Goal: Task Accomplishment & Management: Manage account settings

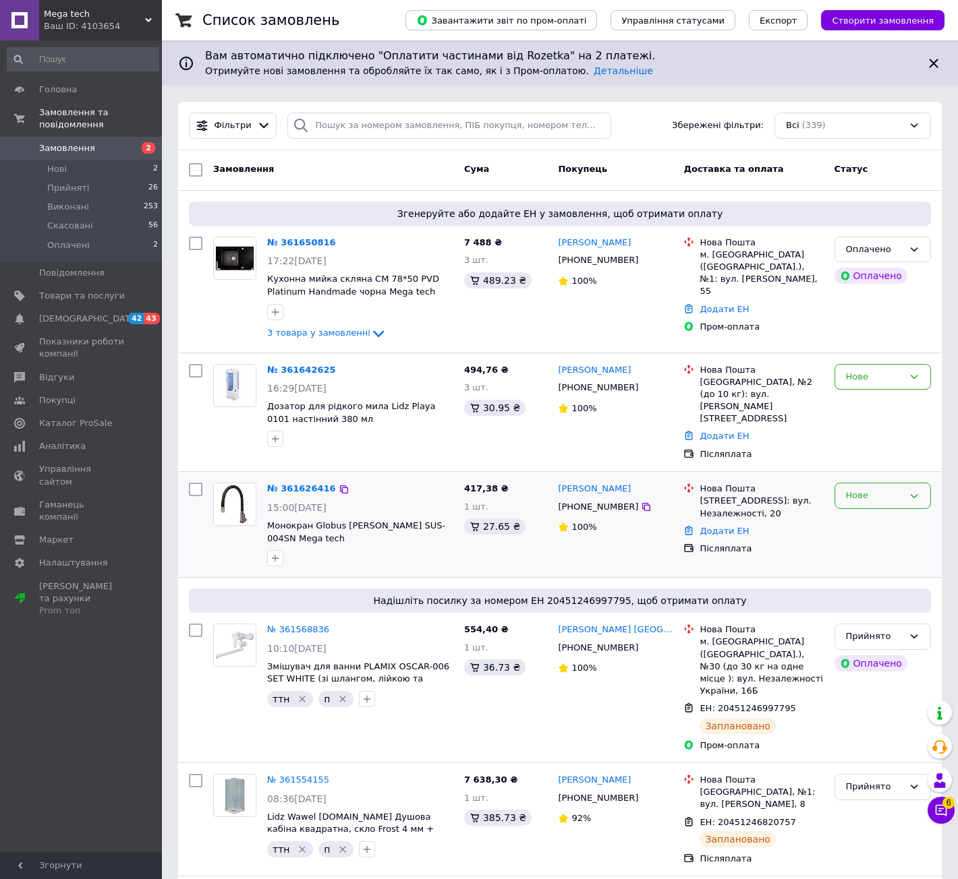
click at [852, 489] on div "Нове" at bounding box center [874, 496] width 57 height 14
click at [867, 512] on li "Прийнято" at bounding box center [882, 524] width 95 height 25
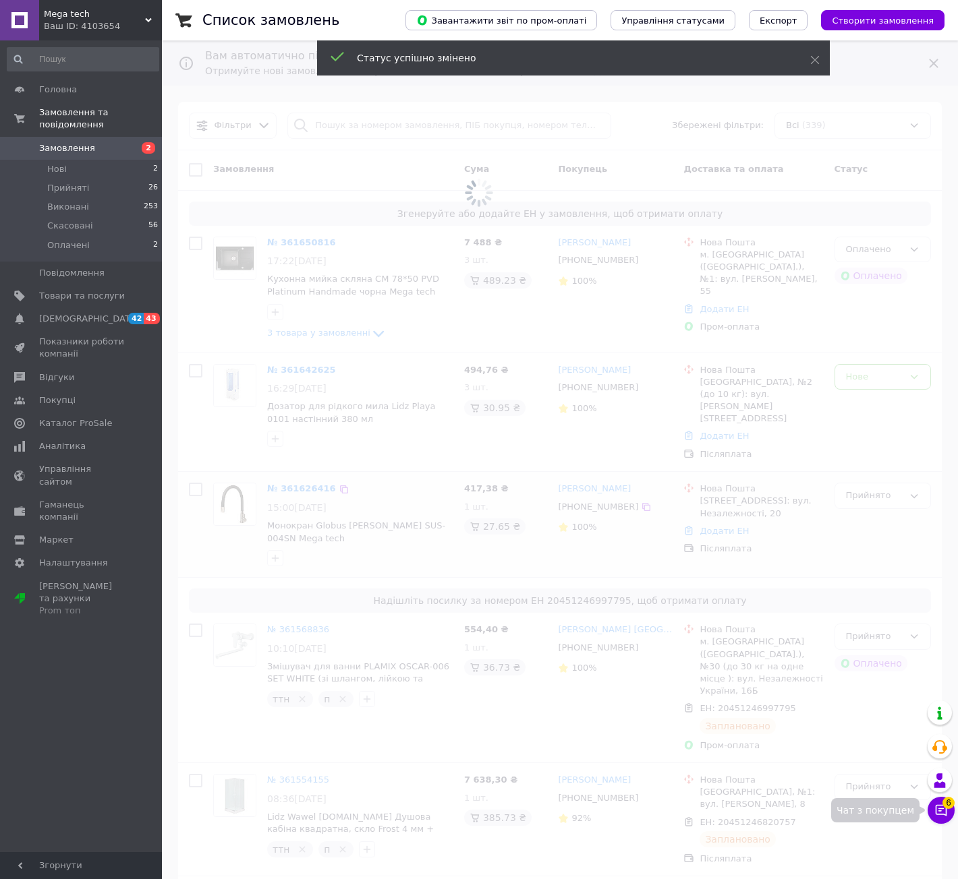
click at [946, 809] on icon at bounding box center [940, 810] width 11 height 11
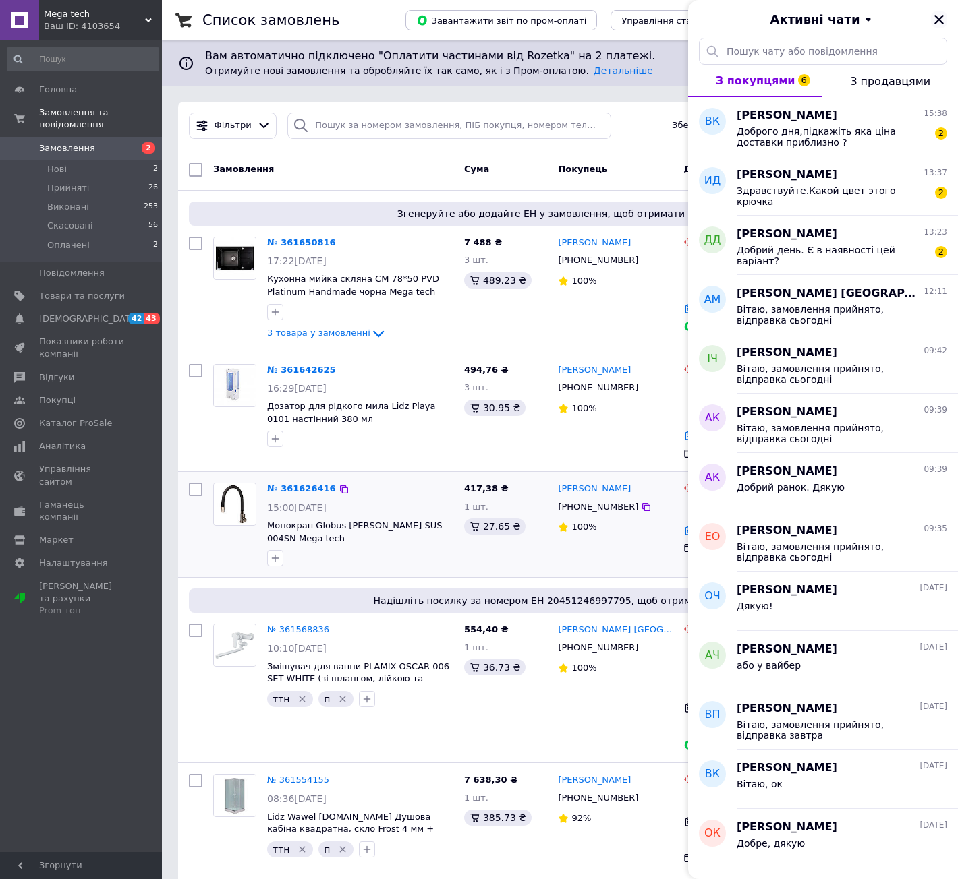
click at [934, 15] on icon "Закрити" at bounding box center [939, 19] width 12 height 12
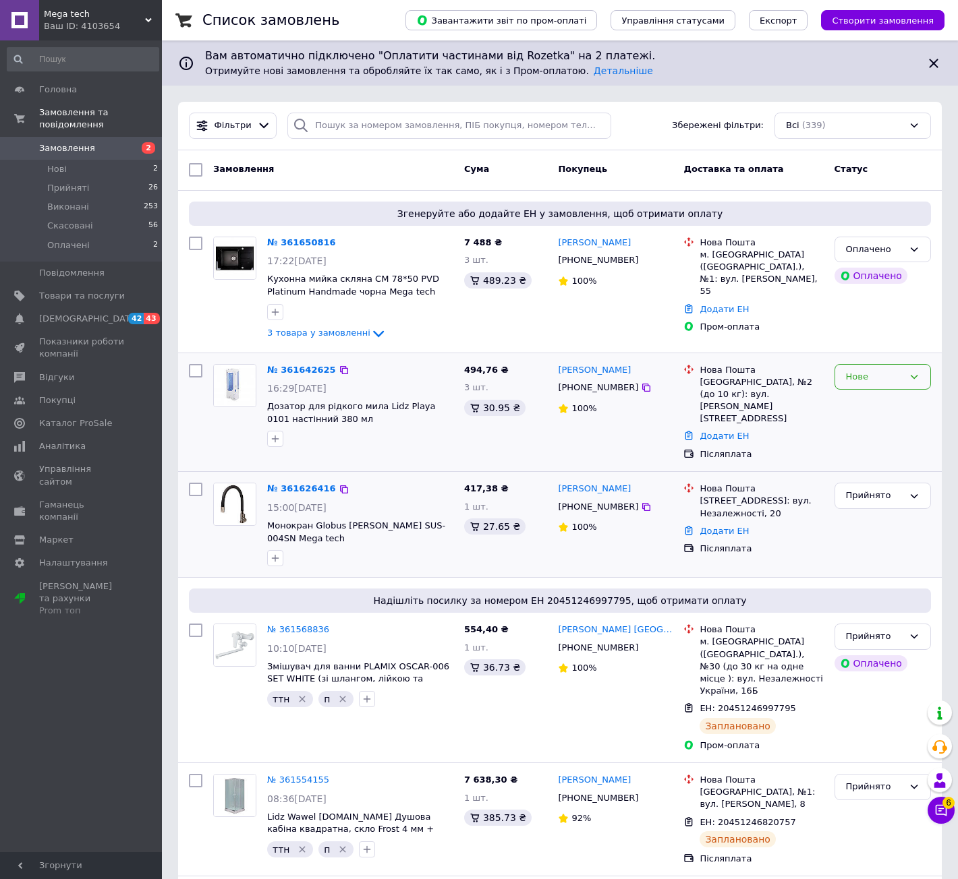
click at [862, 378] on div "Нове" at bounding box center [874, 377] width 57 height 14
click at [869, 404] on li "Прийнято" at bounding box center [882, 405] width 95 height 25
click at [898, 243] on div "Оплачено" at bounding box center [874, 250] width 57 height 14
click at [891, 270] on li "Прийнято" at bounding box center [882, 277] width 95 height 25
click at [320, 332] on span "3 товара у замовленні" at bounding box center [318, 333] width 103 height 10
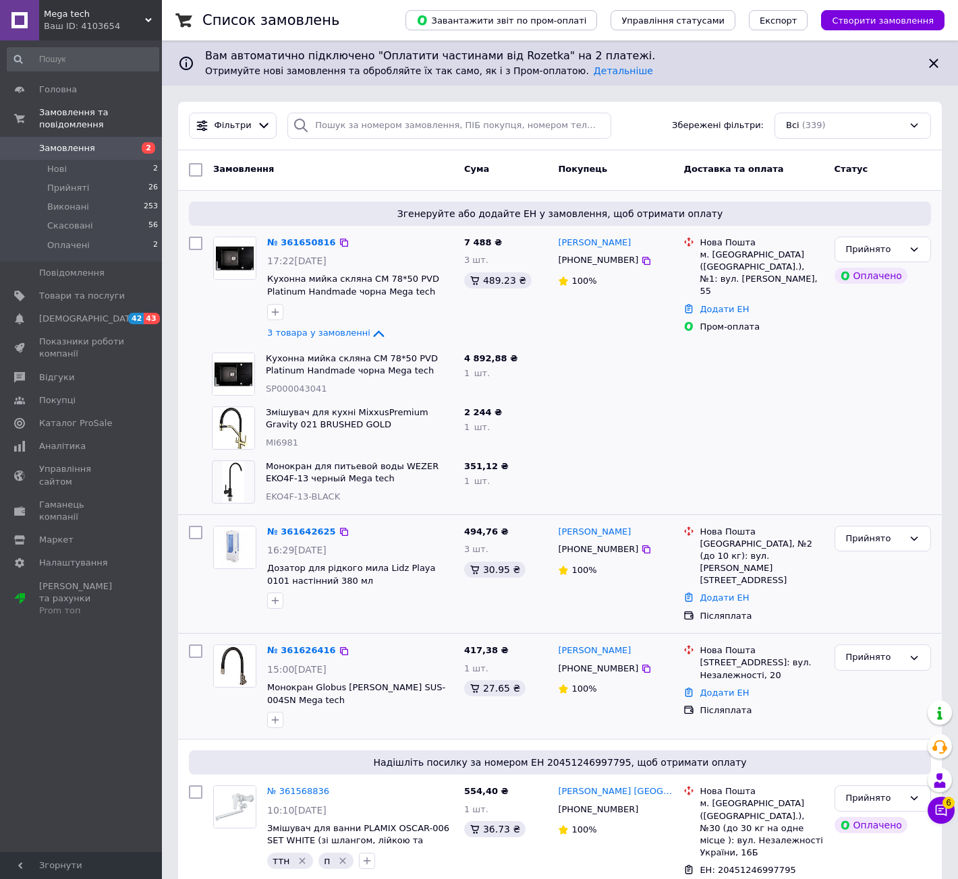
click at [296, 384] on span "SP000043041" at bounding box center [296, 389] width 61 height 10
copy span "SP000043041"
click at [281, 238] on link "№ 361650816" at bounding box center [301, 242] width 69 height 10
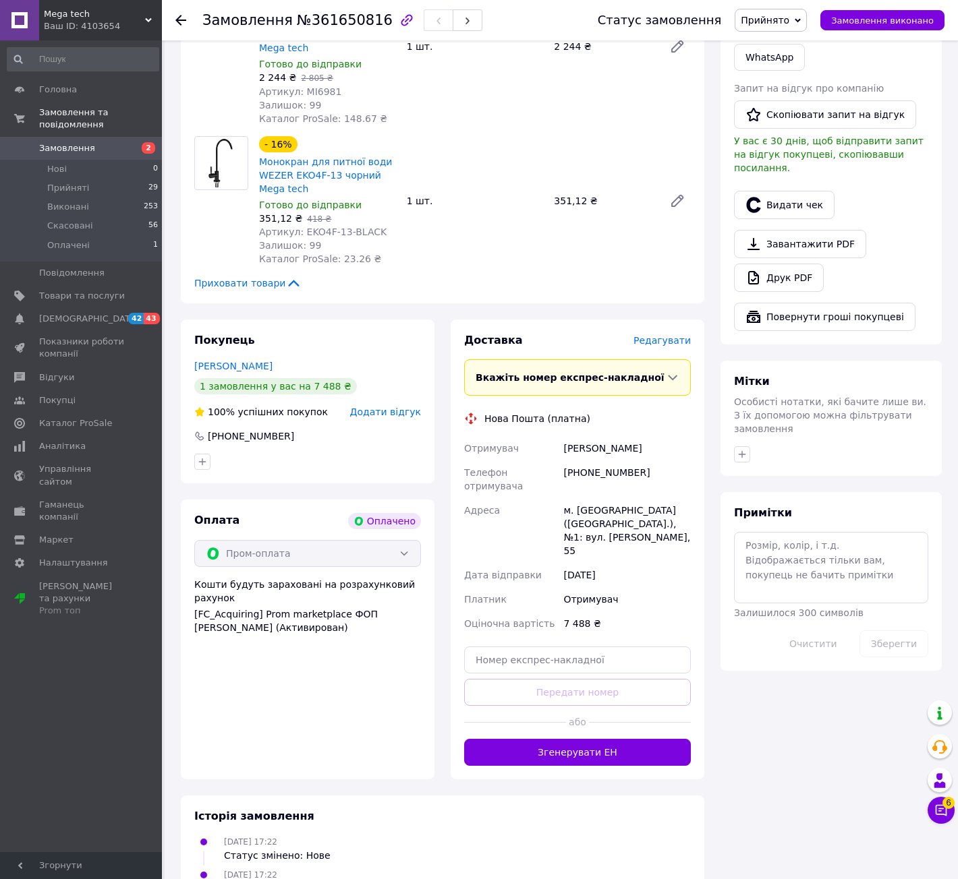
scroll to position [759, 0]
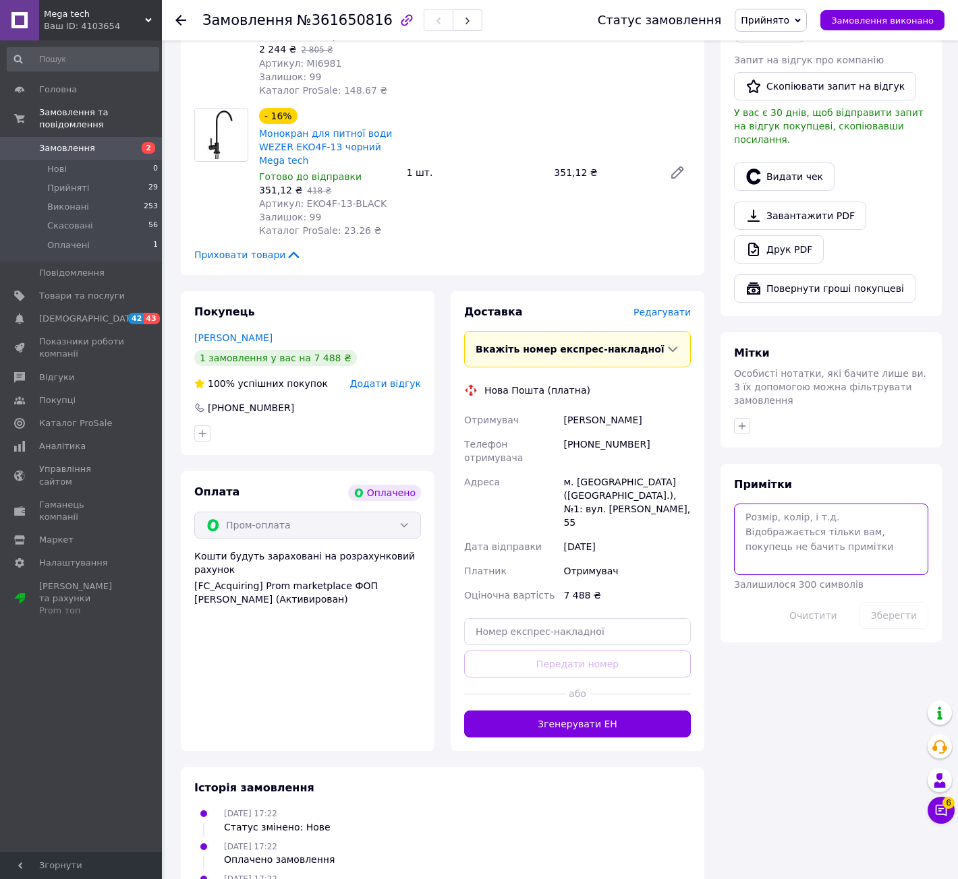
click at [768, 504] on textarea at bounding box center [831, 539] width 194 height 71
paste textarea "SP000045398"
click at [914, 602] on button "Зберегти" at bounding box center [893, 615] width 69 height 27
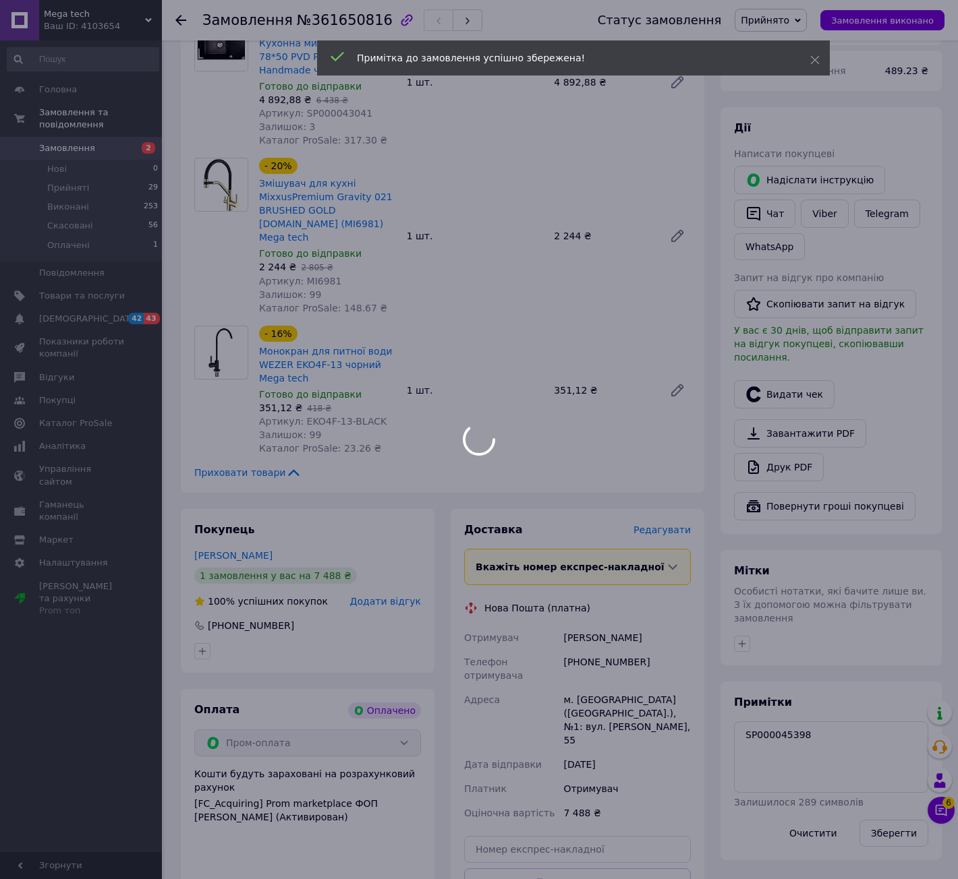
scroll to position [489, 0]
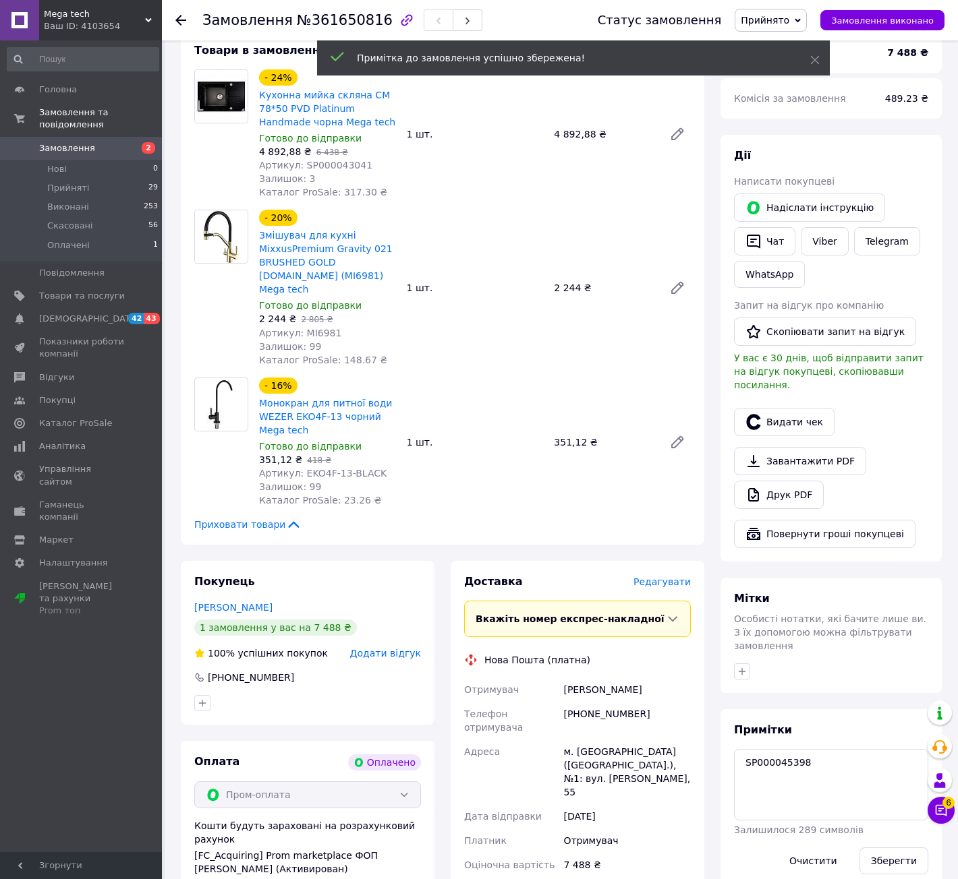
click at [307, 328] on span "Артикул: MI6981" at bounding box center [300, 333] width 82 height 11
copy span "MI6981"
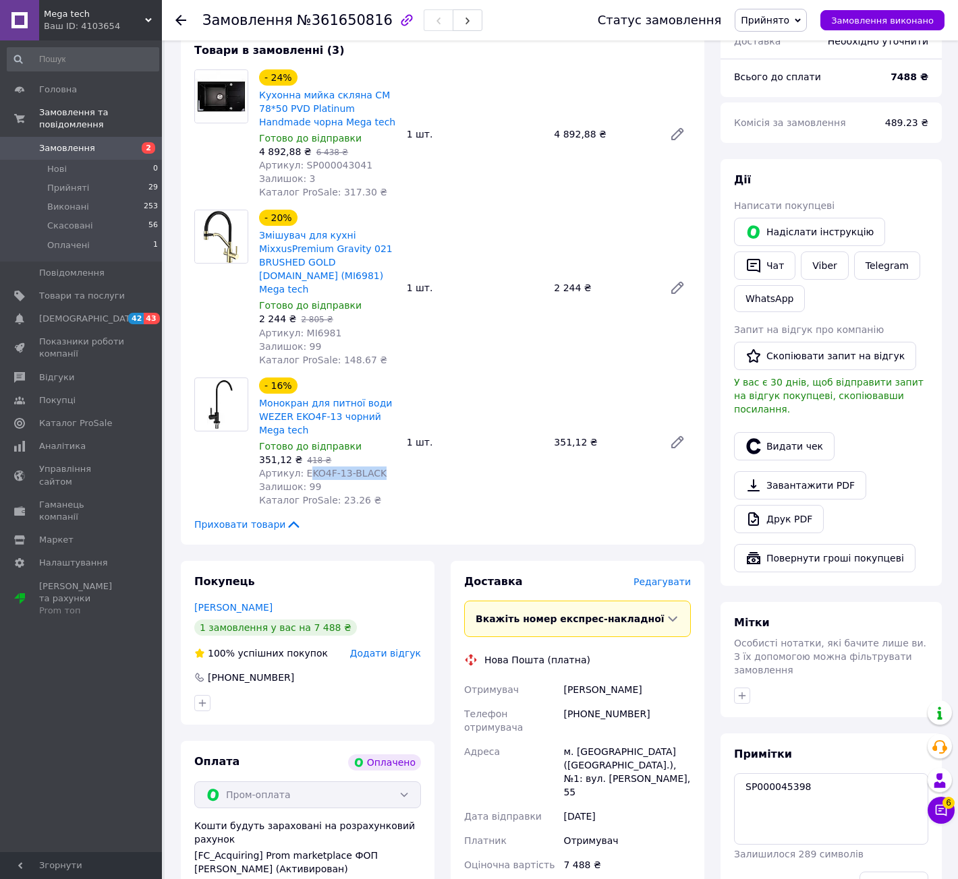
copy span "KO4F-13-BLACK"
copy span "EKO4F-13-BLACK"
drag, startPoint x: 382, startPoint y: 433, endPoint x: 301, endPoint y: 436, distance: 81.6
click at [301, 467] on div "Артикул: EKO4F-13-BLACK" at bounding box center [327, 473] width 137 height 13
click at [283, 398] on link "Монокран для питної води WEZER EKO4F-13 чорний Mega tech" at bounding box center [325, 417] width 133 height 38
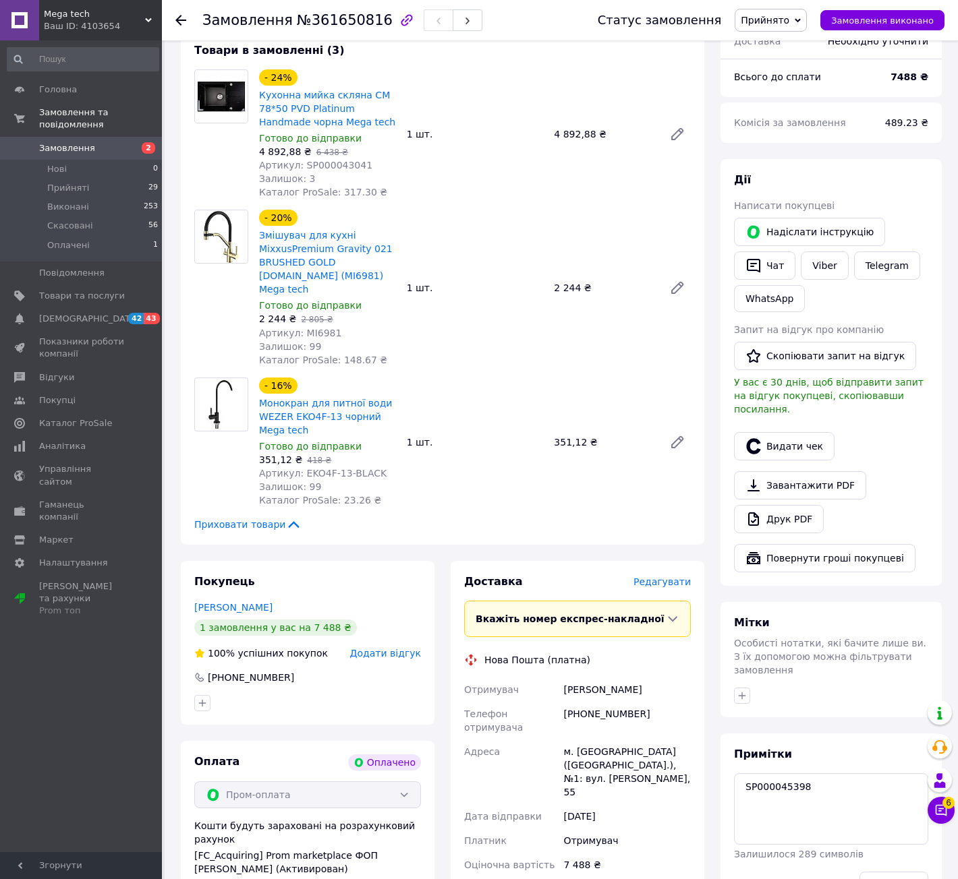
click at [640, 502] on div "Товари в замовленні (3) - 24% Кухонна мийка скляна CM 78*50 PVD Platinum Handma…" at bounding box center [442, 287] width 523 height 515
click at [769, 774] on textarea "SP000045398" at bounding box center [831, 809] width 194 height 71
click at [821, 774] on textarea "SP000045398" at bounding box center [831, 809] width 194 height 71
paste textarea "MI6029"
type textarea "SP000045398 MI6029"
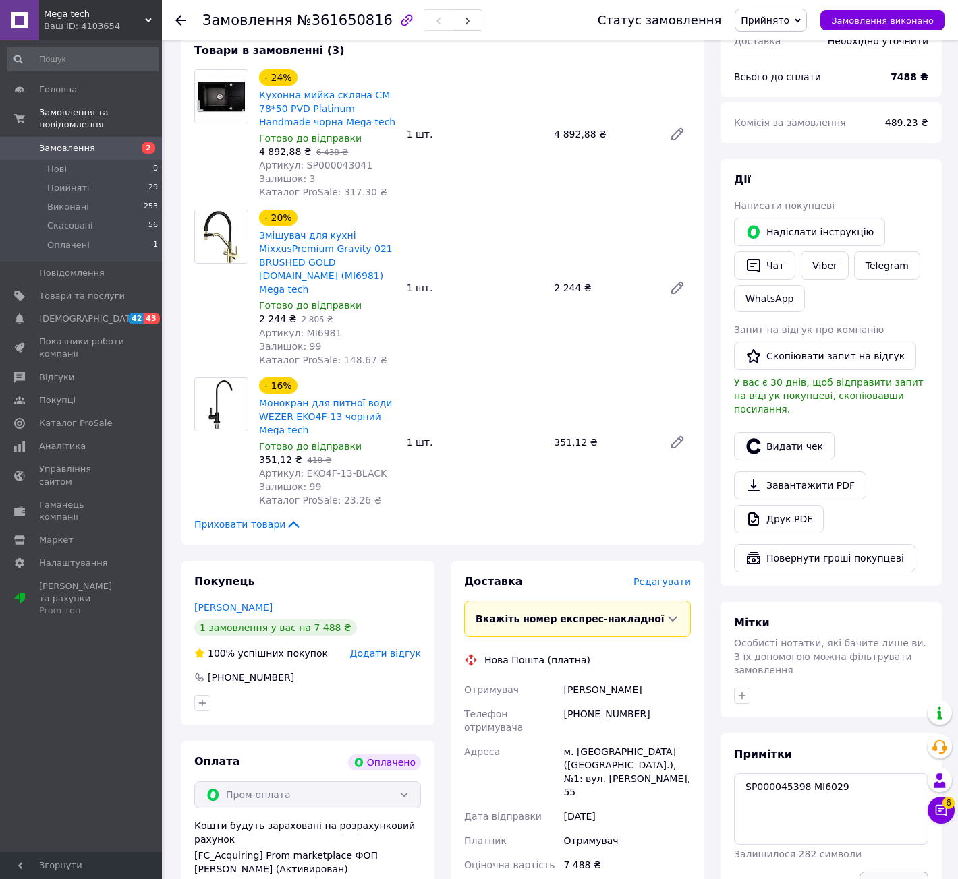
click at [880, 872] on button "Зберегти" at bounding box center [893, 885] width 69 height 27
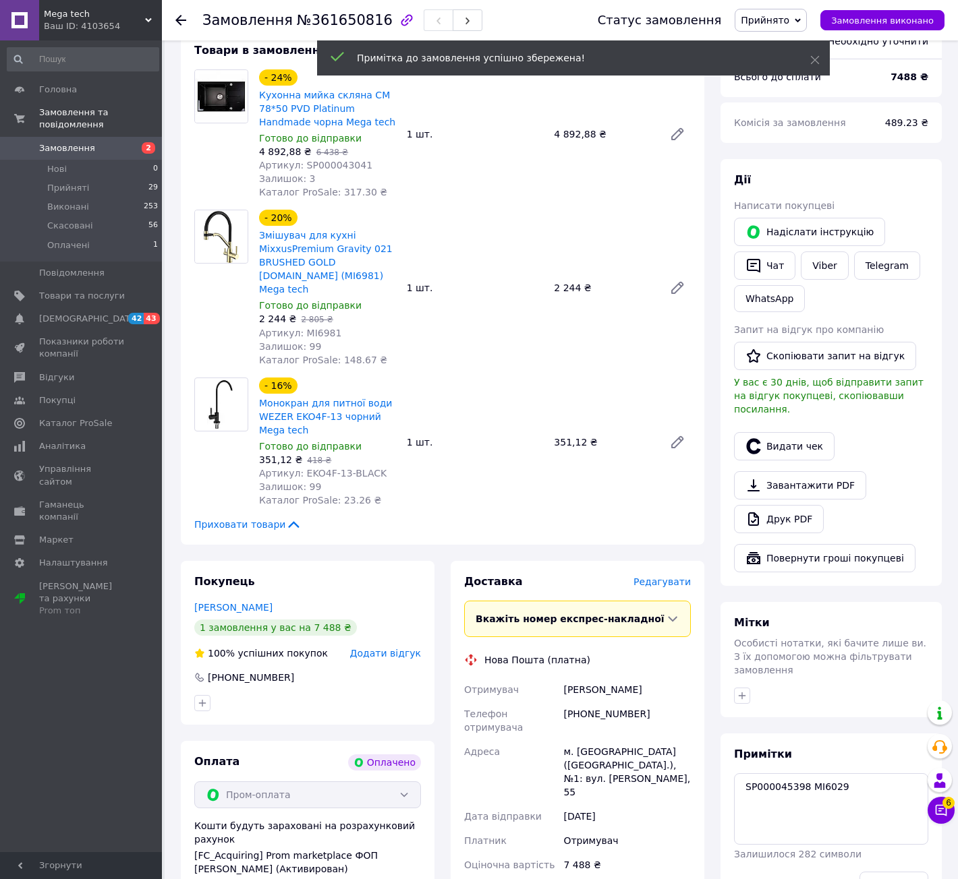
click at [118, 142] on link "Замовлення 2" at bounding box center [83, 148] width 166 height 23
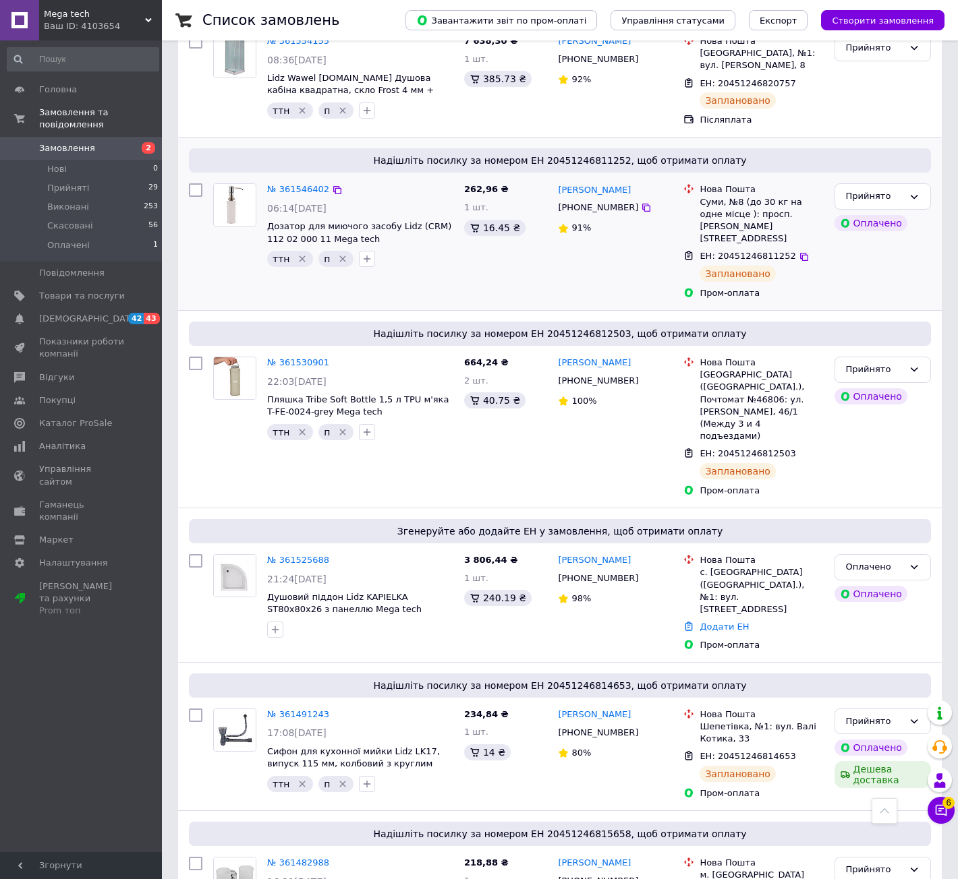
scroll to position [877, 0]
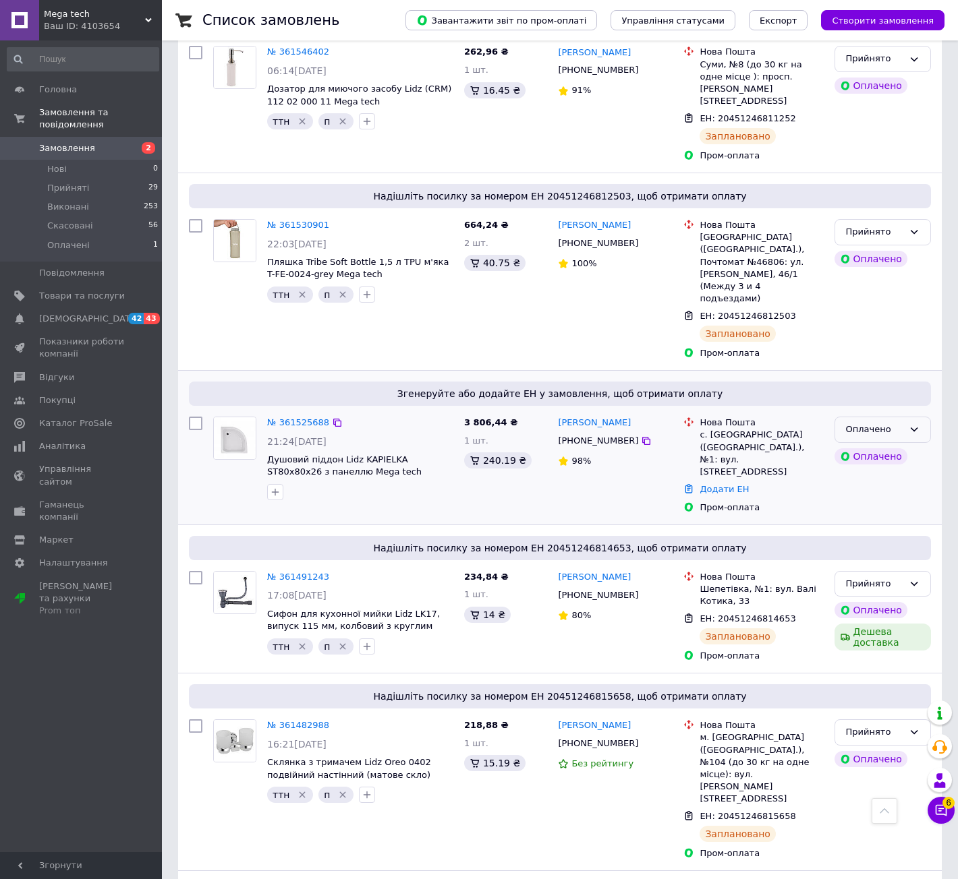
click at [851, 423] on div "Оплачено" at bounding box center [874, 430] width 57 height 14
click at [867, 446] on li "Прийнято" at bounding box center [882, 458] width 95 height 25
click at [106, 236] on li "Оплачені 1" at bounding box center [83, 249] width 166 height 26
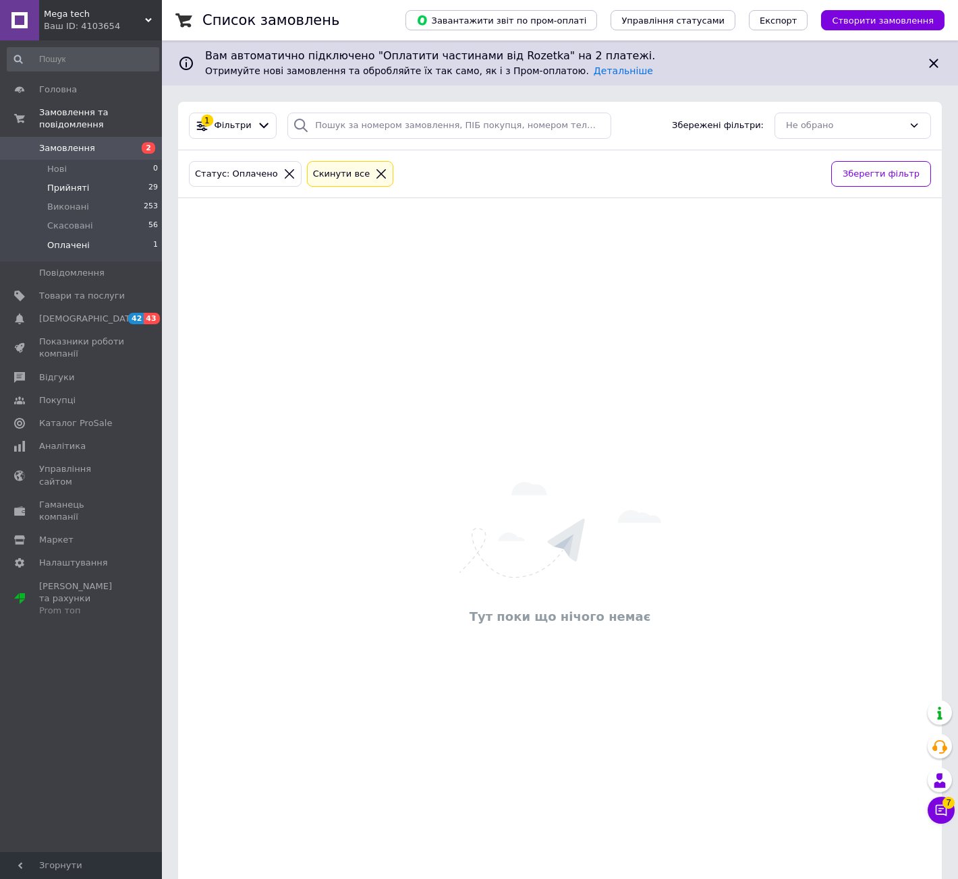
click at [106, 179] on li "Прийняті 29" at bounding box center [83, 188] width 166 height 19
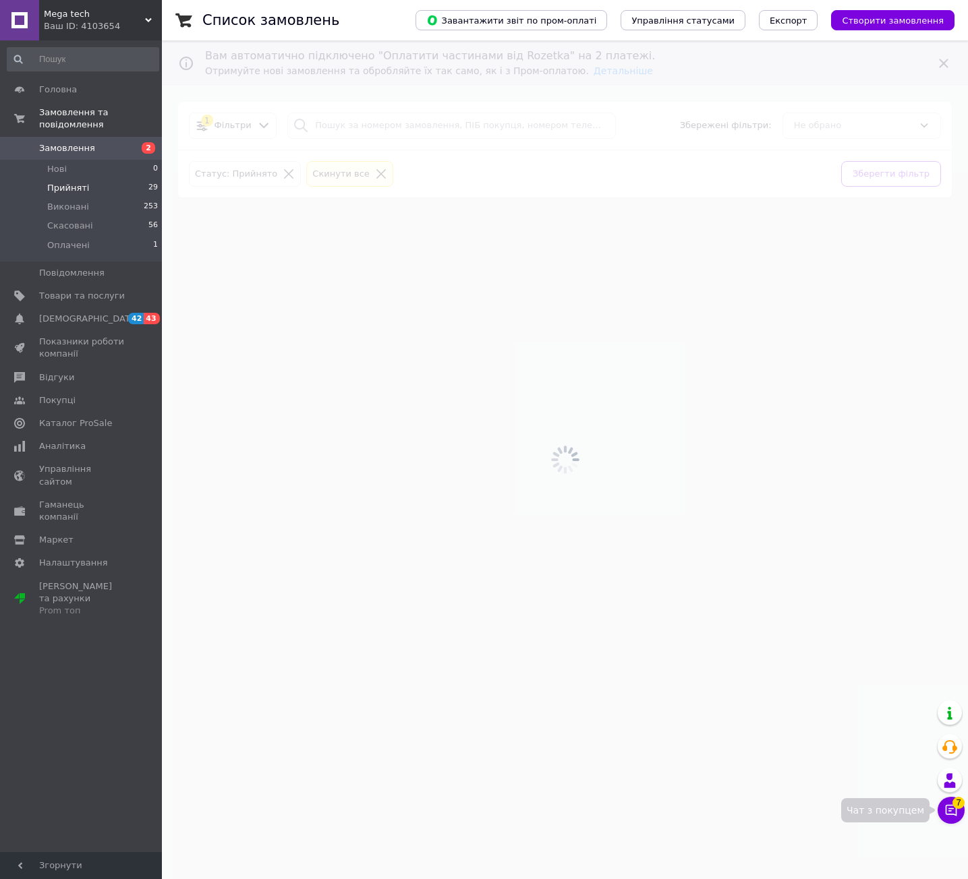
click at [956, 807] on span "7" at bounding box center [958, 803] width 12 height 12
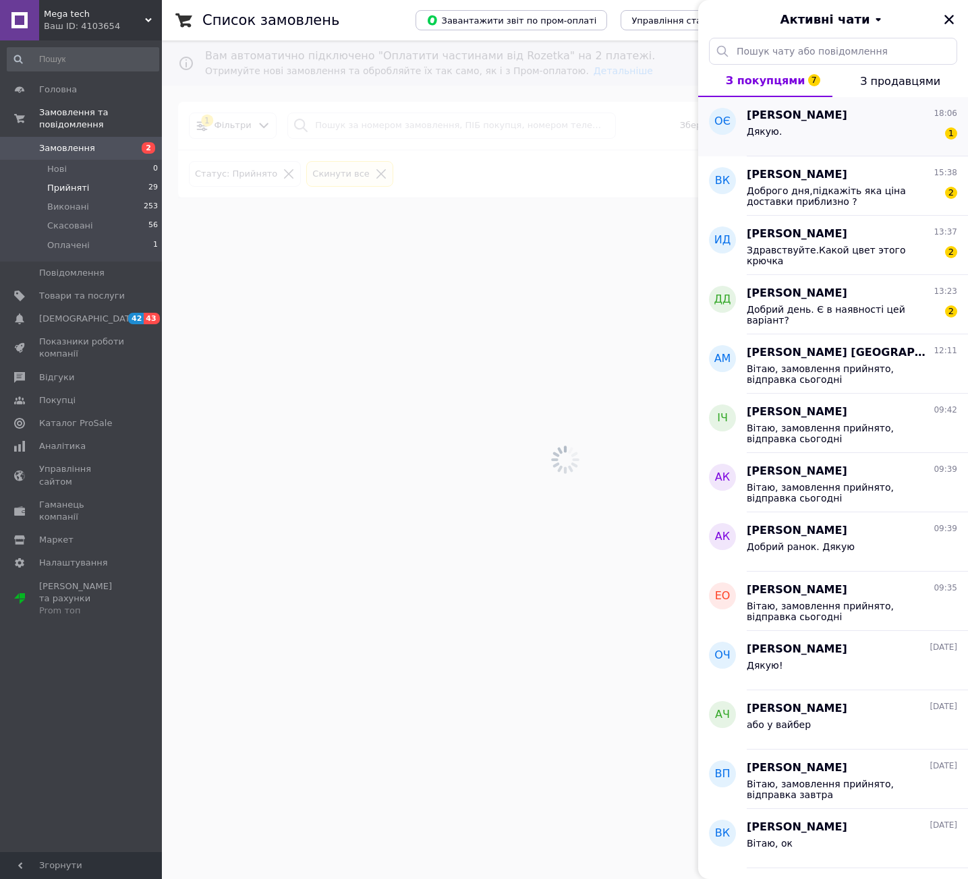
click at [821, 137] on div "Дякую. 1" at bounding box center [852, 134] width 210 height 22
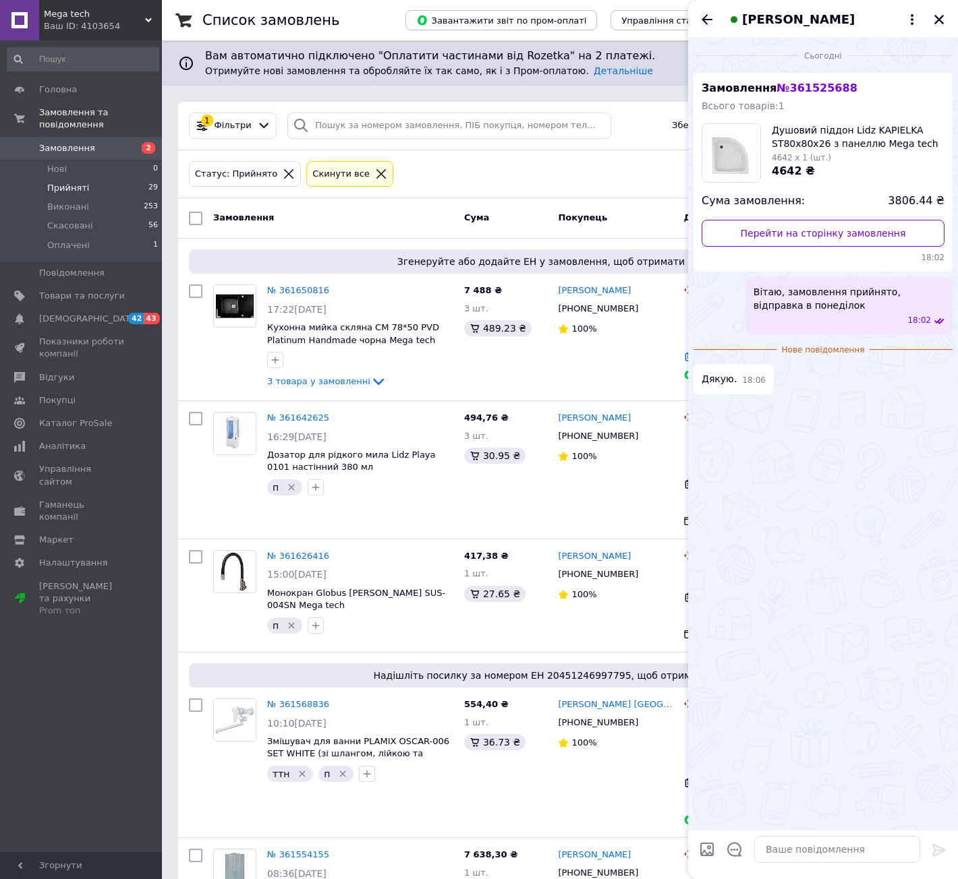
click at [711, 13] on icon "Назад" at bounding box center [707, 19] width 16 height 16
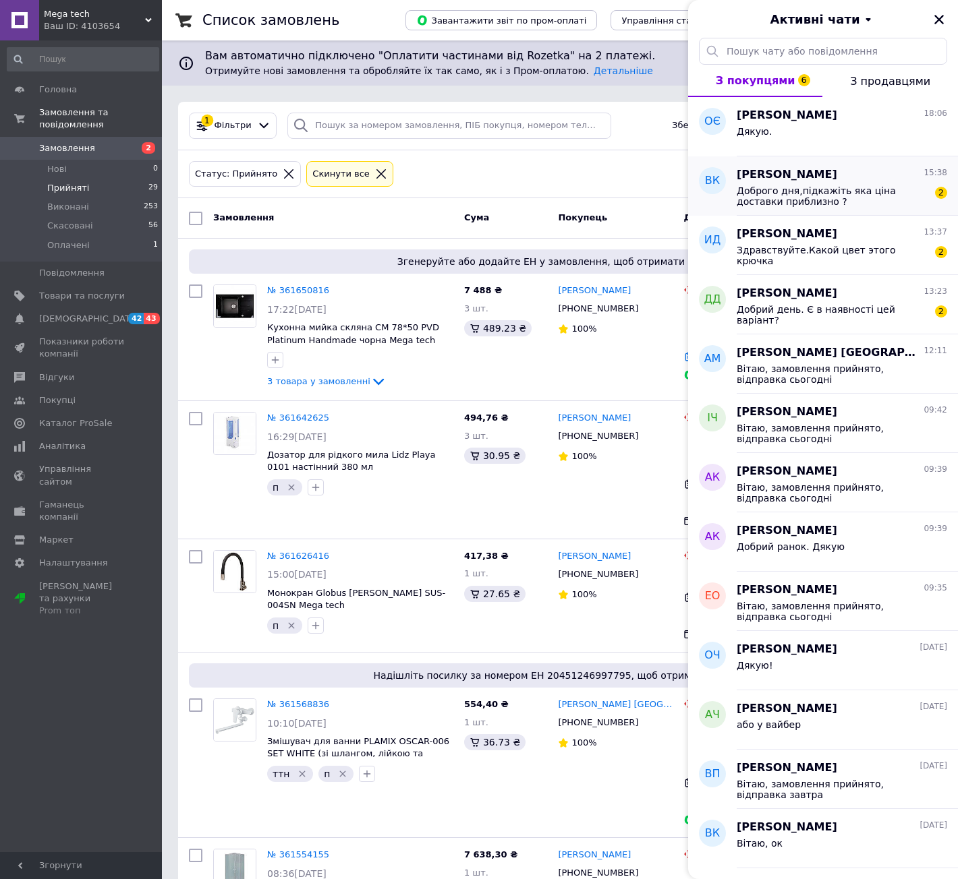
click at [785, 189] on span "Доброго дня,підкажіть яка ціна доставки приблизно ?" at bounding box center [832, 196] width 192 height 22
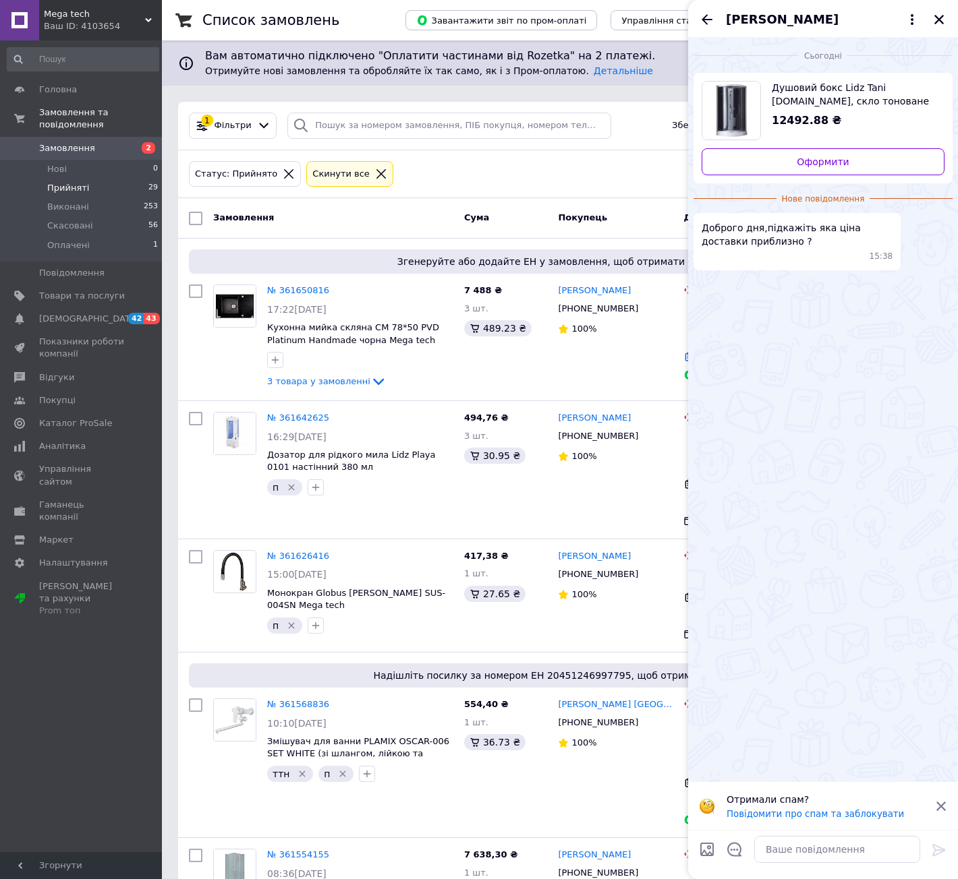
click at [826, 92] on span "Душовий бокс Lidz Tani [DOMAIN_NAME], скло тоноване 4 мм Mega tech" at bounding box center [853, 94] width 162 height 27
click at [858, 854] on textarea at bounding box center [837, 849] width 166 height 27
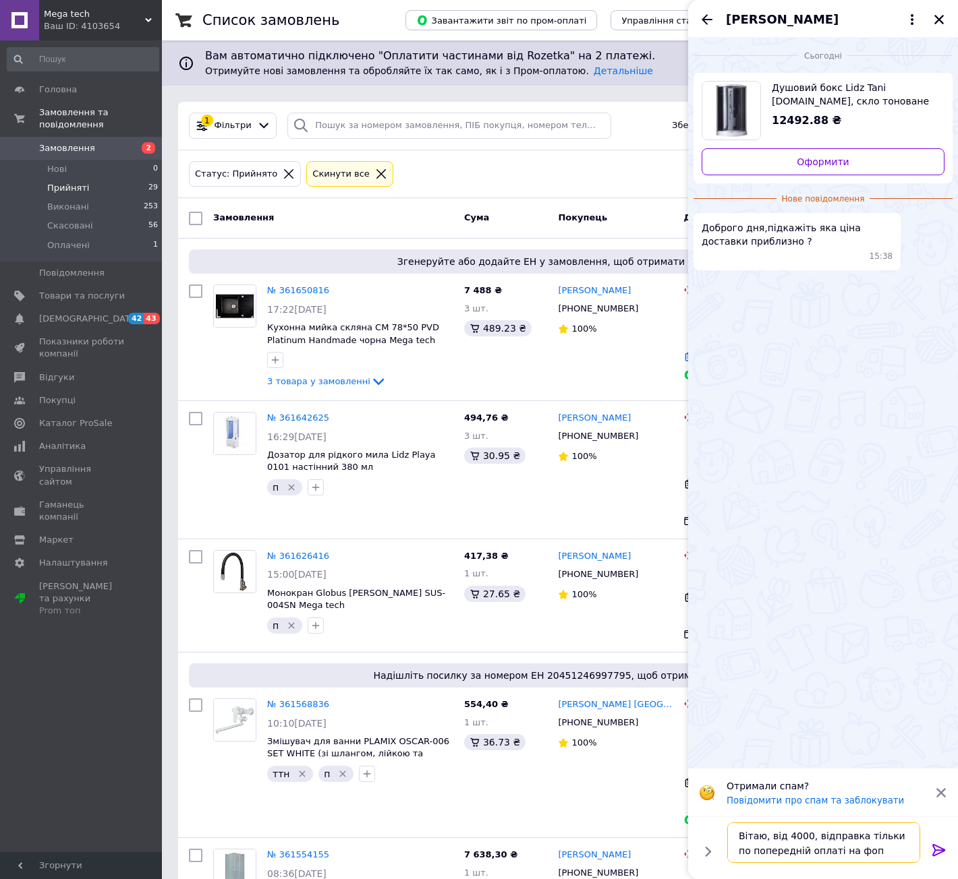
type textarea "Вітаю, від 4000, відправка тільки по попередній оплаті на фоп"
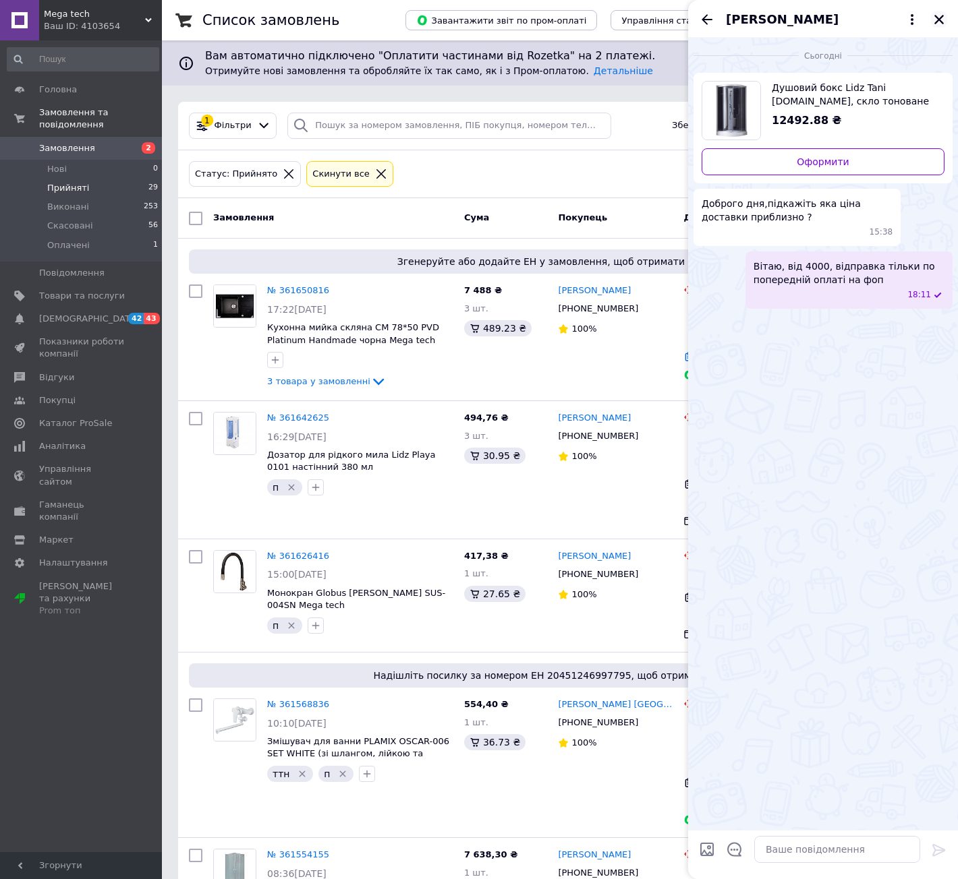
click at [941, 18] on icon "Закрити" at bounding box center [938, 19] width 9 height 9
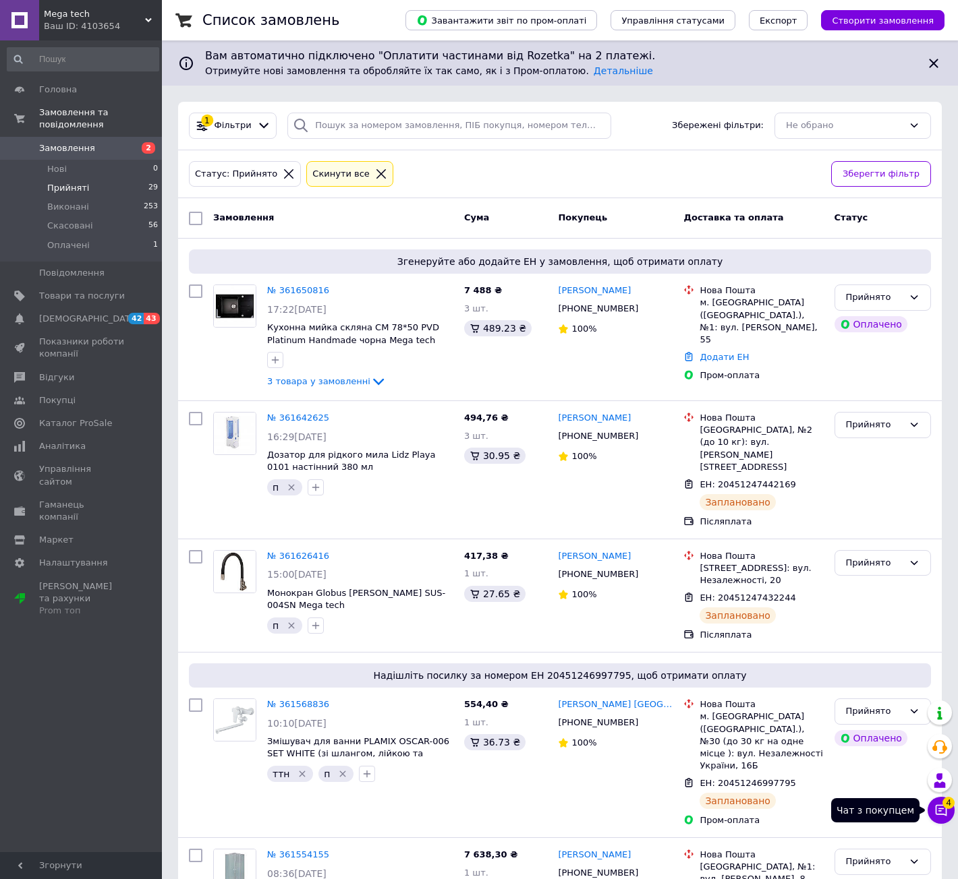
click at [935, 818] on button "Чат з покупцем 4" at bounding box center [940, 810] width 27 height 27
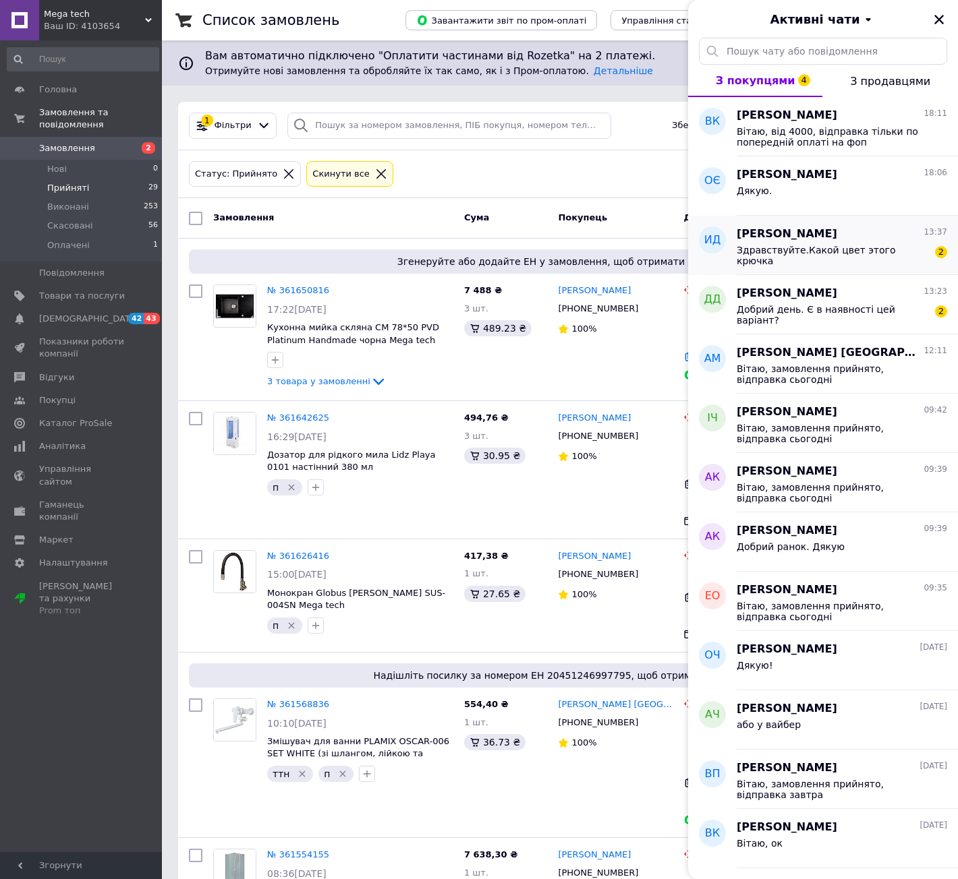
click at [863, 256] on div "Здравствуйте.Какой цвет этого крючка" at bounding box center [832, 256] width 192 height 22
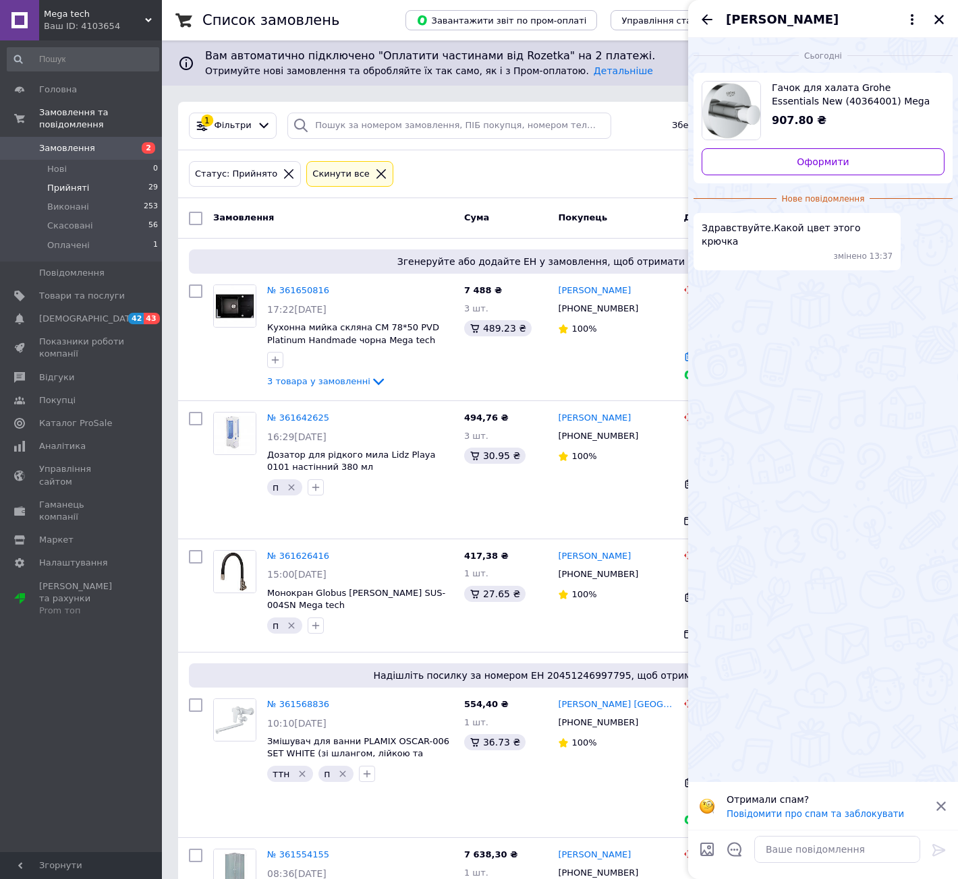
click at [809, 84] on span "Гачок для халата Grohe Essentials New (40364001) Mega tech" at bounding box center [853, 94] width 162 height 27
click at [799, 851] on textarea at bounding box center [837, 849] width 166 height 27
type textarea "Вітаю, хром"
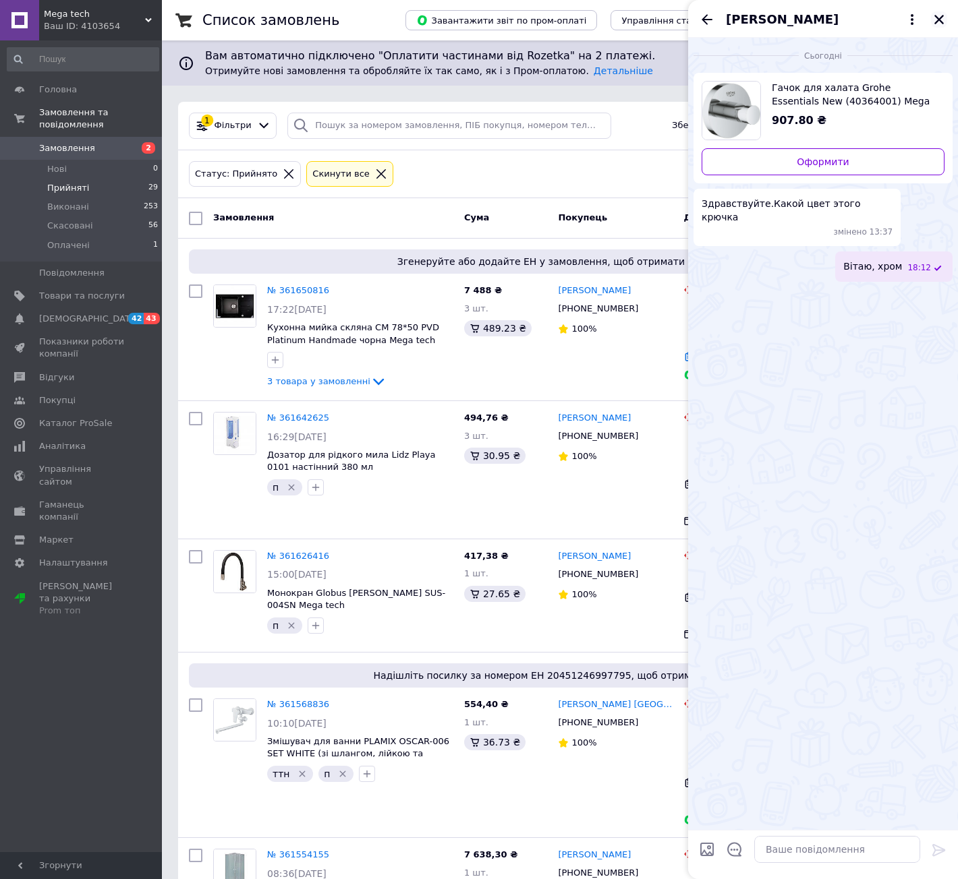
click at [939, 18] on icon "Закрити" at bounding box center [939, 19] width 12 height 12
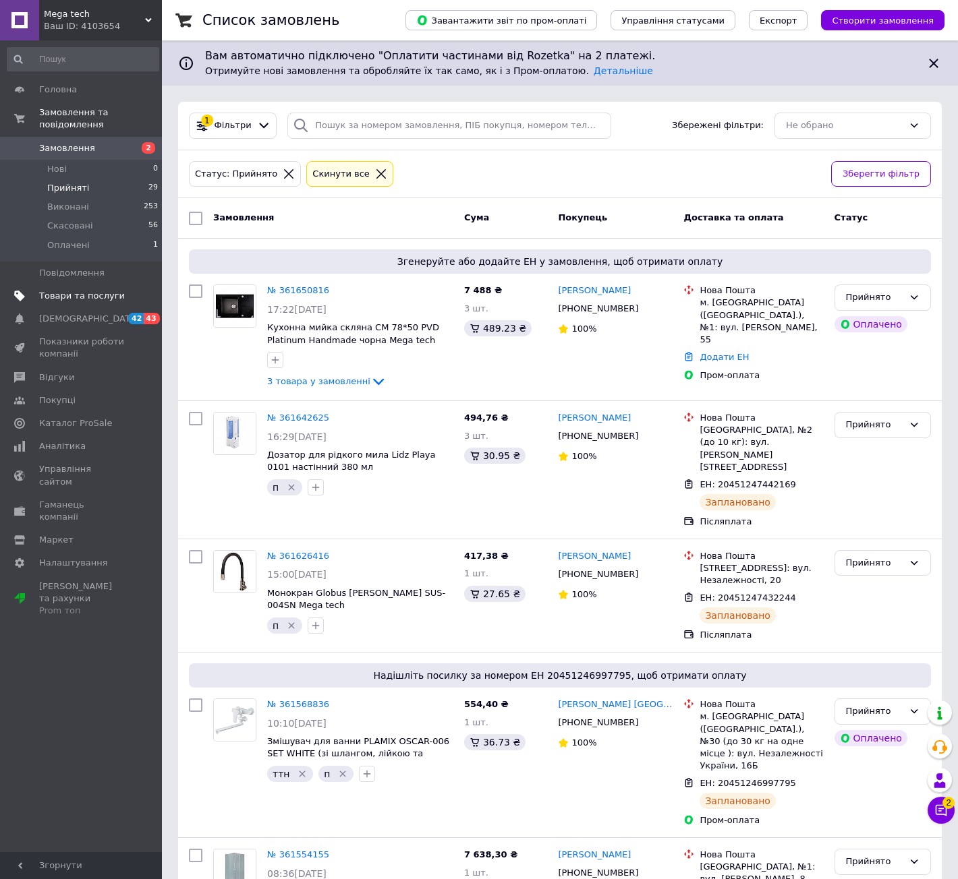
click at [122, 290] on span "Товари та послуги" at bounding box center [82, 296] width 86 height 12
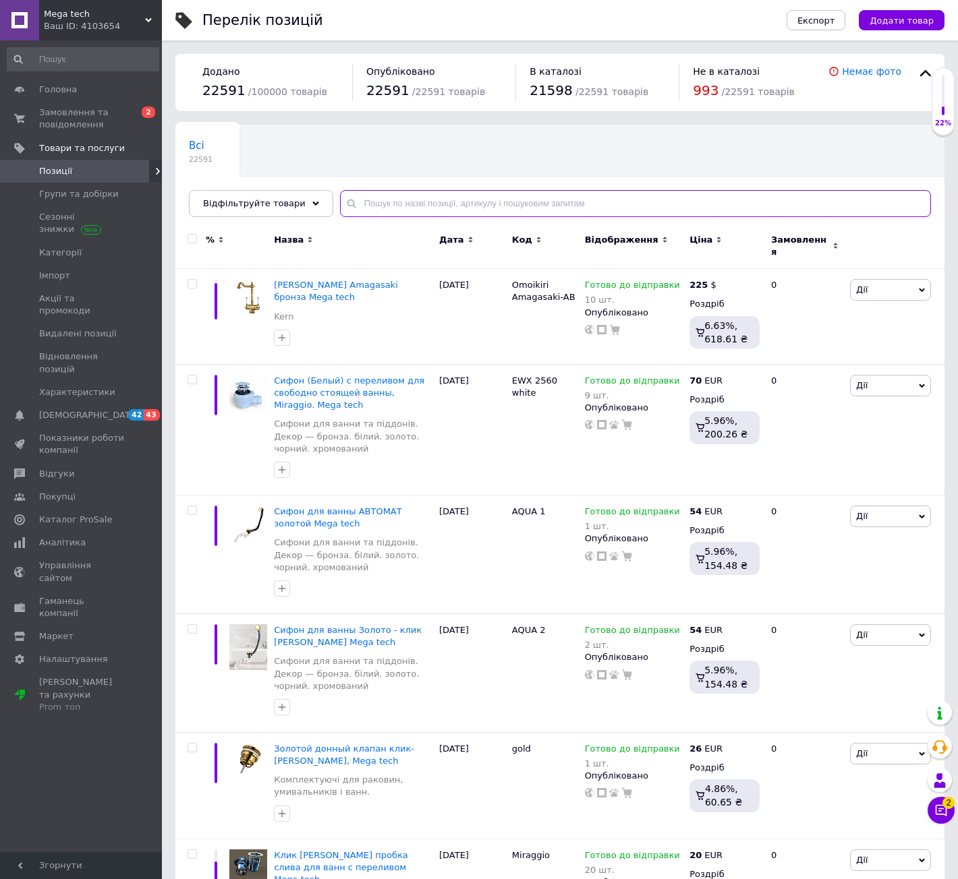
click at [486, 204] on input "text" at bounding box center [635, 203] width 591 height 27
paste input "santan"
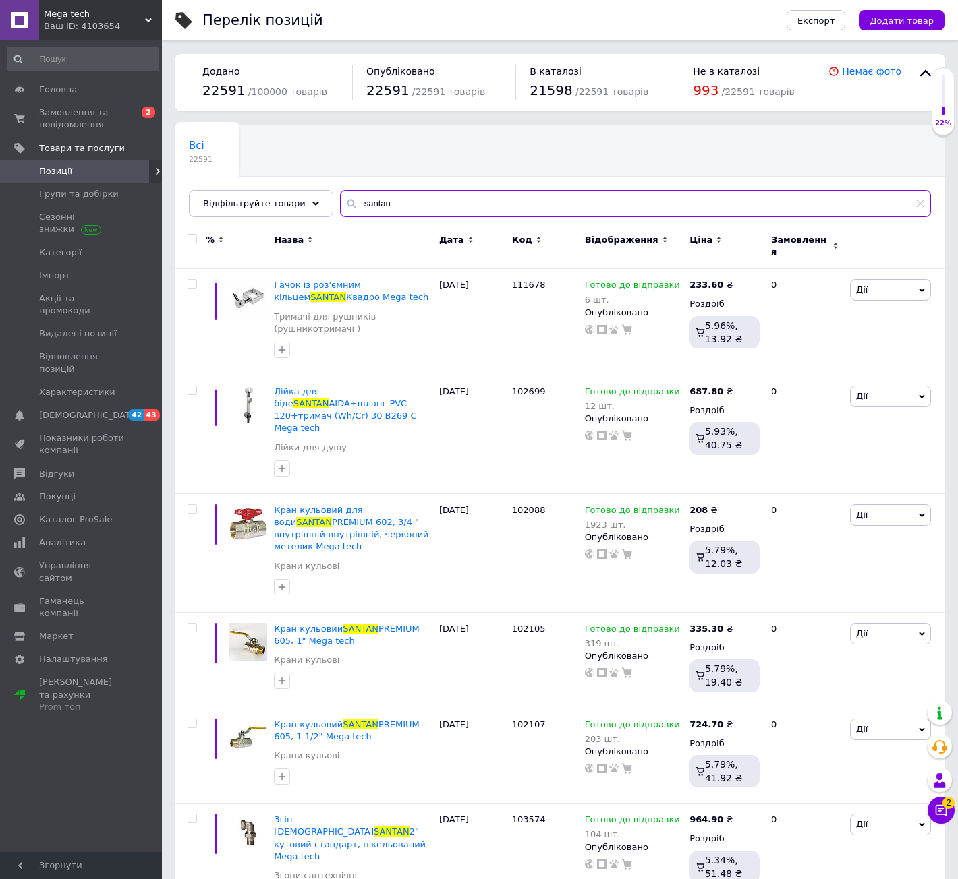
type input "santan"
click at [188, 238] on input "checkbox" at bounding box center [191, 239] width 9 height 9
checkbox input "true"
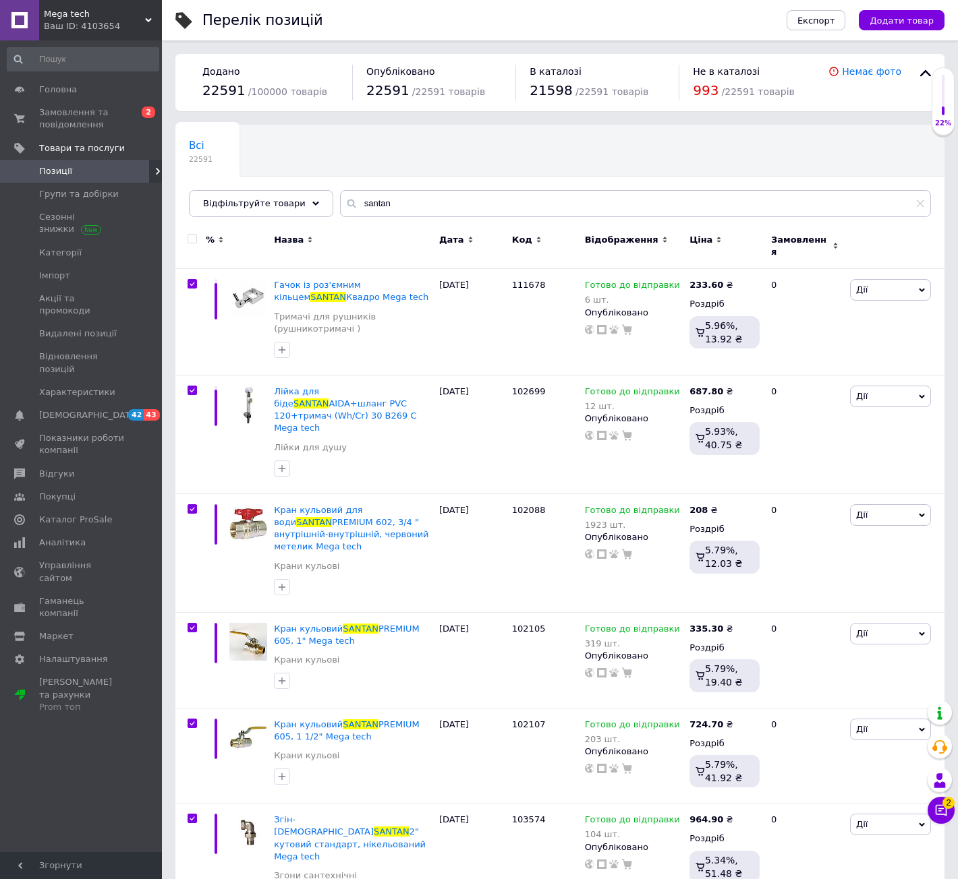
checkbox input "true"
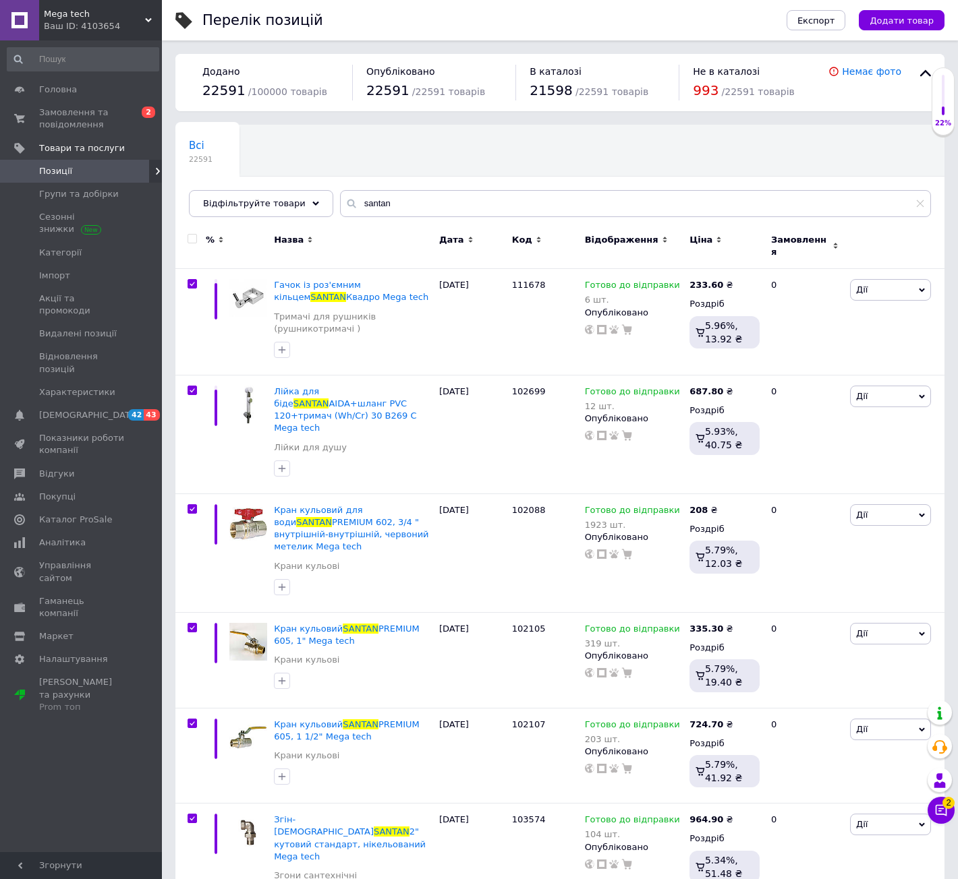
checkbox input "true"
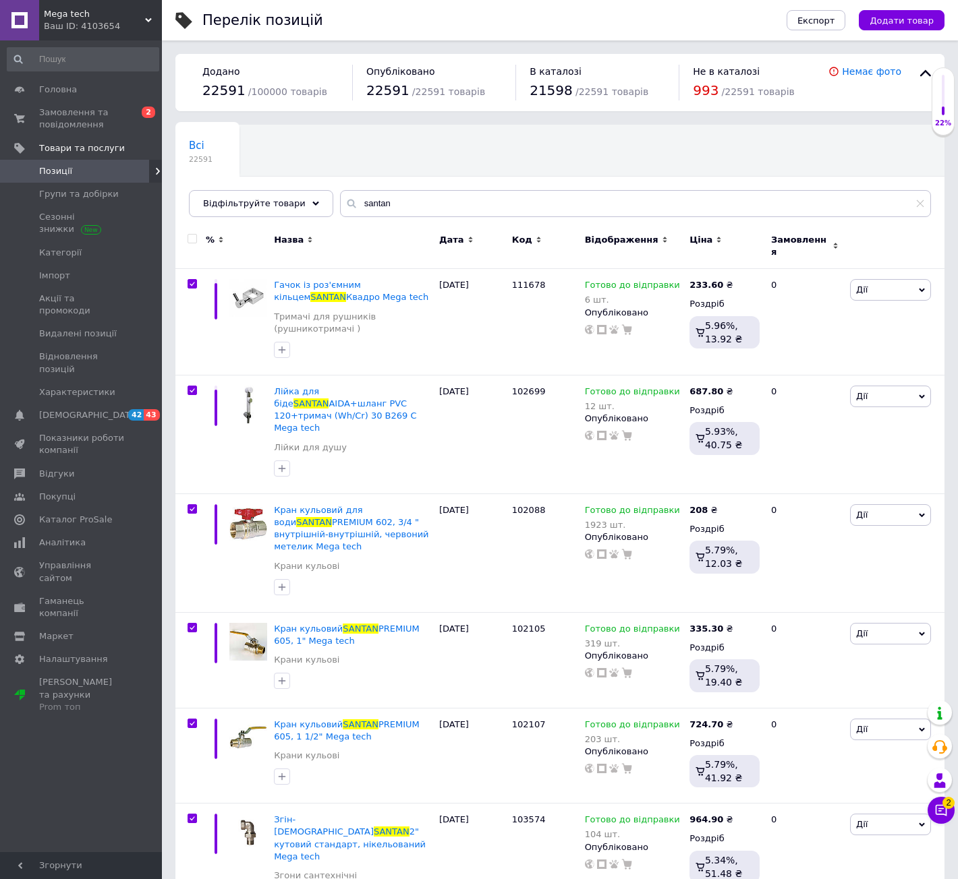
checkbox input "true"
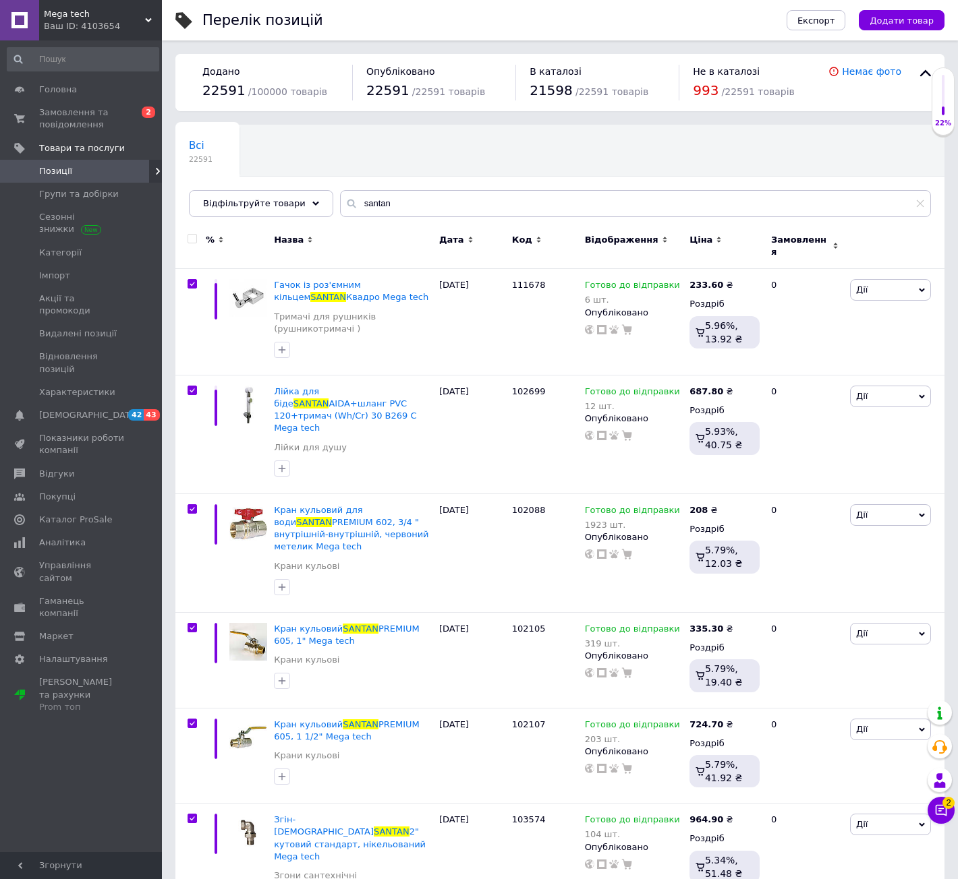
checkbox input "true"
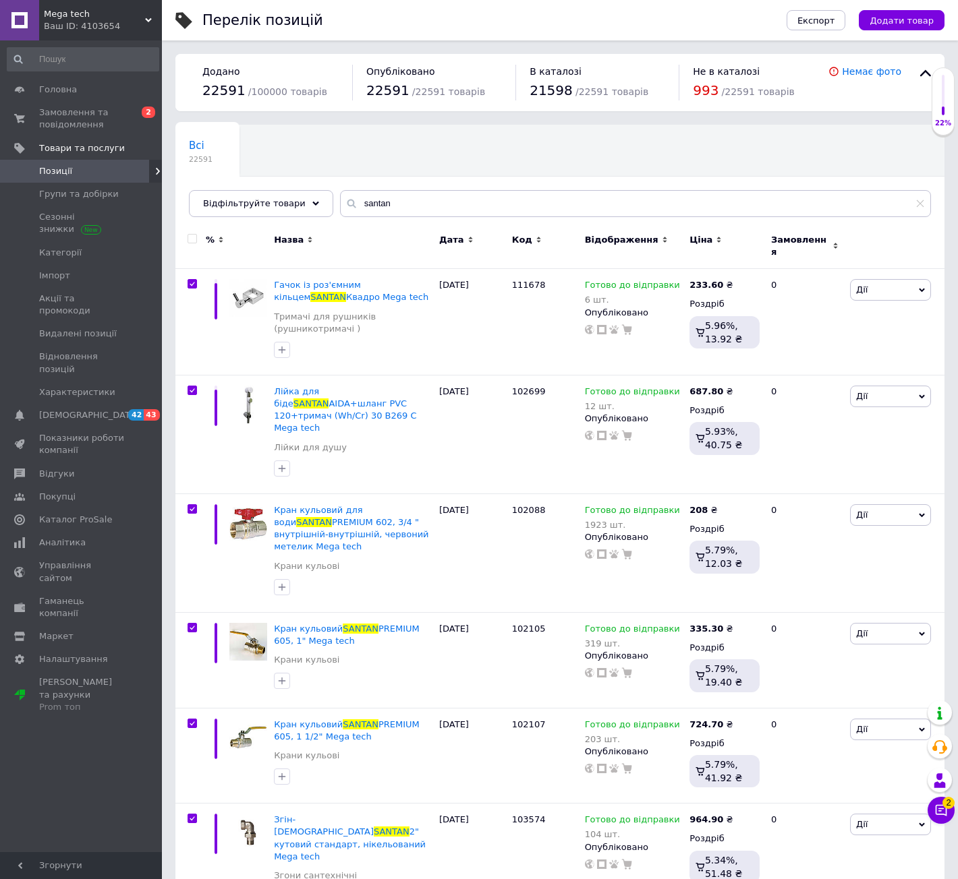
checkbox input "true"
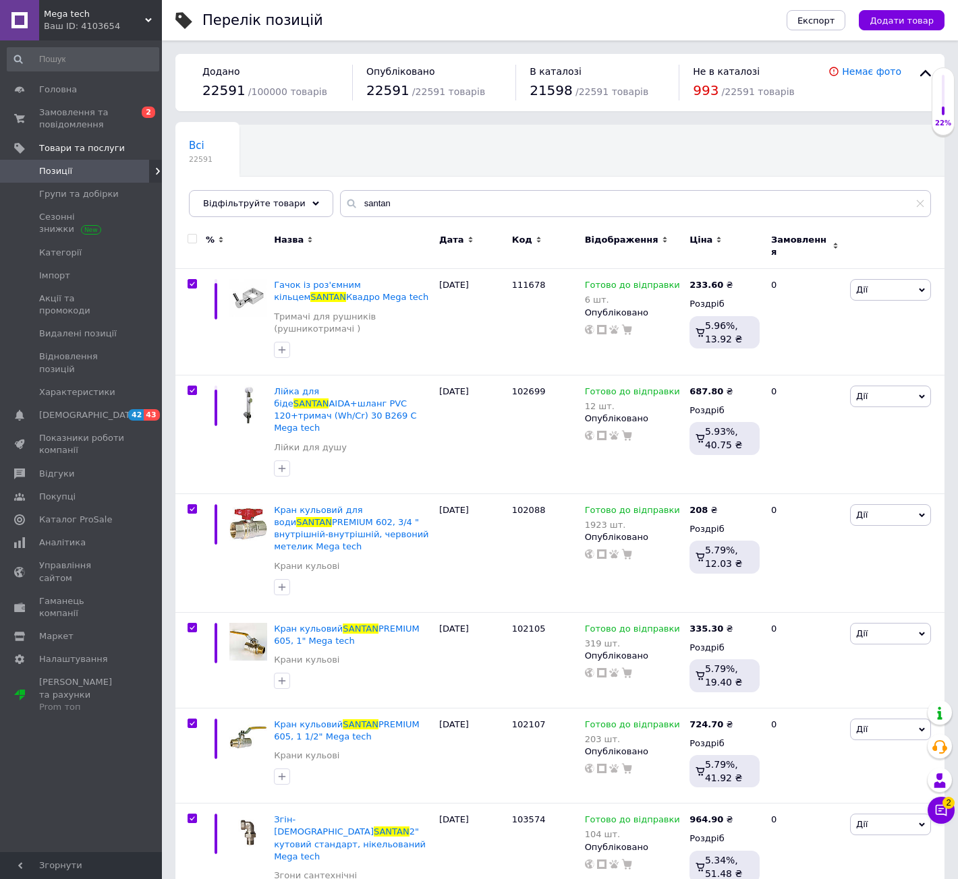
checkbox input "true"
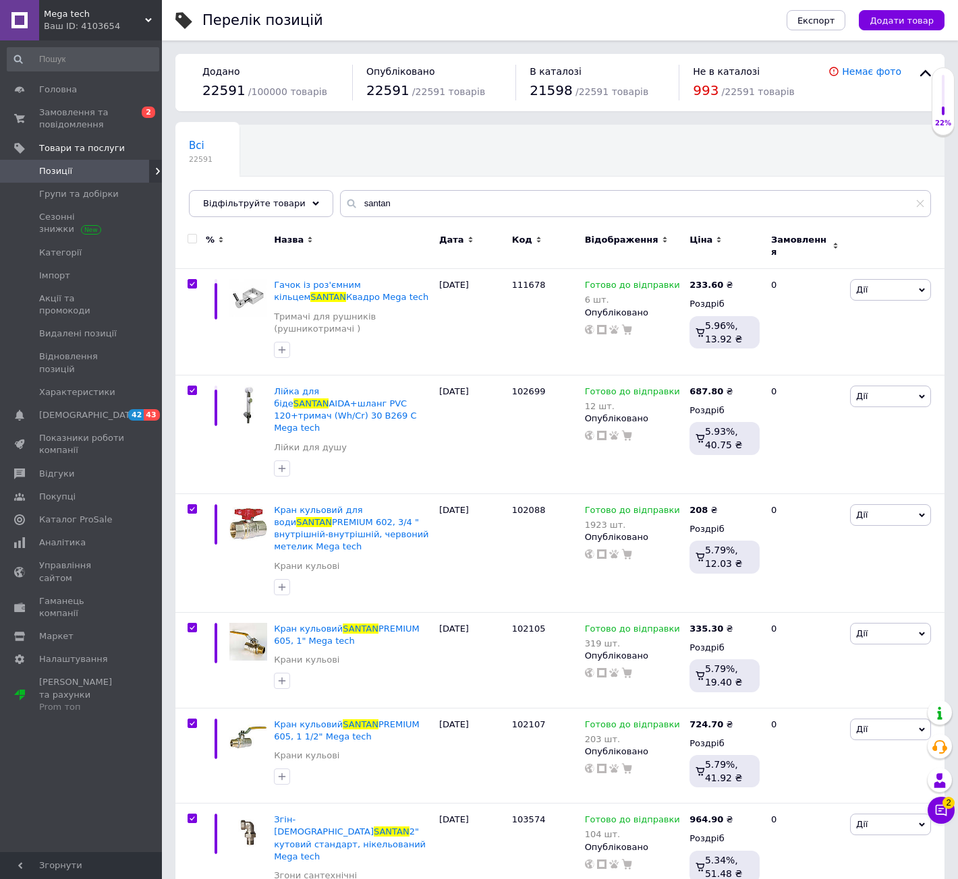
checkbox input "true"
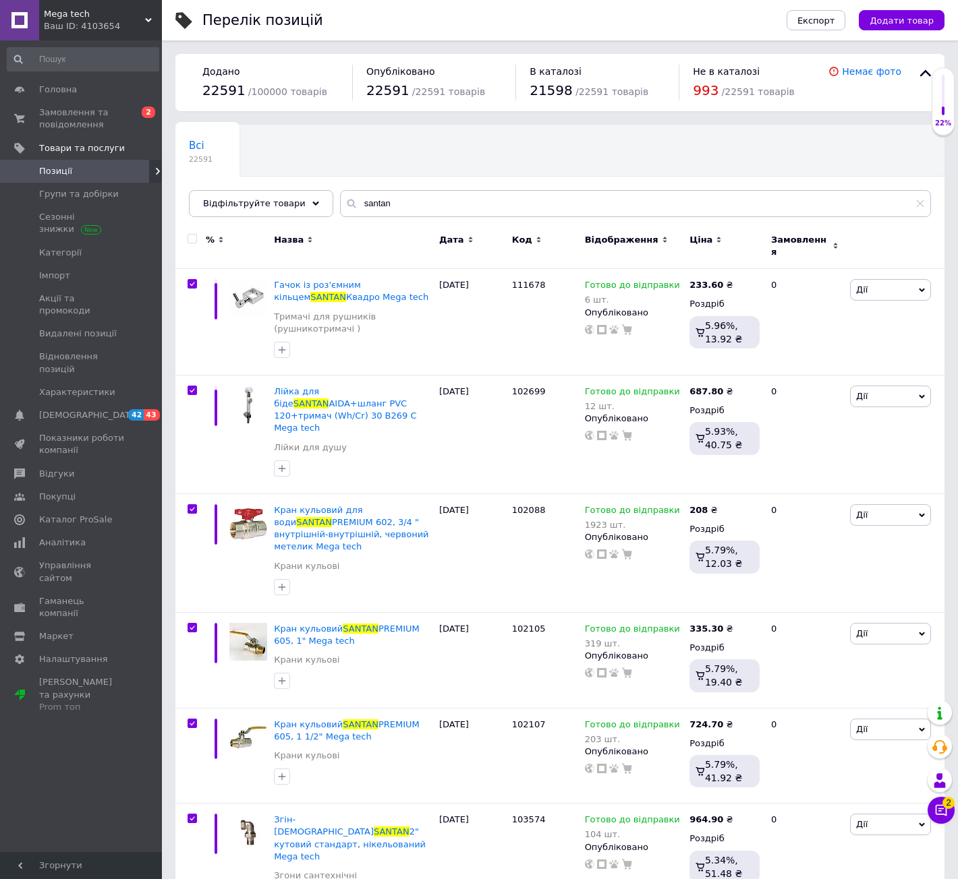
checkbox input "true"
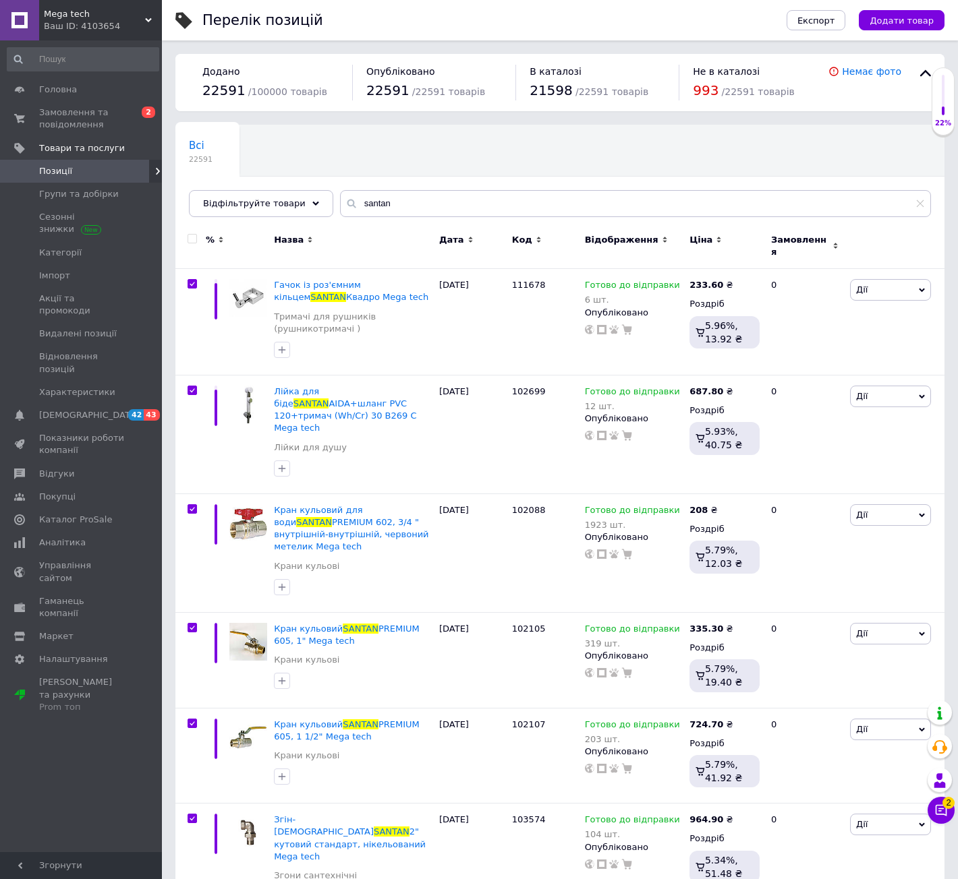
checkbox input "true"
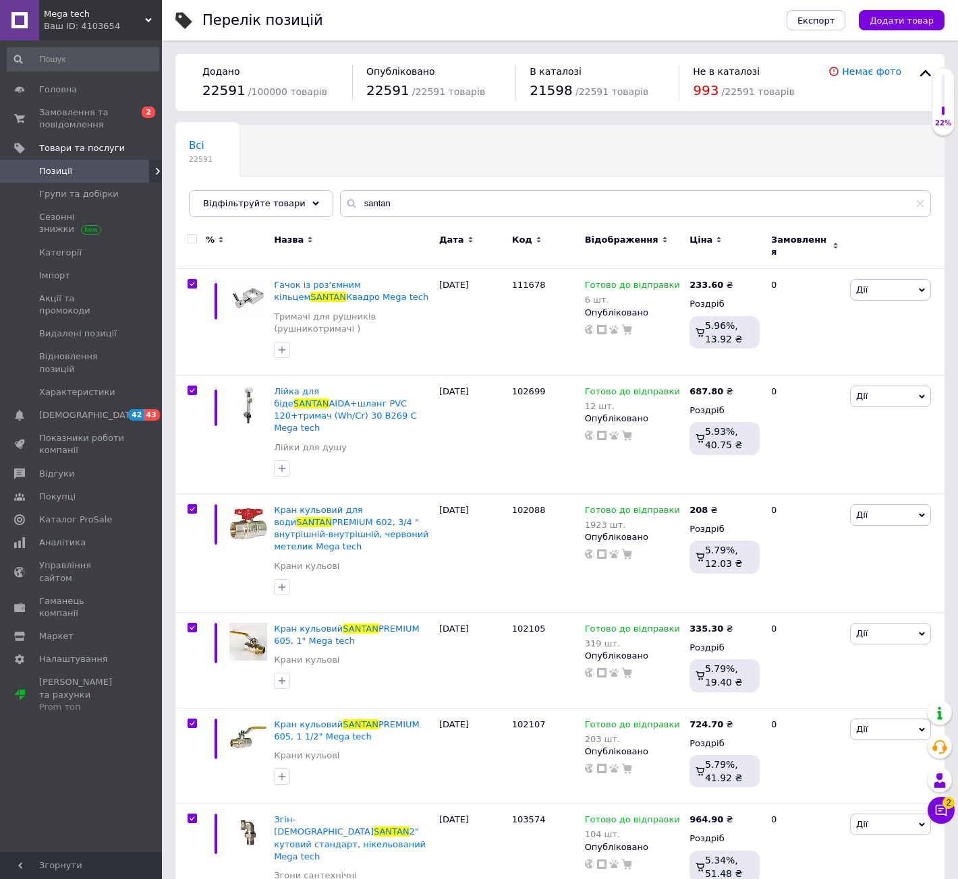
checkbox input "true"
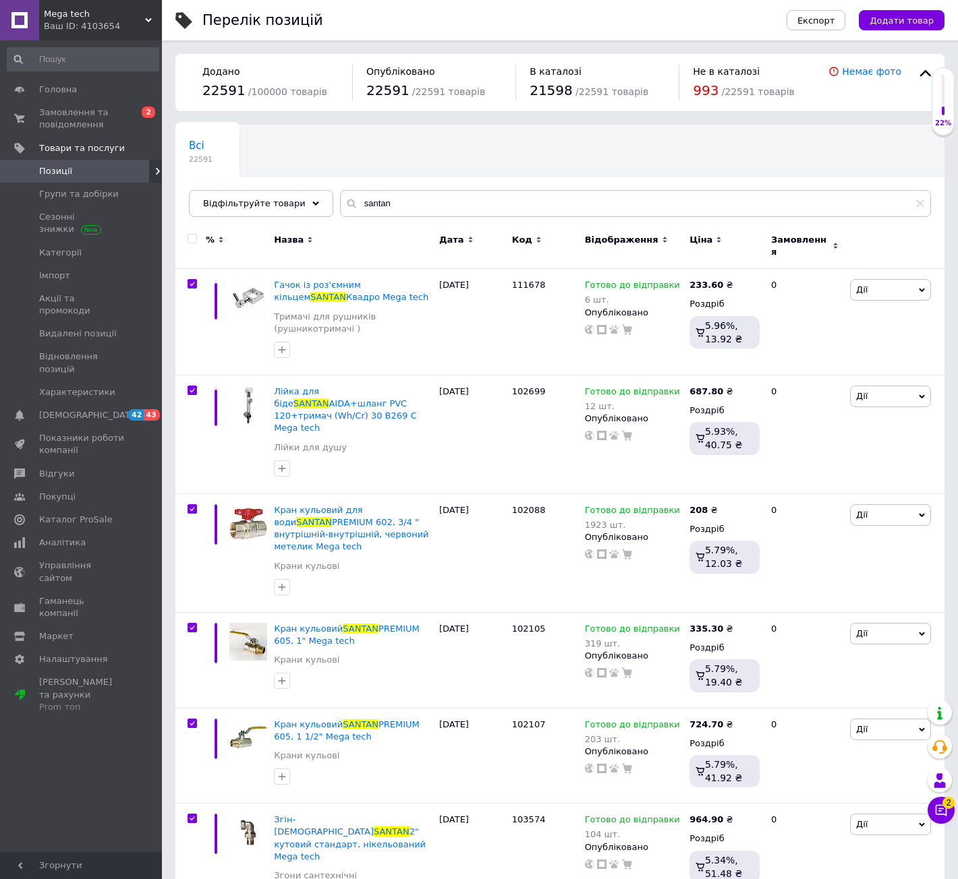
checkbox input "true"
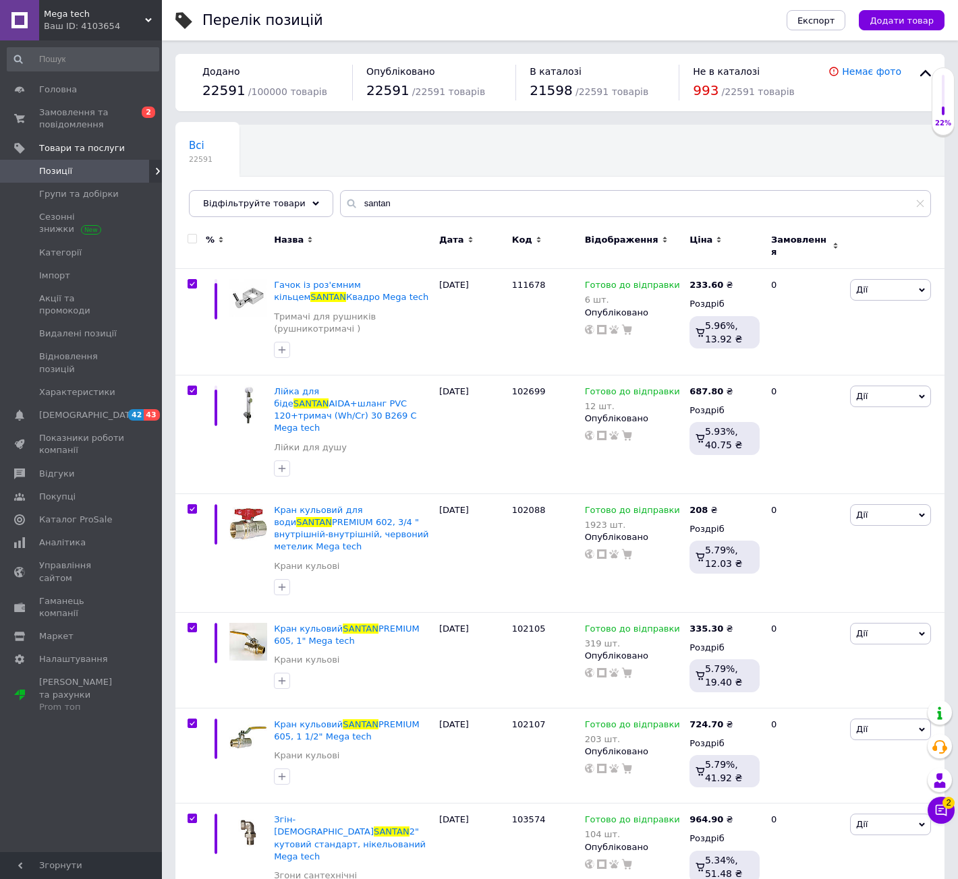
checkbox input "true"
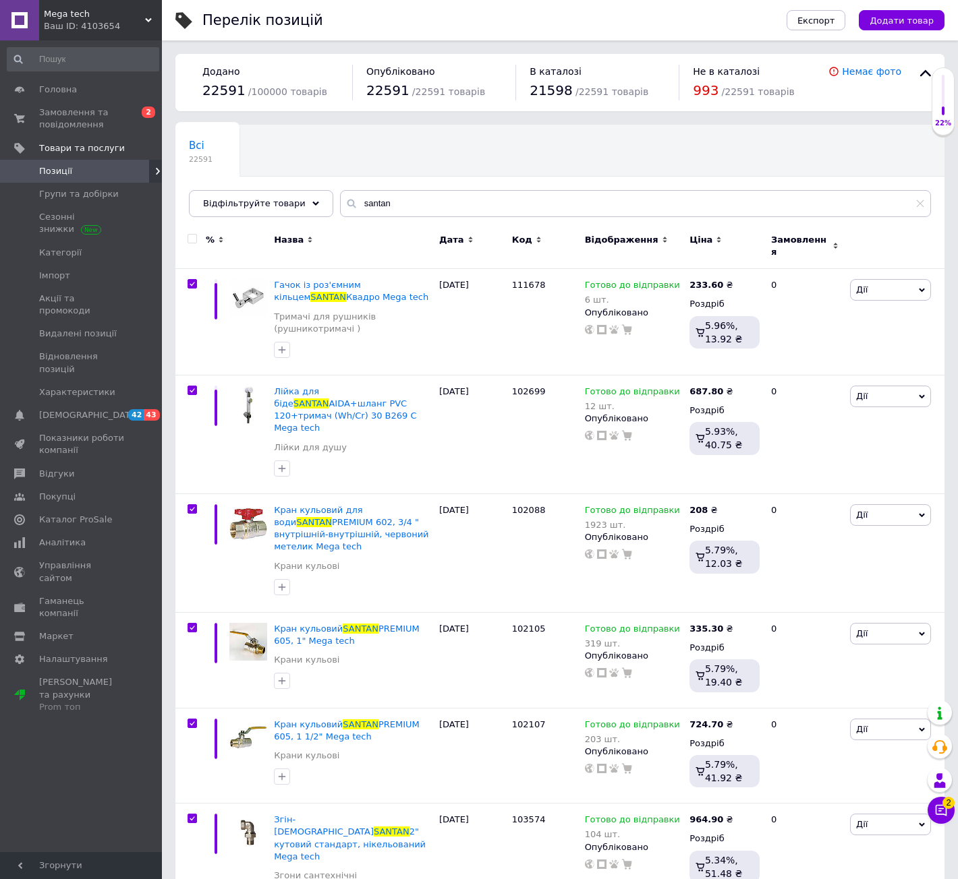
checkbox input "true"
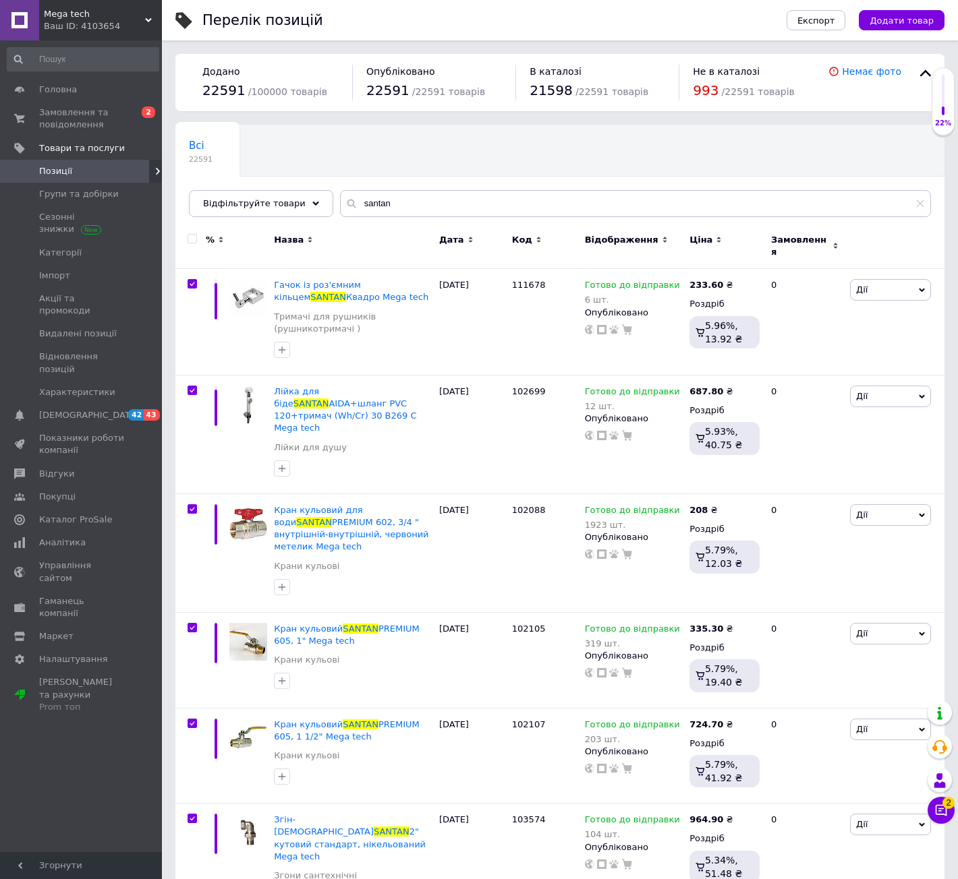
checkbox input "true"
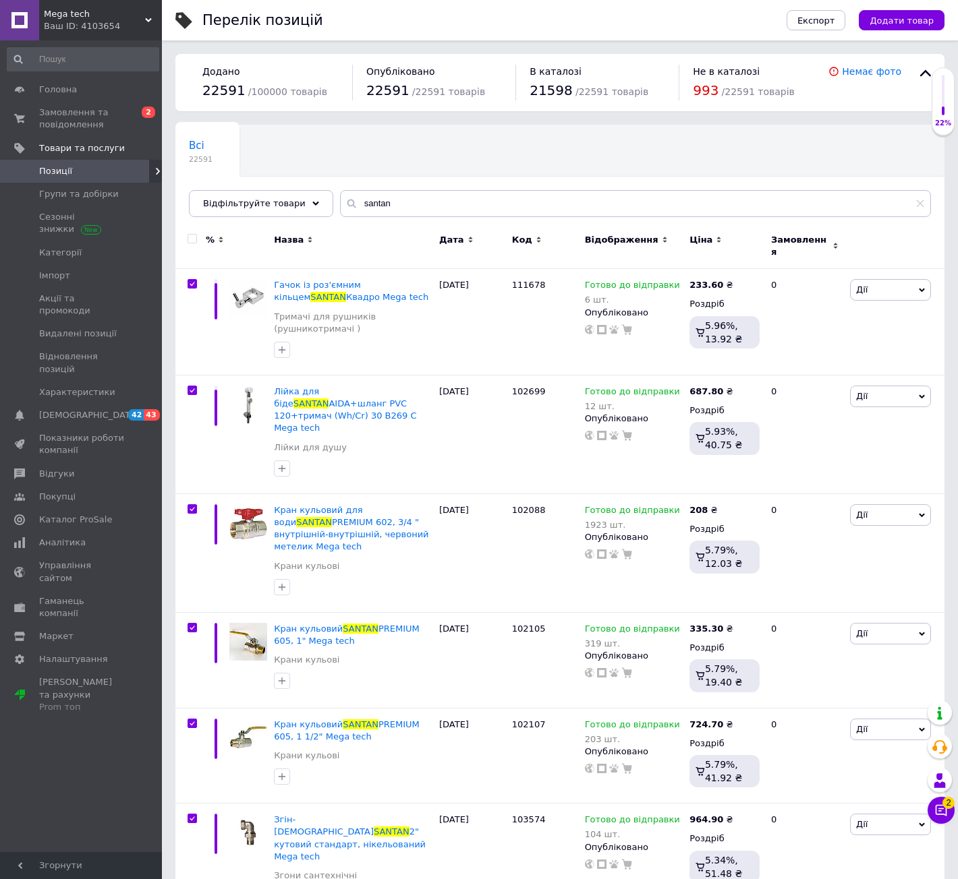
checkbox input "true"
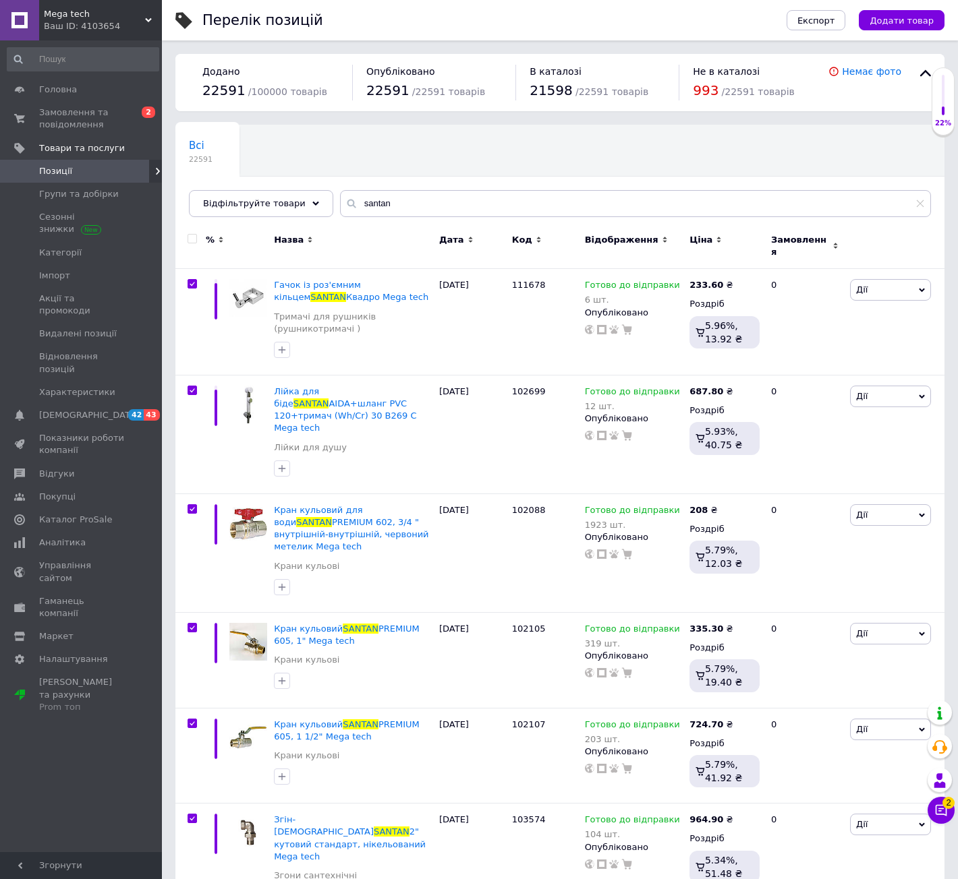
checkbox input "true"
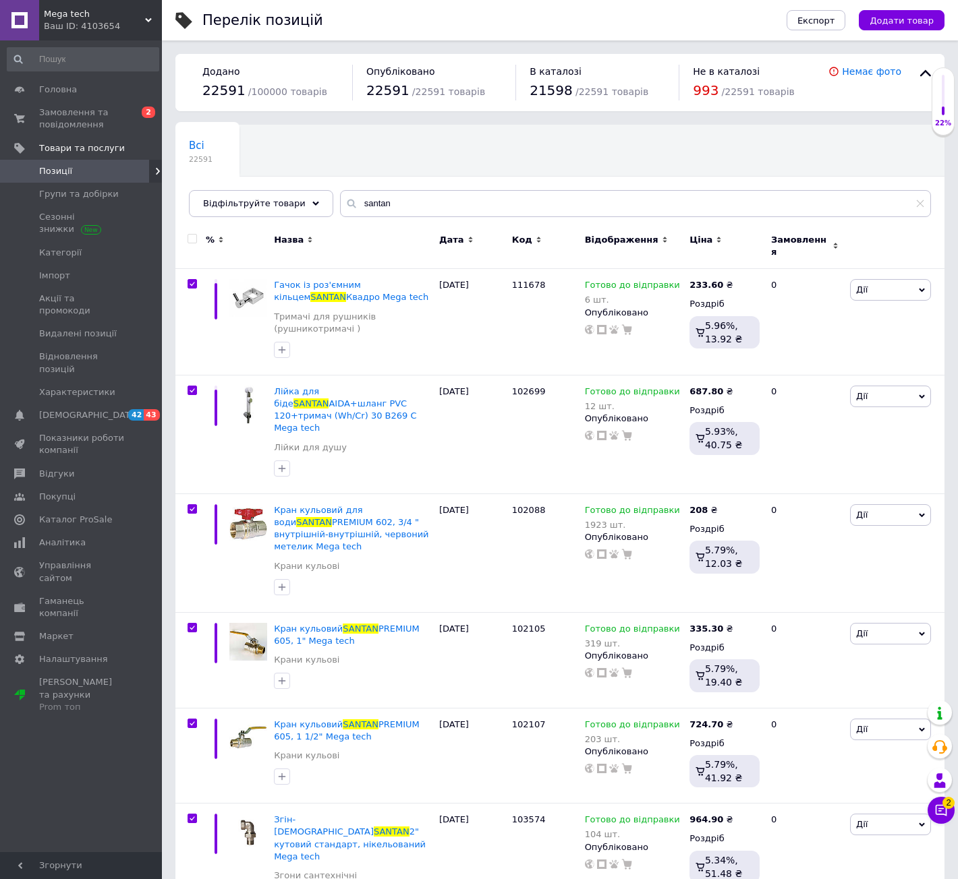
checkbox input "true"
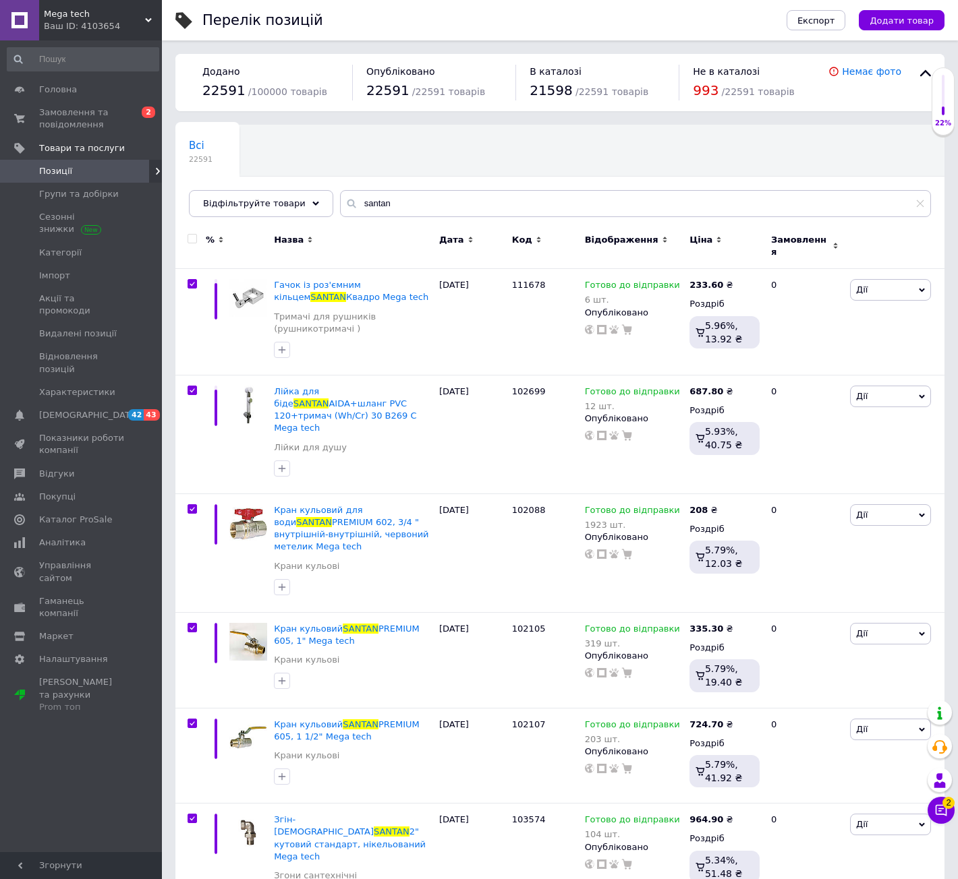
checkbox input "true"
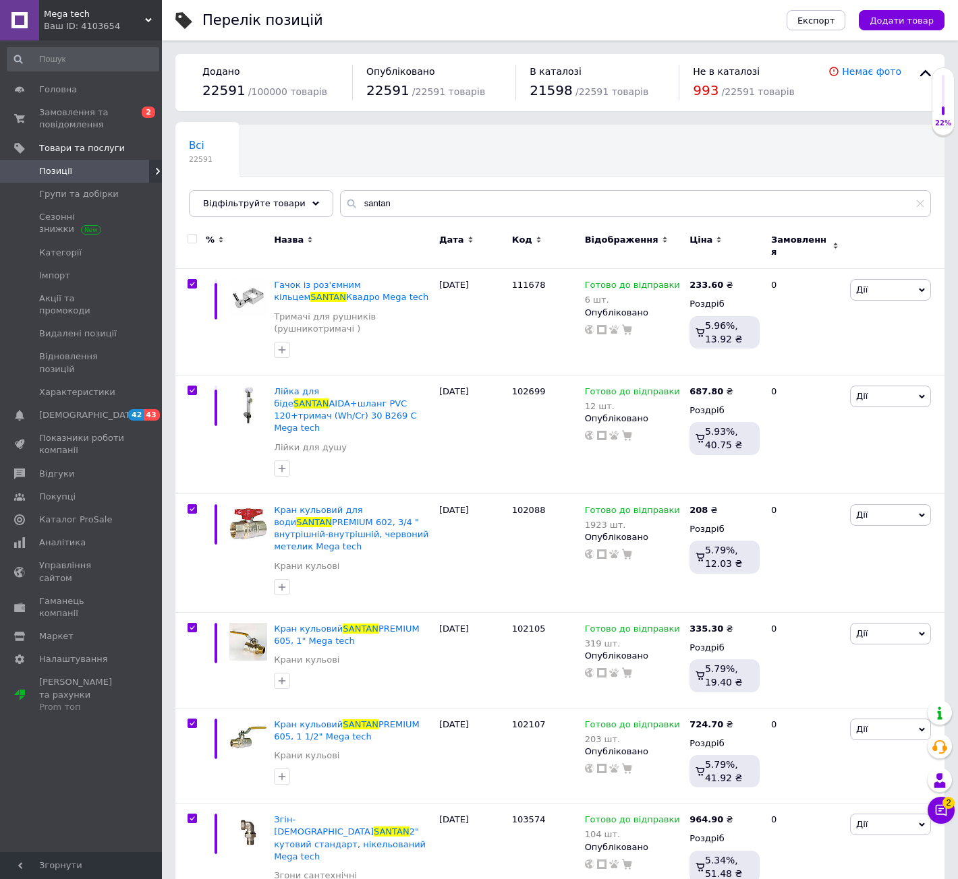
checkbox input "true"
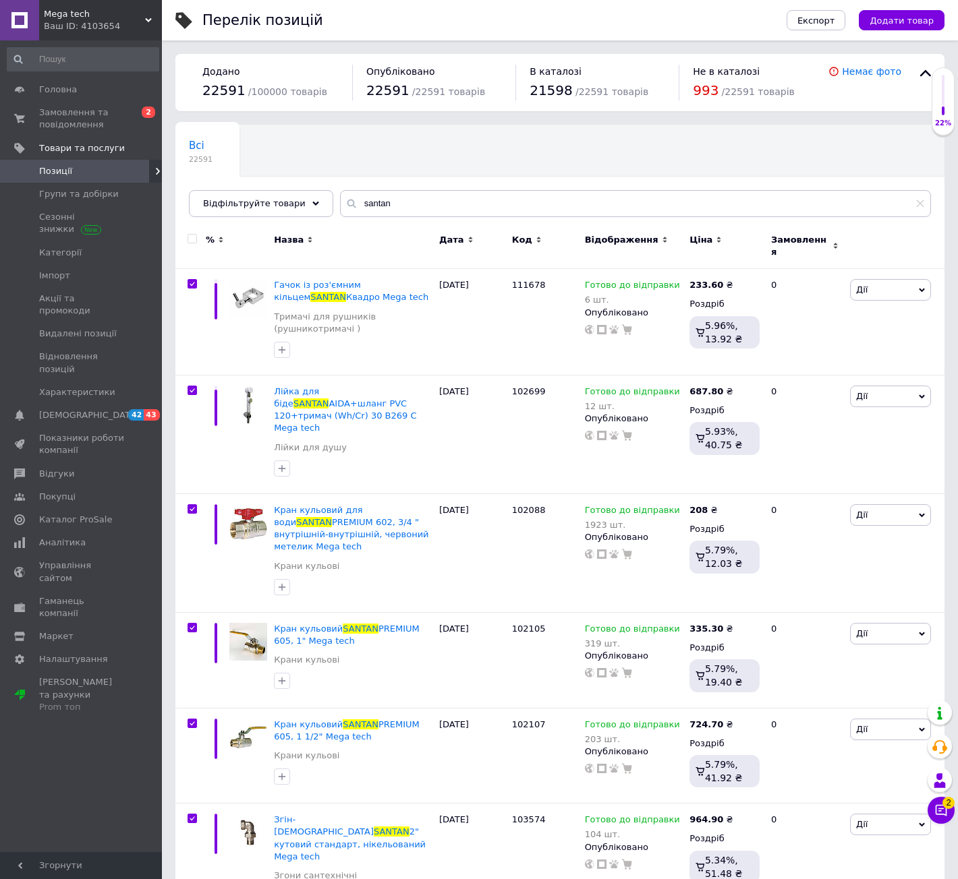
checkbox input "true"
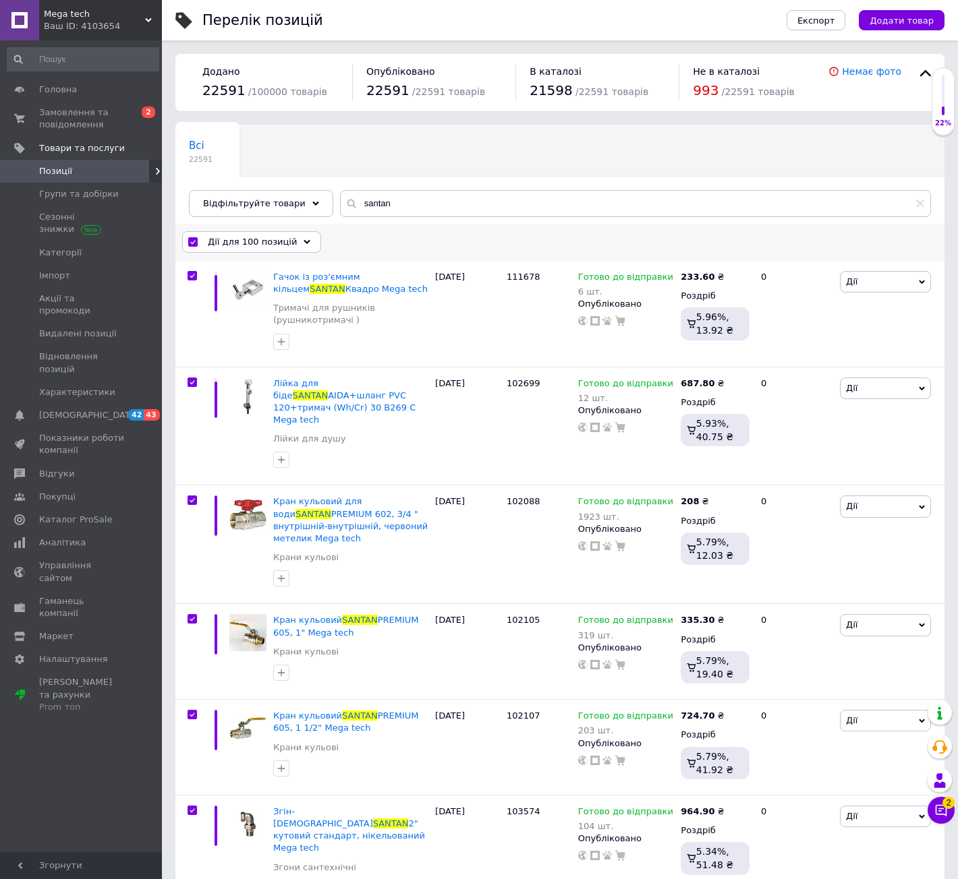
drag, startPoint x: 216, startPoint y: 240, endPoint x: 229, endPoint y: 261, distance: 24.9
click at [218, 241] on span "Дії для 100 позицій" at bounding box center [252, 242] width 89 height 12
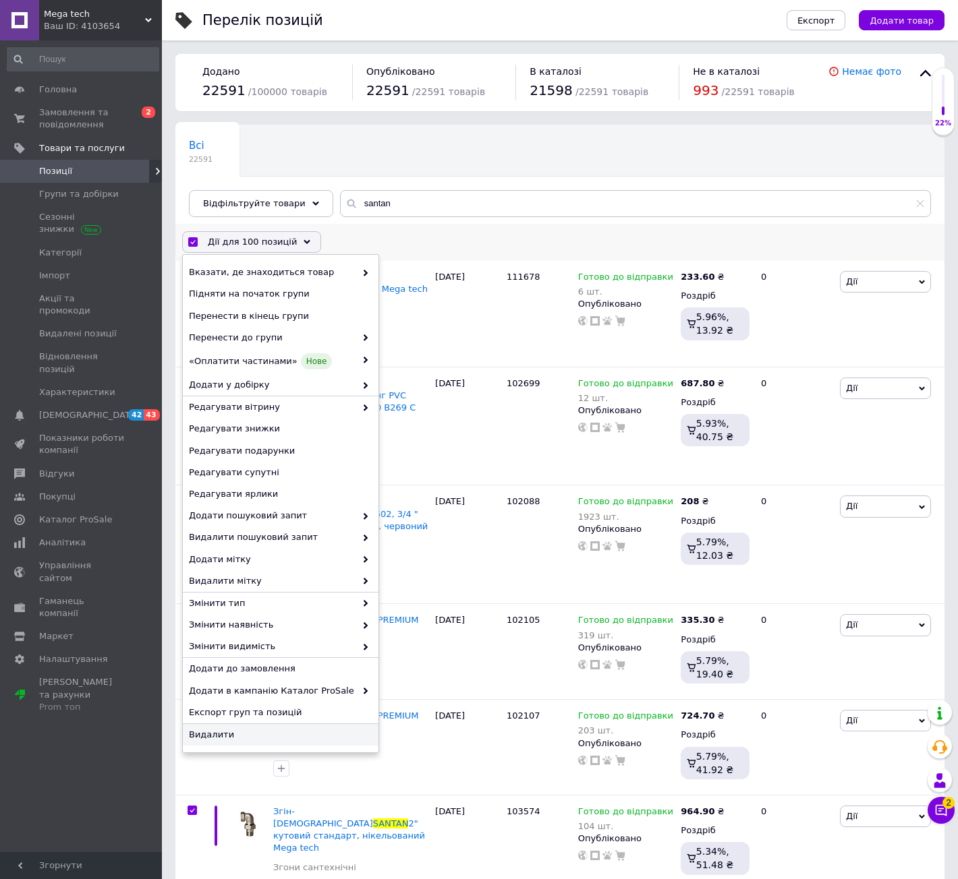
click at [203, 740] on span "Видалити" at bounding box center [279, 735] width 180 height 12
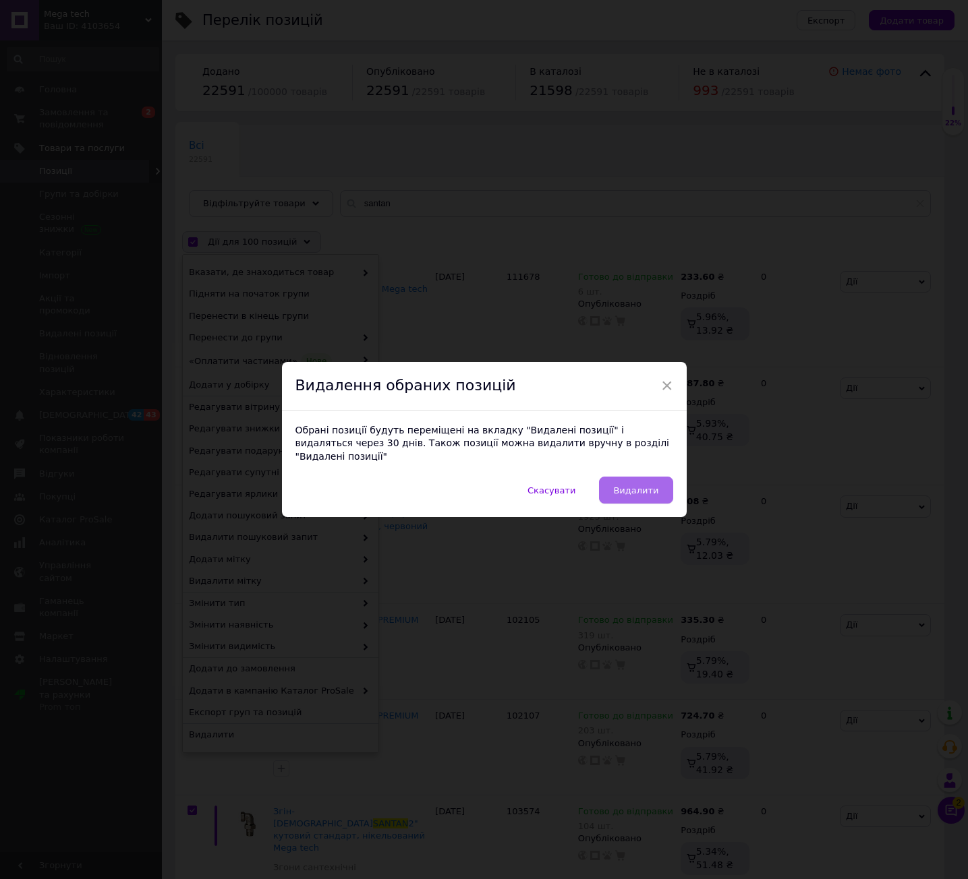
click at [635, 495] on button "Видалити" at bounding box center [636, 490] width 74 height 27
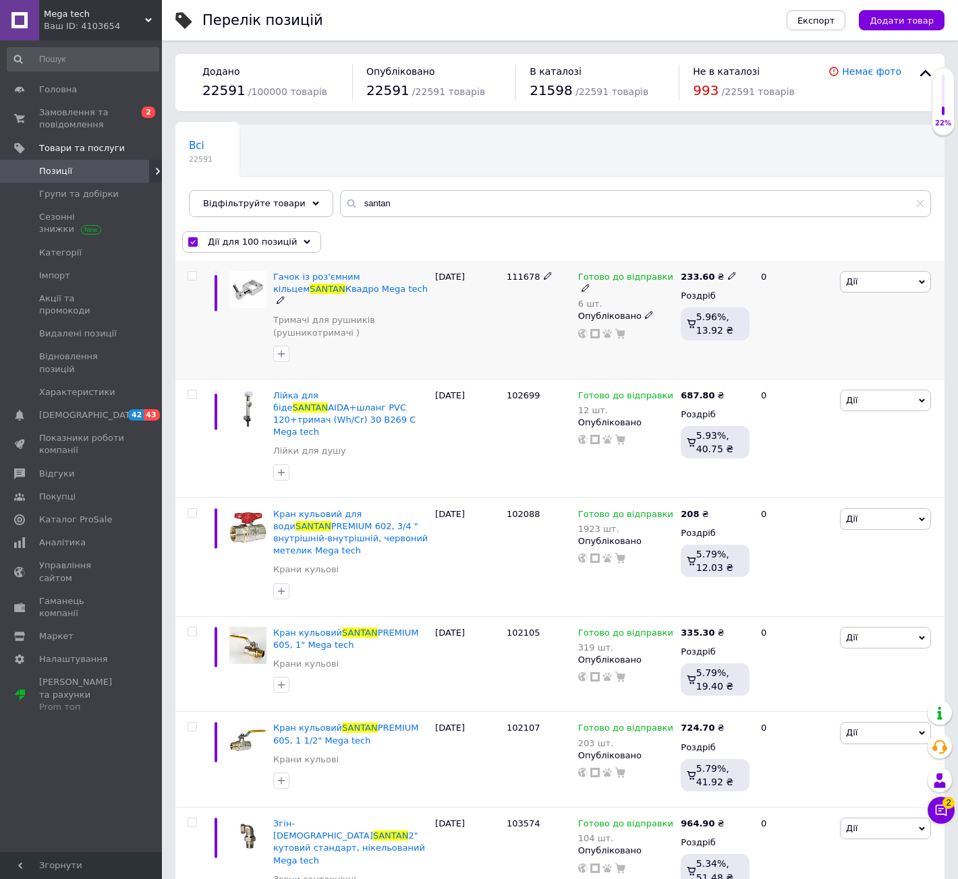
checkbox input "false"
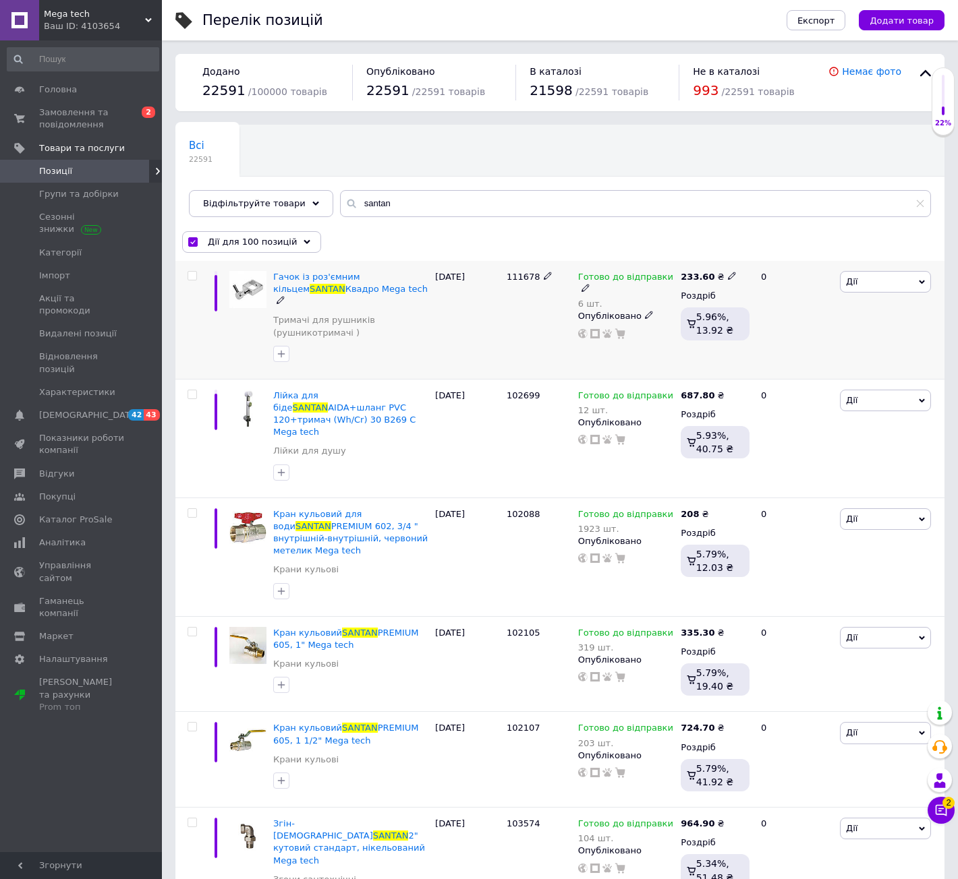
checkbox input "false"
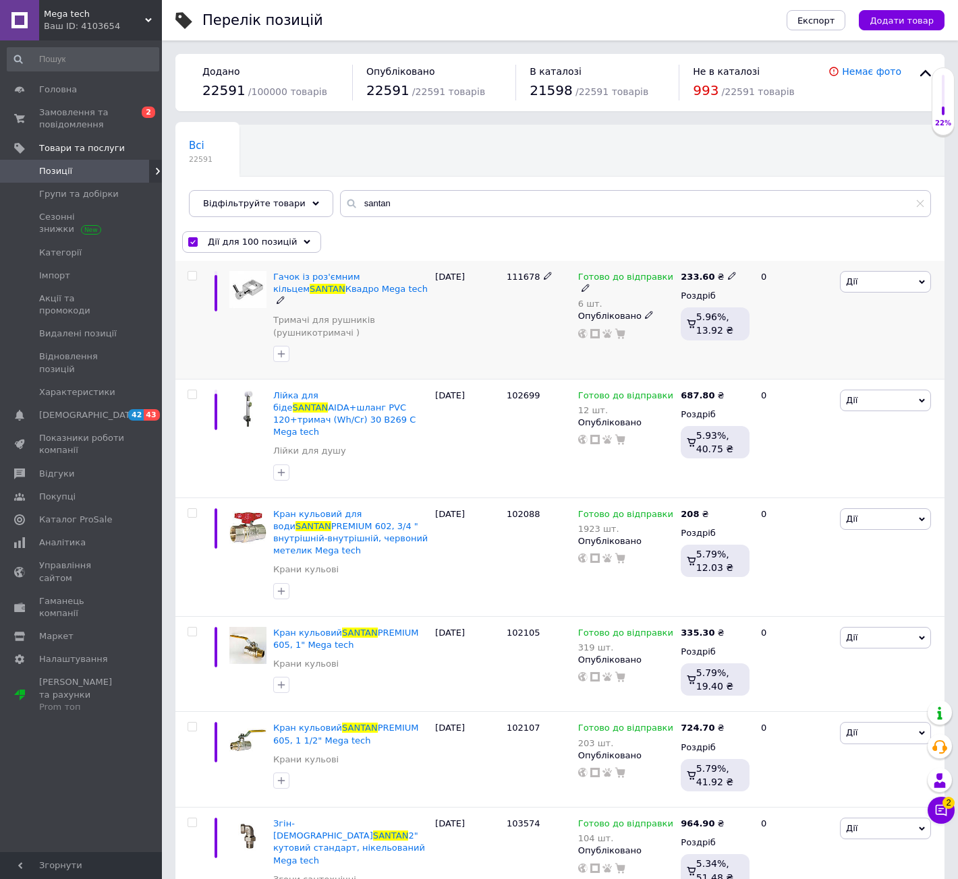
checkbox input "false"
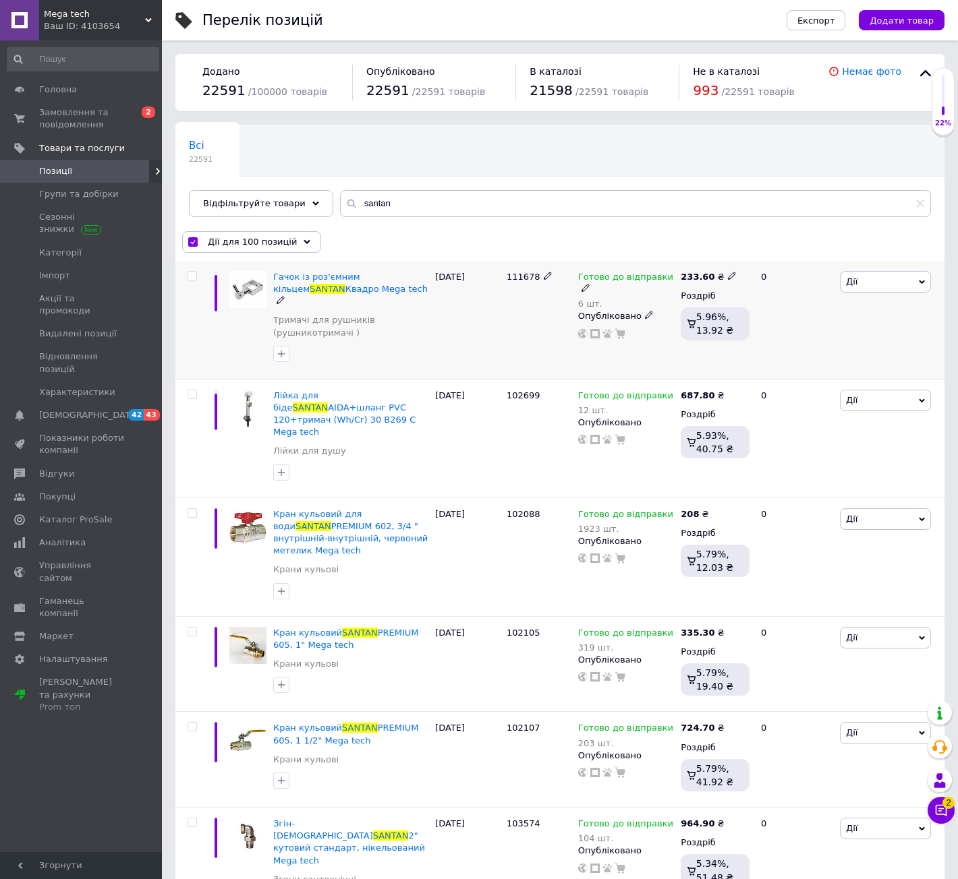
checkbox input "false"
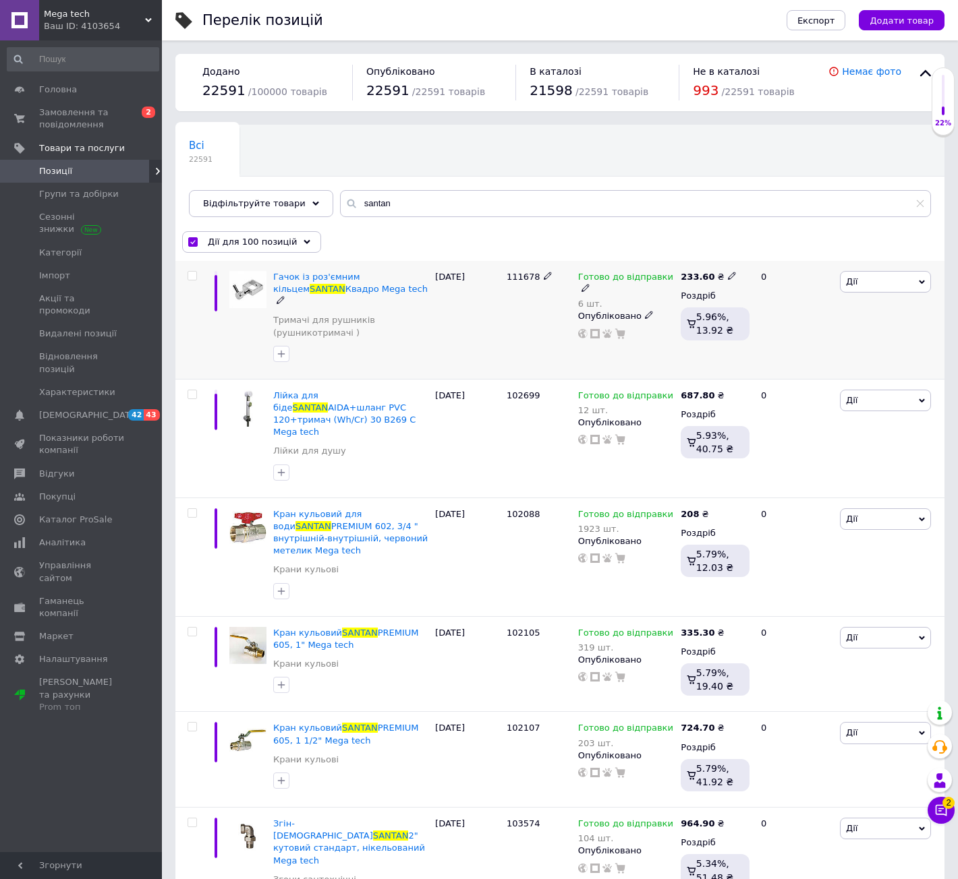
checkbox input "false"
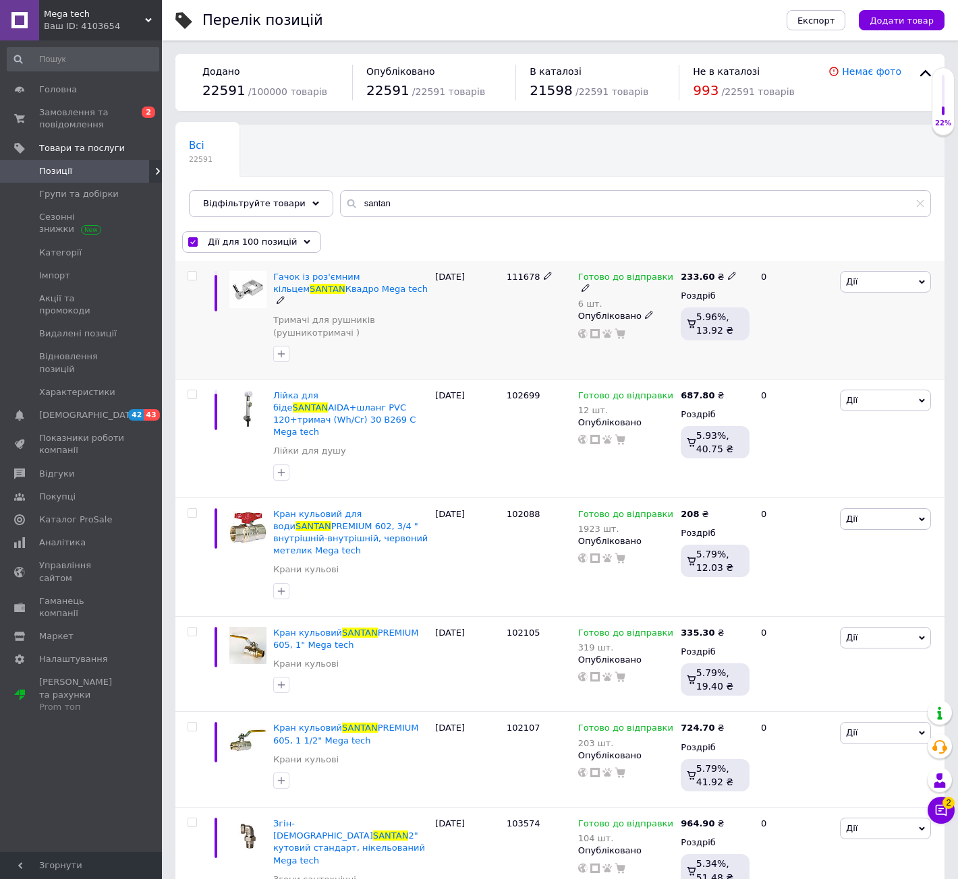
checkbox input "false"
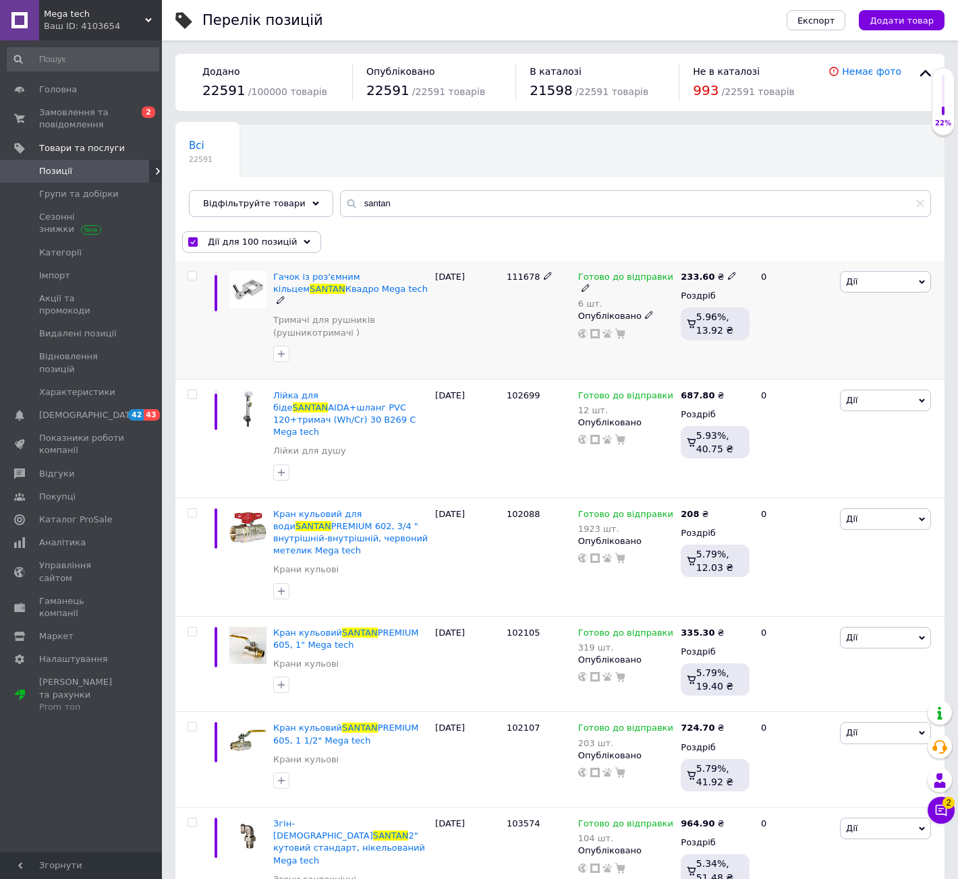
checkbox input "false"
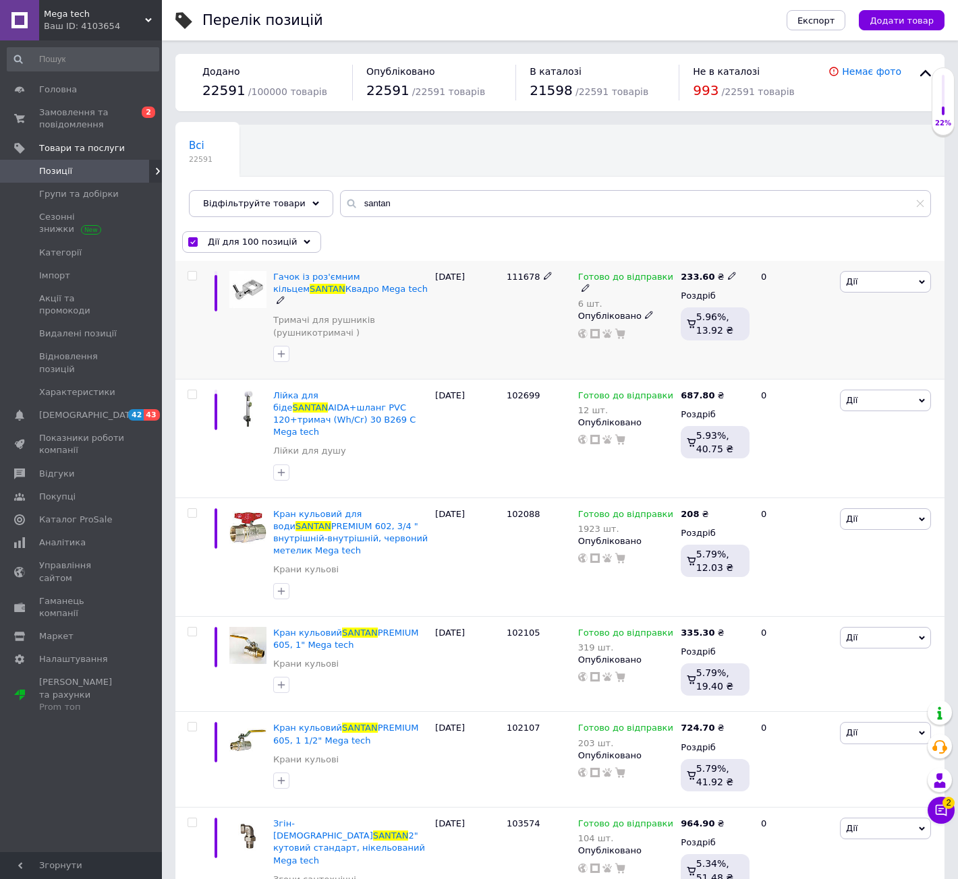
checkbox input "false"
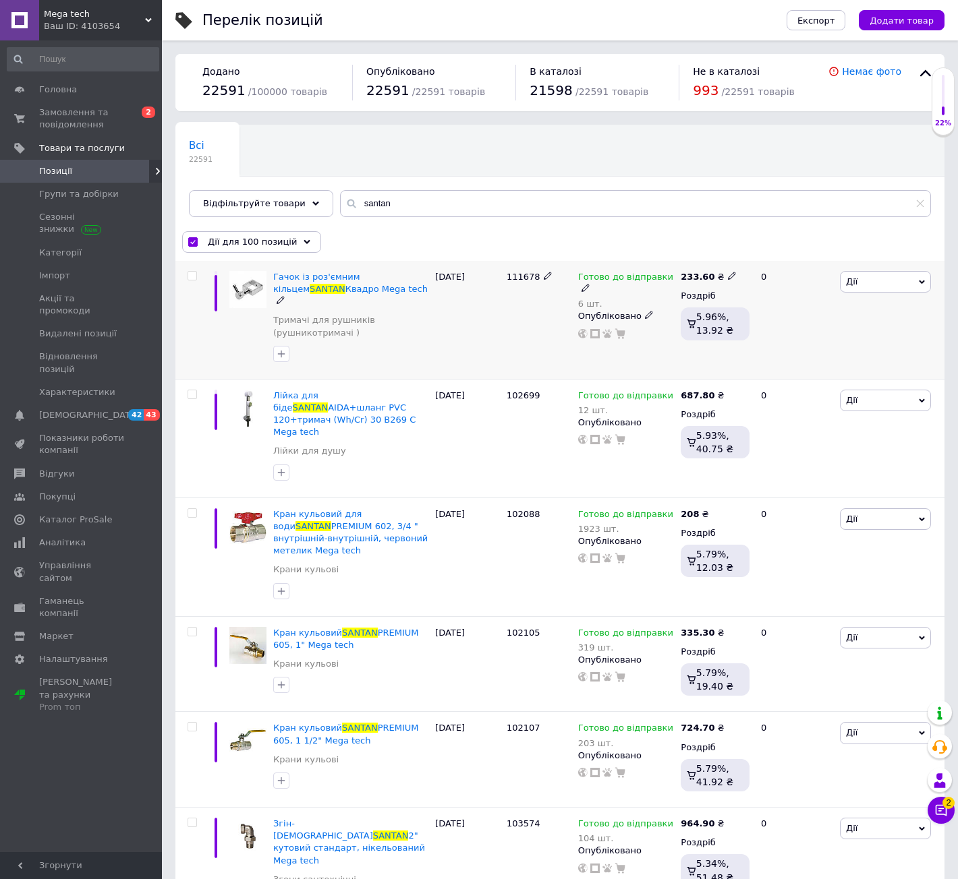
checkbox input "false"
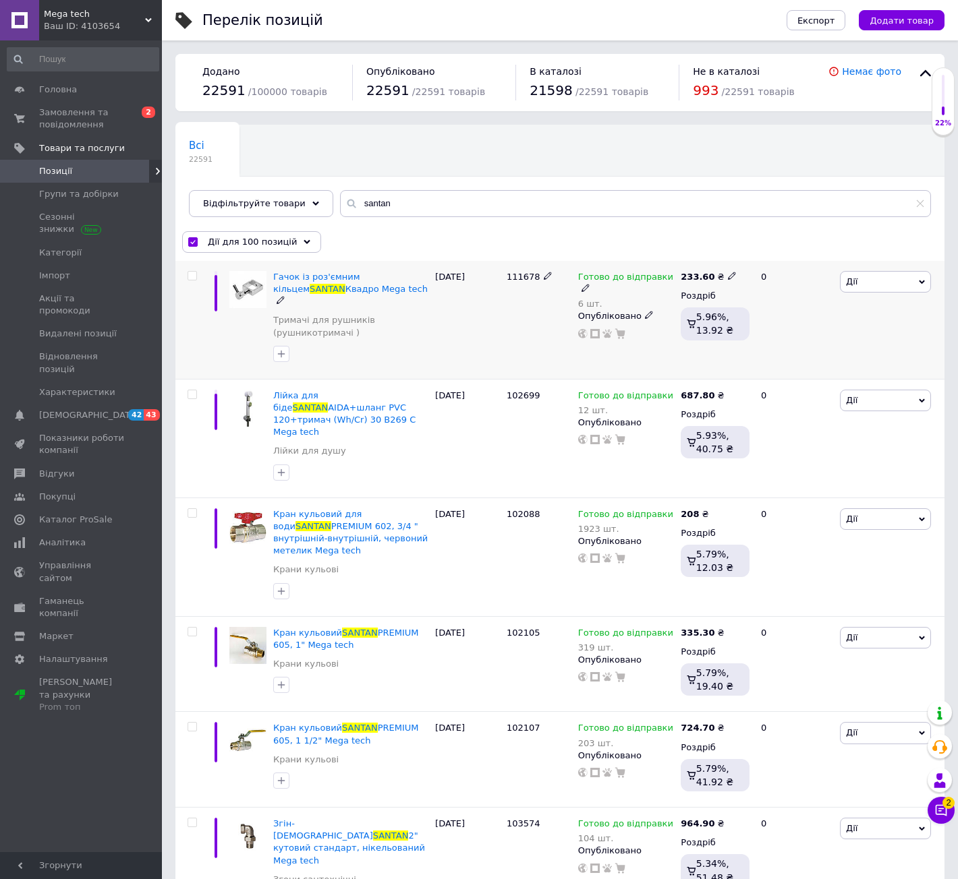
checkbox input "false"
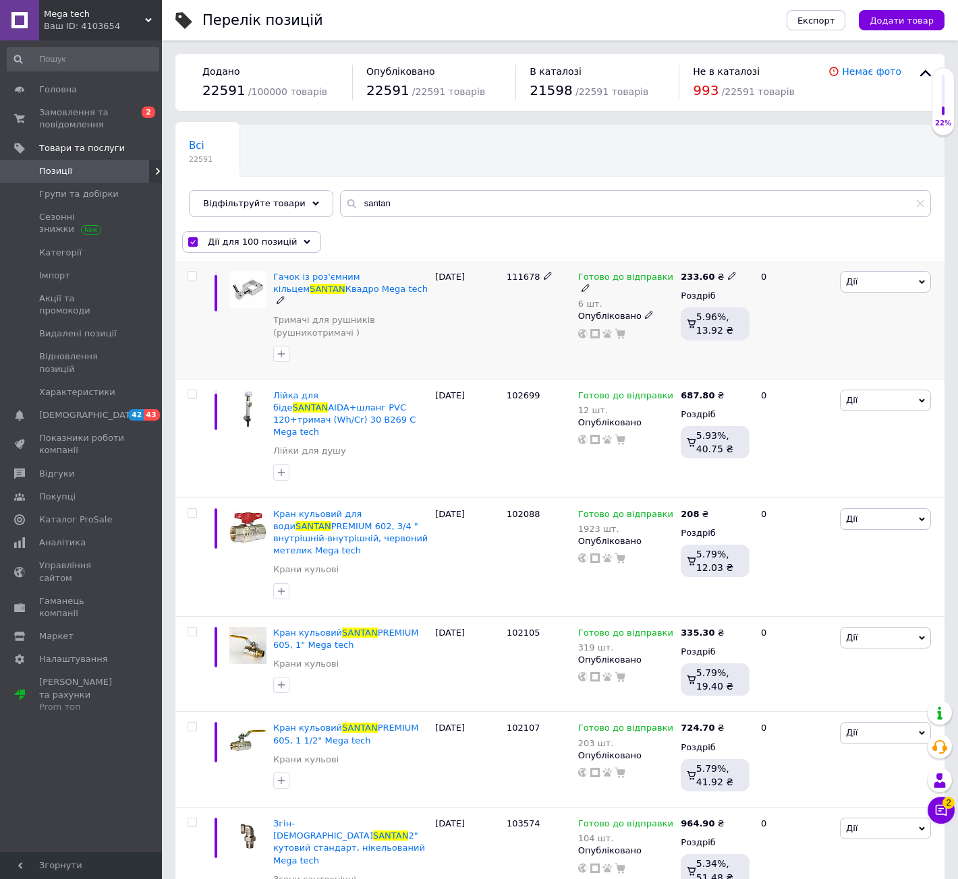
checkbox input "false"
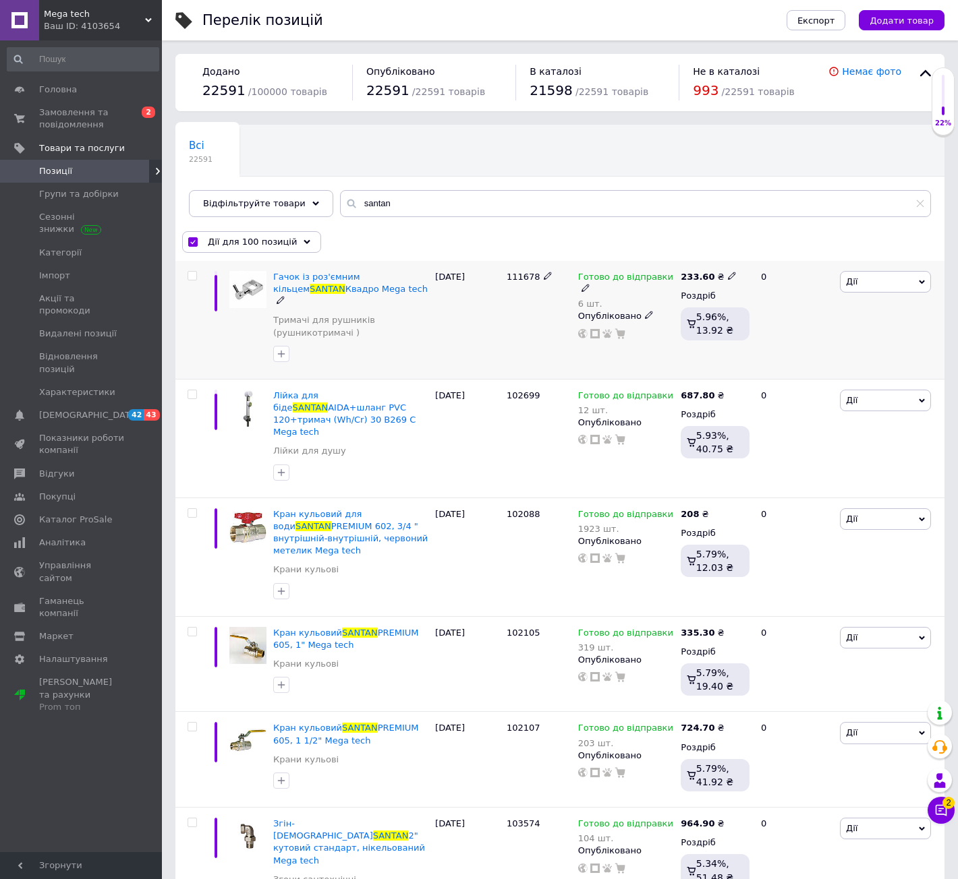
checkbox input "false"
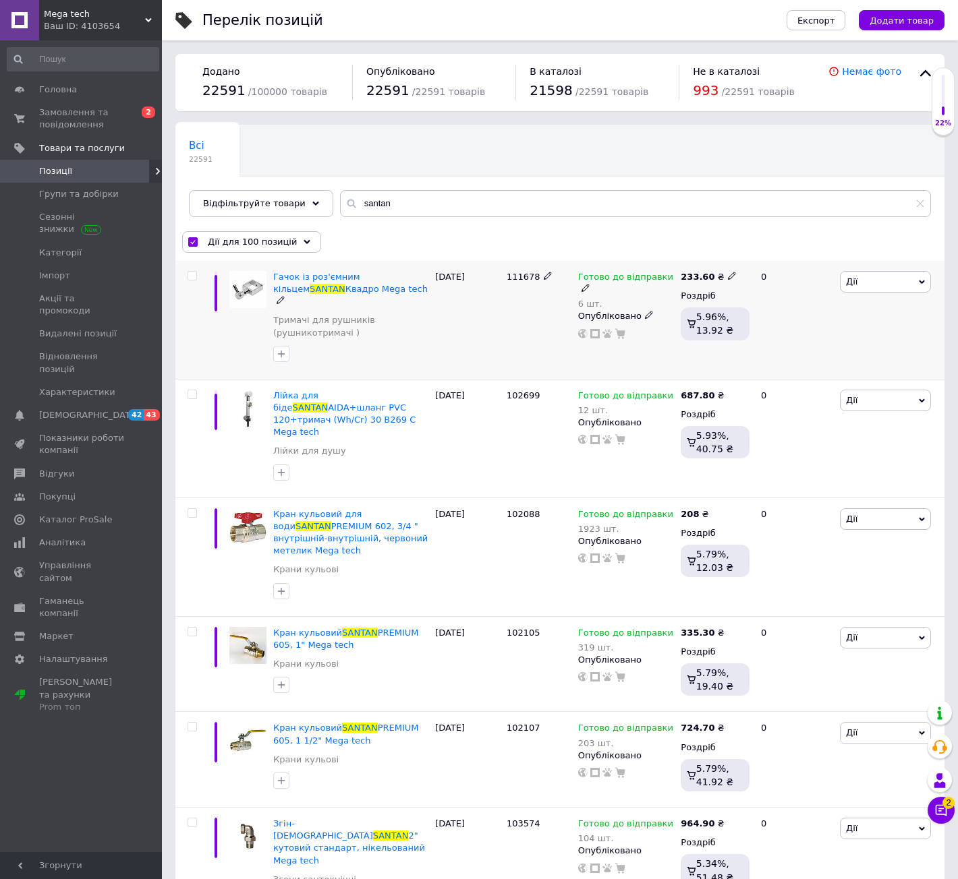
checkbox input "false"
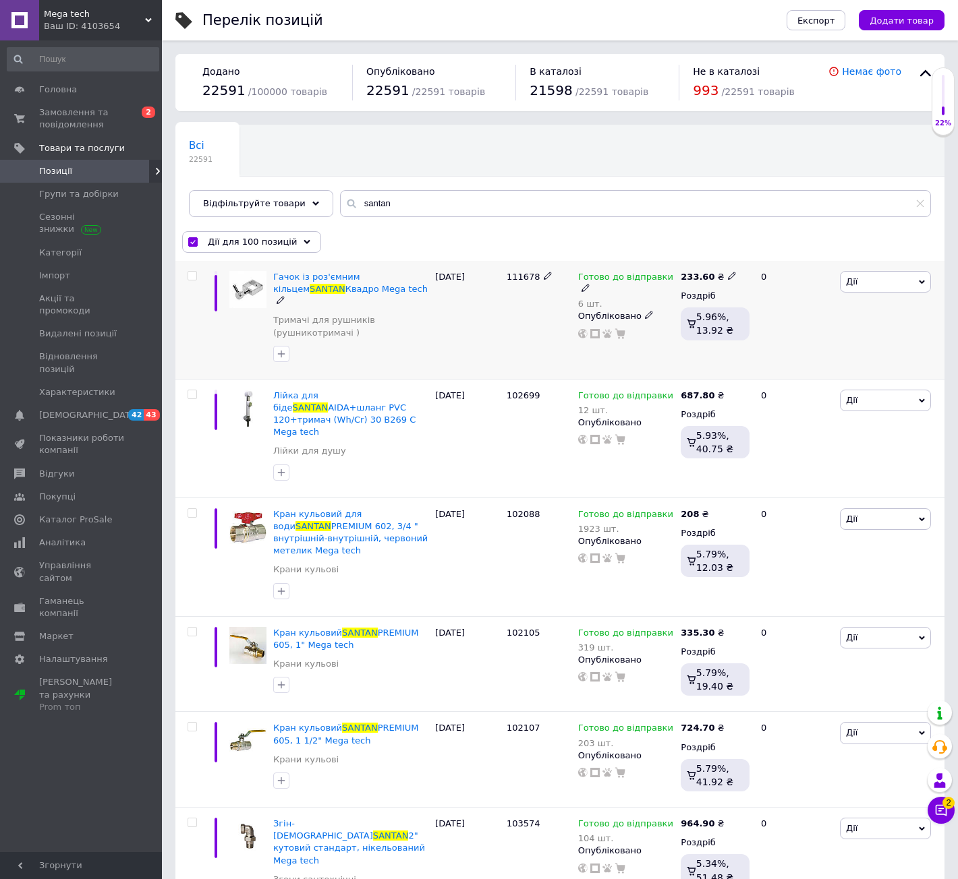
checkbox input "false"
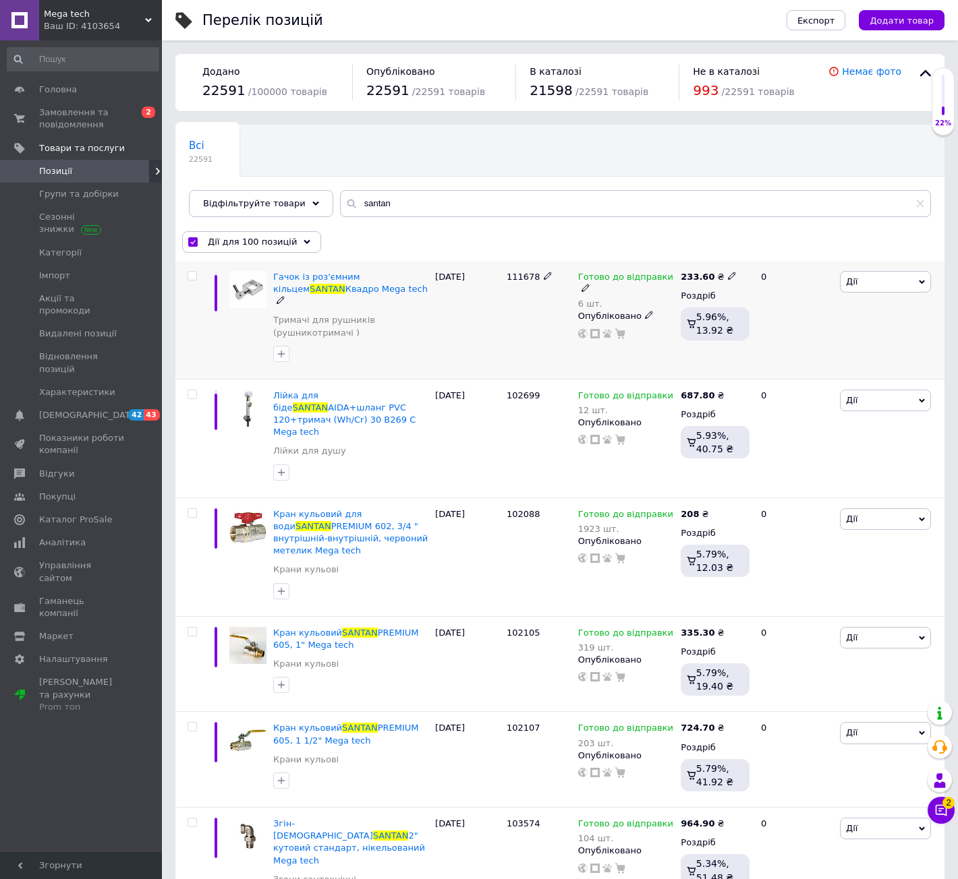
checkbox input "false"
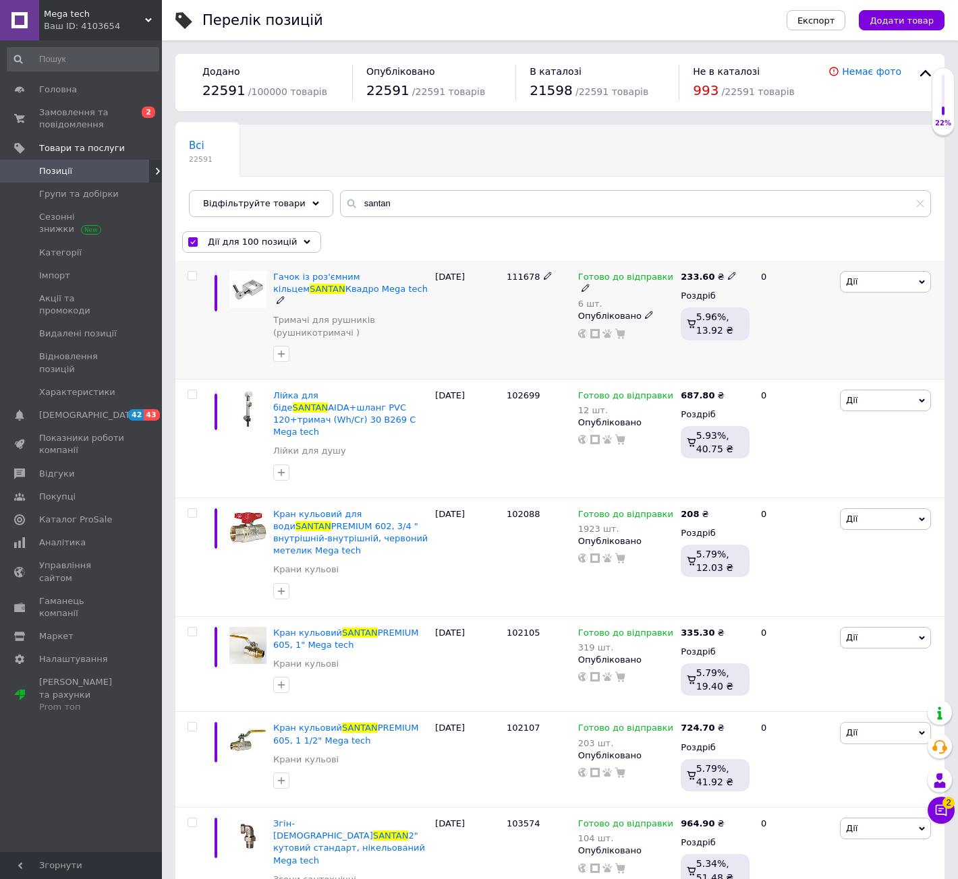
checkbox input "false"
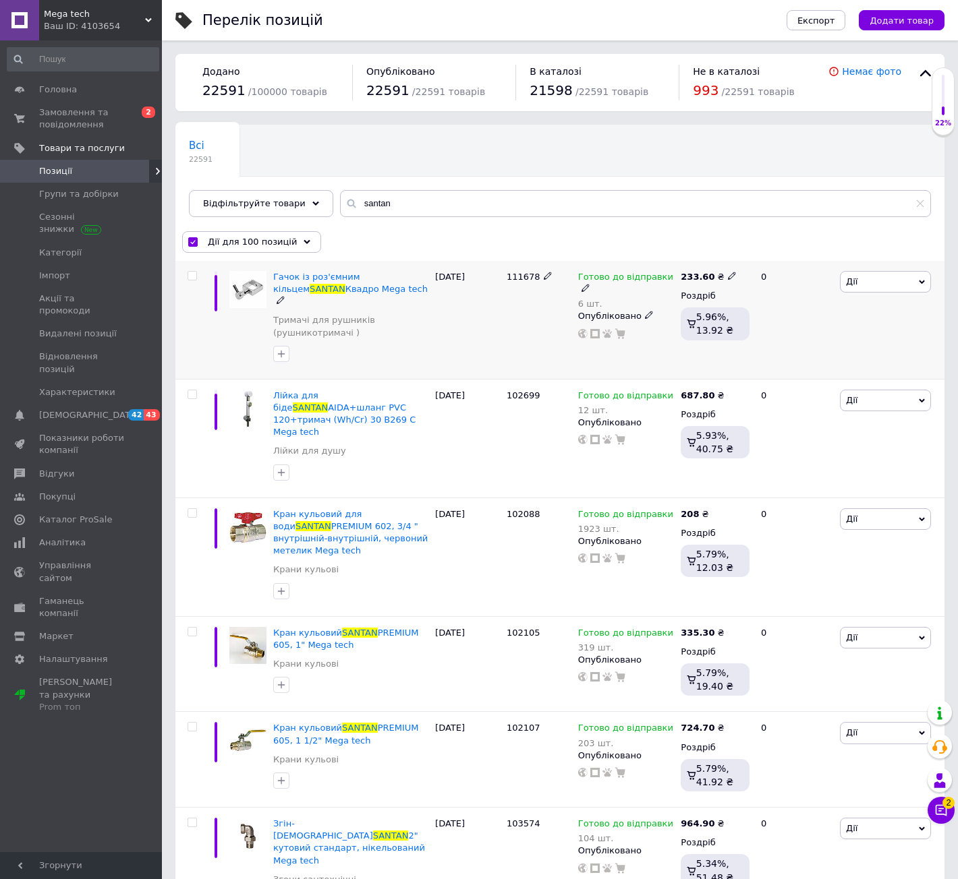
checkbox input "false"
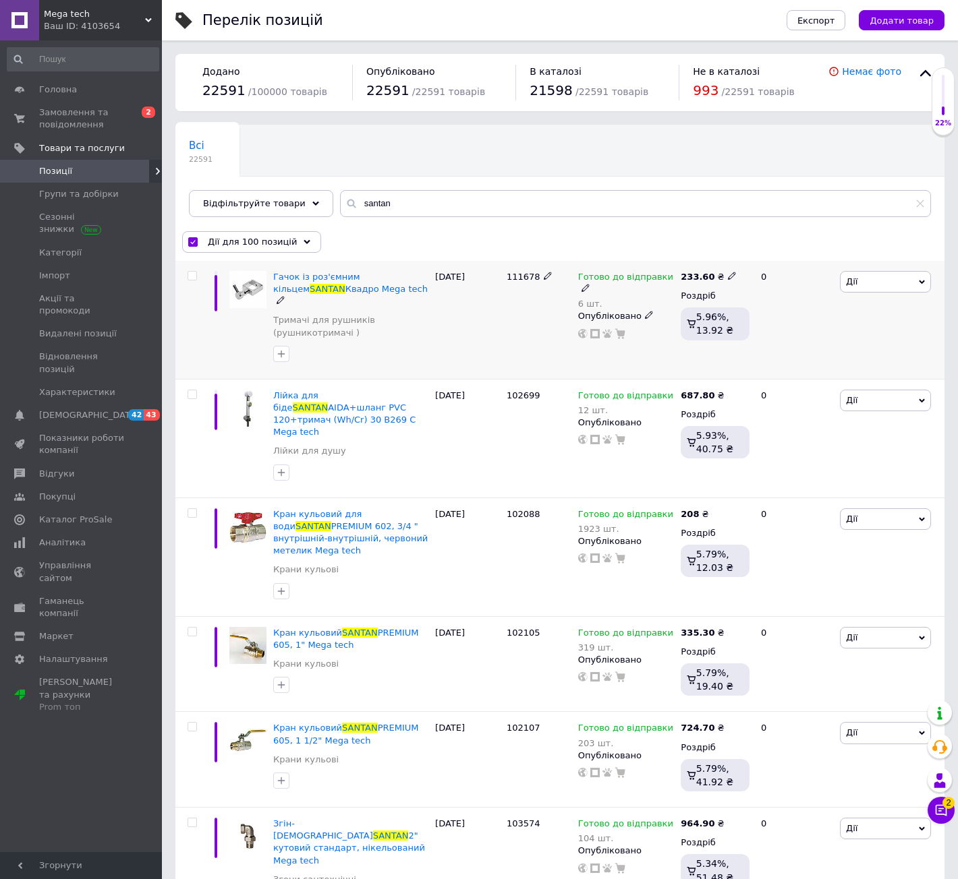
checkbox input "false"
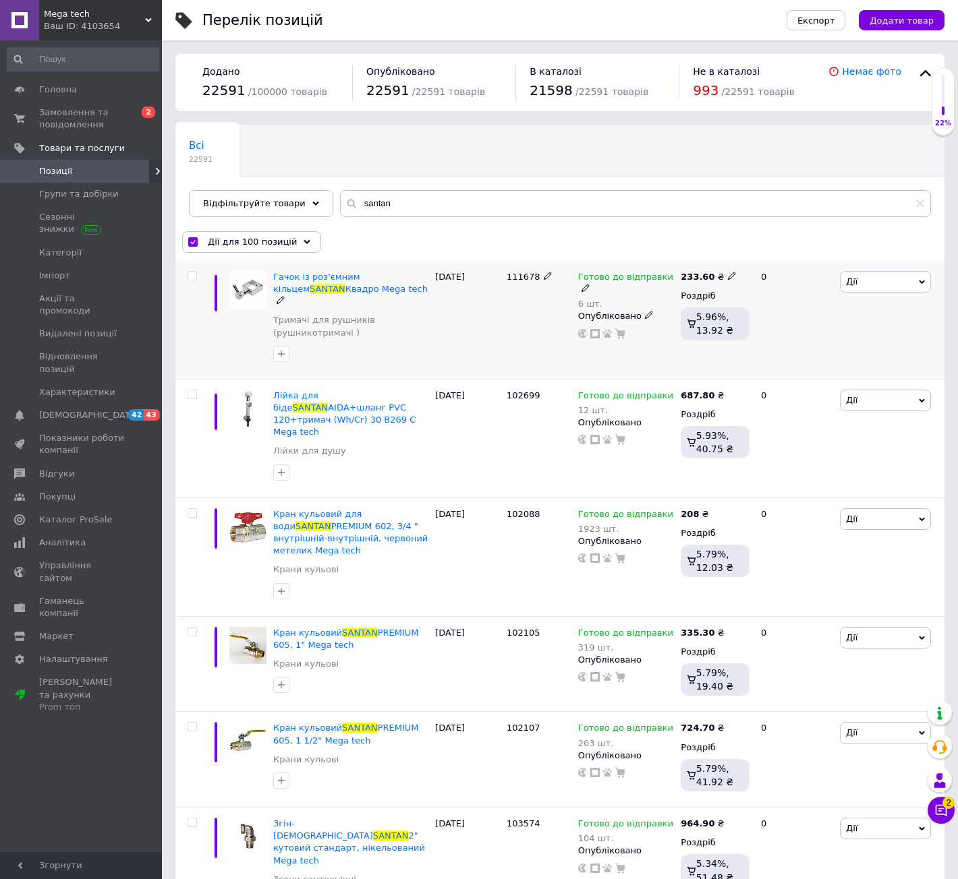
checkbox input "false"
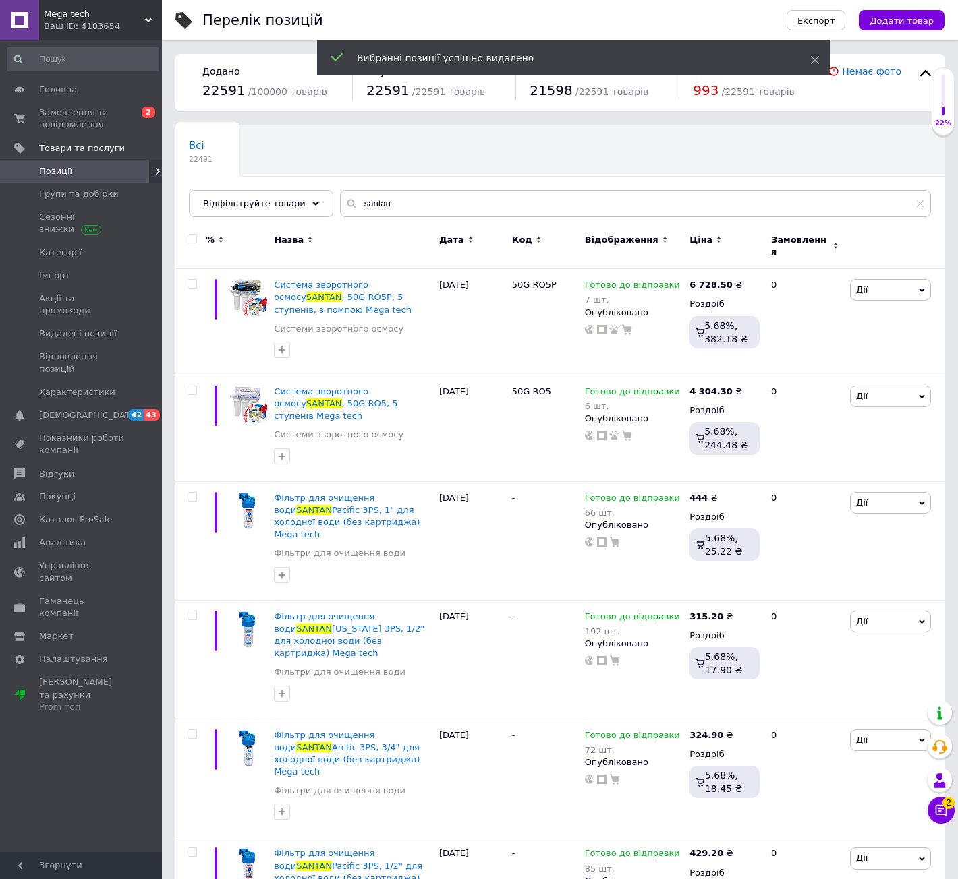
click at [188, 237] on input "checkbox" at bounding box center [191, 239] width 9 height 9
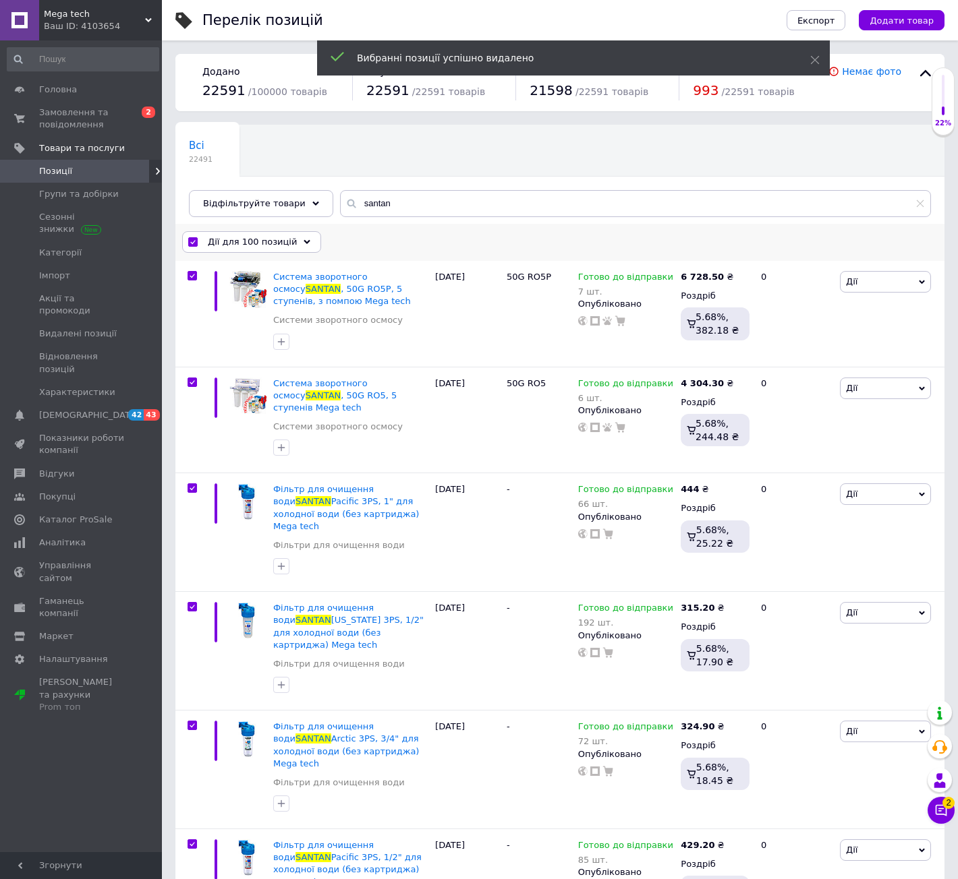
click at [222, 243] on span "Дії для 100 позицій" at bounding box center [252, 242] width 89 height 12
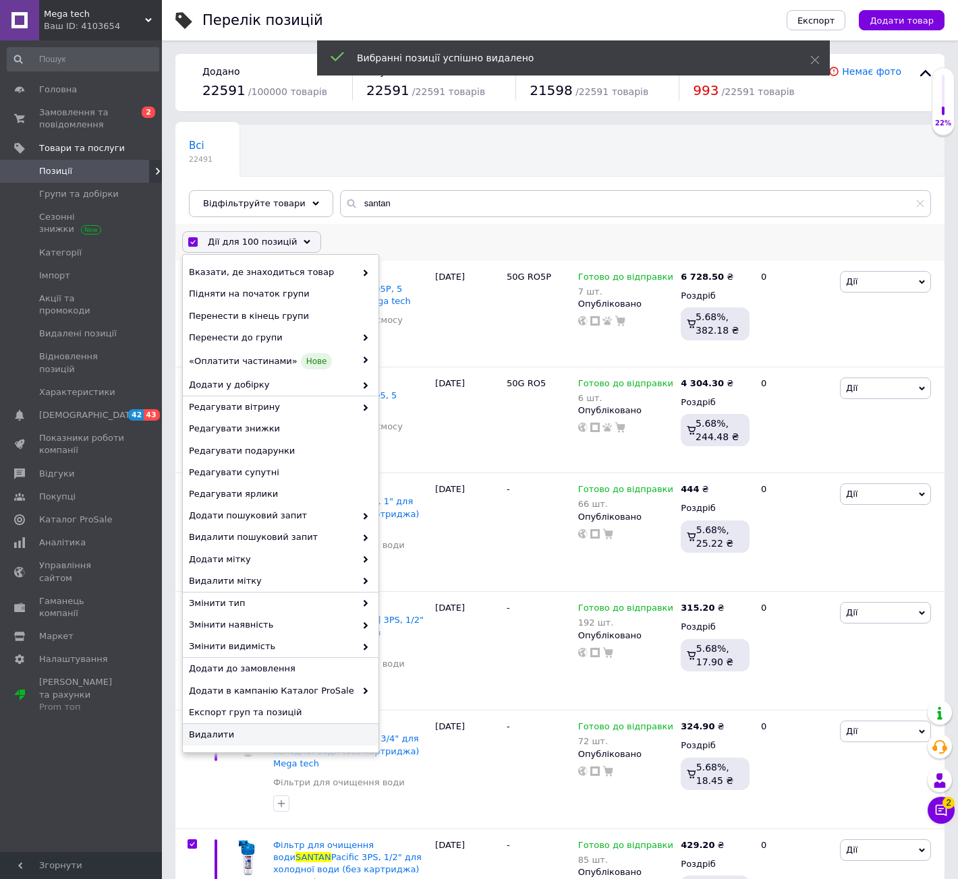
click at [268, 730] on span "Видалити" at bounding box center [279, 735] width 180 height 12
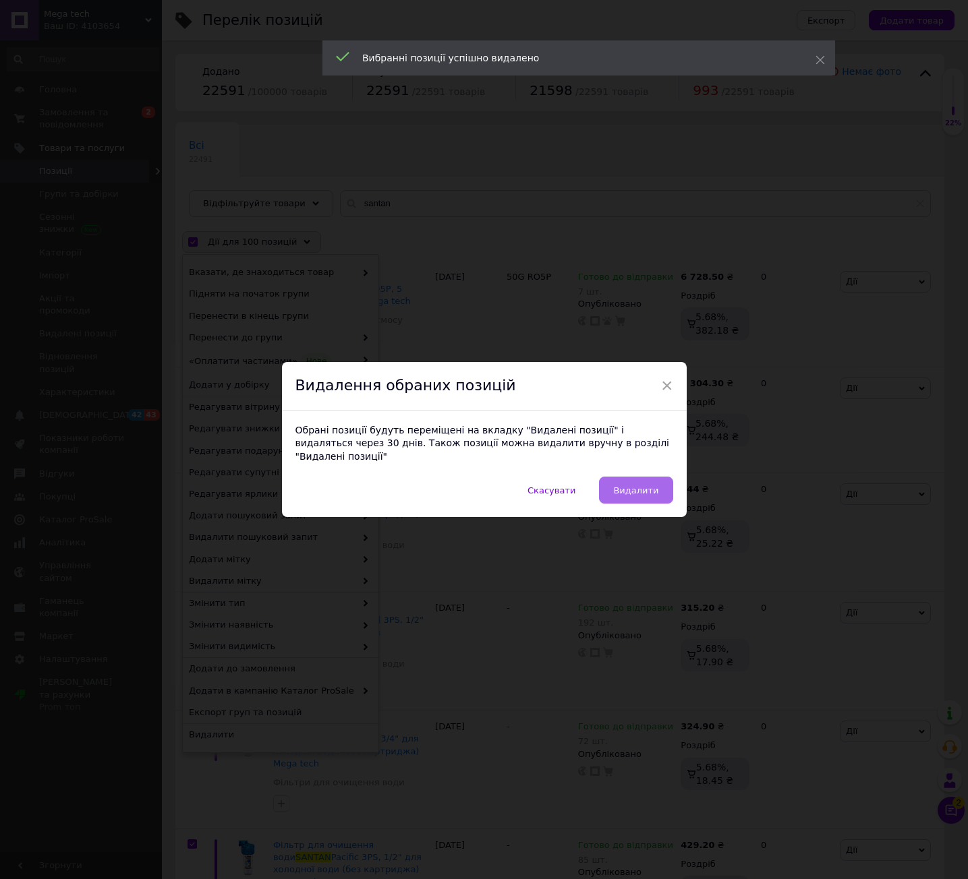
click at [653, 489] on span "Видалити" at bounding box center [635, 491] width 45 height 10
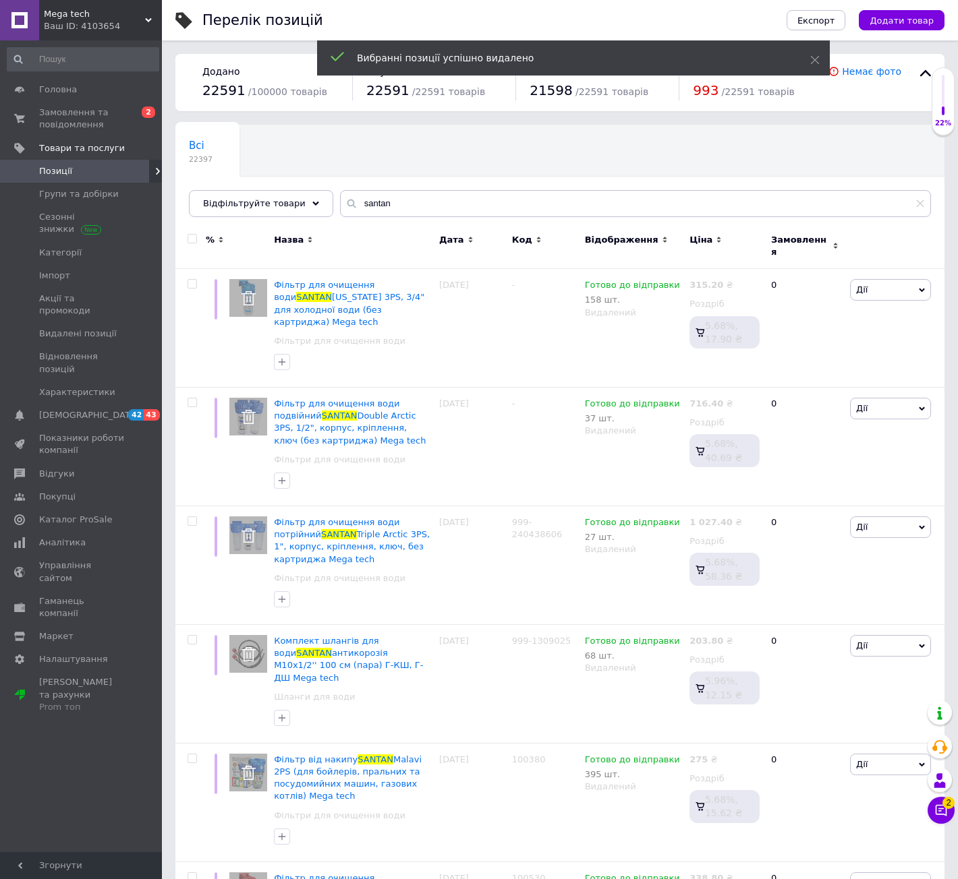
click at [193, 235] on input "checkbox" at bounding box center [191, 239] width 9 height 9
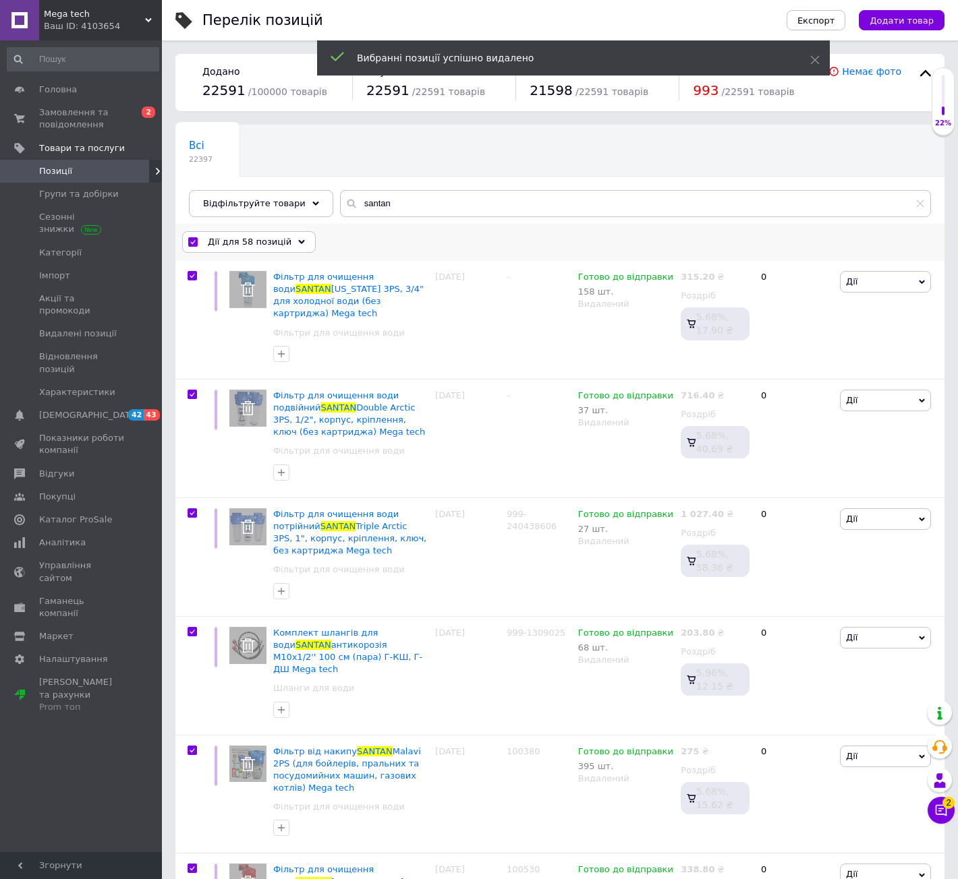
click at [236, 237] on span "Дії для 58 позицій" at bounding box center [250, 242] width 84 height 12
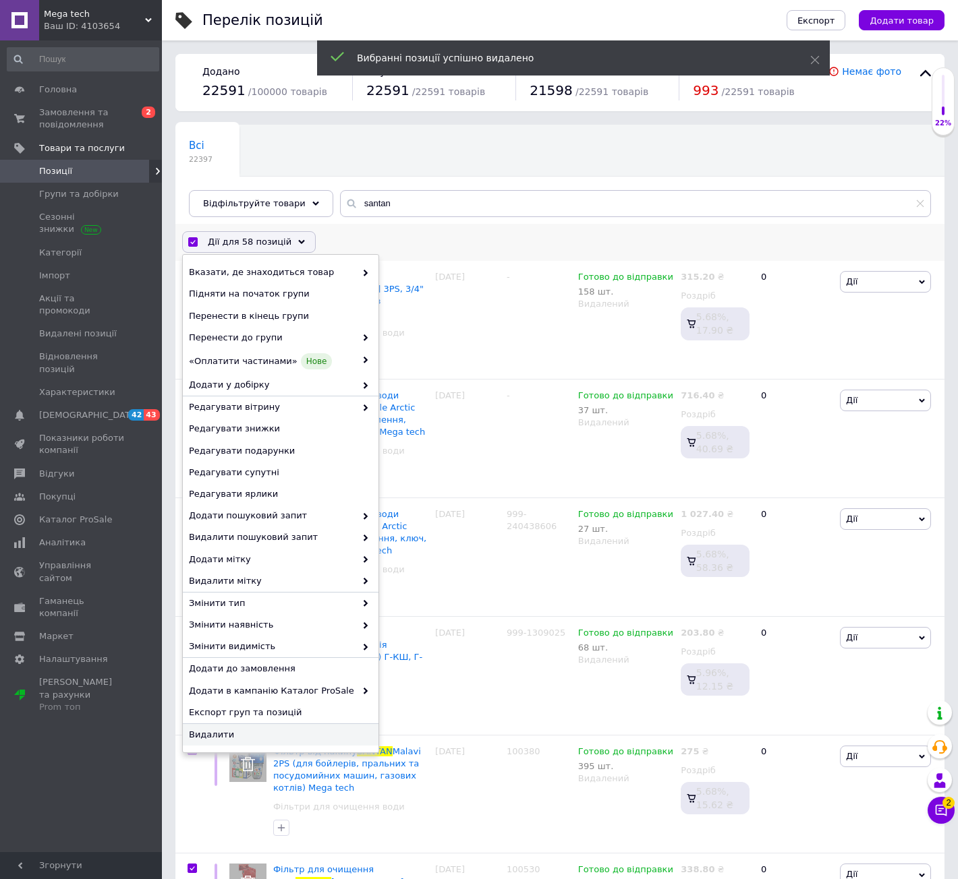
click at [270, 738] on span "Видалити" at bounding box center [279, 735] width 180 height 12
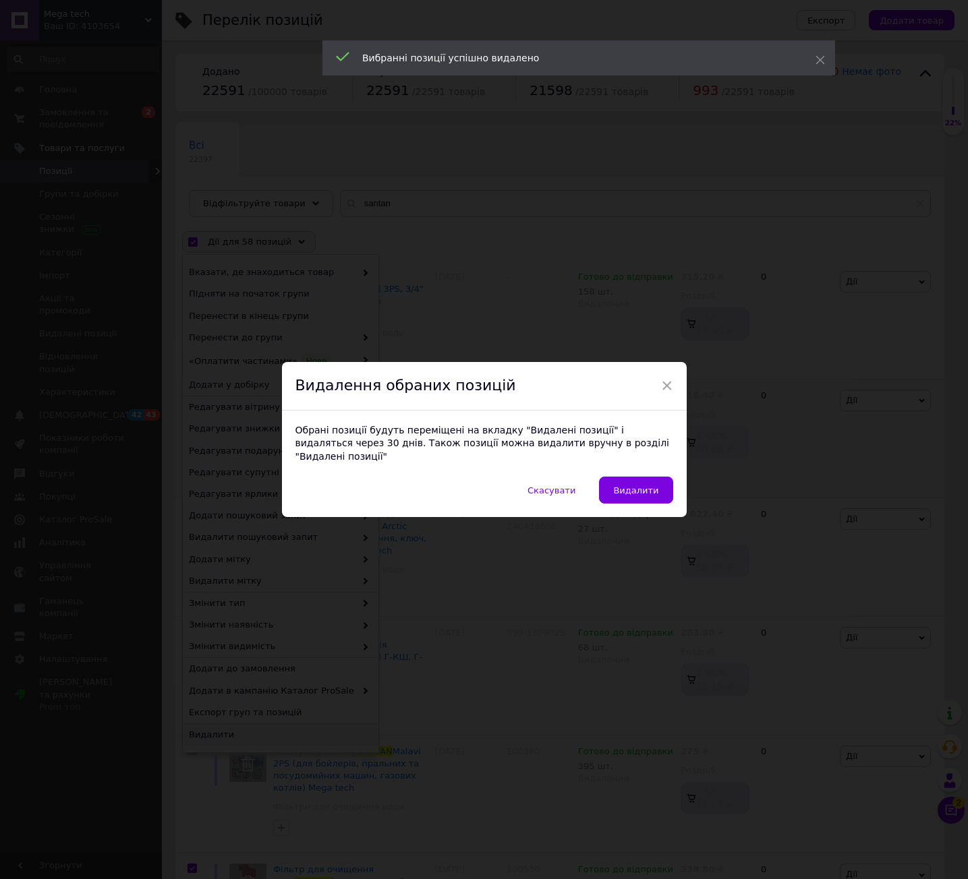
click at [610, 482] on button "Видалити" at bounding box center [636, 490] width 74 height 27
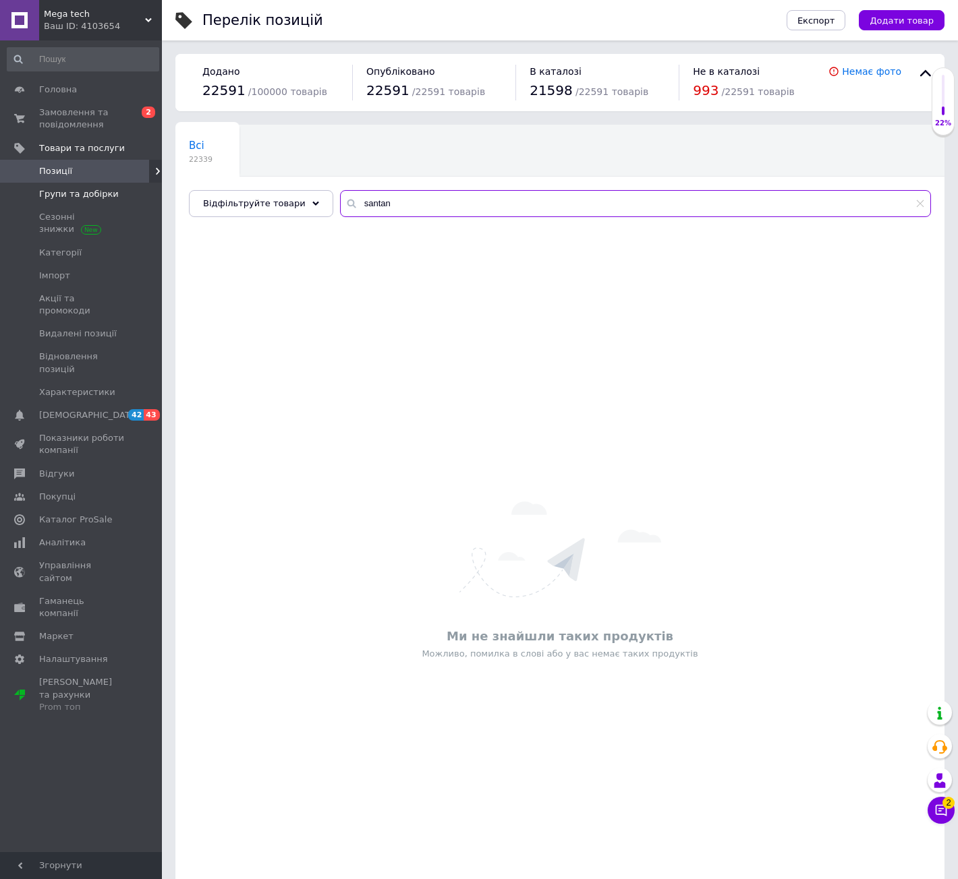
drag, startPoint x: 405, startPoint y: 210, endPoint x: 1, endPoint y: 196, distance: 404.9
click at [91, 198] on div "Mega tech Ваш ID: 4103654 Сайт Mega tech Кабінет покупця Перевірити стан систем…" at bounding box center [479, 476] width 958 height 952
paste input "esllse"
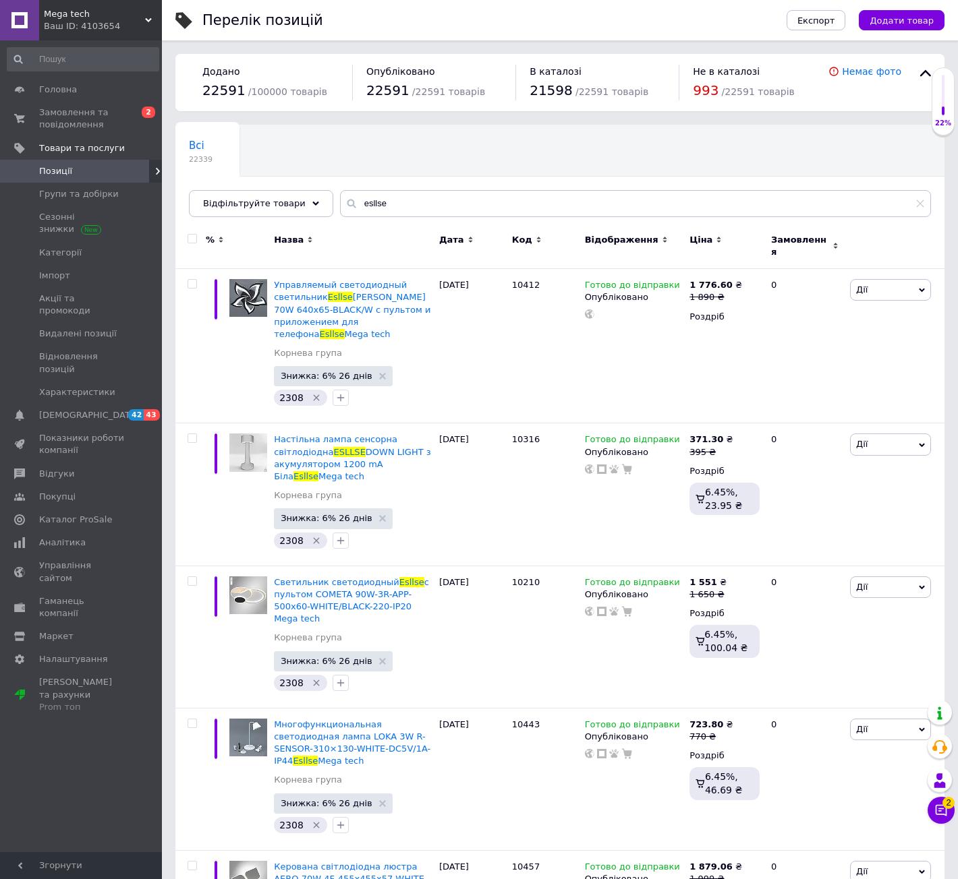
click at [191, 238] on input "checkbox" at bounding box center [191, 239] width 9 height 9
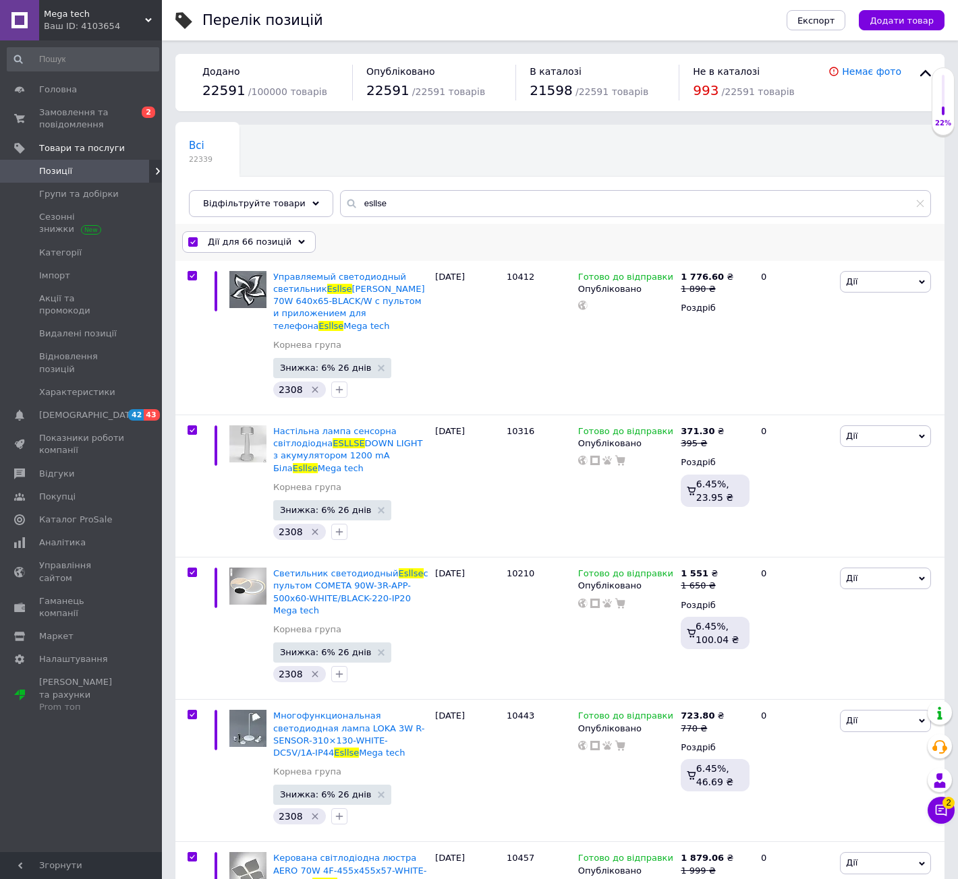
drag, startPoint x: 217, startPoint y: 239, endPoint x: 239, endPoint y: 259, distance: 29.6
click at [219, 240] on span "Дії для 66 позицій" at bounding box center [250, 242] width 84 height 12
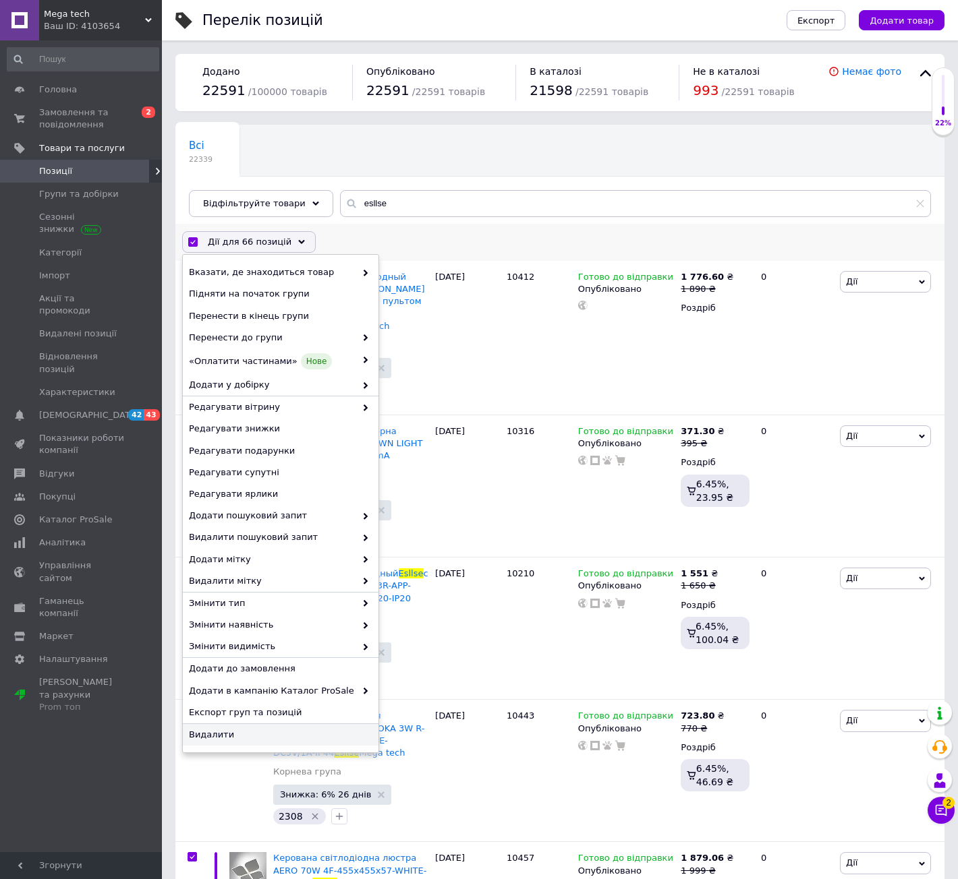
click at [296, 743] on div "Видалити" at bounding box center [281, 735] width 196 height 22
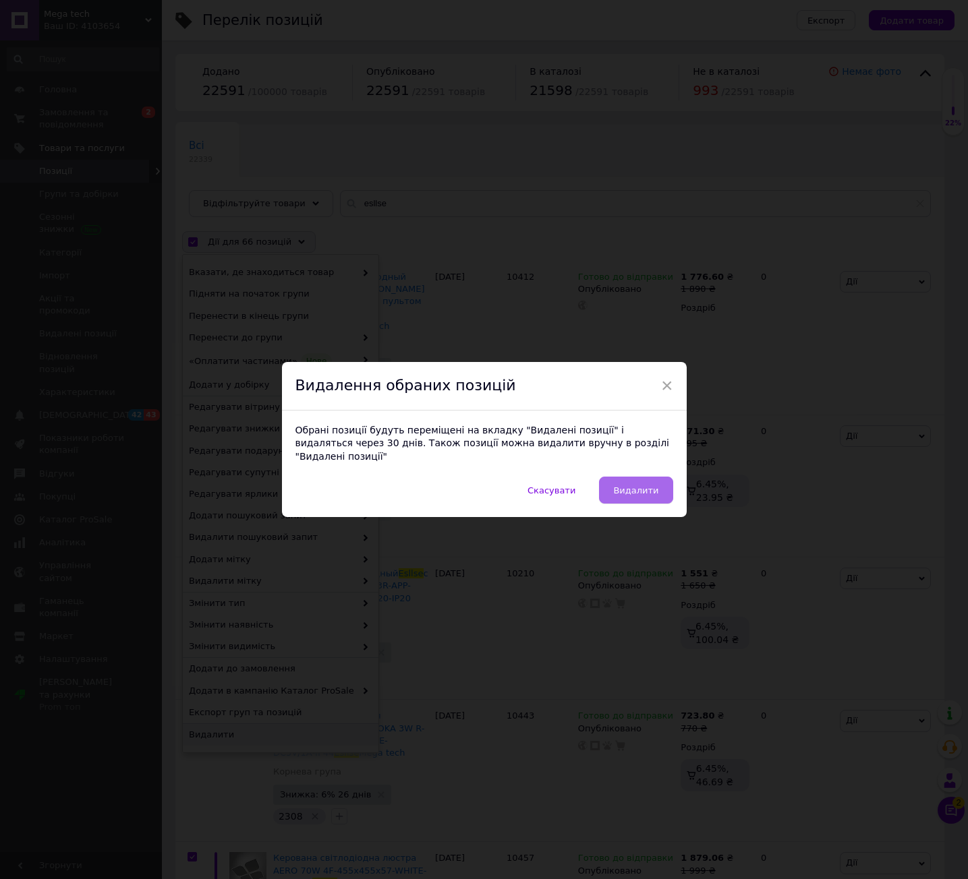
click at [616, 477] on button "Видалити" at bounding box center [636, 490] width 74 height 27
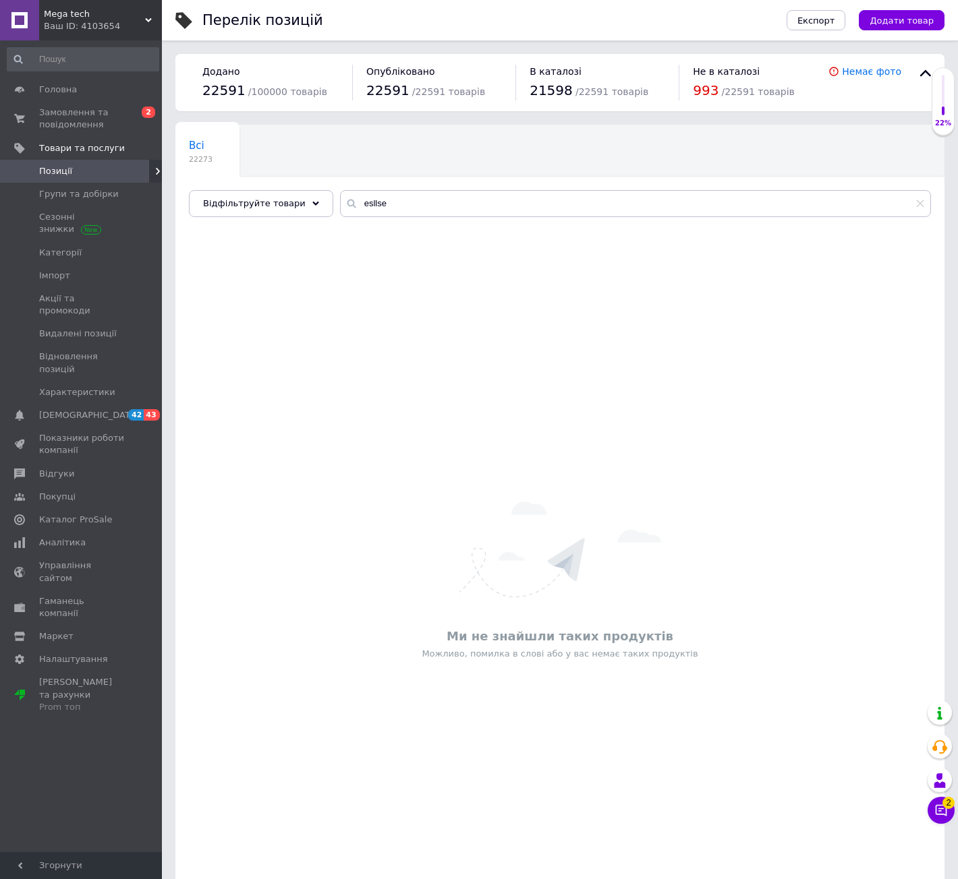
drag, startPoint x: 86, startPoint y: 273, endPoint x: 312, endPoint y: 248, distance: 227.4
click at [86, 273] on span "Імпорт" at bounding box center [82, 276] width 86 height 12
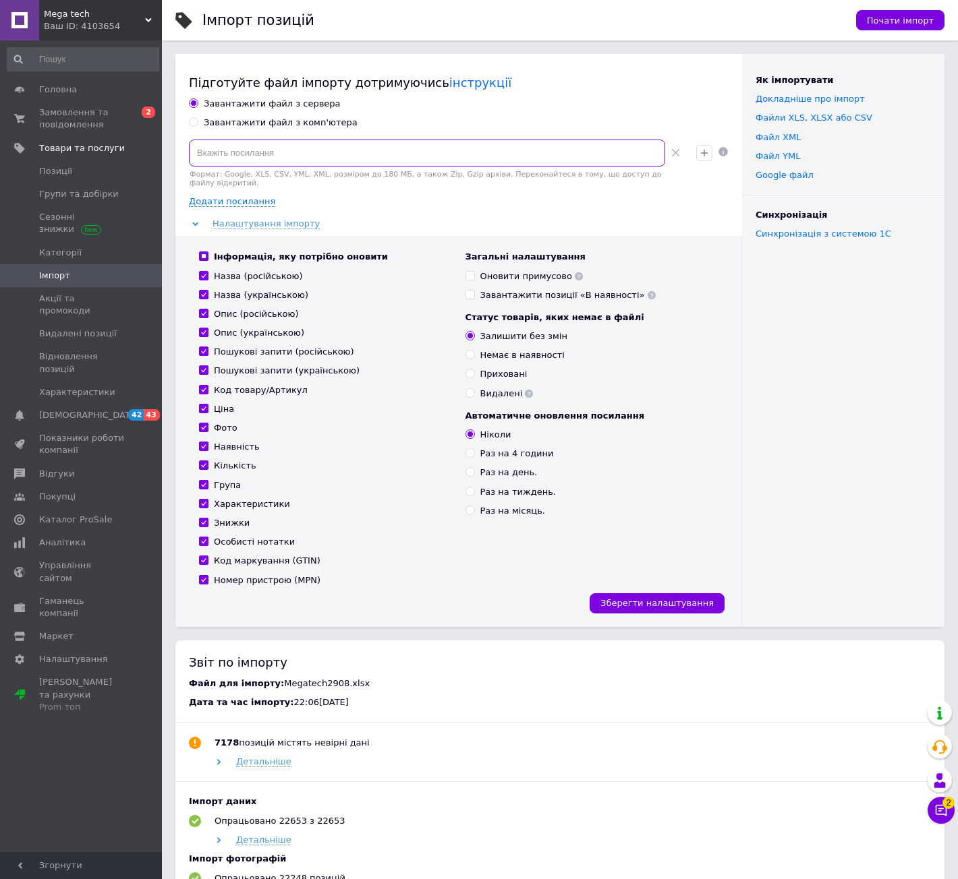
click at [371, 152] on input at bounding box center [427, 153] width 476 height 27
paste input "[URL][DOMAIN_NAME]"
click at [225, 517] on div "Знижки" at bounding box center [232, 523] width 36 height 12
click at [208, 518] on input "Знижки" at bounding box center [203, 522] width 9 height 9
drag, startPoint x: 508, startPoint y: 266, endPoint x: 519, endPoint y: 264, distance: 11.0
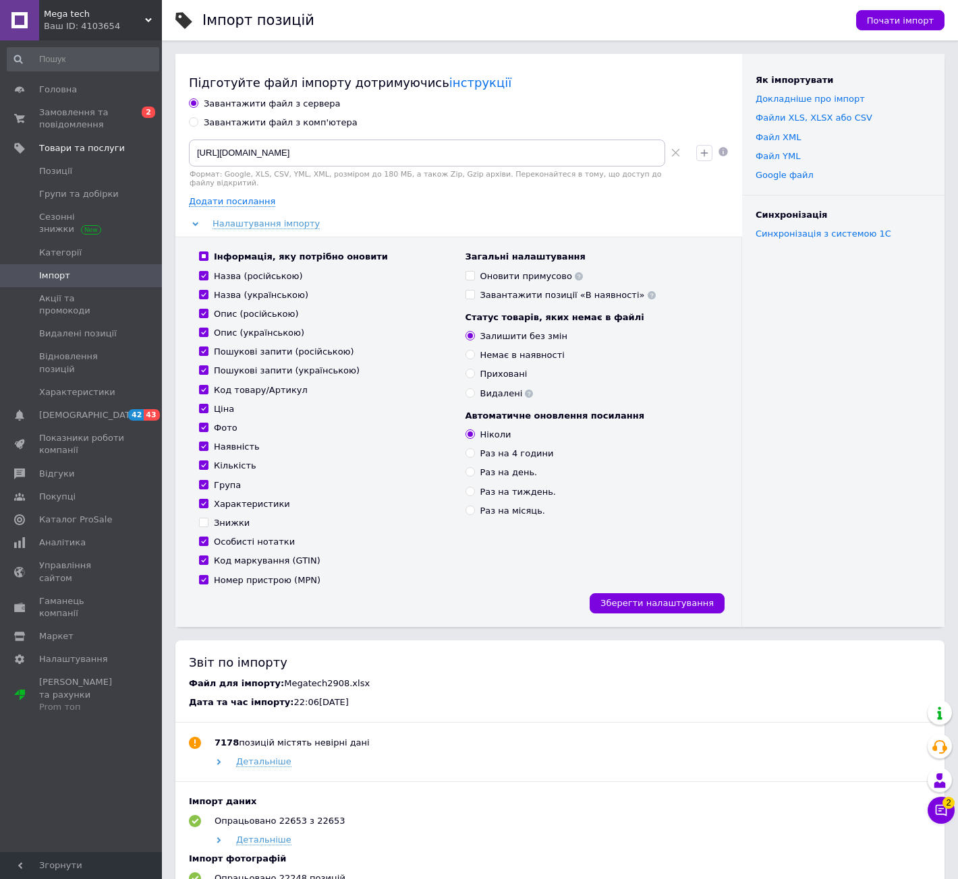
click at [508, 270] on div "Оновити примусово" at bounding box center [531, 276] width 103 height 12
click at [474, 271] on input "Оновити примусово" at bounding box center [469, 275] width 9 height 9
click at [877, 18] on span "Почати імпорт" at bounding box center [900, 21] width 67 height 10
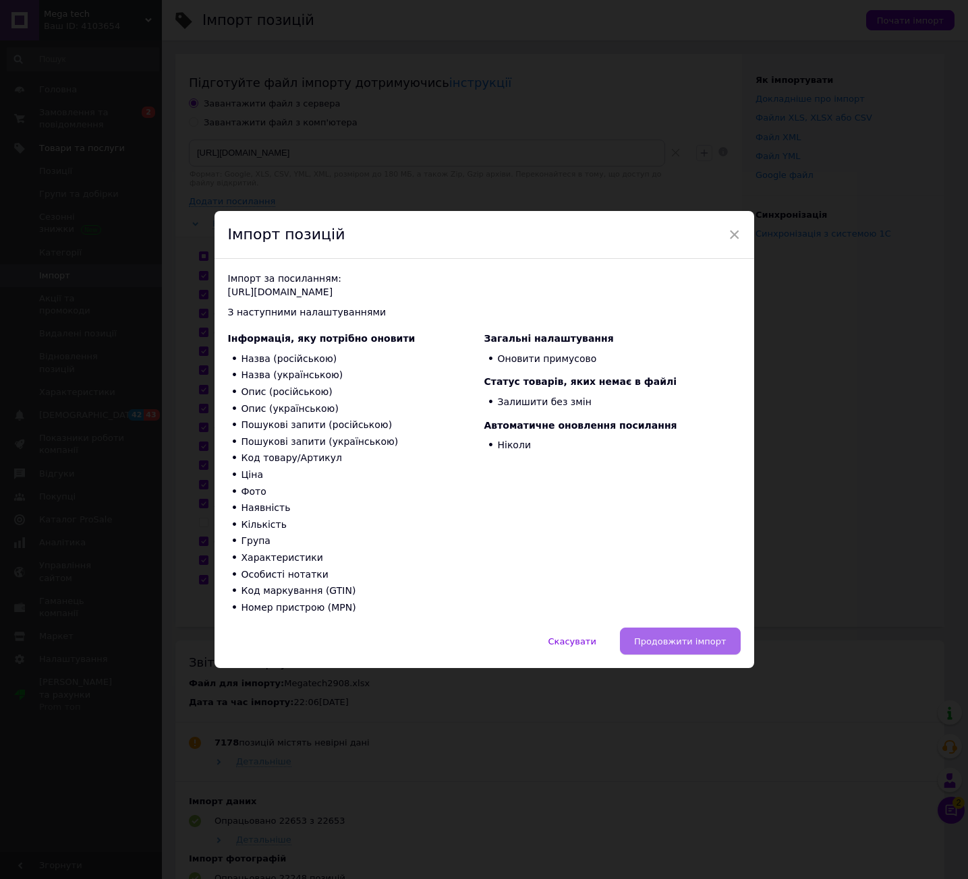
click at [696, 639] on span "Продовжити імпорт" at bounding box center [680, 642] width 92 height 10
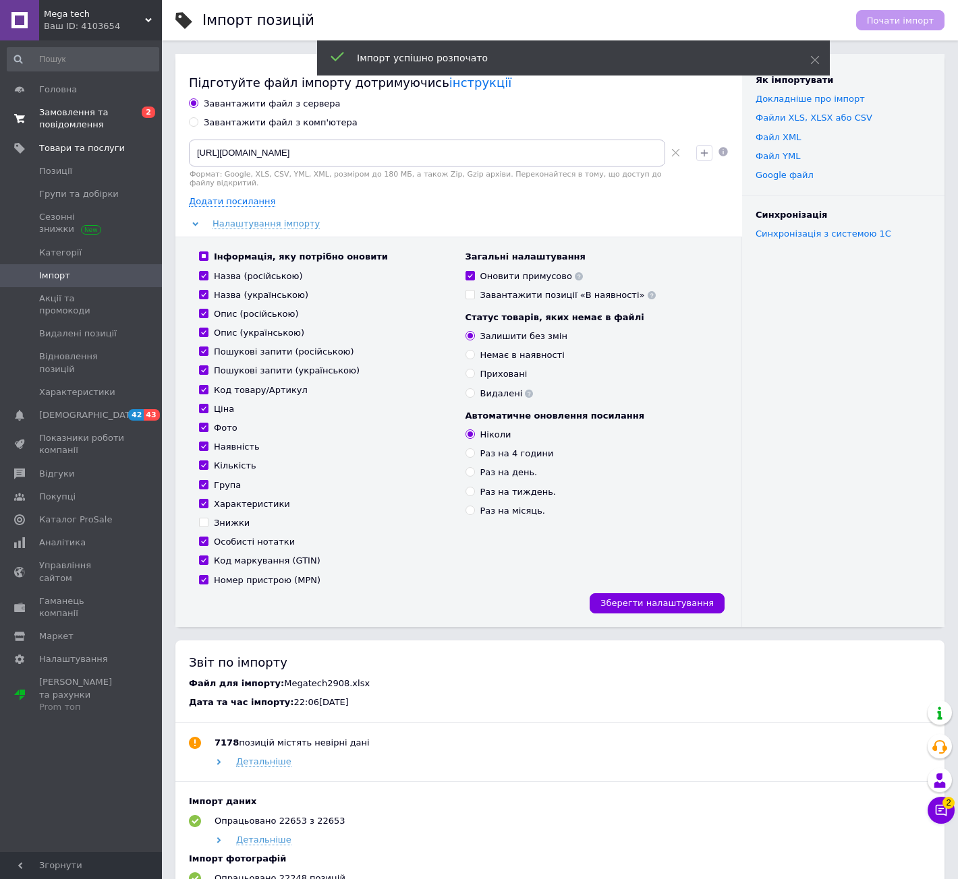
click at [106, 119] on span "Замовлення та повідомлення" at bounding box center [82, 119] width 86 height 24
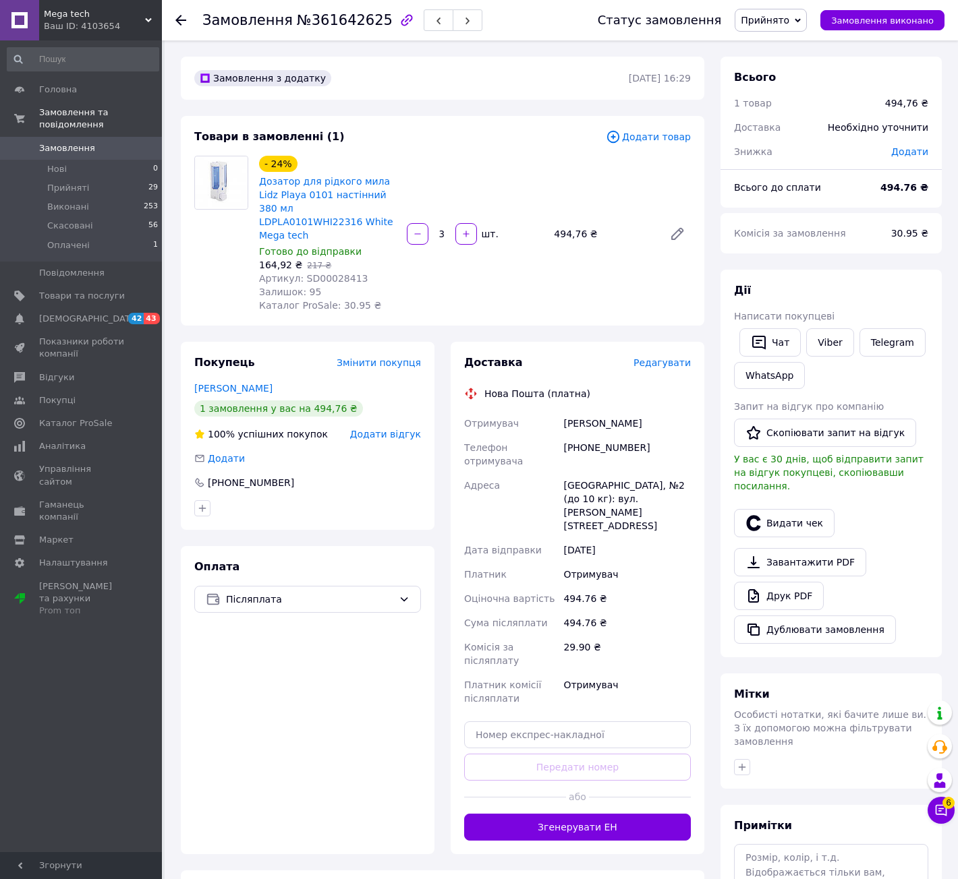
click at [312, 273] on span "Артикул: SD00028413" at bounding box center [313, 278] width 109 height 11
copy span "SD00028413"
click at [584, 438] on div "+380966835553" at bounding box center [626, 455] width 133 height 38
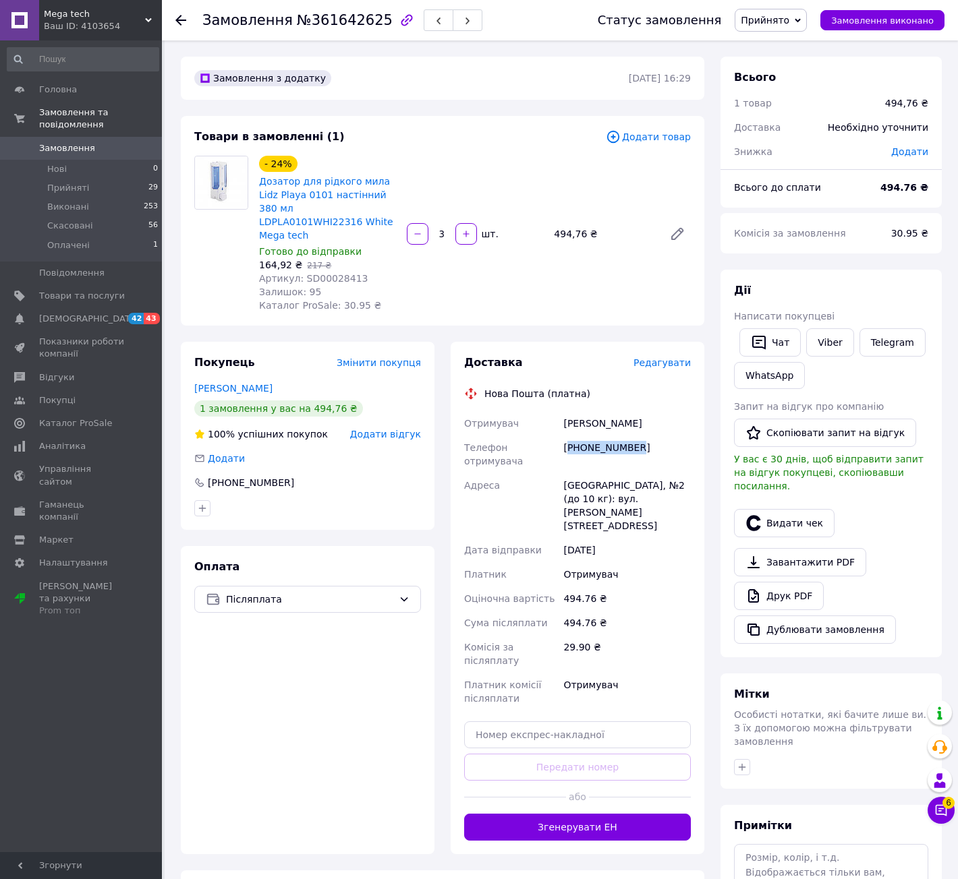
copy div "380966835553"
click at [459, 254] on div "- 24% Дозатор для рідкого мила Lidz Playa 0101 настінний 380 мл LDPLA0101WHI223…" at bounding box center [475, 234] width 442 height 162
click at [622, 436] on div "+380966835553" at bounding box center [626, 455] width 133 height 38
copy div "380966835553"
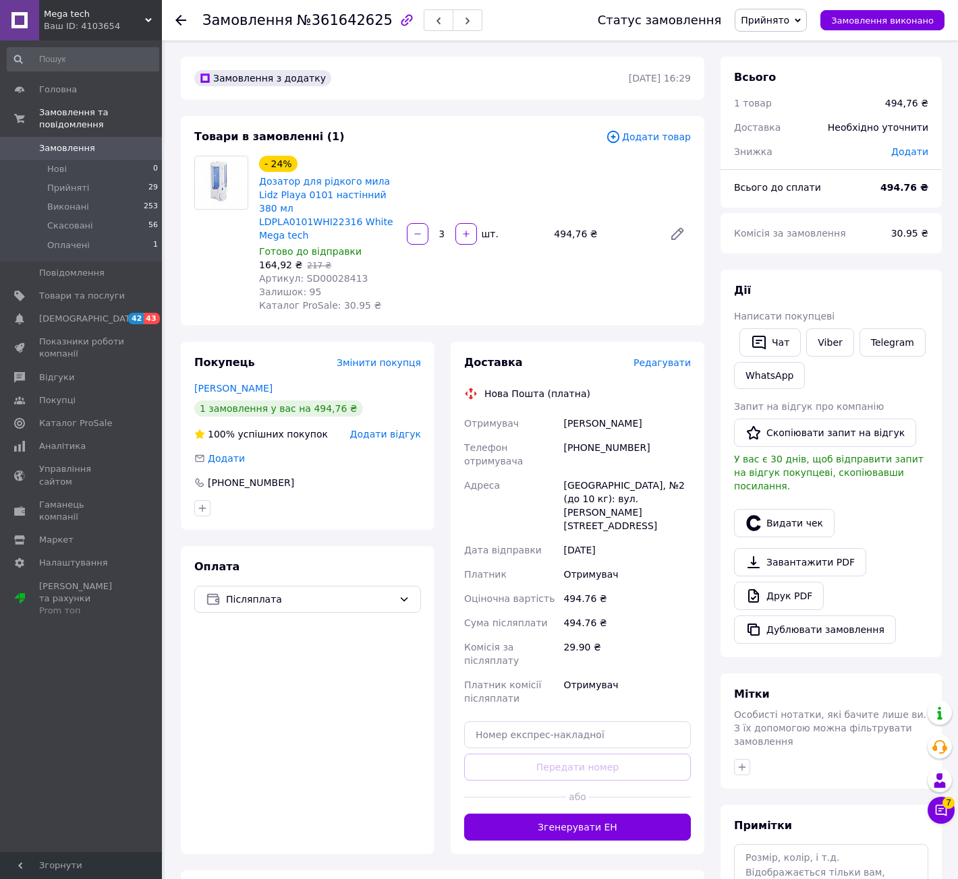
click at [571, 414] on div "Коцюба Сергій" at bounding box center [626, 423] width 133 height 24
copy div "Коцюба"
click at [611, 411] on div "Коцюба Сергій" at bounding box center [626, 423] width 133 height 24
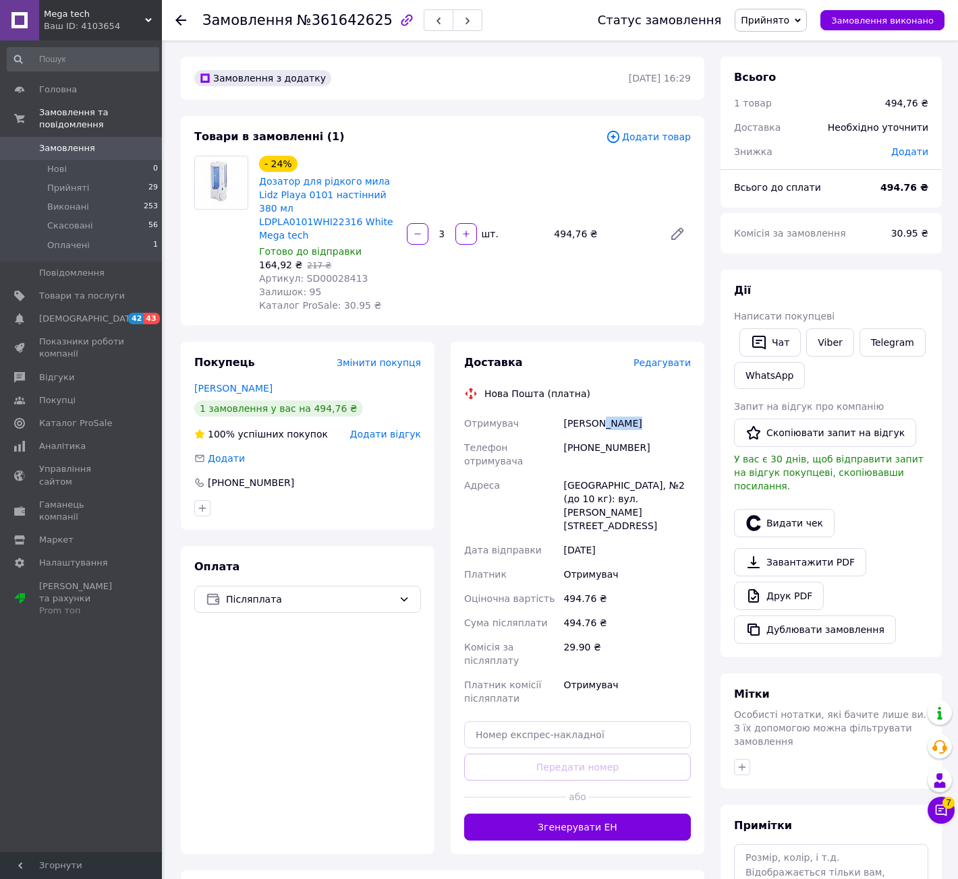
copy div "Сергій"
click at [592, 473] on div "[GEOGRAPHIC_DATA], №2 (до 10 кг): вул. [PERSON_NAME][STREET_ADDRESS]" at bounding box center [626, 505] width 133 height 65
click at [591, 473] on div "[GEOGRAPHIC_DATA], №2 (до 10 кг): вул. [PERSON_NAME][STREET_ADDRESS]" at bounding box center [626, 505] width 133 height 65
copy div "Вільногірськ"
click at [504, 722] on input "text" at bounding box center [577, 735] width 227 height 27
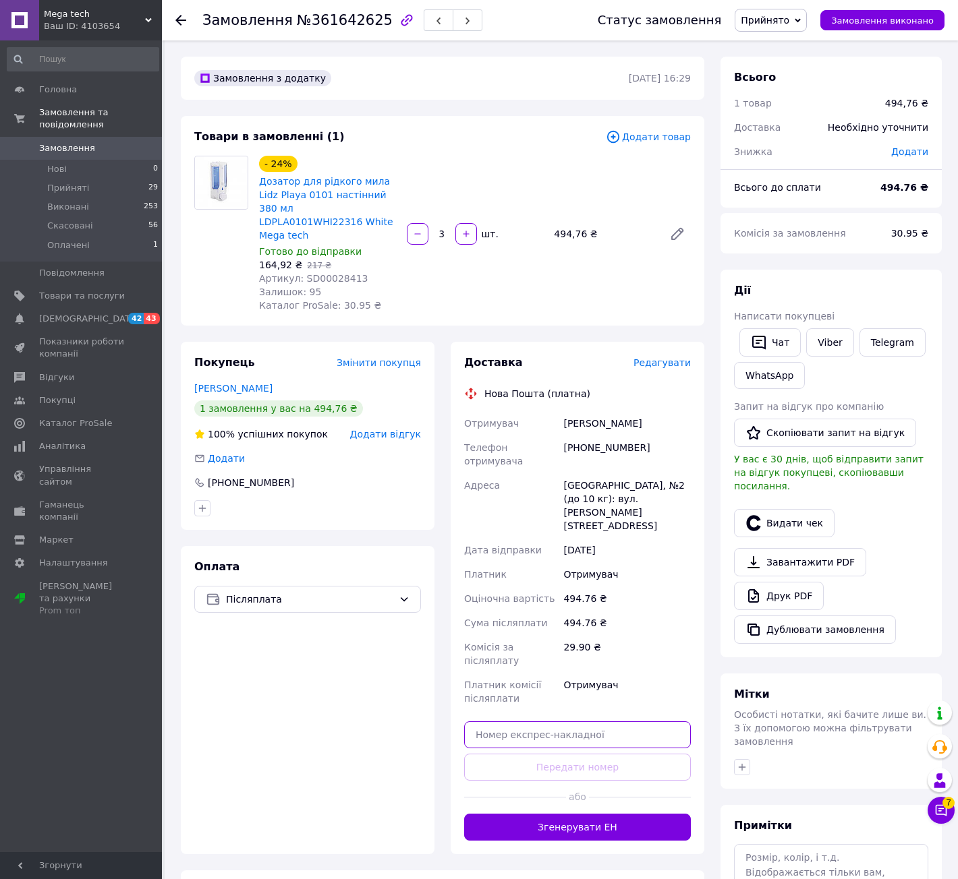
paste input "20451247442169"
type input "20451247442169"
click at [544, 754] on button "Передати номер" at bounding box center [577, 767] width 227 height 27
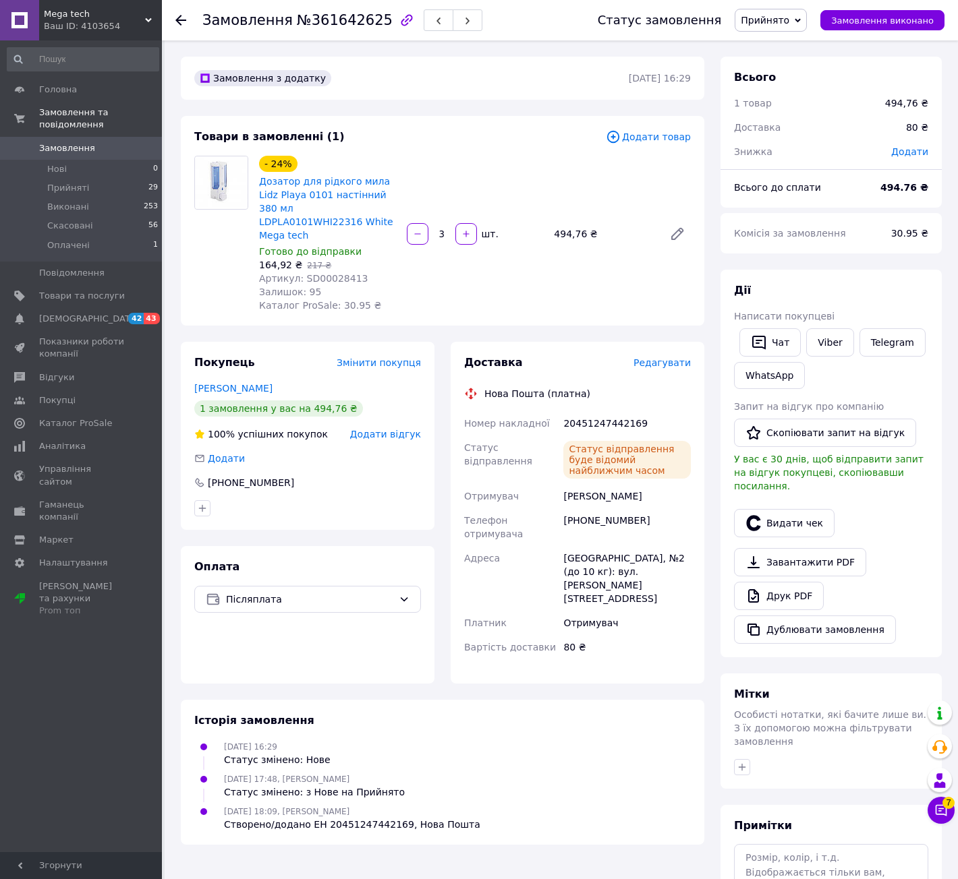
click at [573, 484] on div "Коцюба Сергій" at bounding box center [626, 496] width 133 height 24
copy div "Коцюба"
click at [609, 484] on div "Коцюба Сергій" at bounding box center [626, 496] width 133 height 24
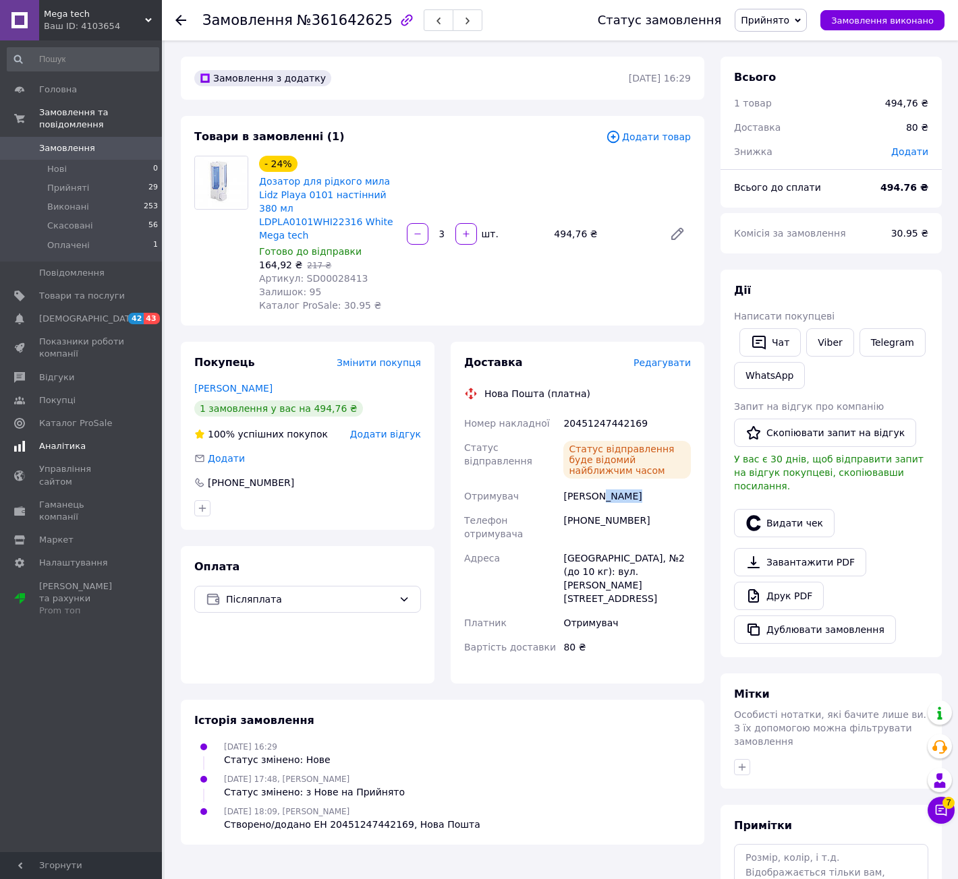
copy div "Сергій"
drag, startPoint x: 644, startPoint y: 504, endPoint x: 587, endPoint y: 516, distance: 57.8
click at [587, 516] on div "[PHONE_NUMBER]" at bounding box center [626, 527] width 133 height 38
copy div "966835553"
click at [578, 546] on div "[GEOGRAPHIC_DATA], №2 (до 10 кг): вул. [PERSON_NAME][STREET_ADDRESS]" at bounding box center [626, 578] width 133 height 65
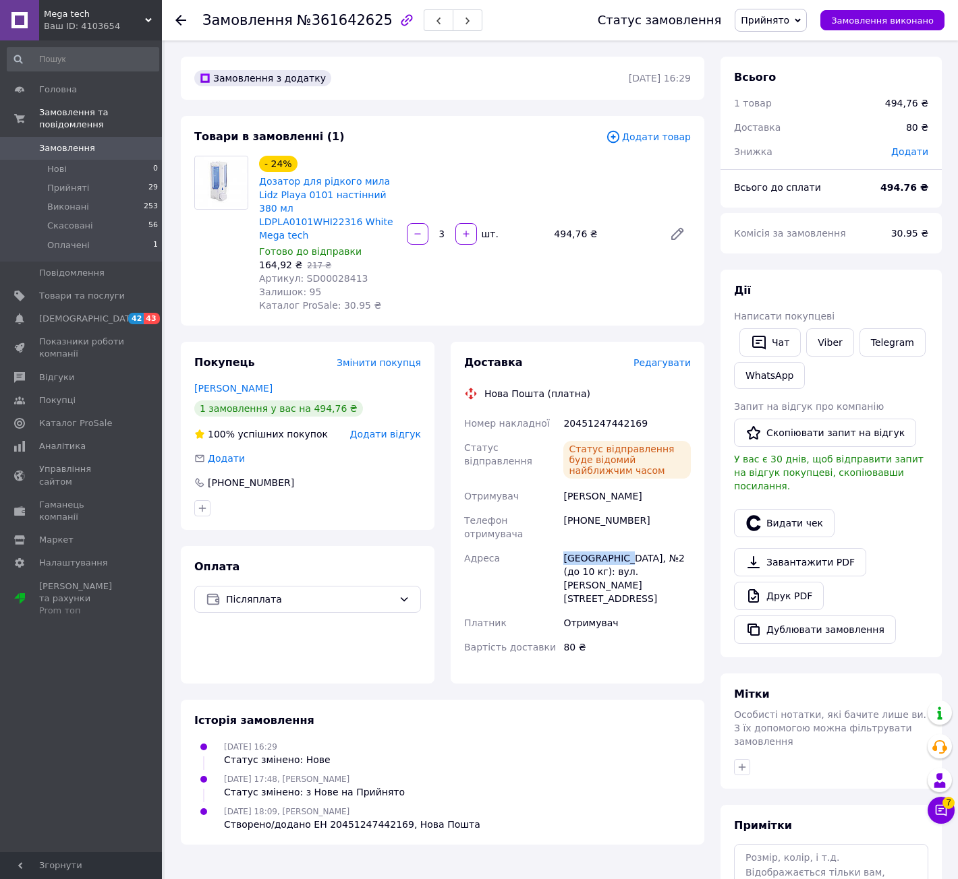
click at [578, 546] on div "[GEOGRAPHIC_DATA], №2 (до 10 кг): вул. [PERSON_NAME][STREET_ADDRESS]" at bounding box center [626, 578] width 133 height 65
copy div "Вільногірськ"
click at [747, 762] on icon "button" at bounding box center [741, 767] width 11 height 11
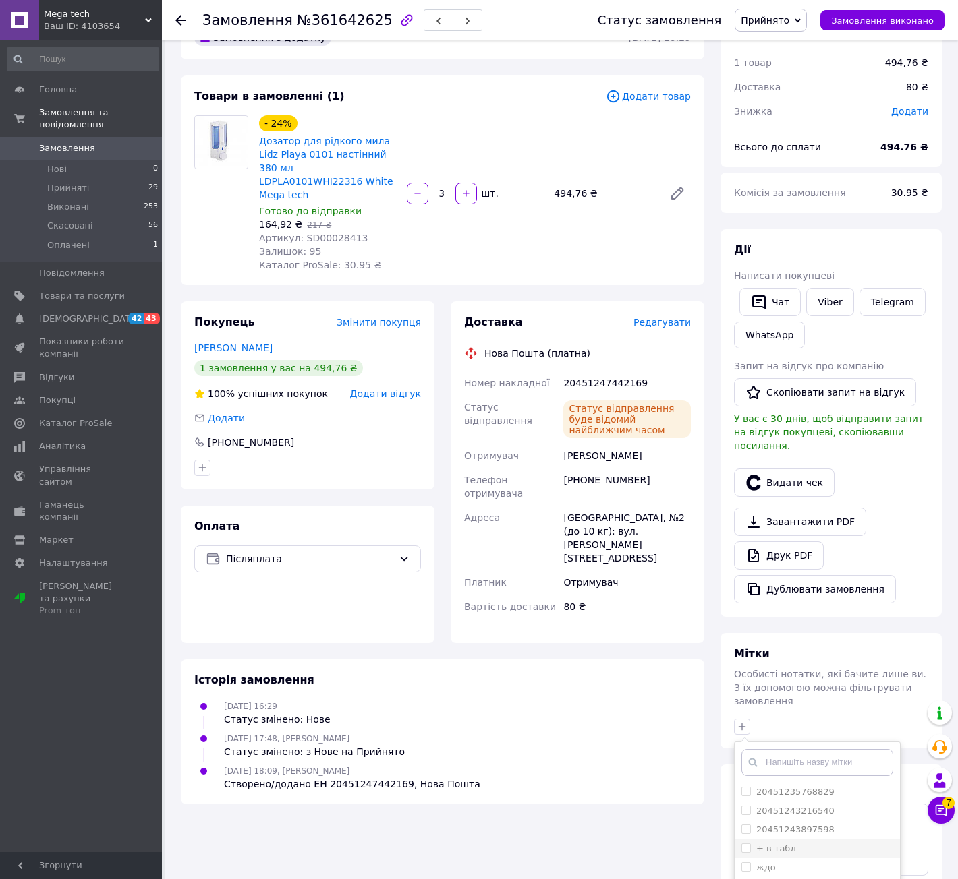
scroll to position [164, 0]
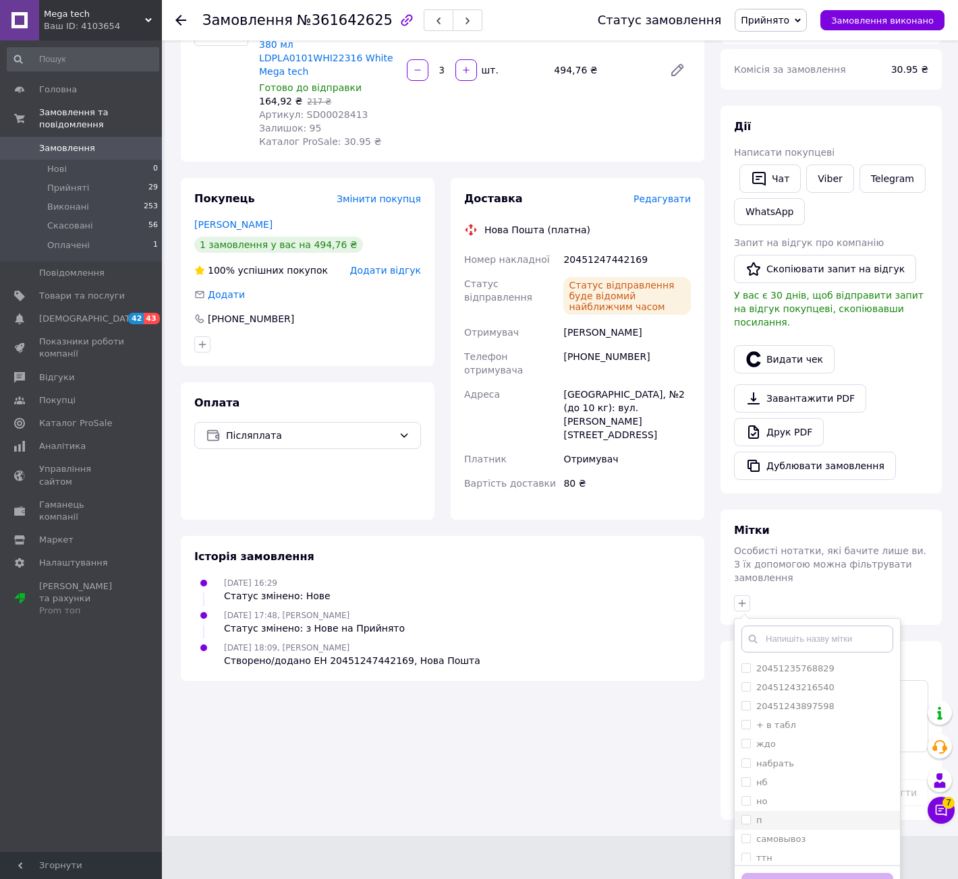
click at [777, 815] on div "п" at bounding box center [817, 821] width 152 height 12
checkbox input "true"
click at [784, 873] on button "Додати мітку" at bounding box center [817, 886] width 152 height 26
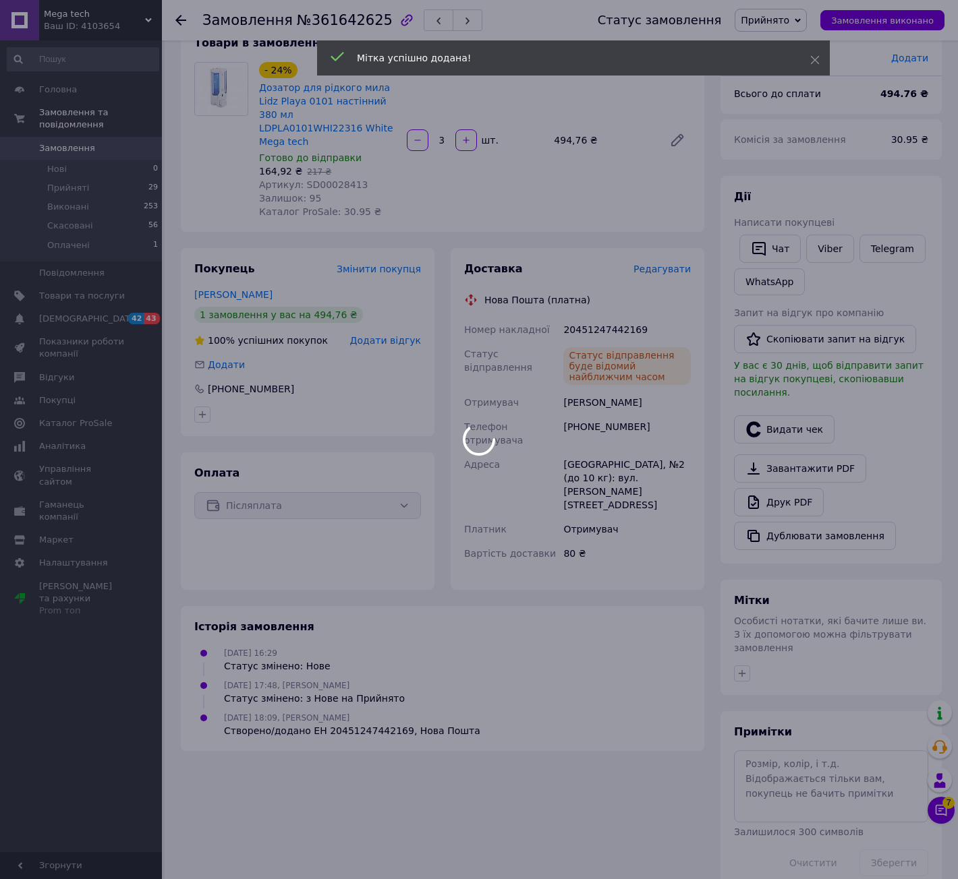
scroll to position [115, 0]
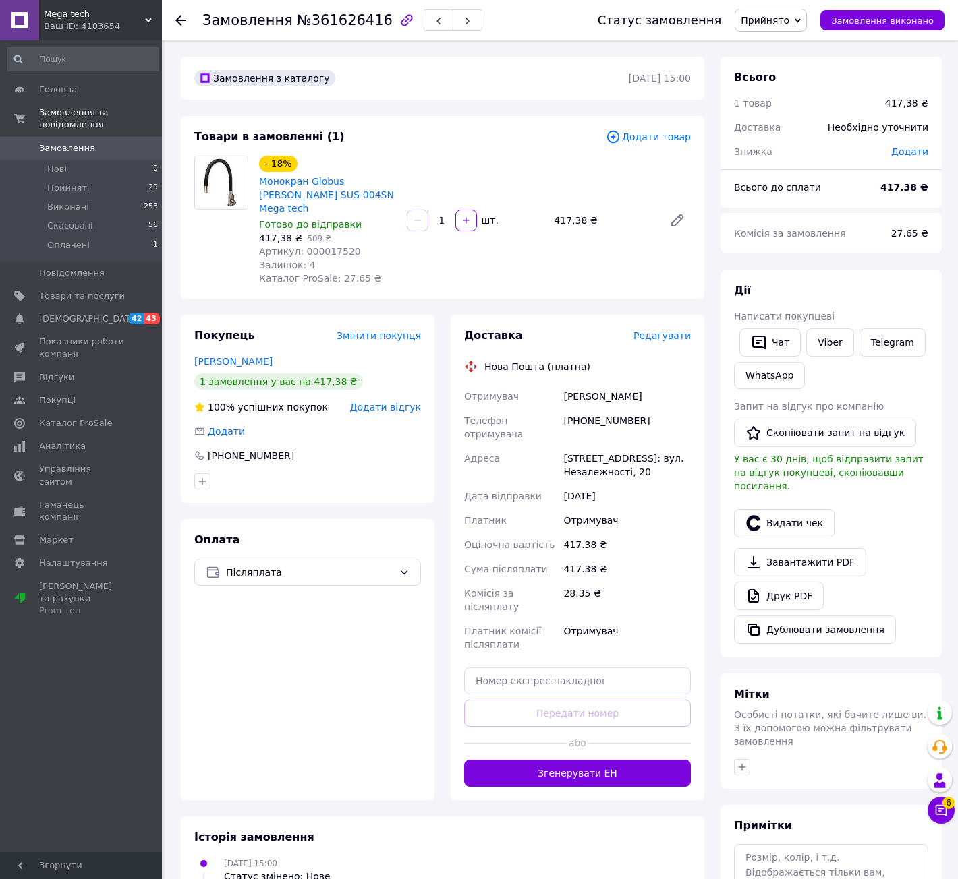
click at [322, 246] on span "Артикул: 000017520" at bounding box center [310, 251] width 102 height 11
copy span "000017520"
click at [571, 411] on div "+380986578770" at bounding box center [626, 428] width 133 height 38
click at [571, 410] on div "+380986578770" at bounding box center [626, 428] width 133 height 38
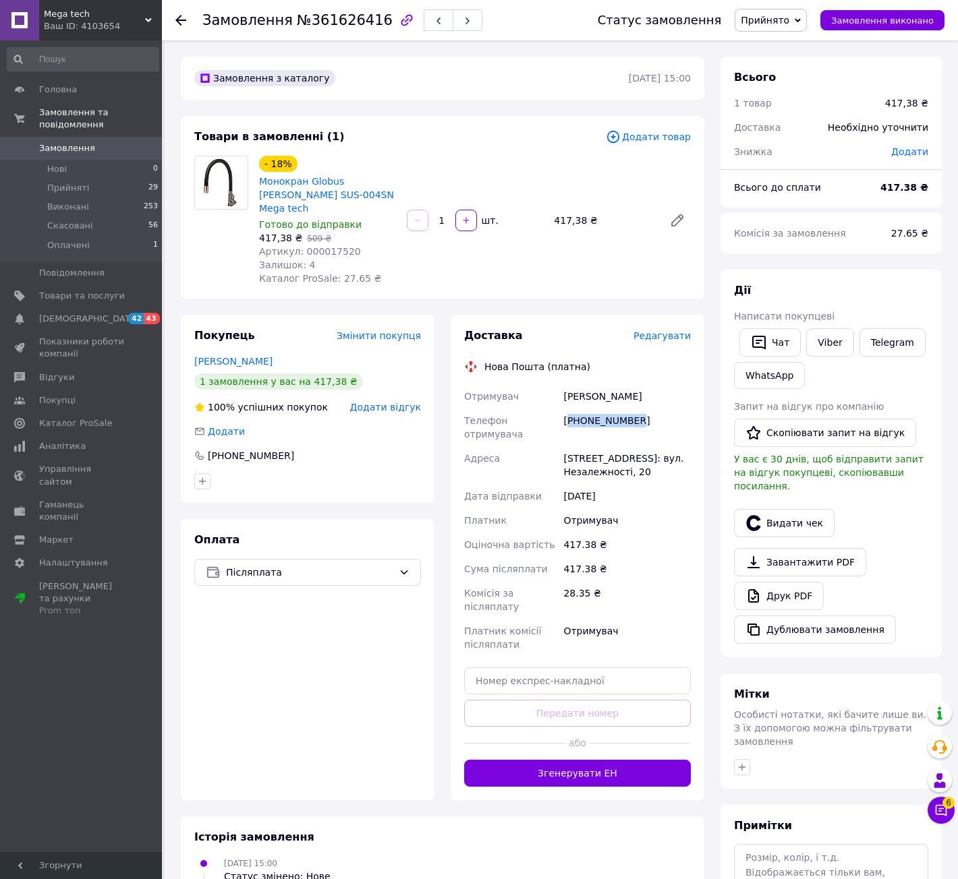
copy div "380986578770"
click at [577, 384] on div "Тобяш Андрій" at bounding box center [626, 396] width 133 height 24
copy div "Тобяш"
click at [600, 384] on div "Тобяш Андрій" at bounding box center [626, 396] width 133 height 24
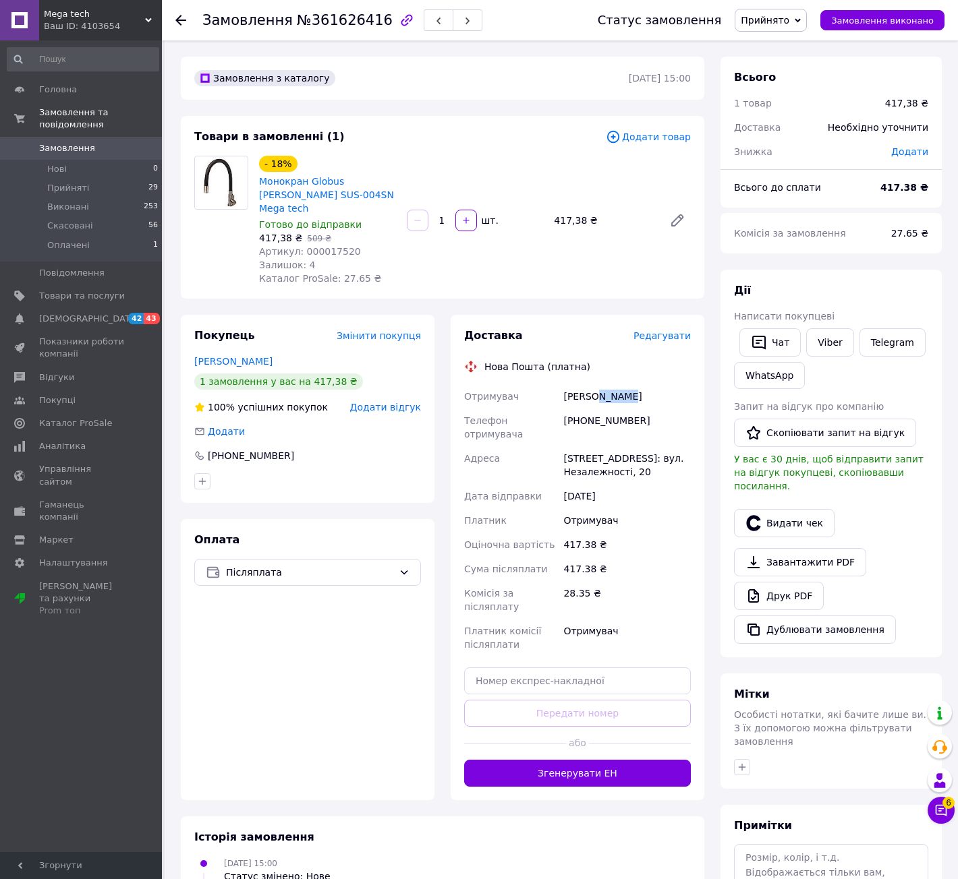
click at [600, 384] on div "Тобяш Андрій" at bounding box center [626, 396] width 133 height 24
copy div "Андрій"
click at [576, 446] on div "Здолбунів, №1: вул. Незалежності, 20" at bounding box center [626, 465] width 133 height 38
copy div "Здолбунів"
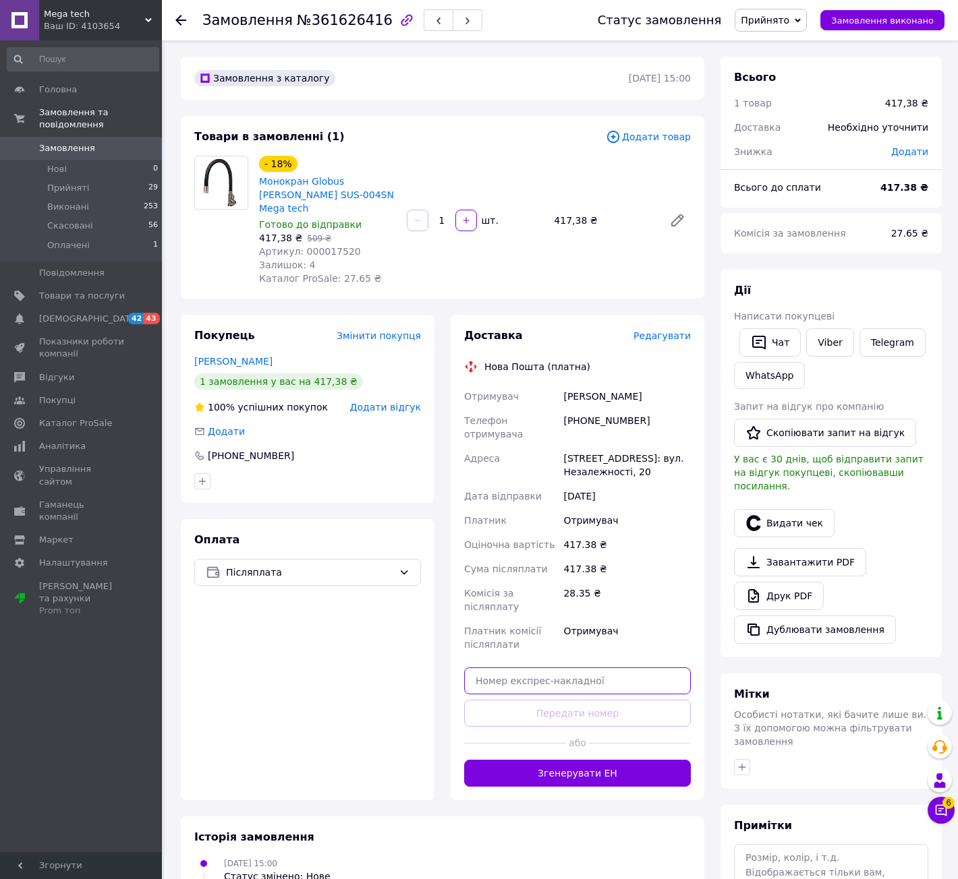
drag, startPoint x: 502, startPoint y: 643, endPoint x: 514, endPoint y: 649, distance: 12.7
click at [509, 668] on input "text" at bounding box center [577, 681] width 227 height 27
paste input "20451247432244"
type input "20451247432244"
click at [530, 700] on button "Передати номер" at bounding box center [577, 713] width 227 height 27
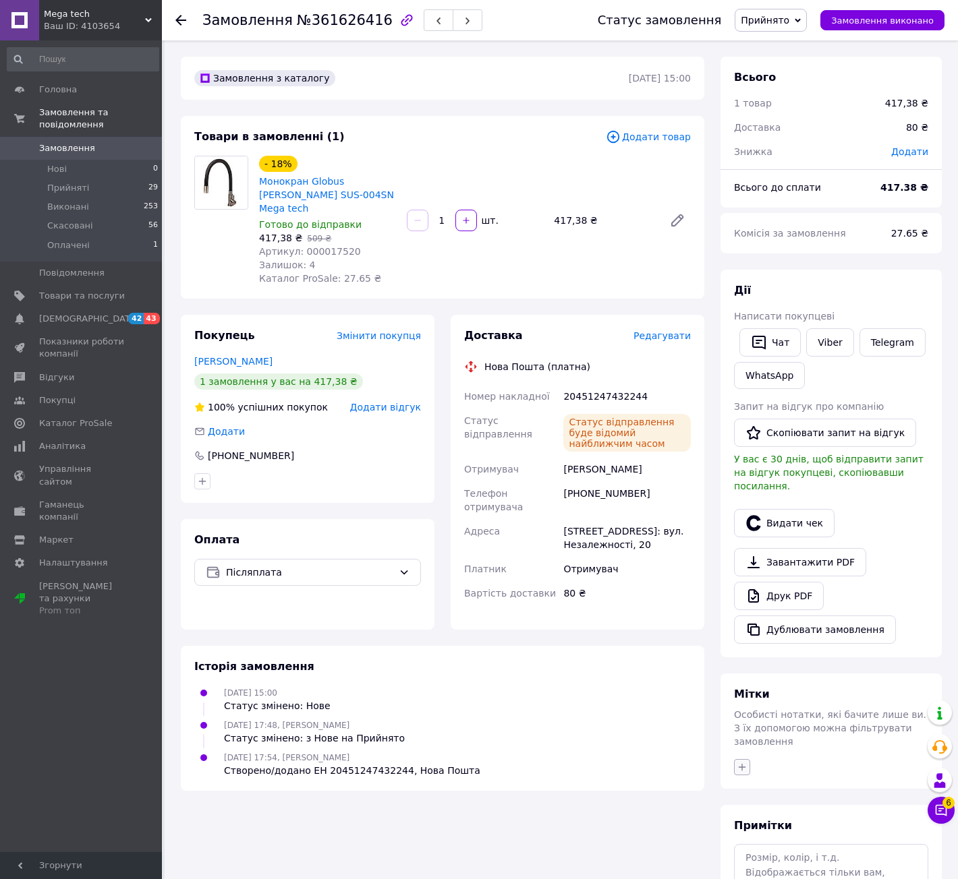
click at [736, 762] on icon "button" at bounding box center [741, 767] width 11 height 11
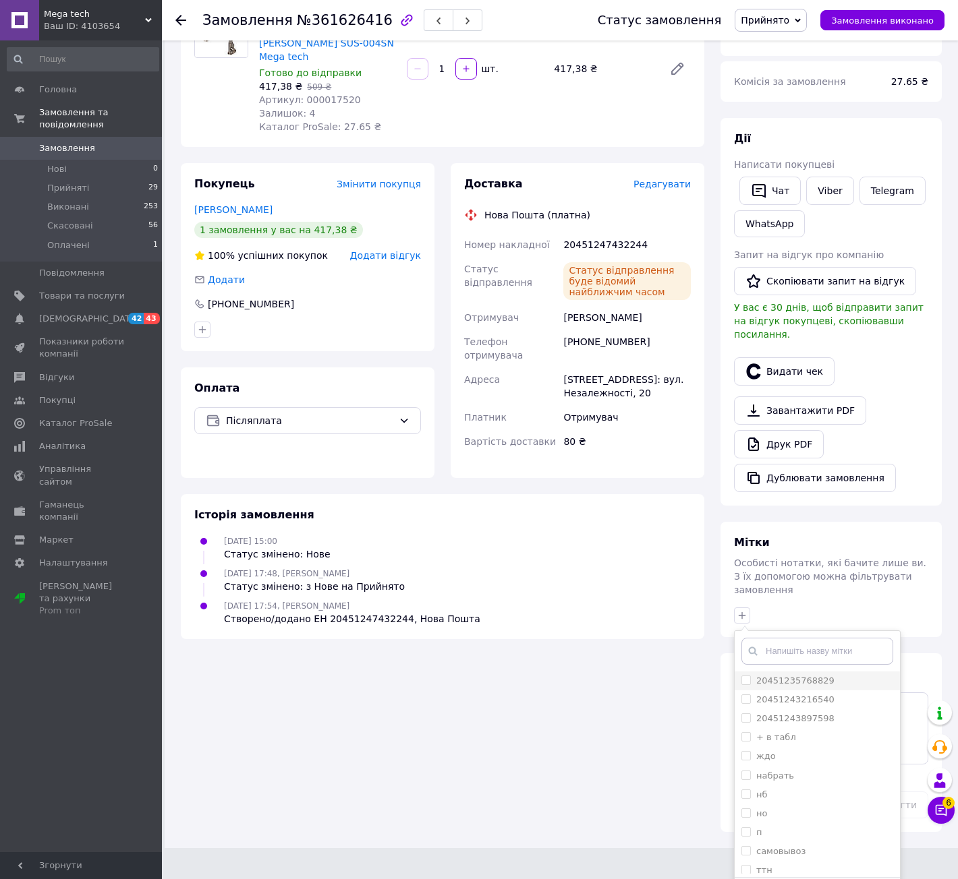
scroll to position [164, 0]
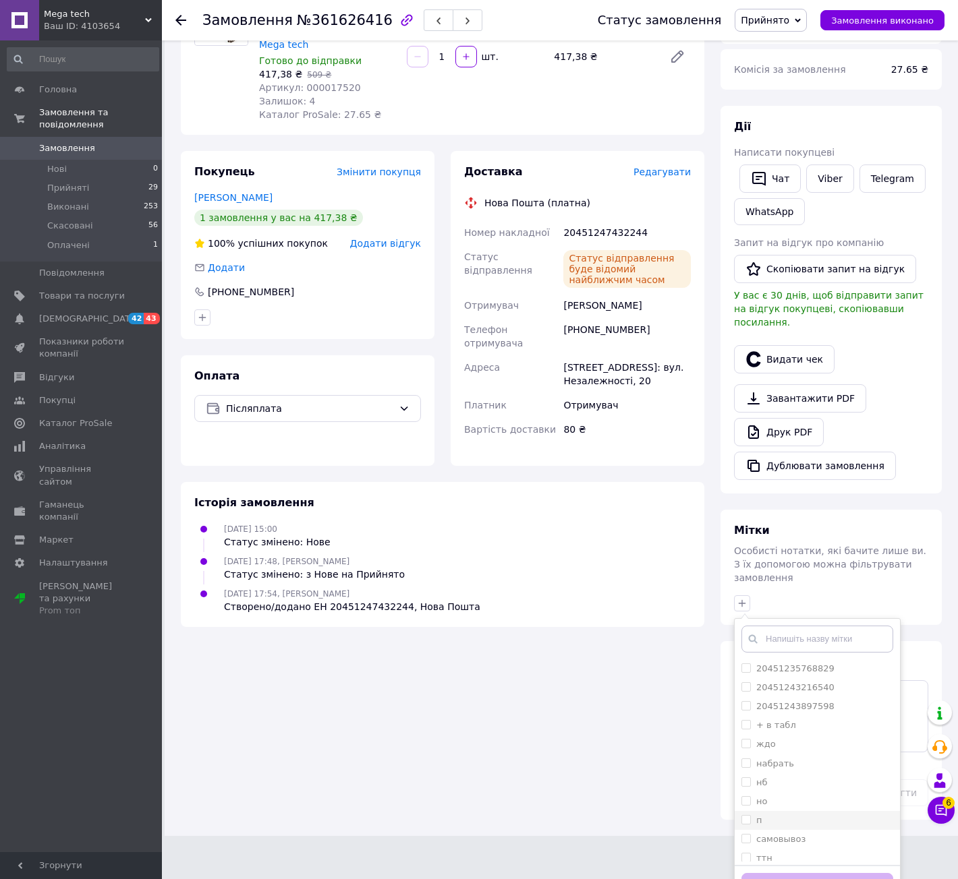
click at [776, 815] on div "п" at bounding box center [817, 821] width 152 height 12
checkbox input "true"
click at [774, 873] on button "Додати мітку" at bounding box center [817, 886] width 152 height 26
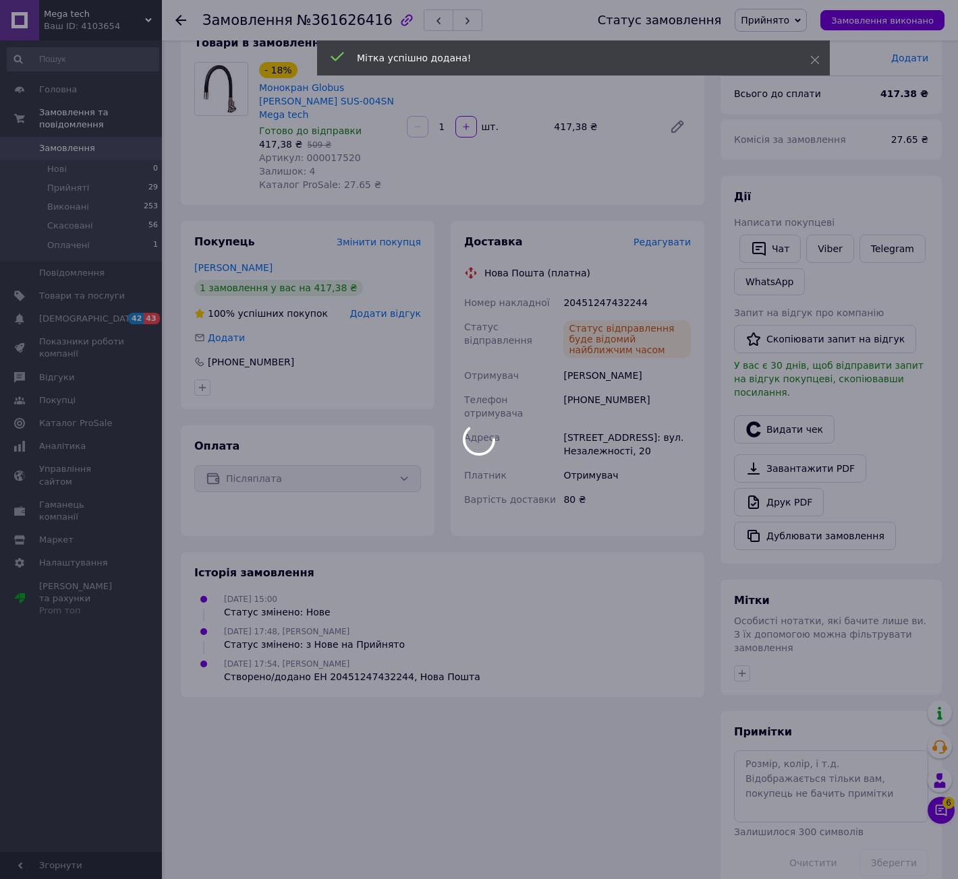
scroll to position [115, 0]
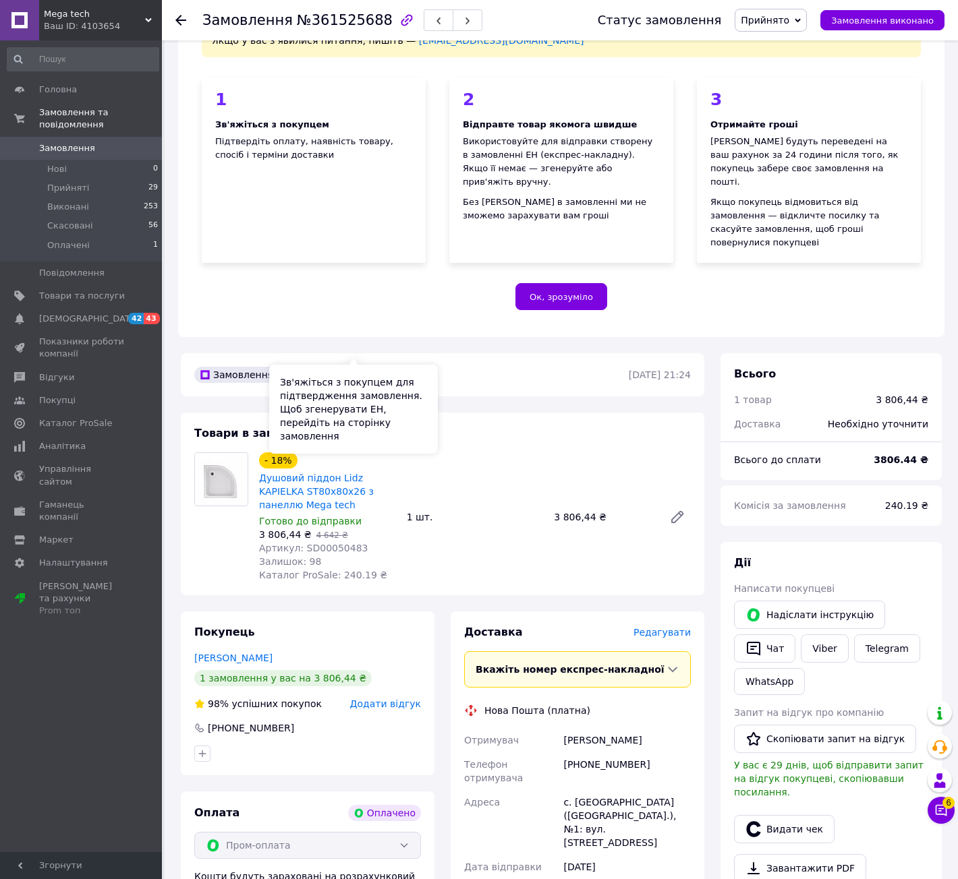
scroll to position [202, 0]
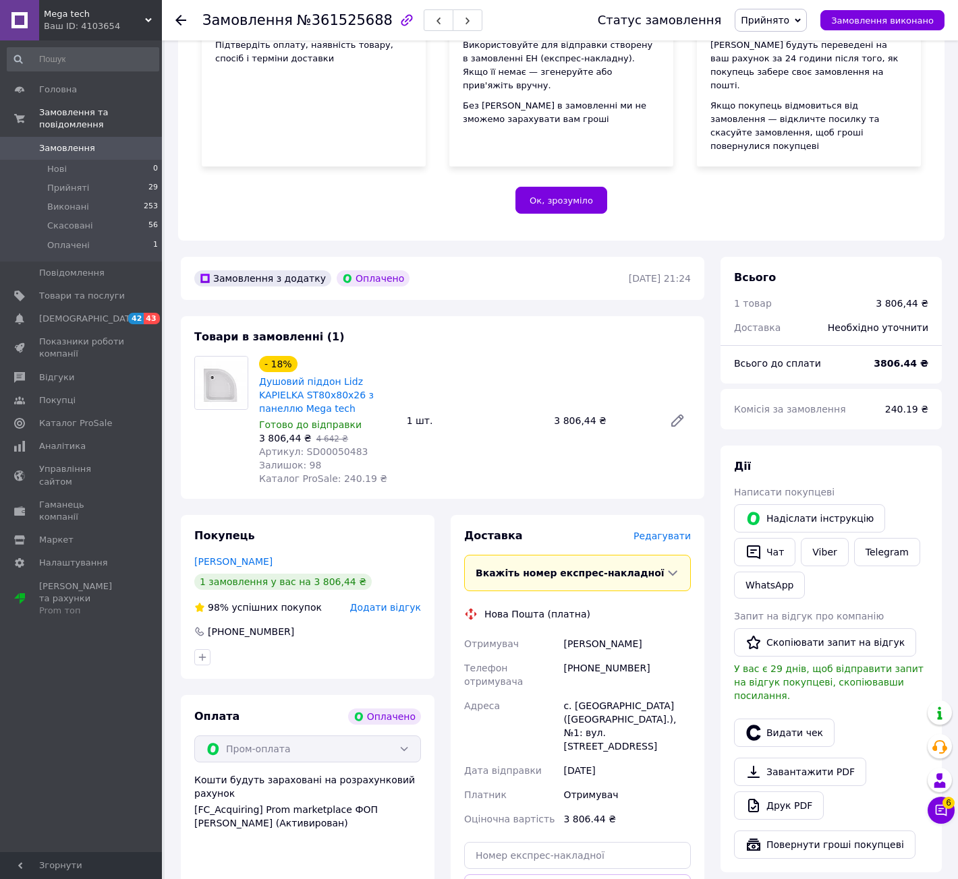
click at [311, 446] on span "Артикул: SD00050483" at bounding box center [313, 451] width 109 height 11
copy span "SD00050483"
drag, startPoint x: 610, startPoint y: 649, endPoint x: 587, endPoint y: 650, distance: 22.3
click at [587, 656] on div "[PHONE_NUMBER]" at bounding box center [626, 675] width 133 height 38
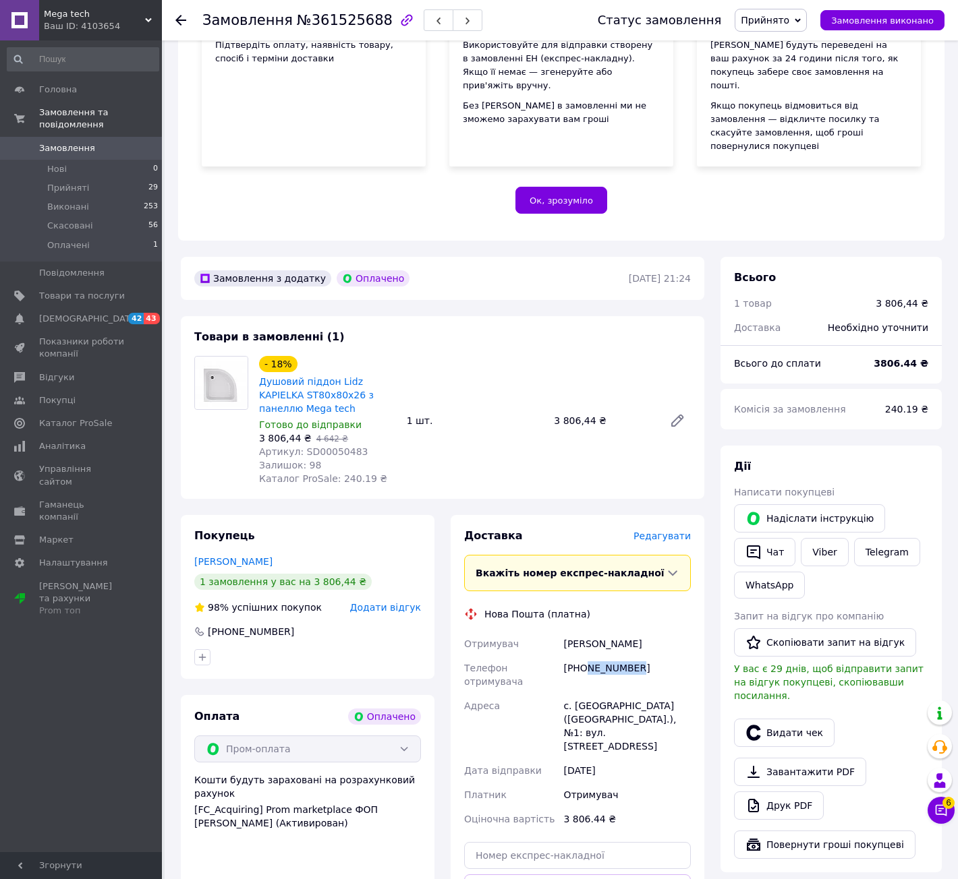
copy div "674021561"
click at [591, 632] on div "Єрмоленко Тетяна" at bounding box center [626, 644] width 133 height 24
copy div "Єрмоленко"
click at [629, 632] on div "Єрмоленко Тетяна" at bounding box center [626, 644] width 133 height 24
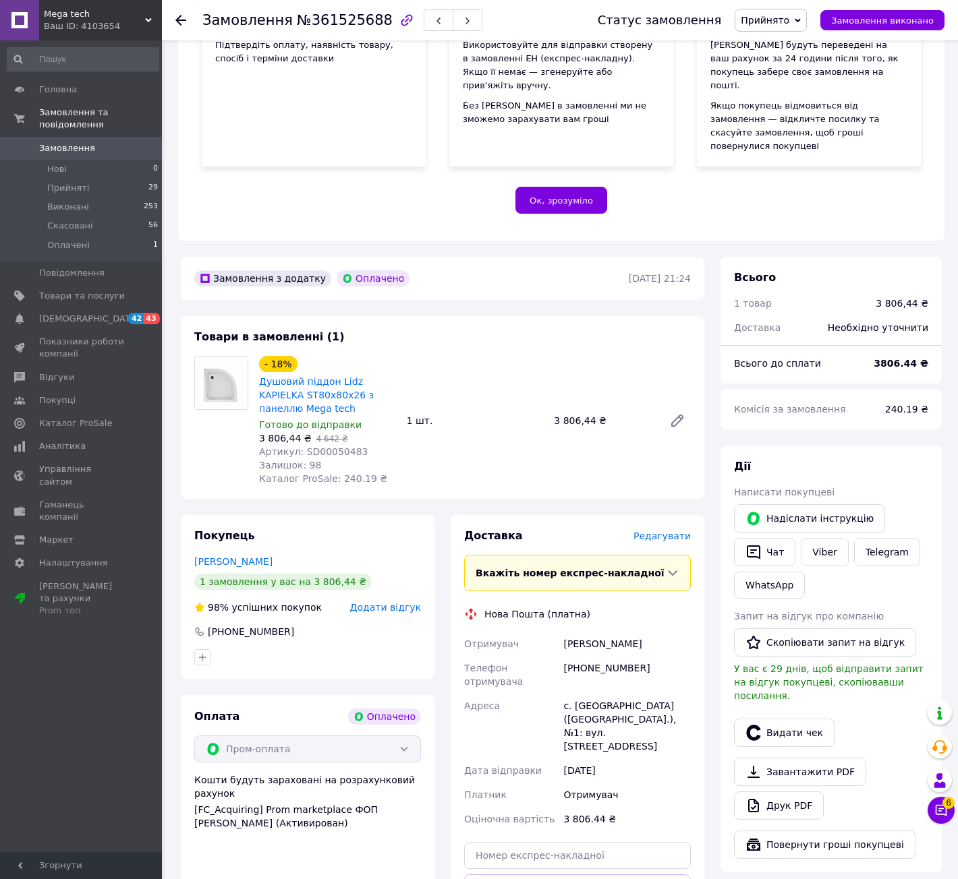
click at [629, 632] on div "Єрмоленко Тетяна" at bounding box center [626, 644] width 133 height 24
copy div "Тетяна"
click at [587, 694] on div "с. [GEOGRAPHIC_DATA] ([GEOGRAPHIC_DATA].), №1: вул. [STREET_ADDRESS]" at bounding box center [626, 726] width 133 height 65
copy div "Гоголів"
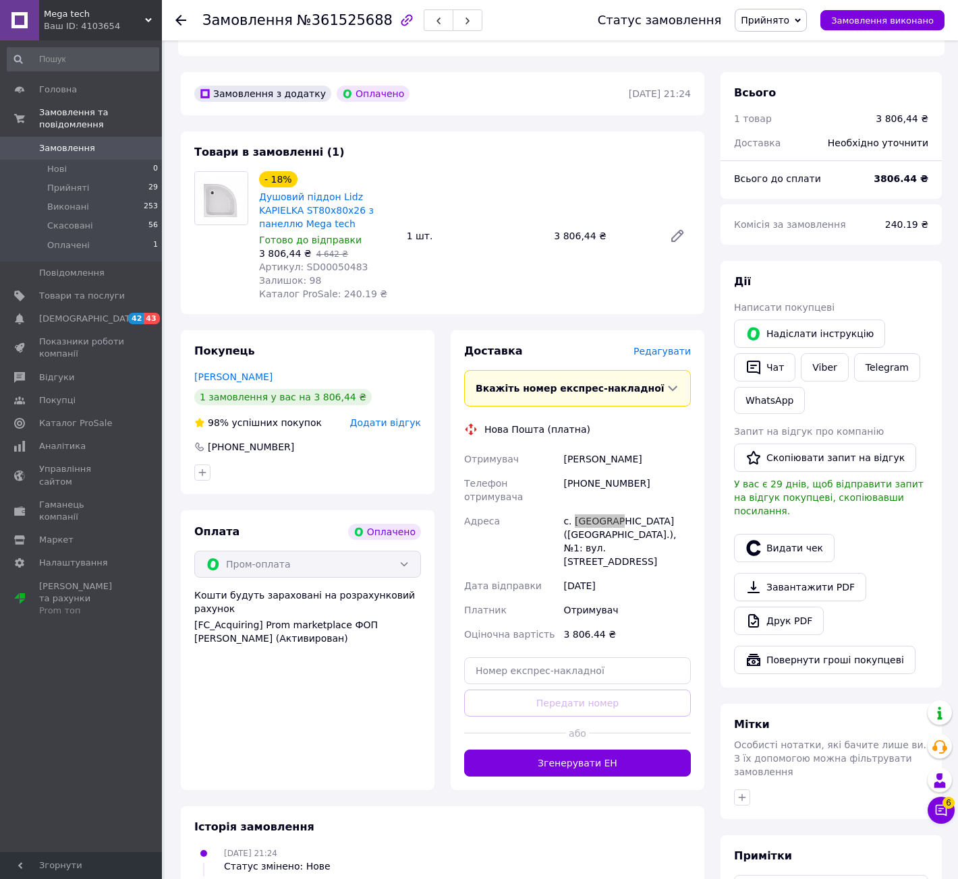
scroll to position [405, 0]
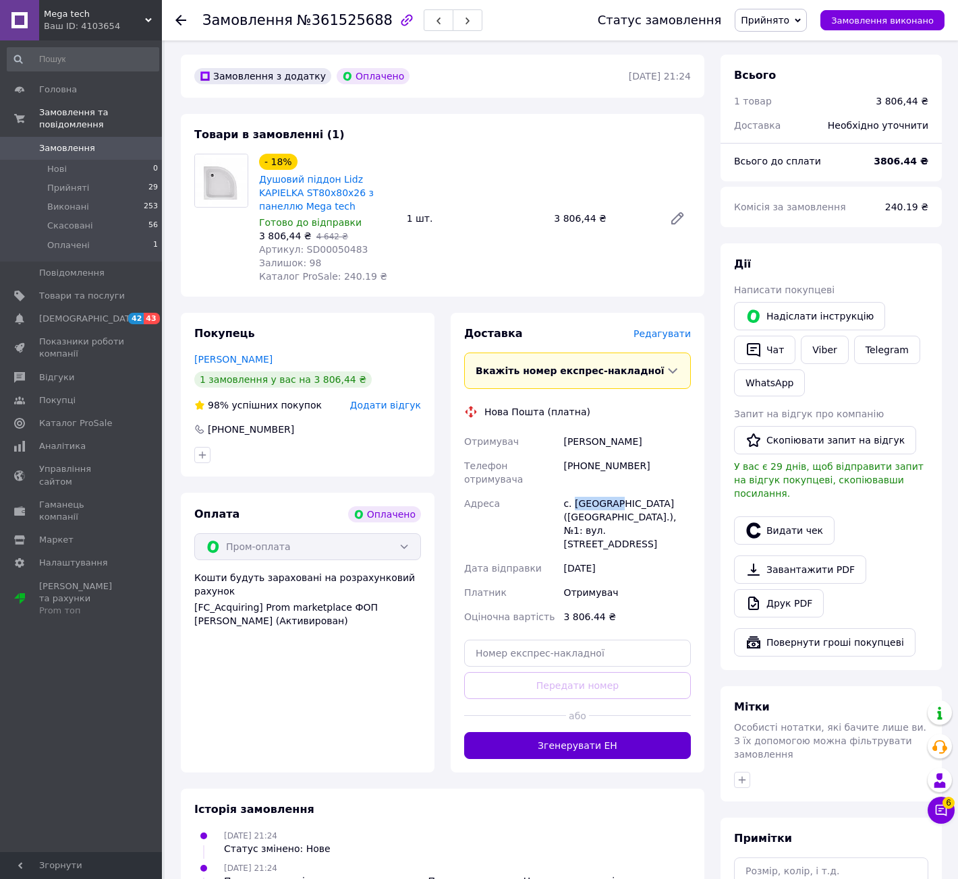
click at [564, 732] on button "Згенерувати ЕН" at bounding box center [577, 745] width 227 height 27
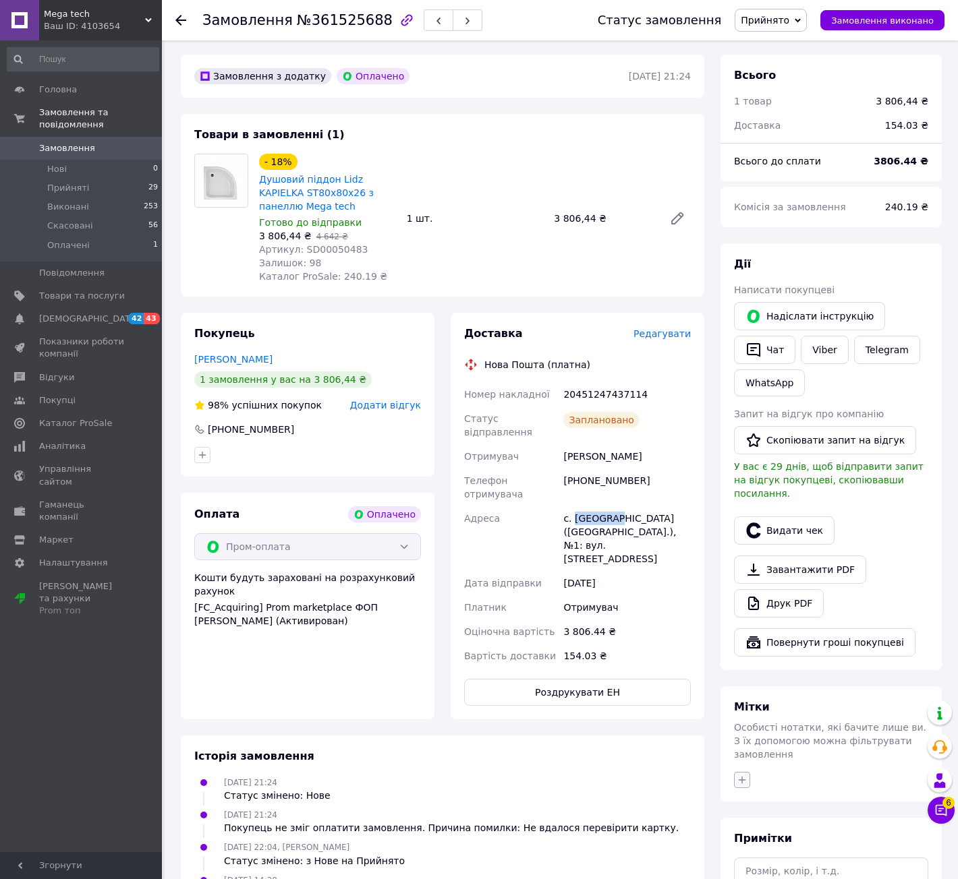
drag, startPoint x: 736, startPoint y: 731, endPoint x: 740, endPoint y: 723, distance: 9.4
click at [736, 772] on button "button" at bounding box center [742, 780] width 16 height 16
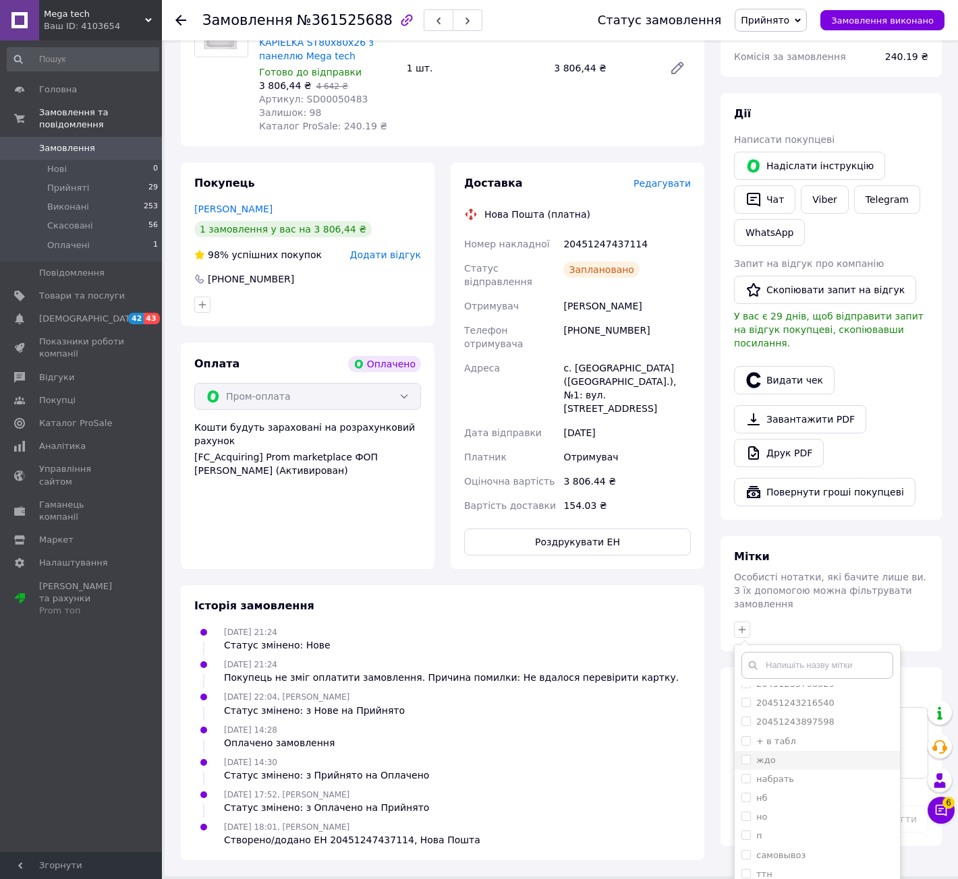
scroll to position [26, 0]
click at [772, 815] on div "п" at bounding box center [817, 821] width 152 height 12
checkbox input "true"
click at [776, 854] on div "ттн" at bounding box center [817, 860] width 152 height 12
checkbox input "true"
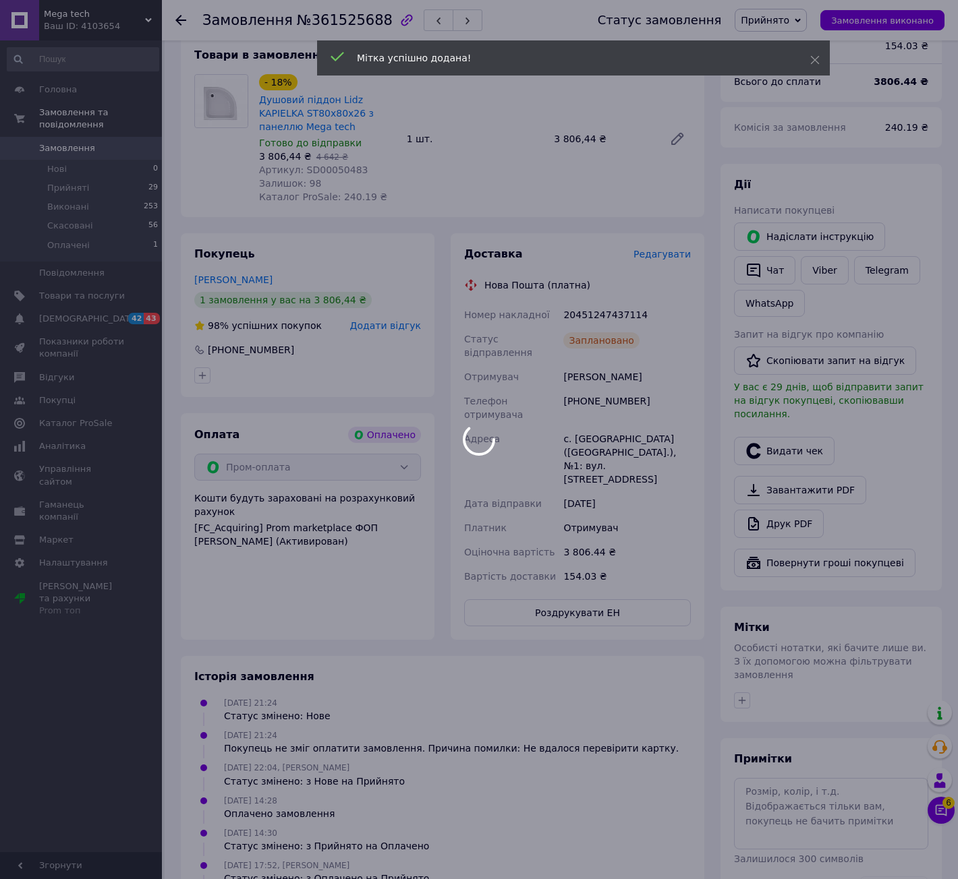
scroll to position [506, 0]
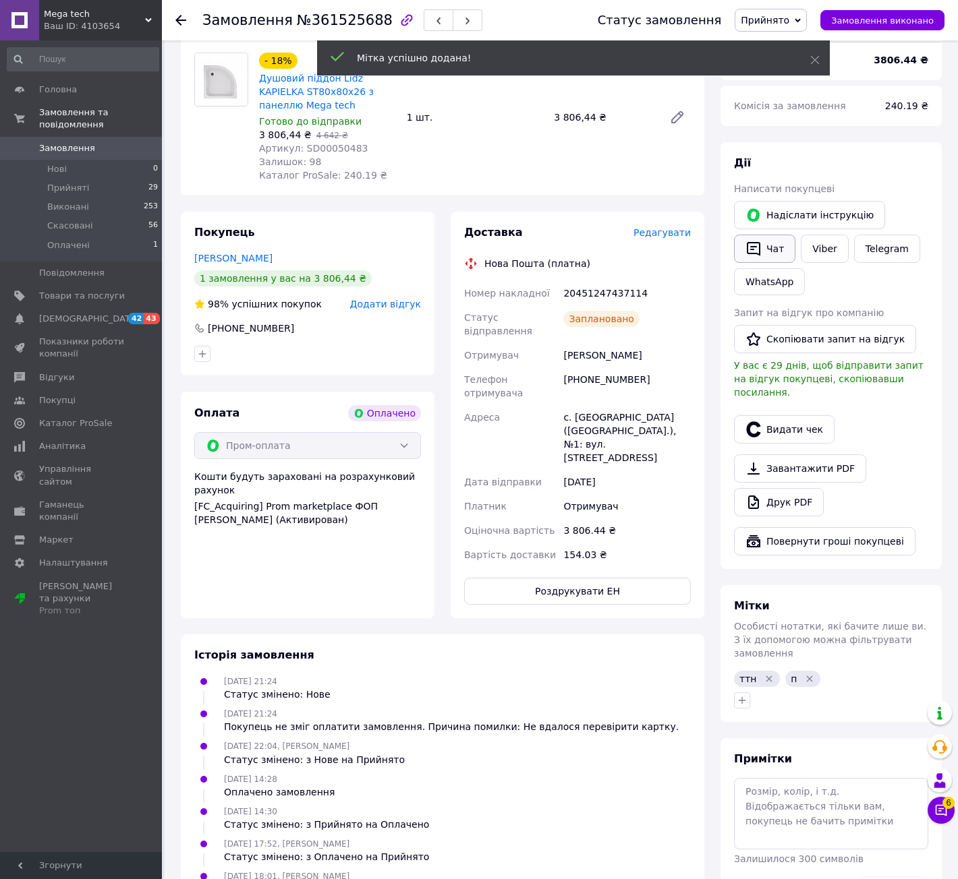
click at [758, 241] on icon "button" at bounding box center [753, 249] width 16 height 16
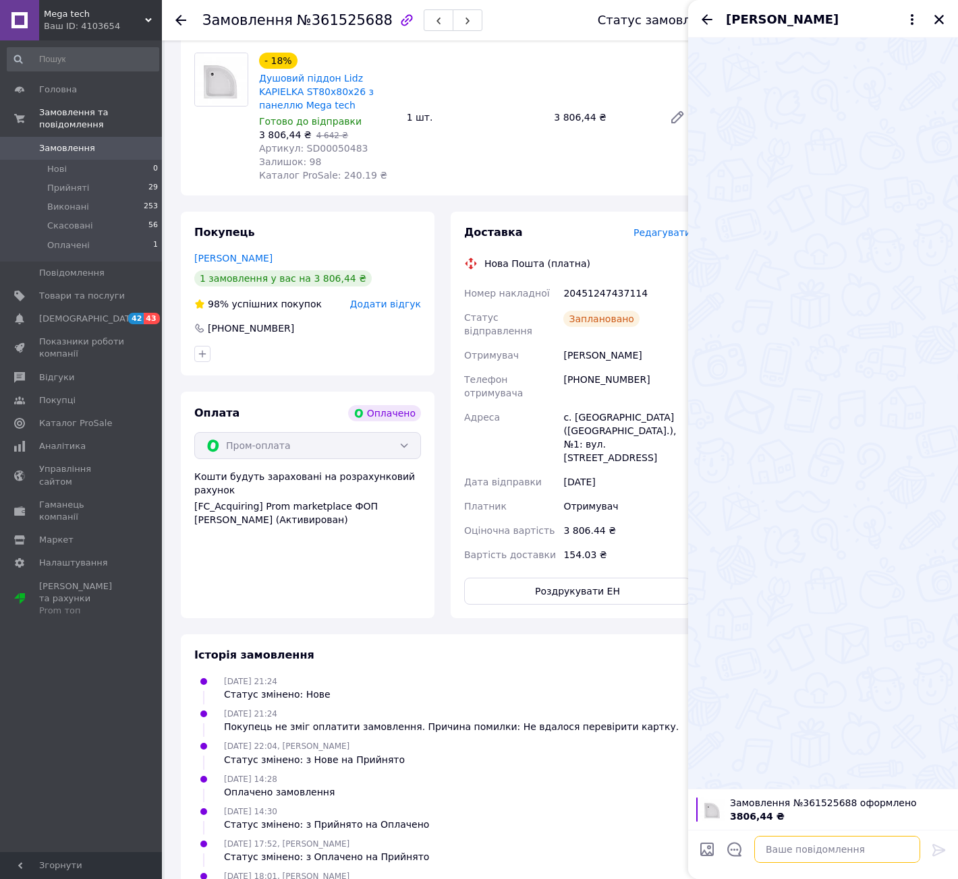
drag, startPoint x: 825, startPoint y: 844, endPoint x: 836, endPoint y: 854, distance: 15.3
click at [827, 849] on textarea at bounding box center [837, 849] width 166 height 27
paste textarea "Вітаю, замовлення прийнято, відправка в понеділок"
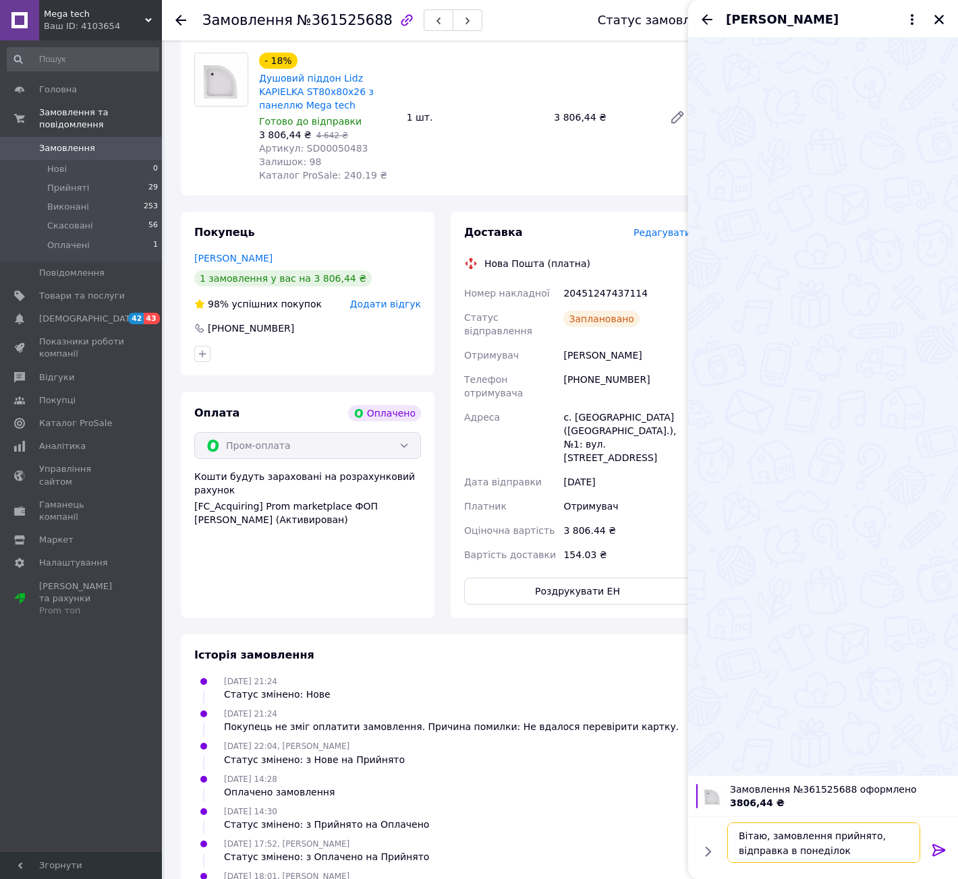
type textarea "Вітаю, замовлення прийнято, відправка в понеділок"
click at [937, 856] on icon at bounding box center [939, 850] width 16 height 16
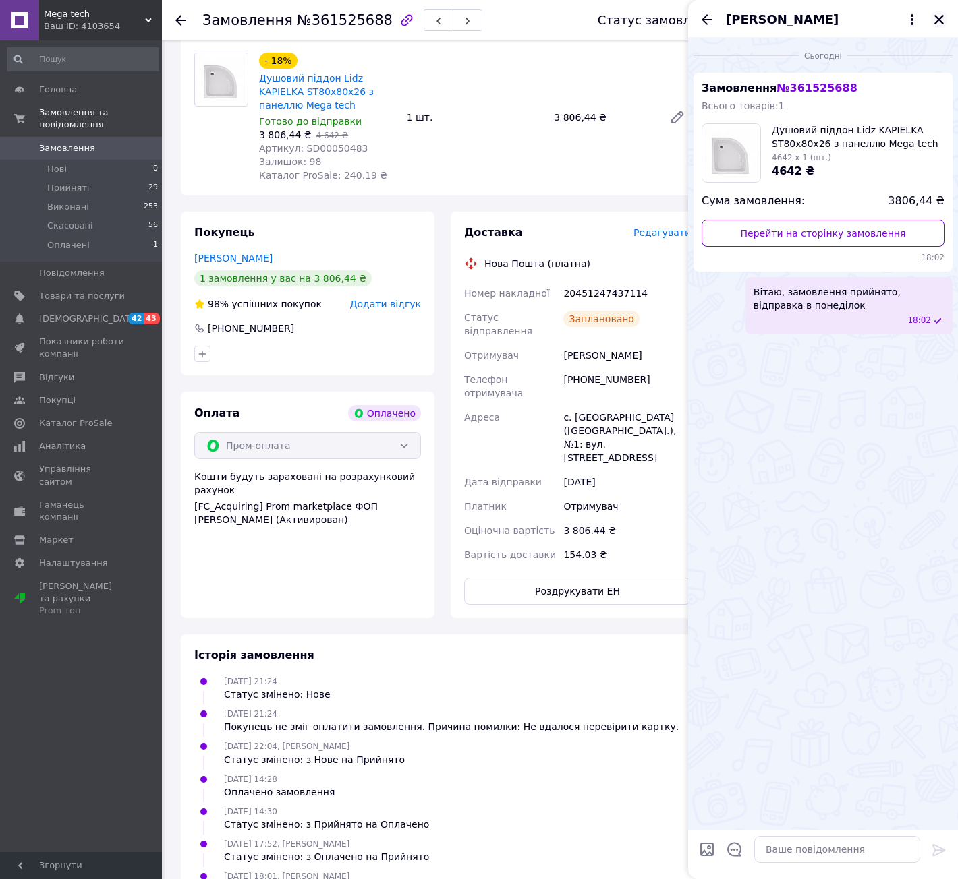
click at [940, 16] on icon "Закрити" at bounding box center [939, 19] width 12 height 12
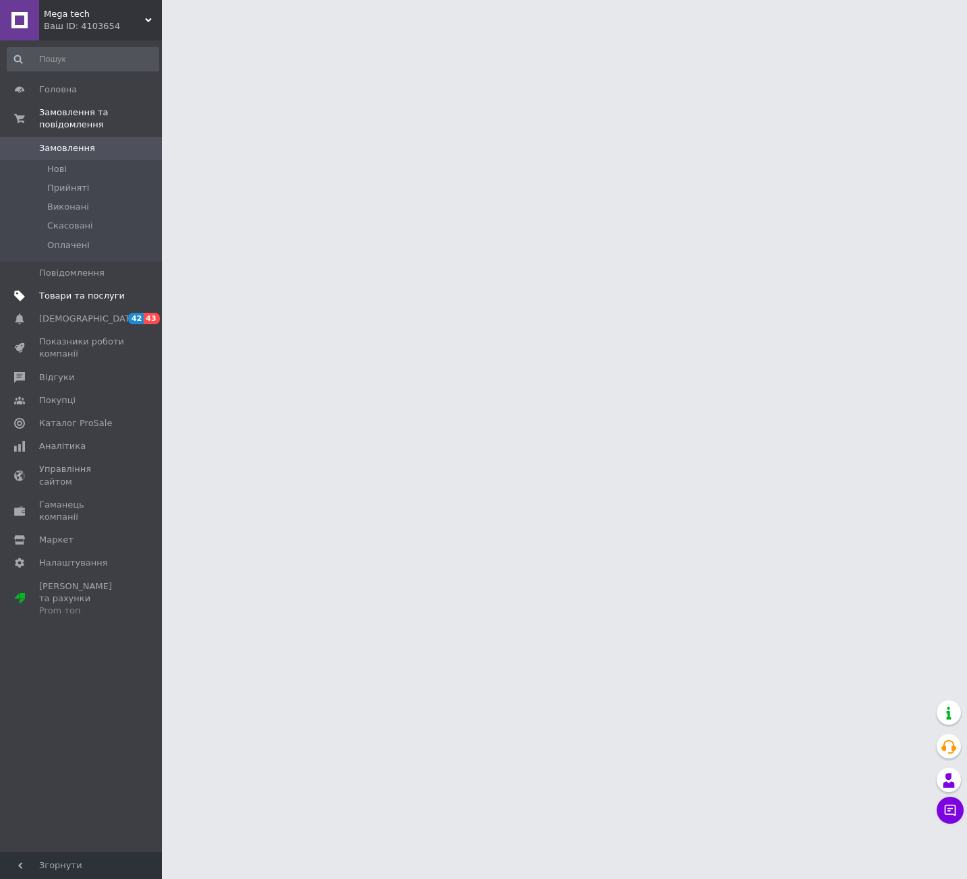
click at [100, 290] on span "Товари та послуги" at bounding box center [82, 296] width 86 height 12
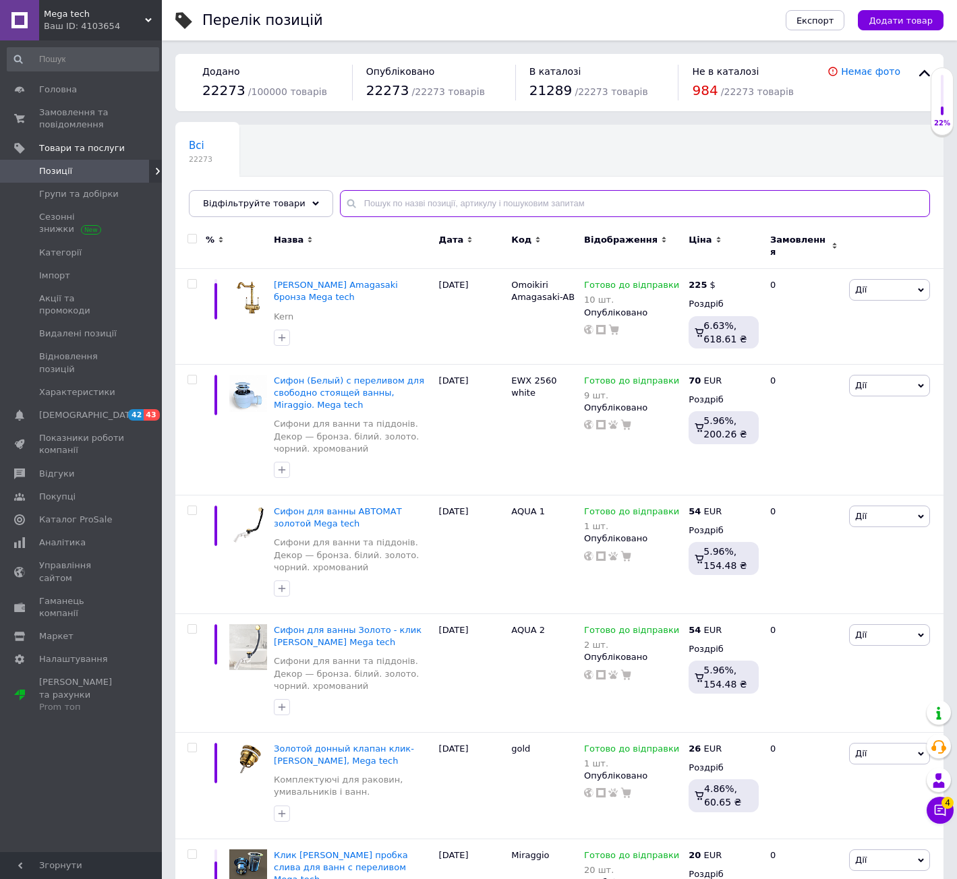
click at [436, 208] on input "text" at bounding box center [635, 203] width 590 height 27
paste input "103122"
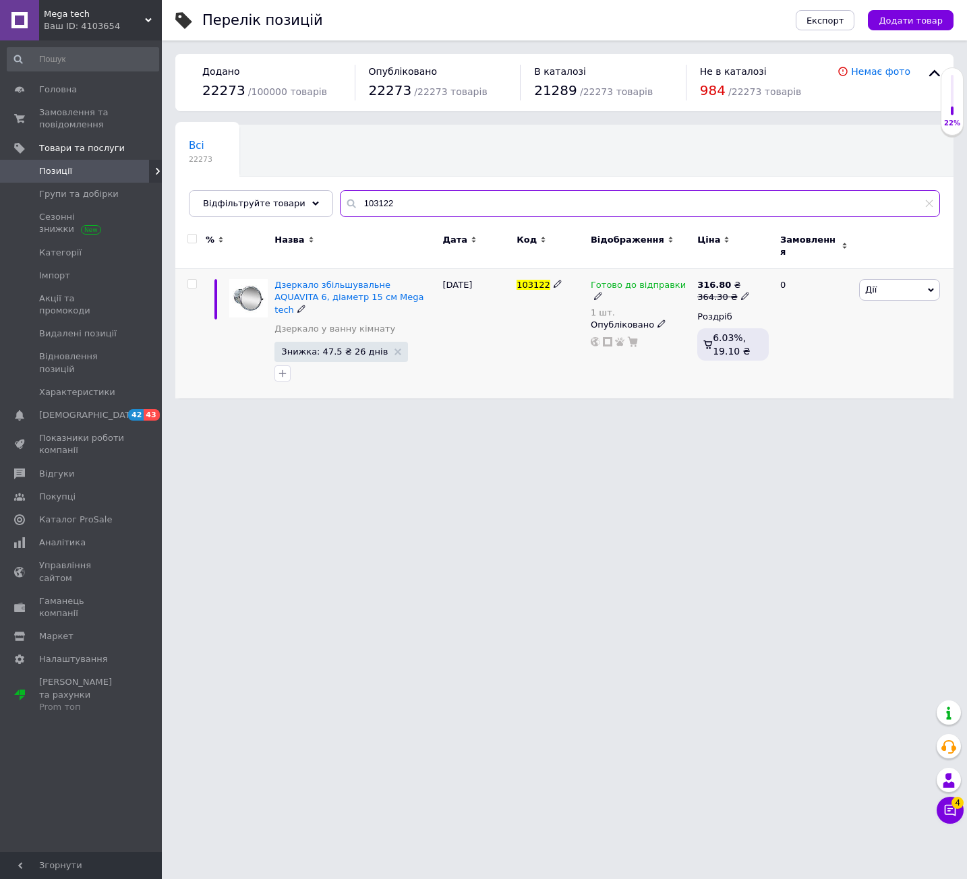
type input "103122"
click at [638, 280] on span "Готово до відправки" at bounding box center [638, 287] width 95 height 14
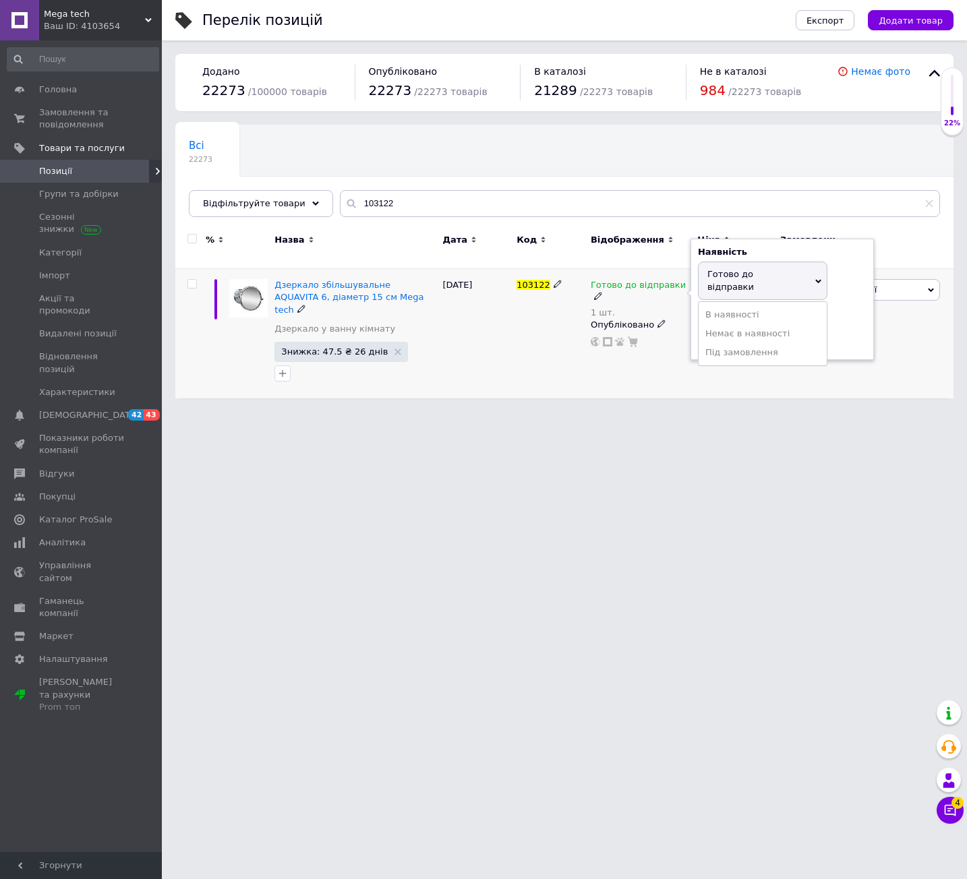
click at [733, 324] on li "Немає в наявності" at bounding box center [763, 333] width 128 height 19
drag, startPoint x: 743, startPoint y: 328, endPoint x: 629, endPoint y: 380, distance: 125.5
click at [671, 355] on div "Готово до відправки 1 шт. Наявність Немає в наявності В наявності Під замовленн…" at bounding box center [640, 333] width 107 height 129
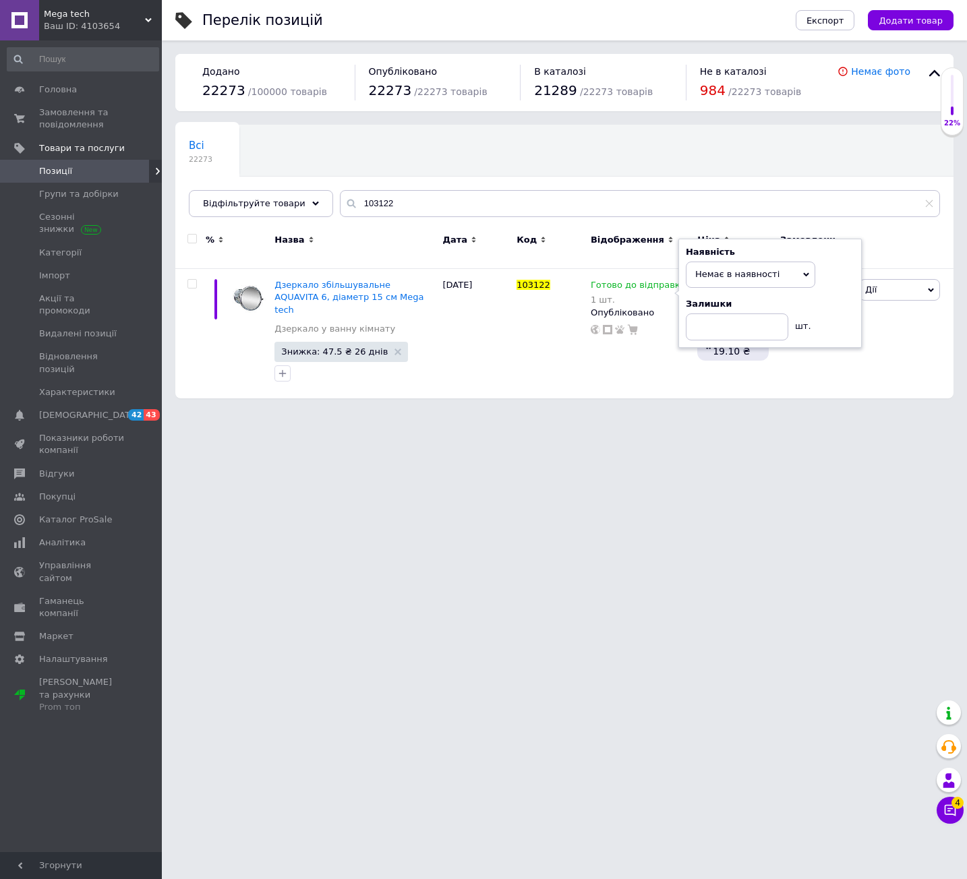
click at [605, 412] on html "Mega tech Ваш ID: 4103654 Сайт Mega tech Кабінет покупця Перевірити стан систем…" at bounding box center [483, 206] width 967 height 412
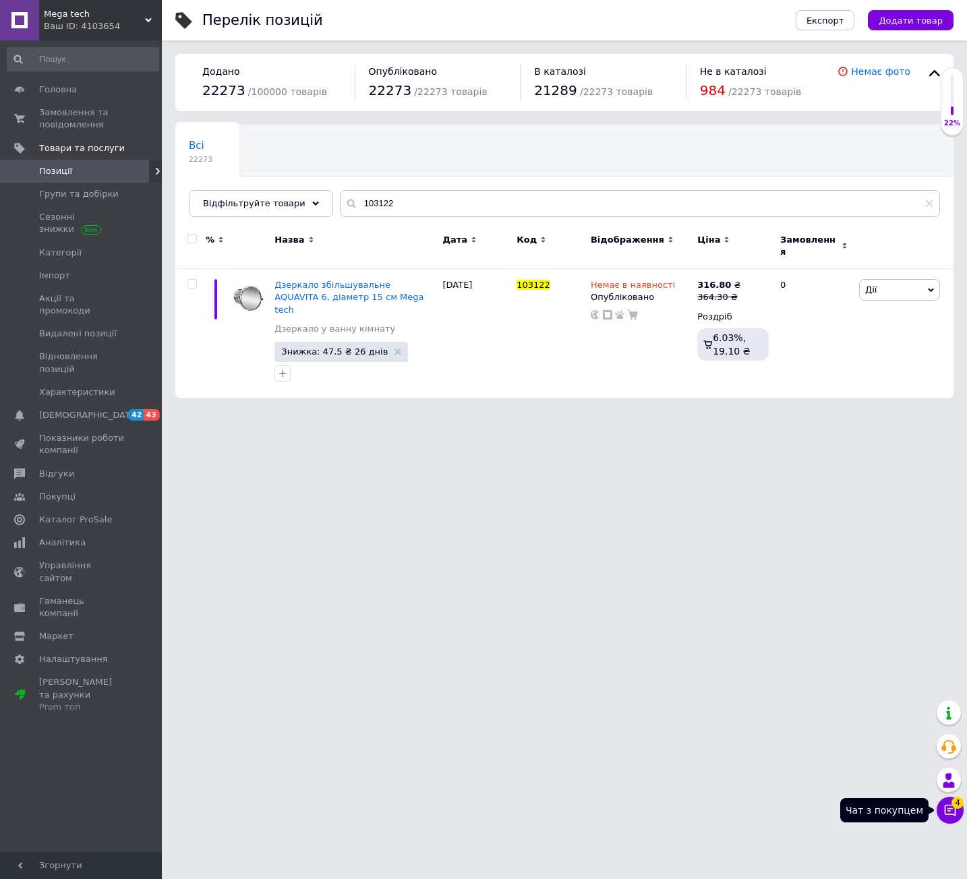
click at [948, 813] on icon at bounding box center [949, 810] width 13 height 13
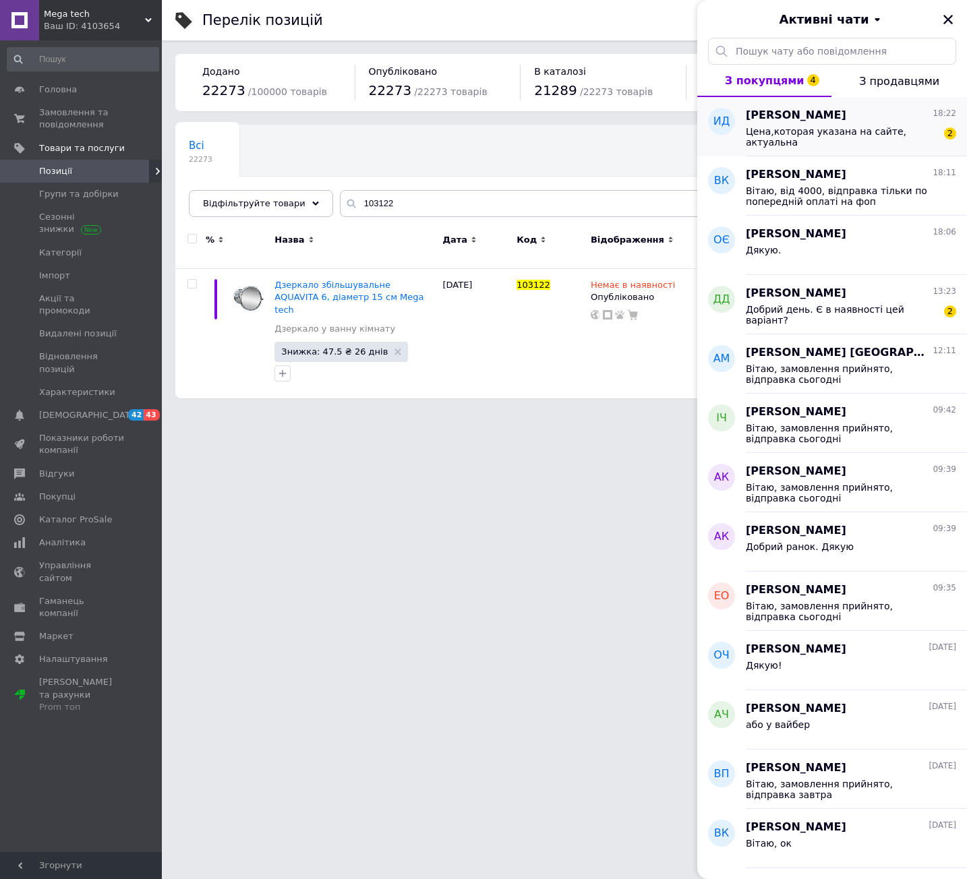
click at [836, 133] on span "Цена,которая указана на сайте, актуальна" at bounding box center [842, 137] width 192 height 22
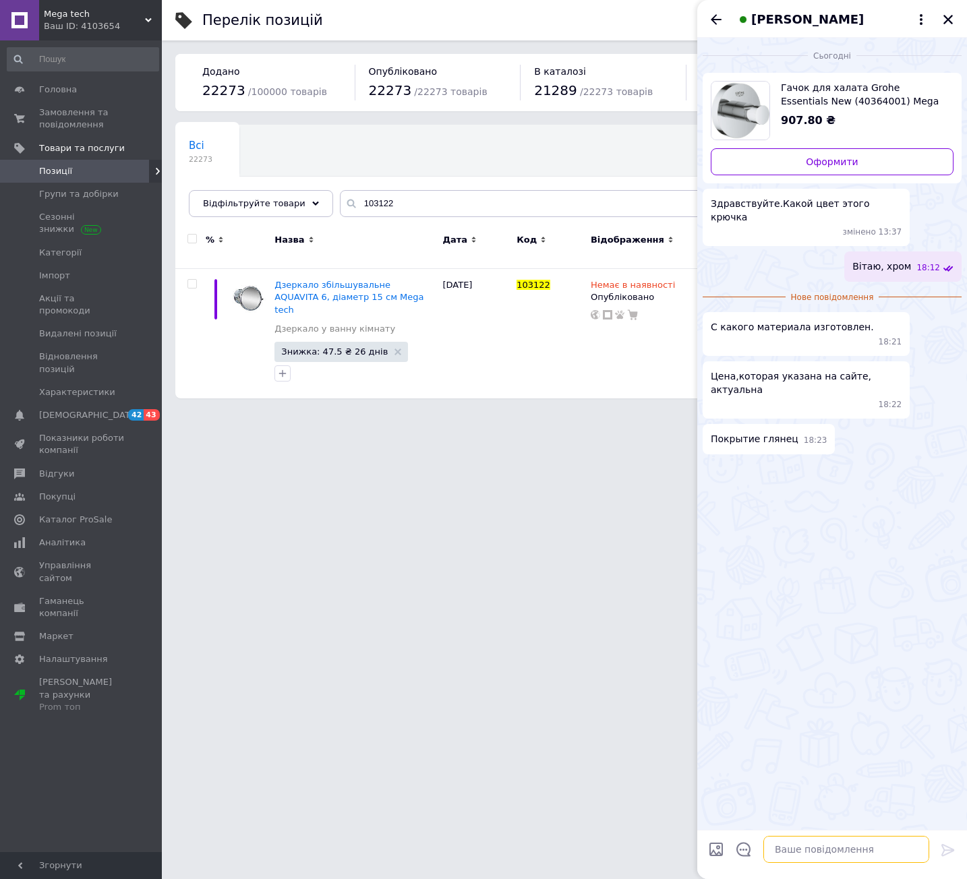
click at [820, 845] on textarea at bounding box center [846, 849] width 166 height 27
paste textarea "Колір Сталевий Покриття Хром Поверхня [PERSON_NAME]"
type textarea "Колір Сталевий Покриття Хром Поверхня [PERSON_NAME]"
click at [946, 856] on icon at bounding box center [948, 850] width 16 height 16
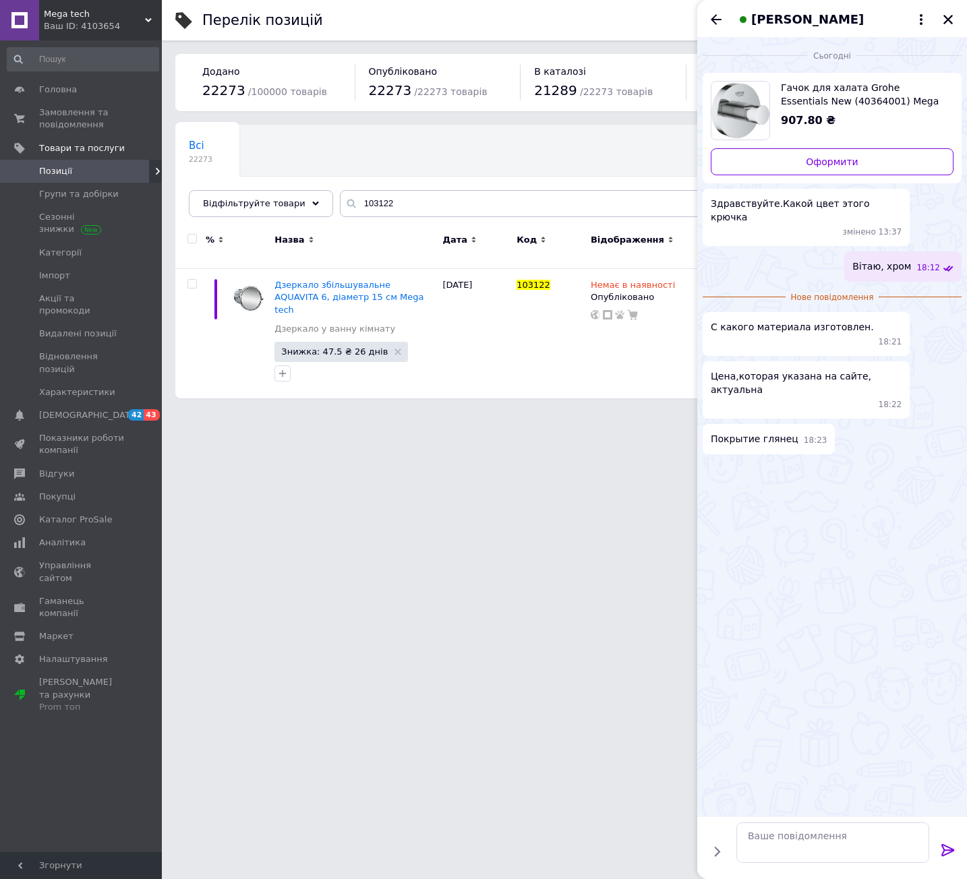
scroll to position [0, 0]
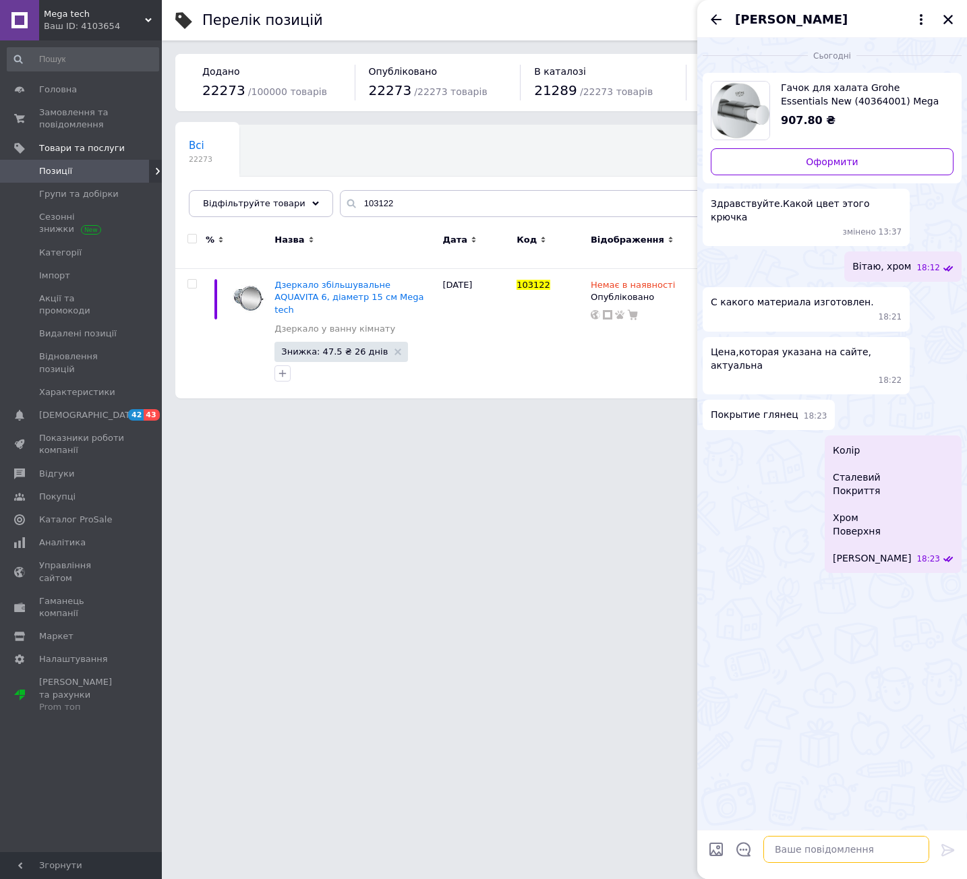
click at [856, 850] on textarea at bounding box center [846, 849] width 166 height 27
paste textarea "Матеріал виробу Метал"
type textarea "Матеріал виробу Метал"
click at [948, 852] on icon at bounding box center [948, 850] width 16 height 16
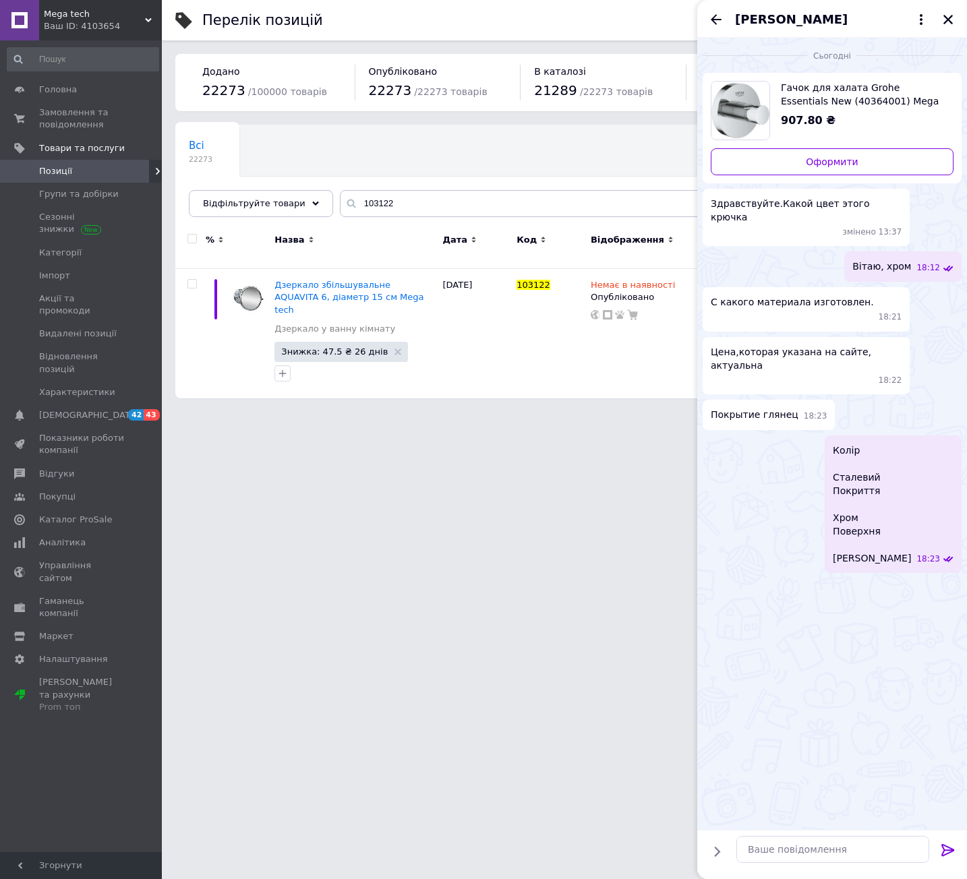
scroll to position [0, 0]
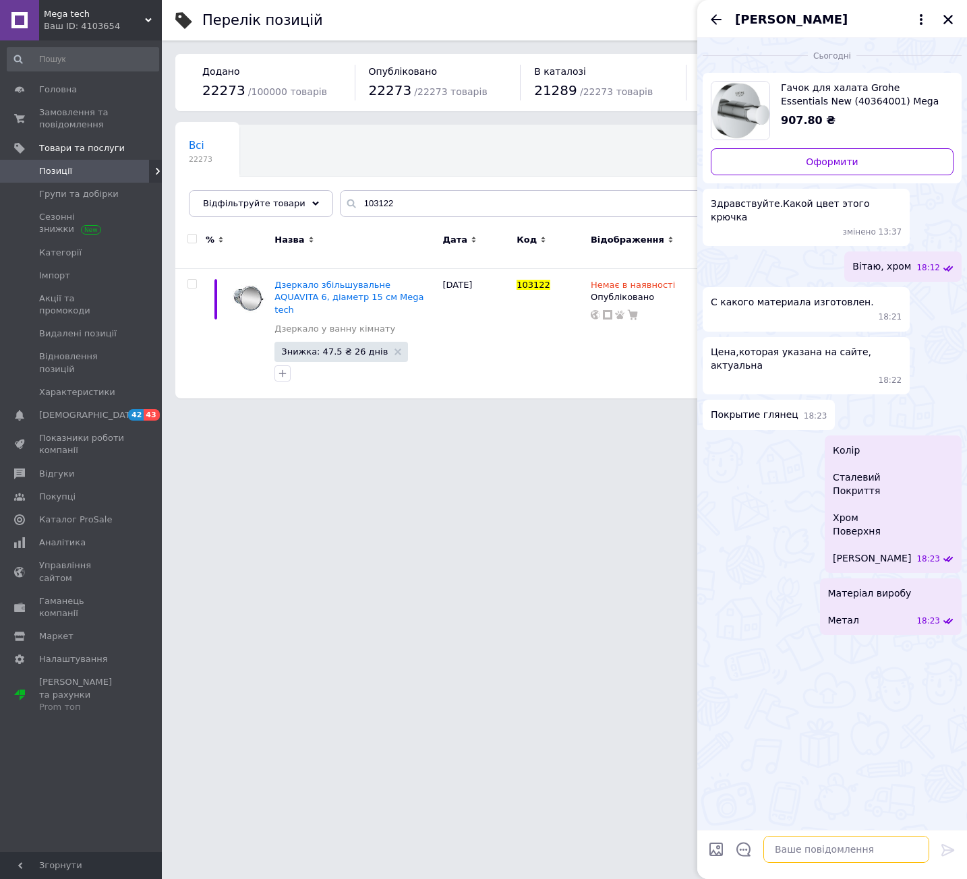
click at [796, 859] on textarea at bounding box center [846, 849] width 166 height 27
click at [827, 106] on span "Гачок для халата Grohe Essentials New (40364001) Mega tech" at bounding box center [862, 94] width 162 height 27
click at [856, 863] on textarea at bounding box center [846, 849] width 166 height 27
type textarea "ціна актуальна"
type textarea "в якій кількості треба?"
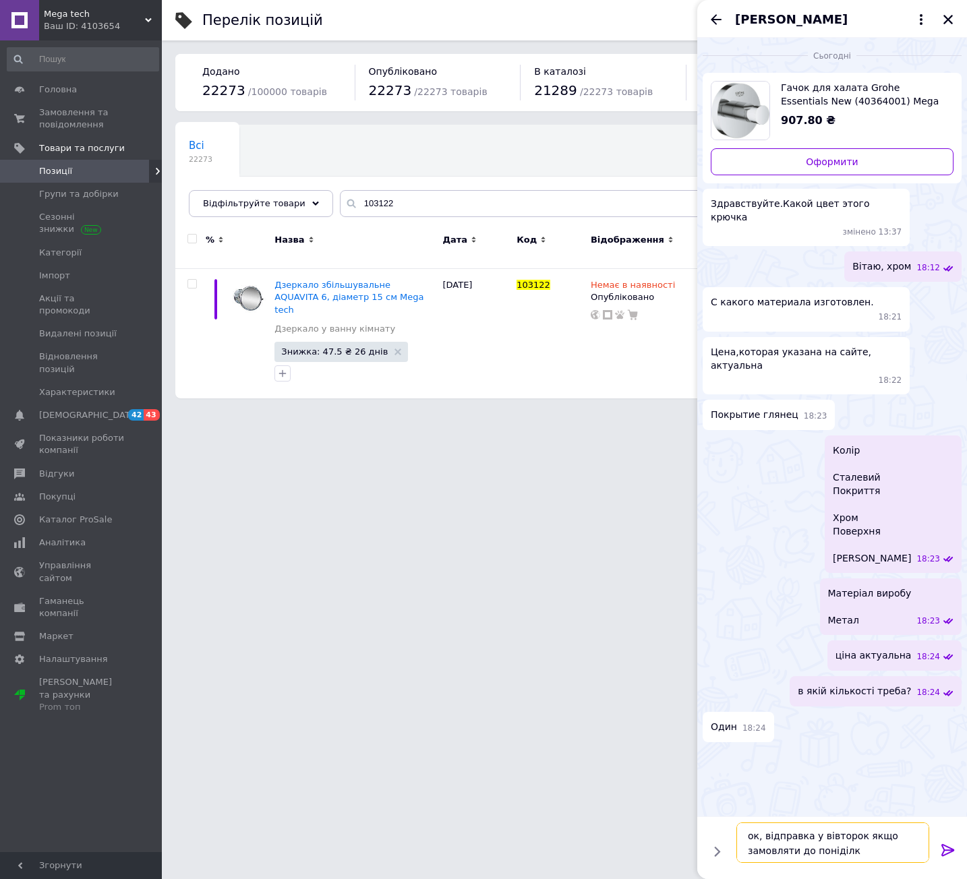
type textarea "ок, відправка у вівторок якщо замовляти до поніділка"
type textarea "якщо замовлення в понеділок то відправка в середу"
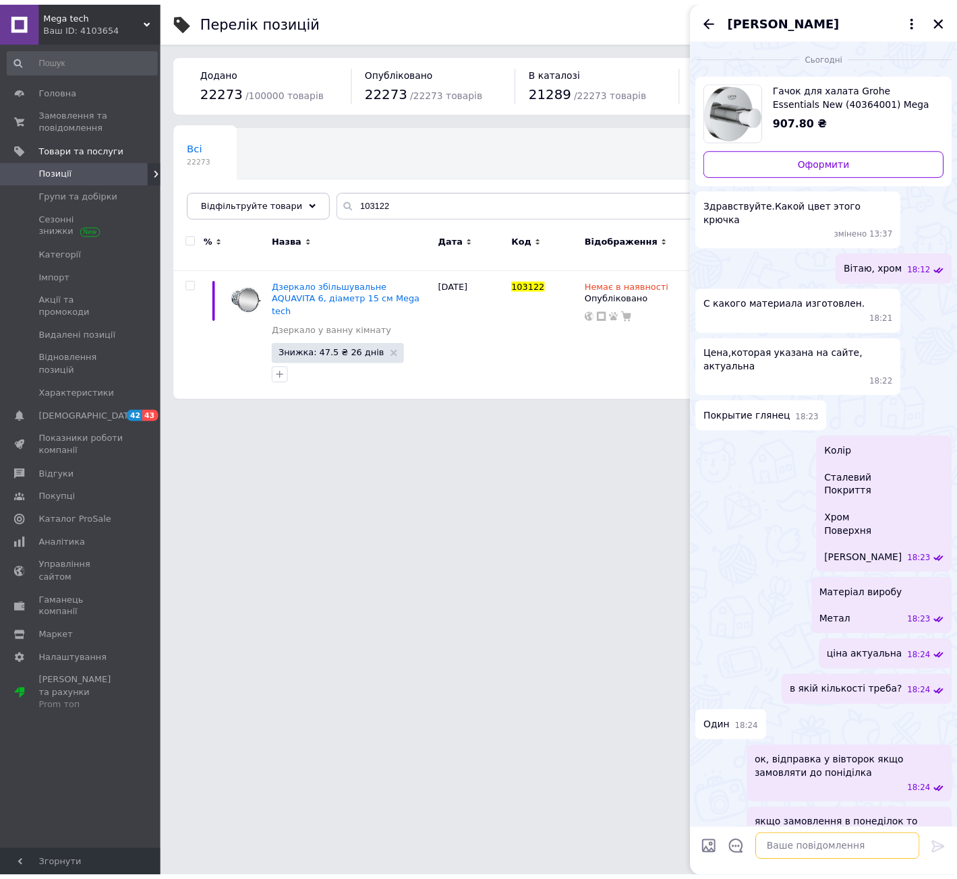
scroll to position [3, 0]
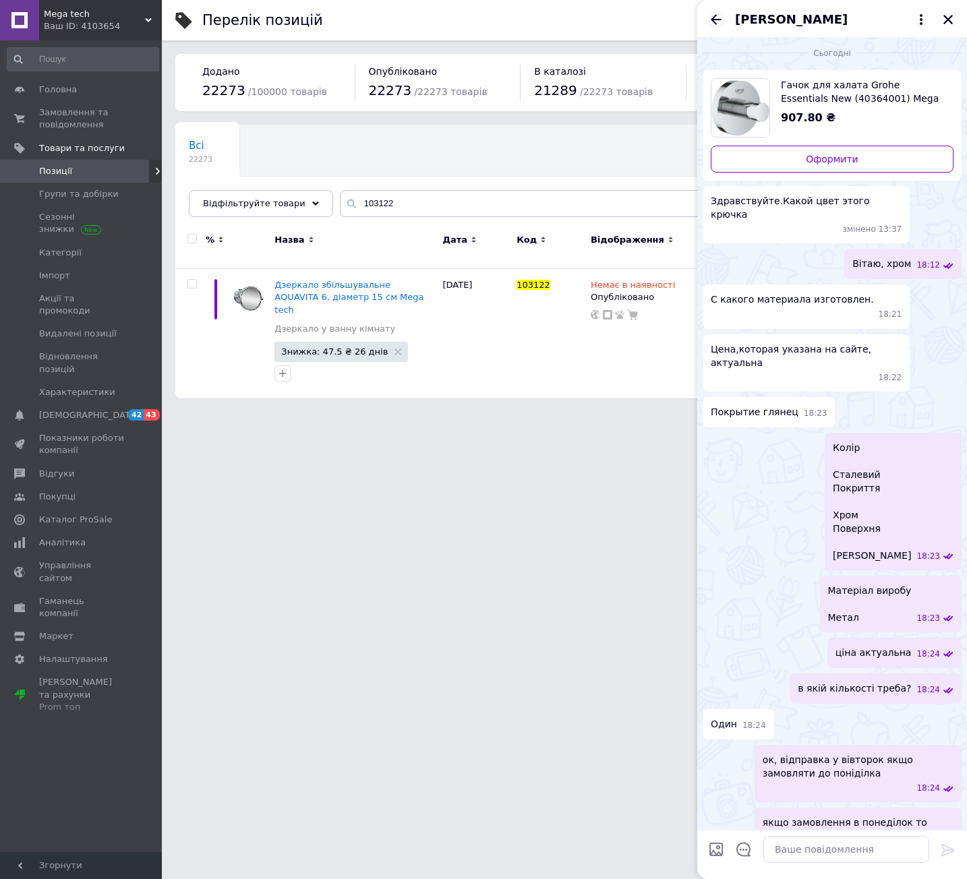
click at [717, 20] on icon "Назад" at bounding box center [716, 19] width 16 height 16
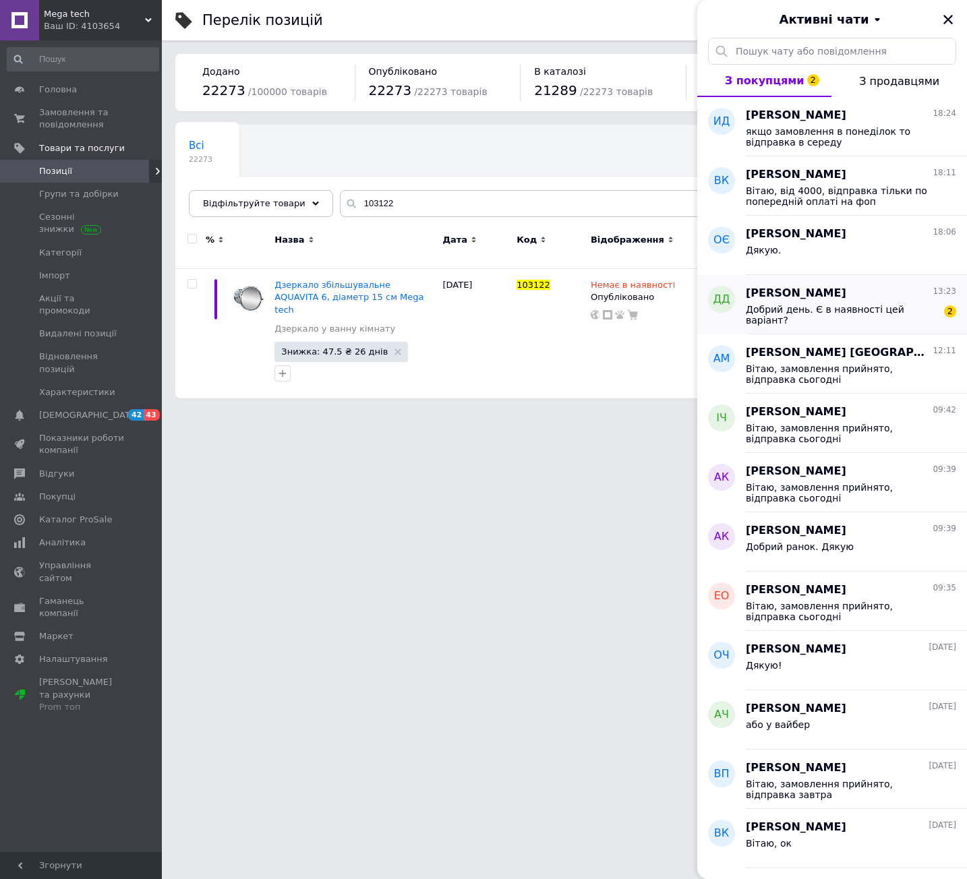
click at [876, 320] on div "Добрий день. Є в наявності цей варіант?" at bounding box center [842, 315] width 192 height 22
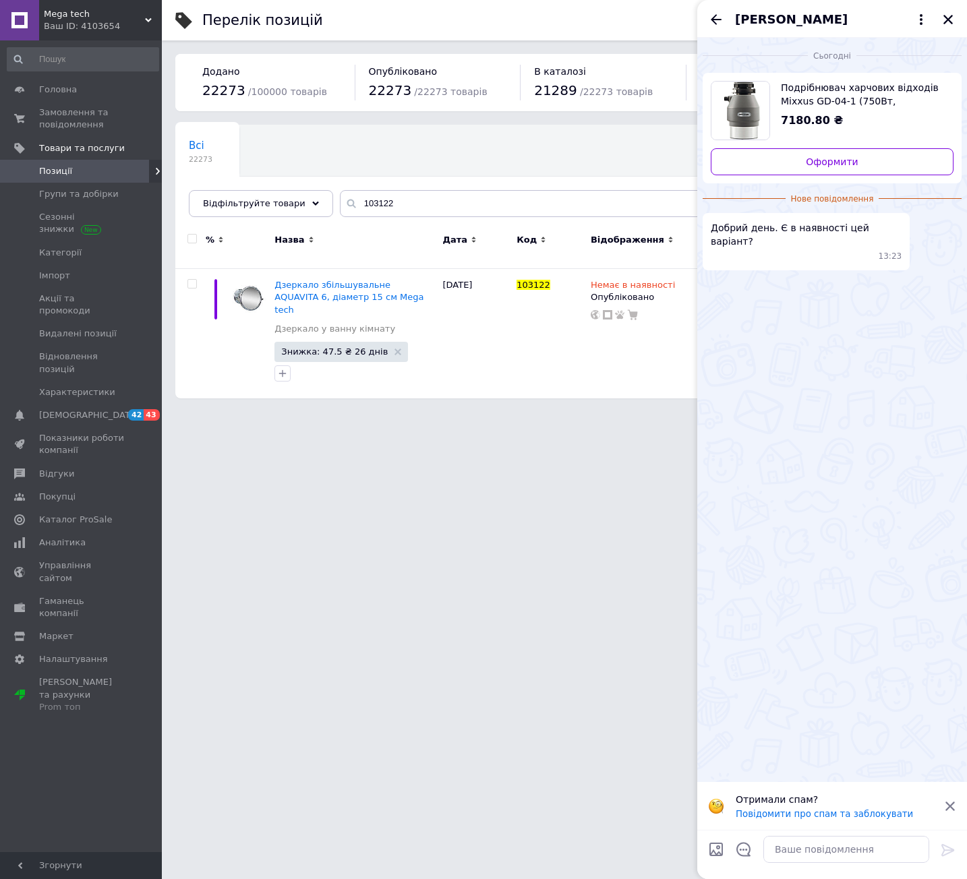
click at [848, 86] on span "Подрібнювач харчових відходів Mixxus GD-04-1 (750Вт, індукційний двигун) (MX157…" at bounding box center [862, 94] width 162 height 27
click at [873, 855] on textarea at bounding box center [846, 849] width 166 height 27
type textarea "Вітаю, в наявності"
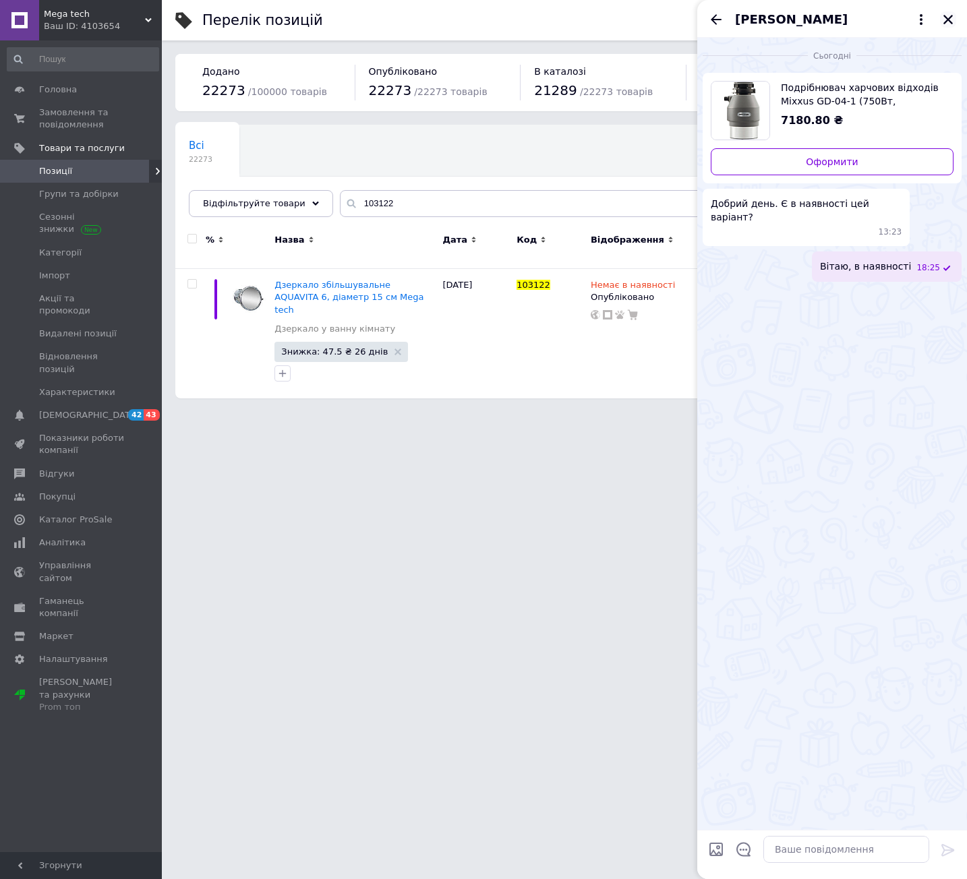
click at [944, 20] on icon "Закрити" at bounding box center [948, 19] width 12 height 12
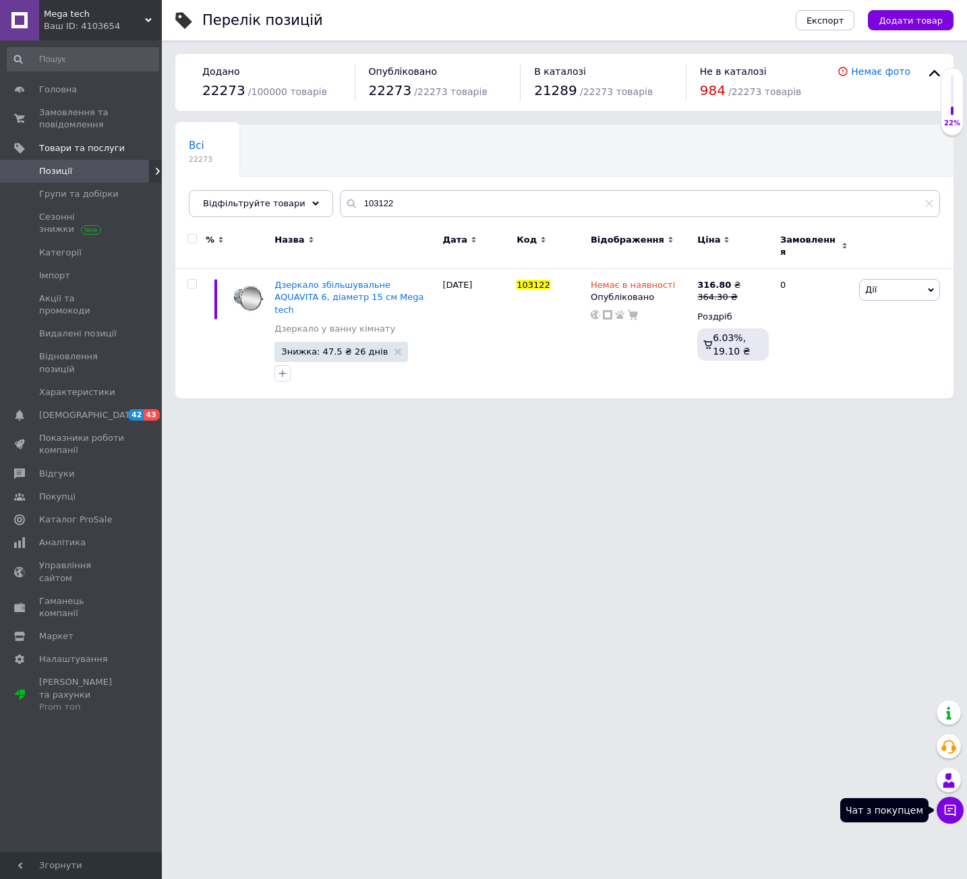
click at [941, 814] on button "Чат з покупцем" at bounding box center [950, 810] width 27 height 27
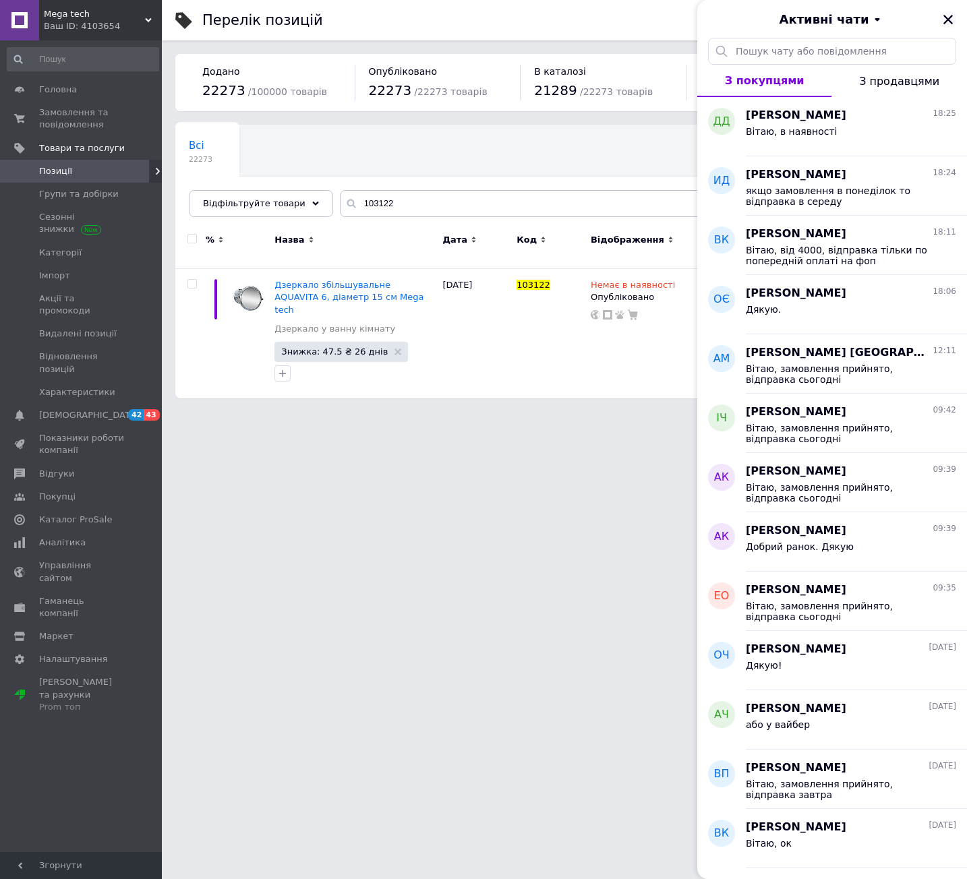
click at [948, 24] on icon "Закрити" at bounding box center [948, 19] width 12 height 12
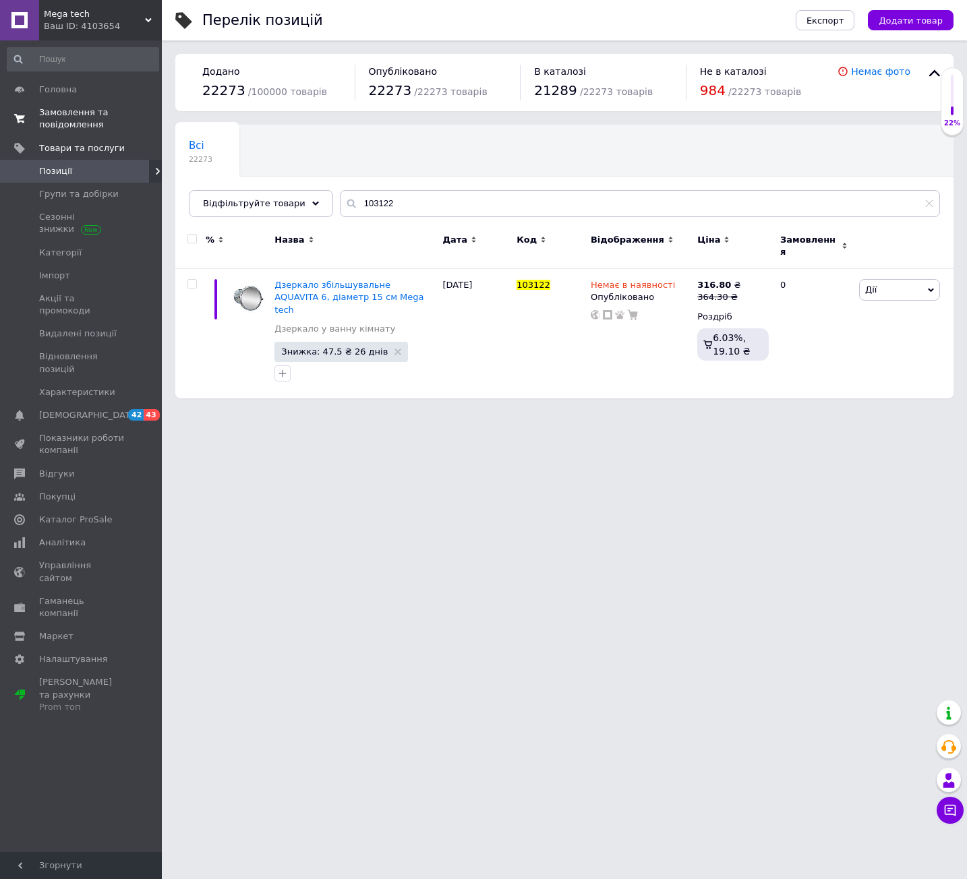
click at [54, 123] on span "Замовлення та повідомлення" at bounding box center [82, 119] width 86 height 24
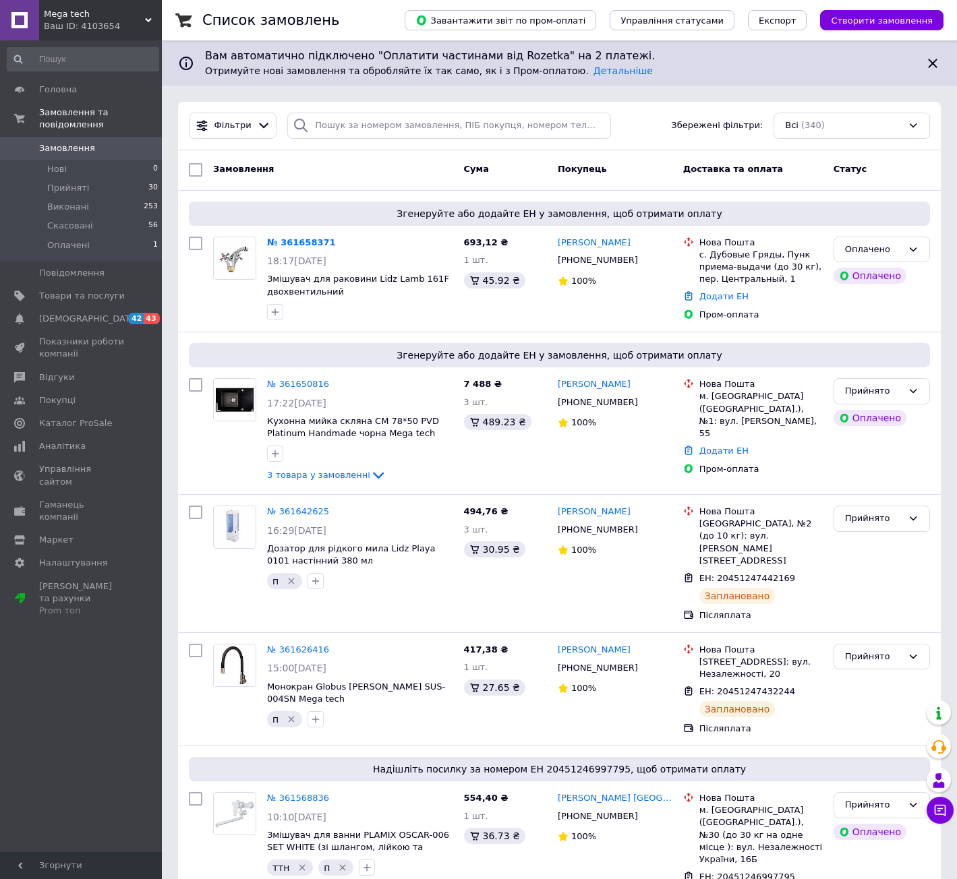
click at [952, 811] on button "Чат з покупцем" at bounding box center [940, 810] width 27 height 27
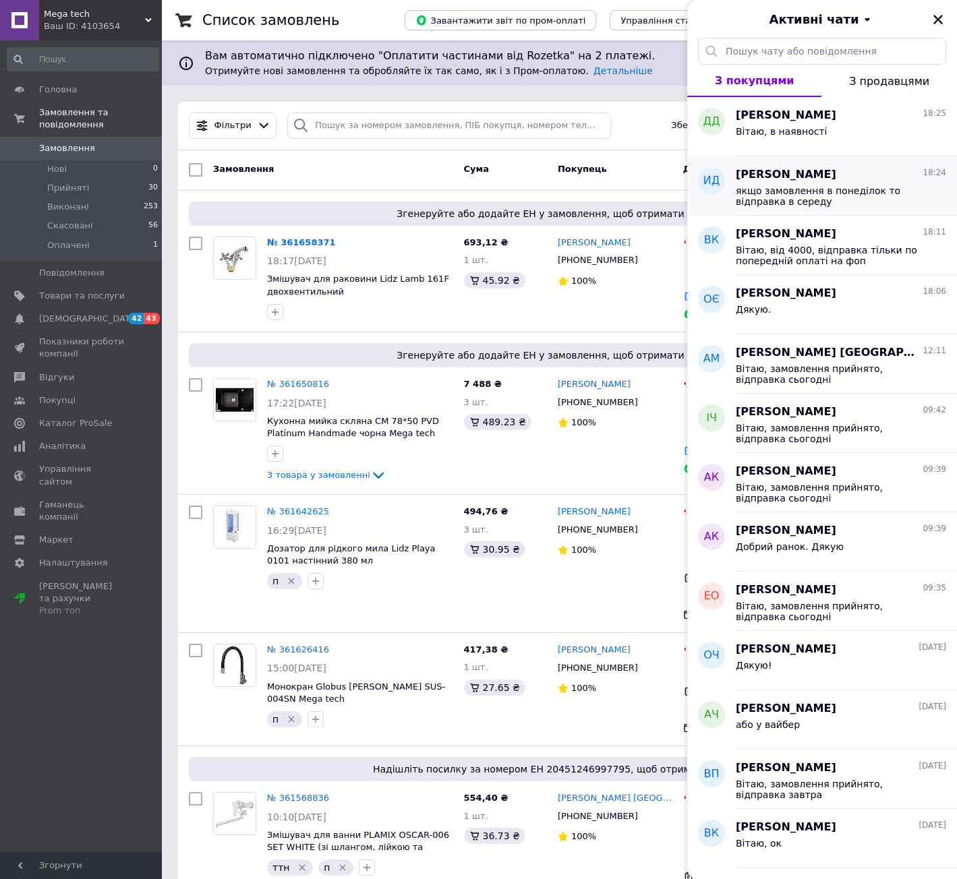
click at [747, 181] on span "[PERSON_NAME]" at bounding box center [786, 175] width 100 height 16
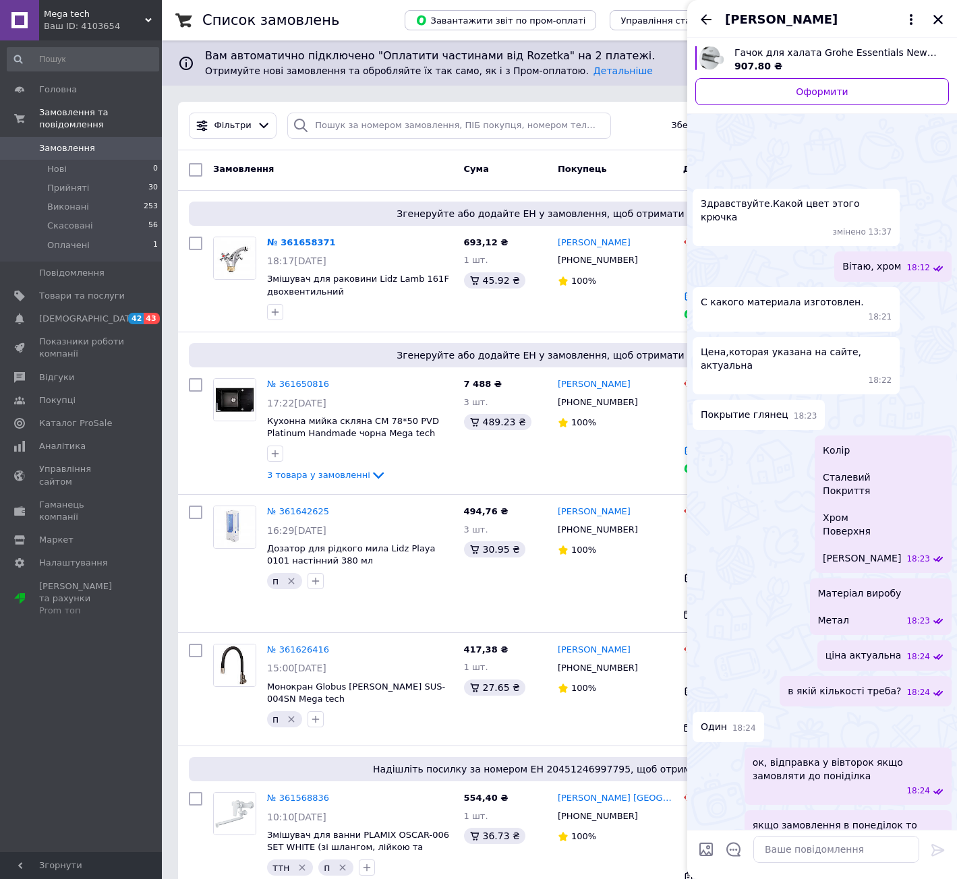
scroll to position [43, 0]
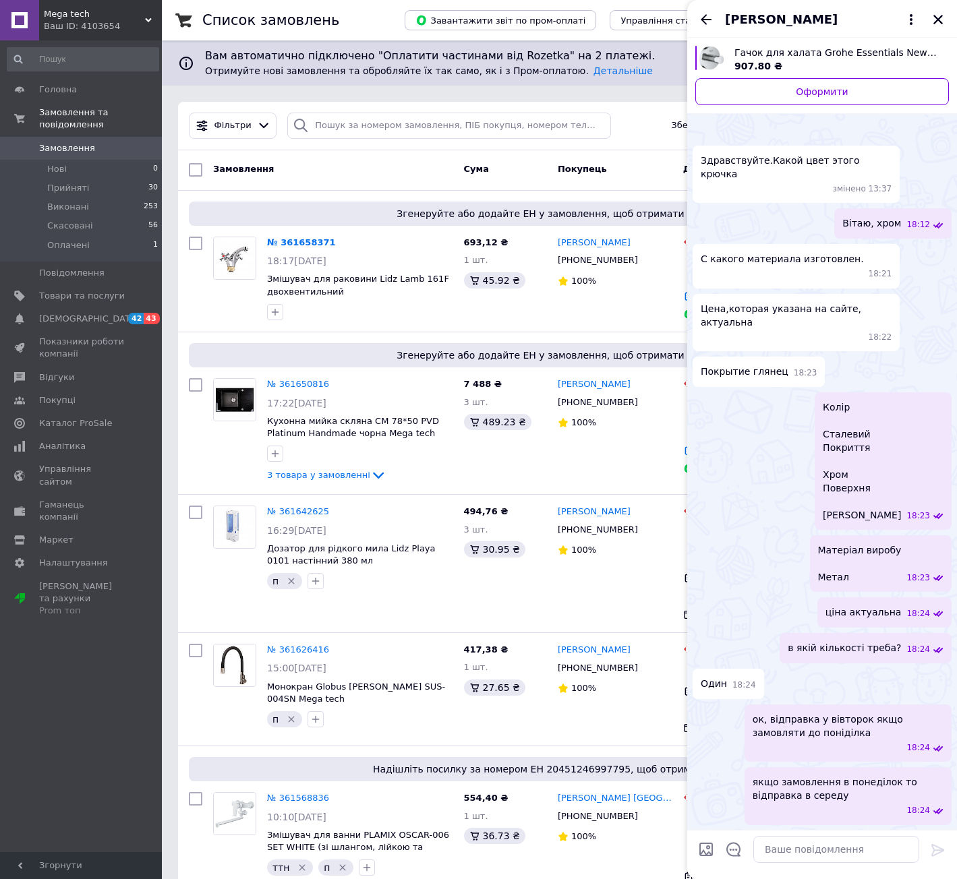
click at [774, 47] on span "Гачок для халата Grohe Essentials New (40364001) Mega tech" at bounding box center [836, 52] width 204 height 13
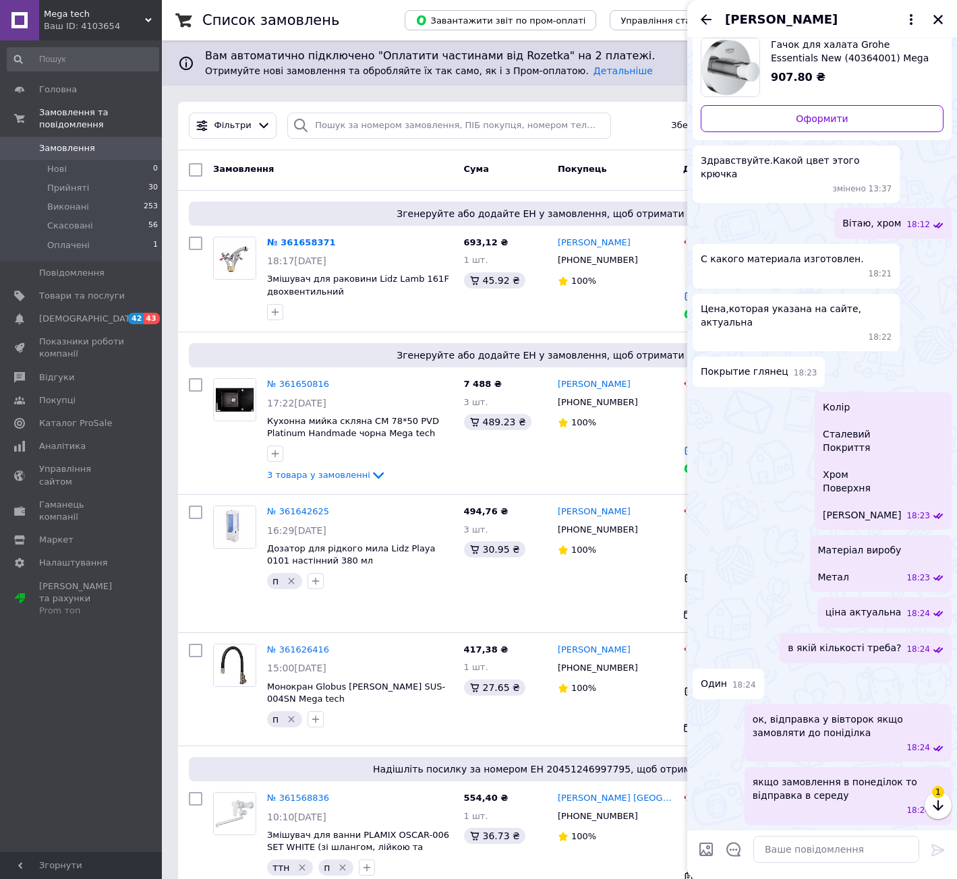
scroll to position [5, 0]
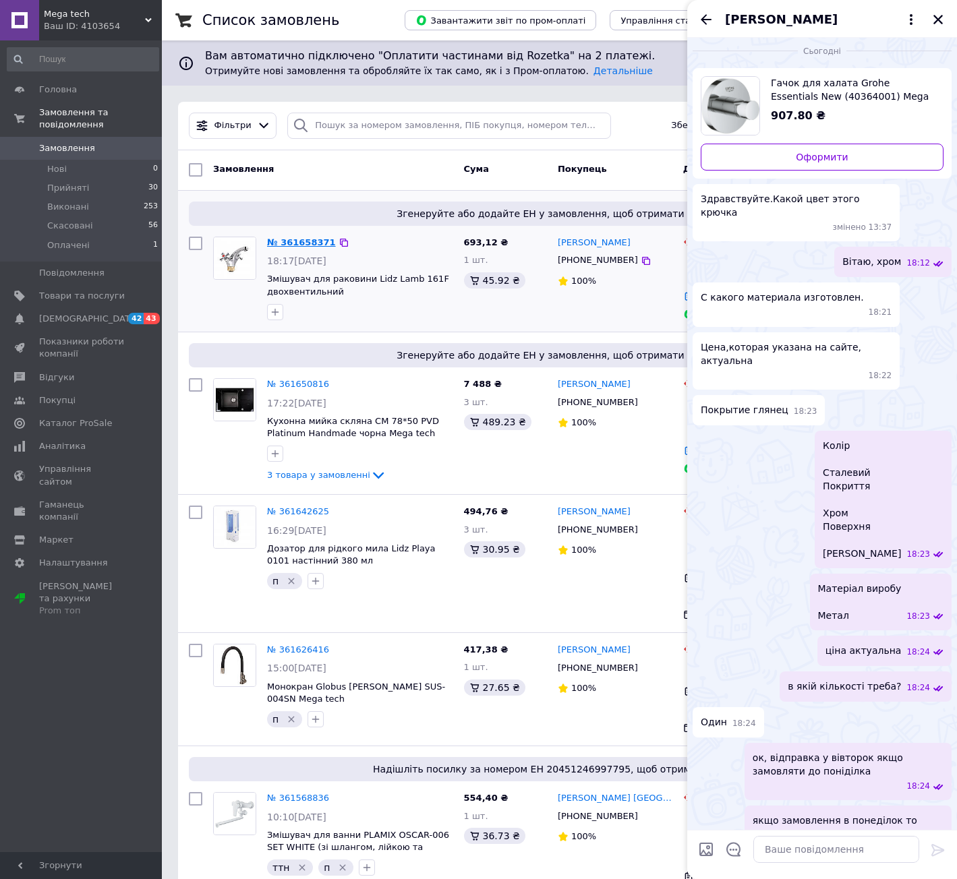
click at [294, 241] on link "№ 361658371" at bounding box center [301, 242] width 69 height 10
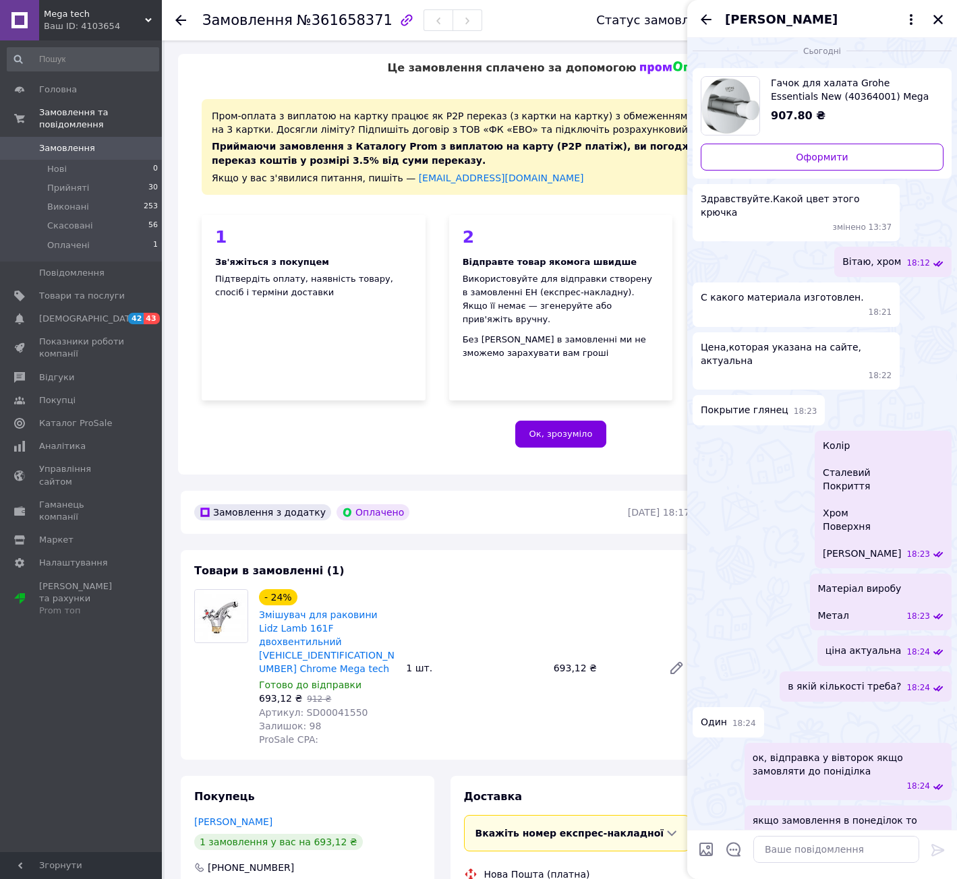
click at [948, 23] on div "[PERSON_NAME]" at bounding box center [822, 19] width 270 height 38
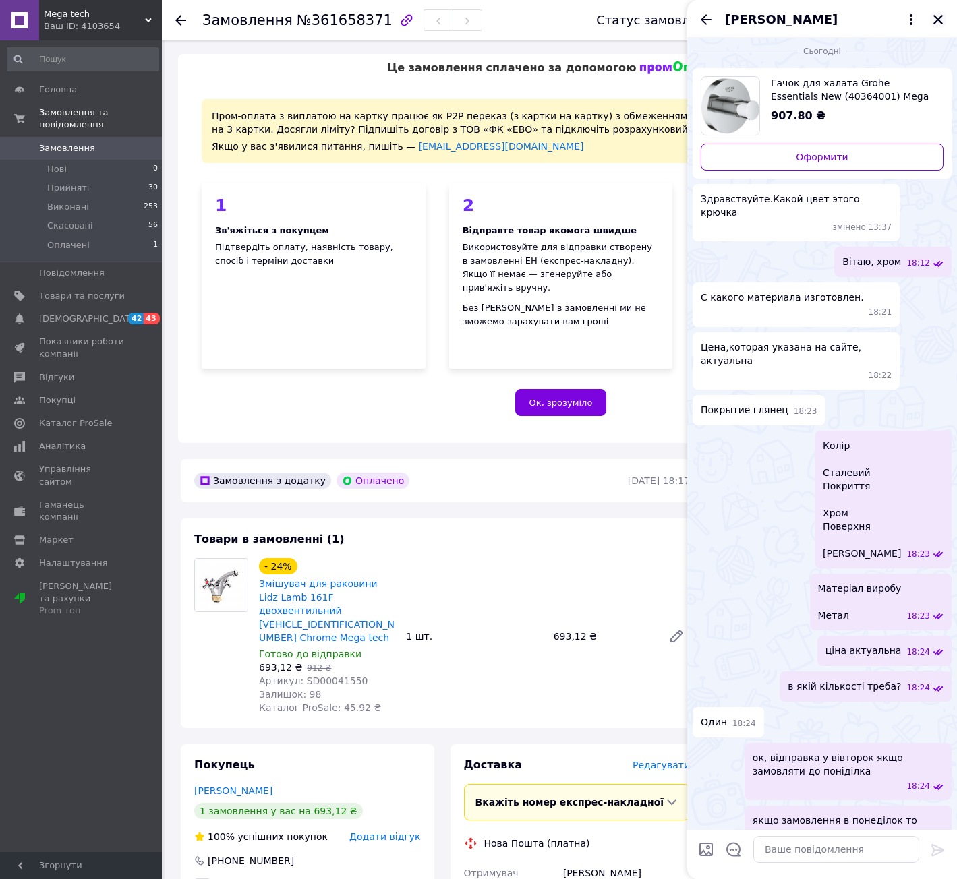
click at [939, 20] on icon "Закрити" at bounding box center [938, 19] width 12 height 12
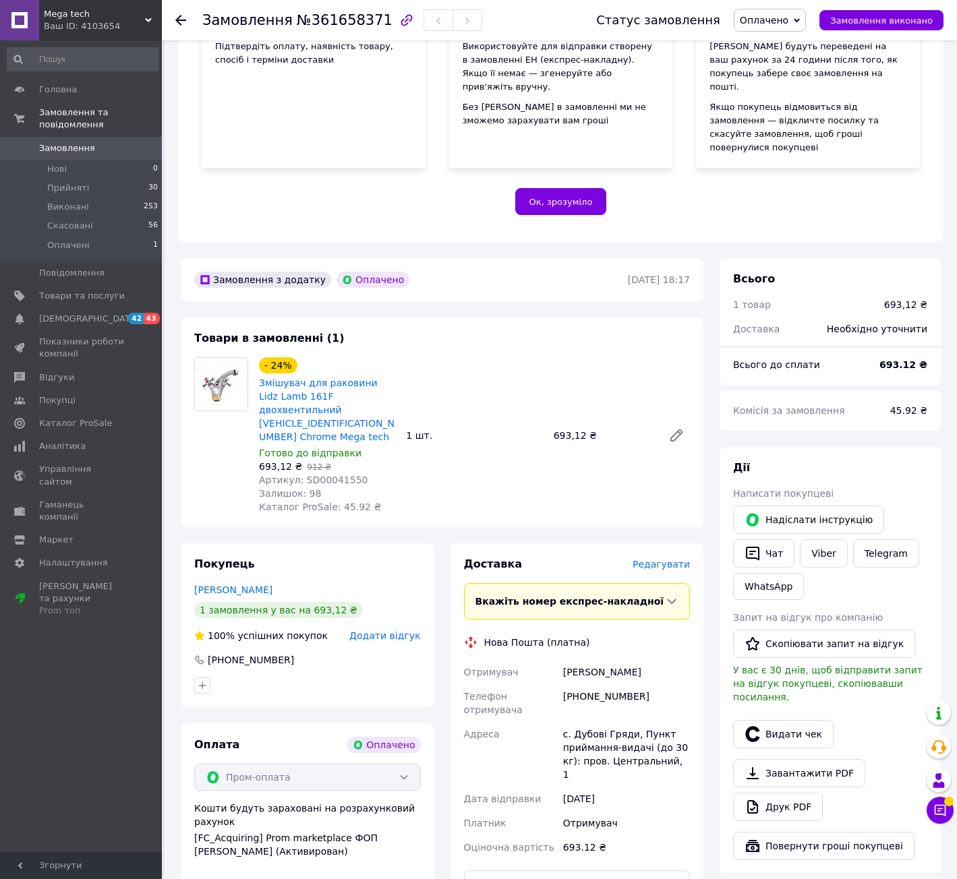
scroll to position [202, 0]
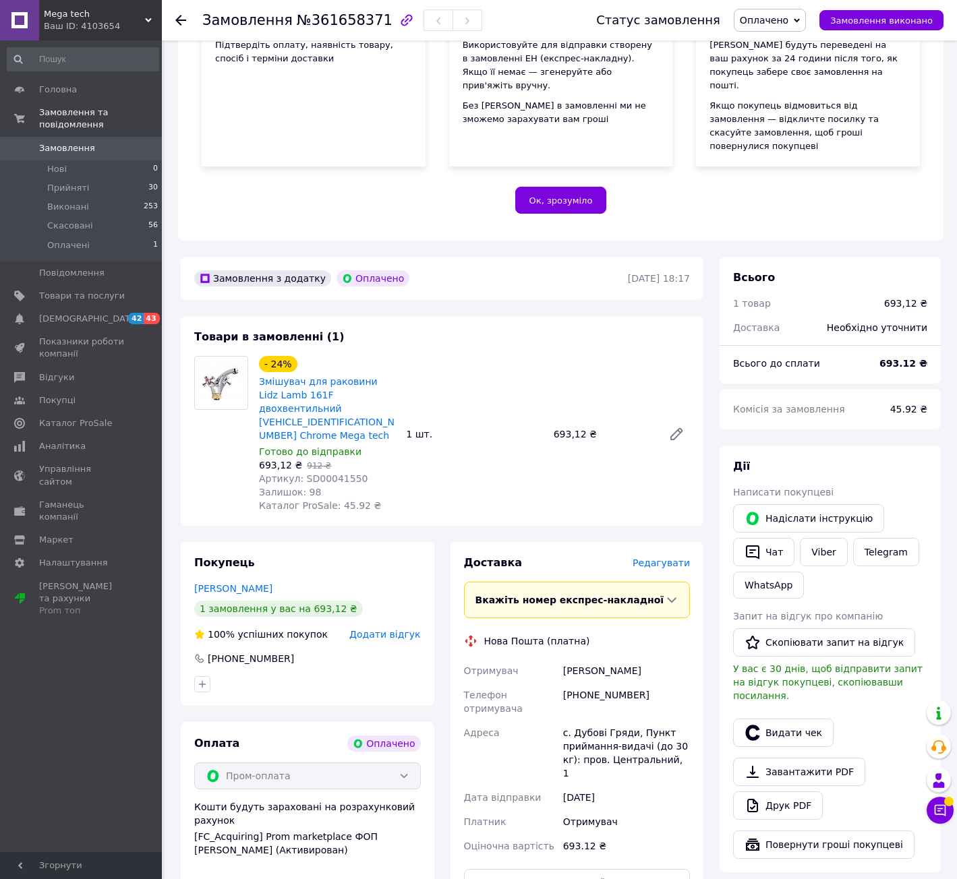
click at [306, 473] on span "Артикул: SD00041550" at bounding box center [313, 478] width 109 height 11
copy span "SD00041550"
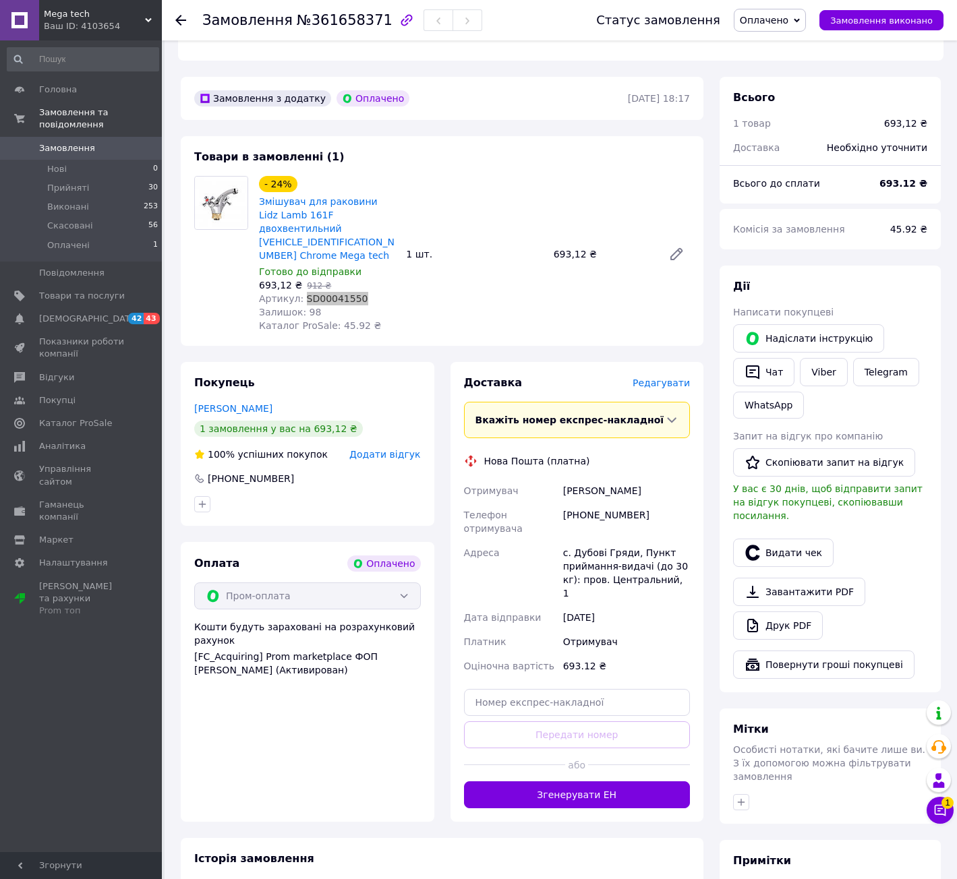
scroll to position [405, 0]
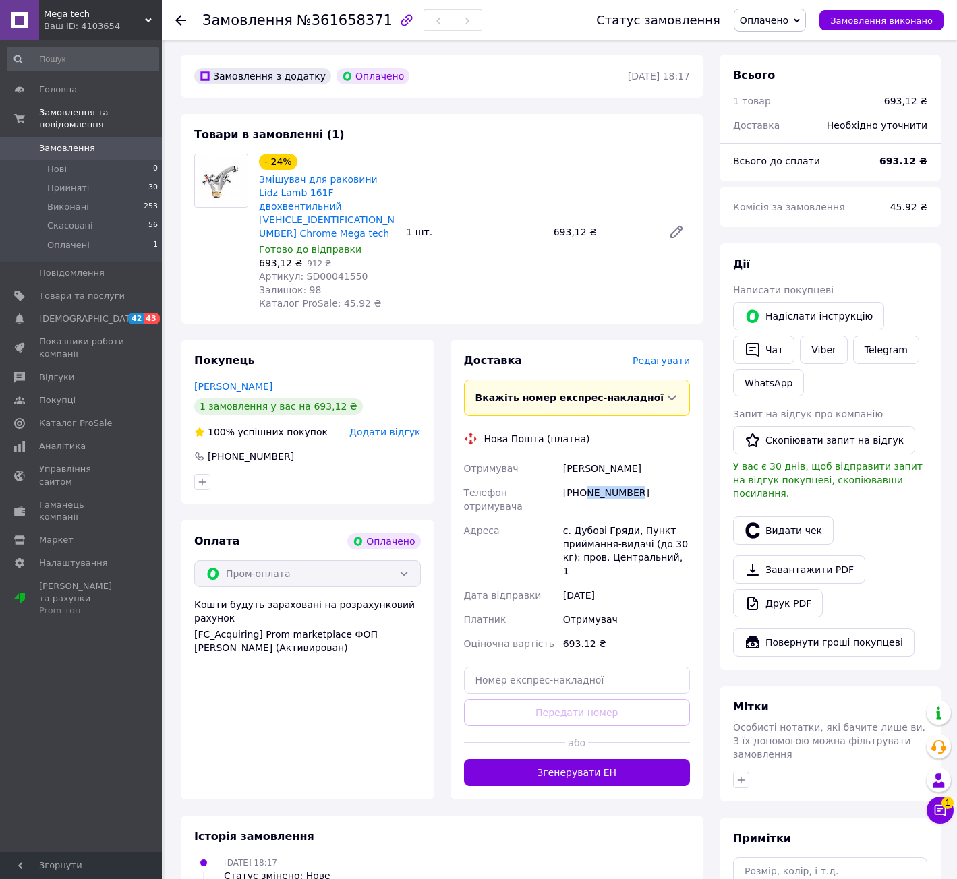
drag, startPoint x: 649, startPoint y: 450, endPoint x: 586, endPoint y: 454, distance: 62.8
click at [586, 481] on div "[PHONE_NUMBER]" at bounding box center [626, 500] width 132 height 38
copy div "678591226"
click at [573, 457] on div "[PERSON_NAME]" at bounding box center [626, 469] width 132 height 24
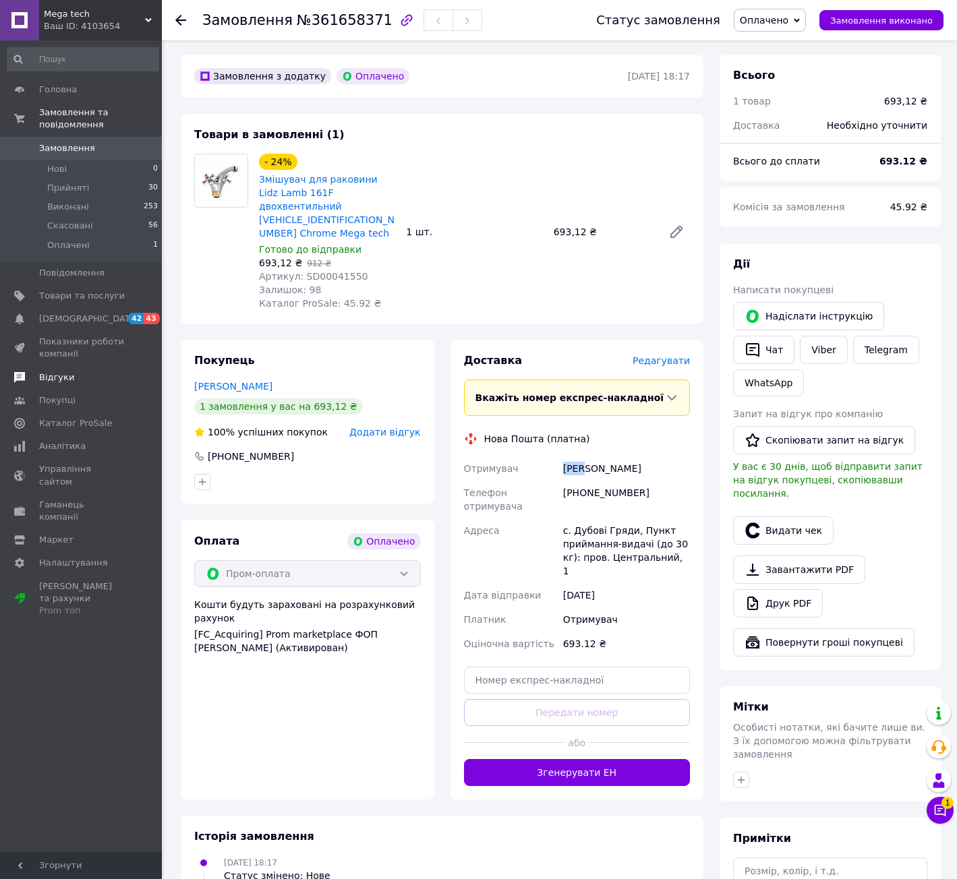
copy div "Лоза"
click at [586, 457] on div "[PERSON_NAME]" at bounding box center [626, 469] width 132 height 24
copy div "[PERSON_NAME]"
drag, startPoint x: 573, startPoint y: 477, endPoint x: 627, endPoint y: 475, distance: 54.0
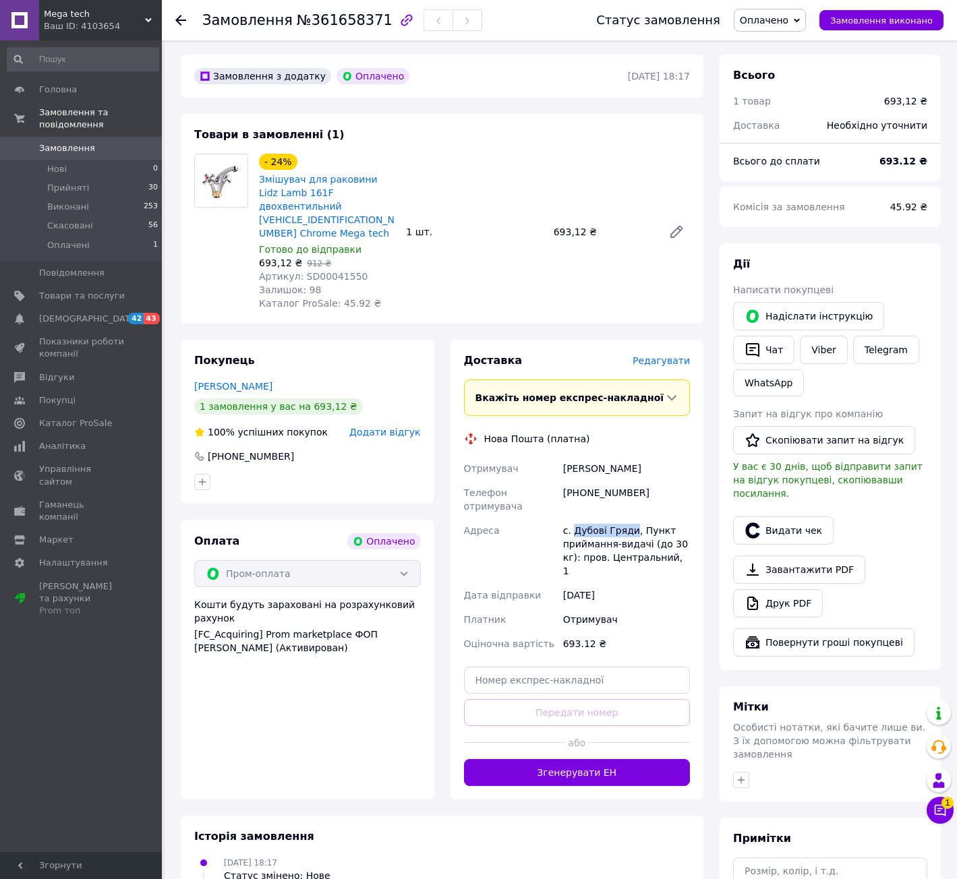
click at [627, 519] on div "с. Дубові Гряди, Пункт приймання-видачі (до 30 кг): пров. Центральний, 1" at bounding box center [626, 551] width 132 height 65
copy div "Дубові Гряди"
click at [586, 759] on button "Згенерувати ЕН" at bounding box center [577, 772] width 227 height 27
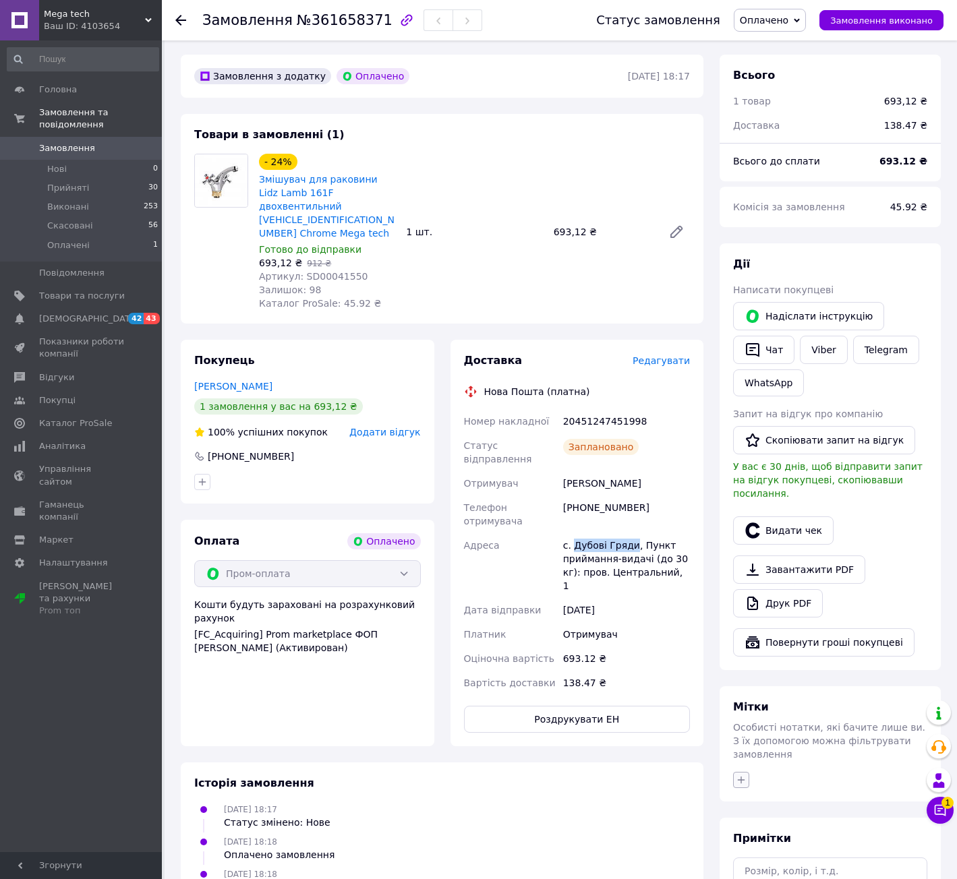
click at [740, 775] on icon "button" at bounding box center [741, 780] width 11 height 11
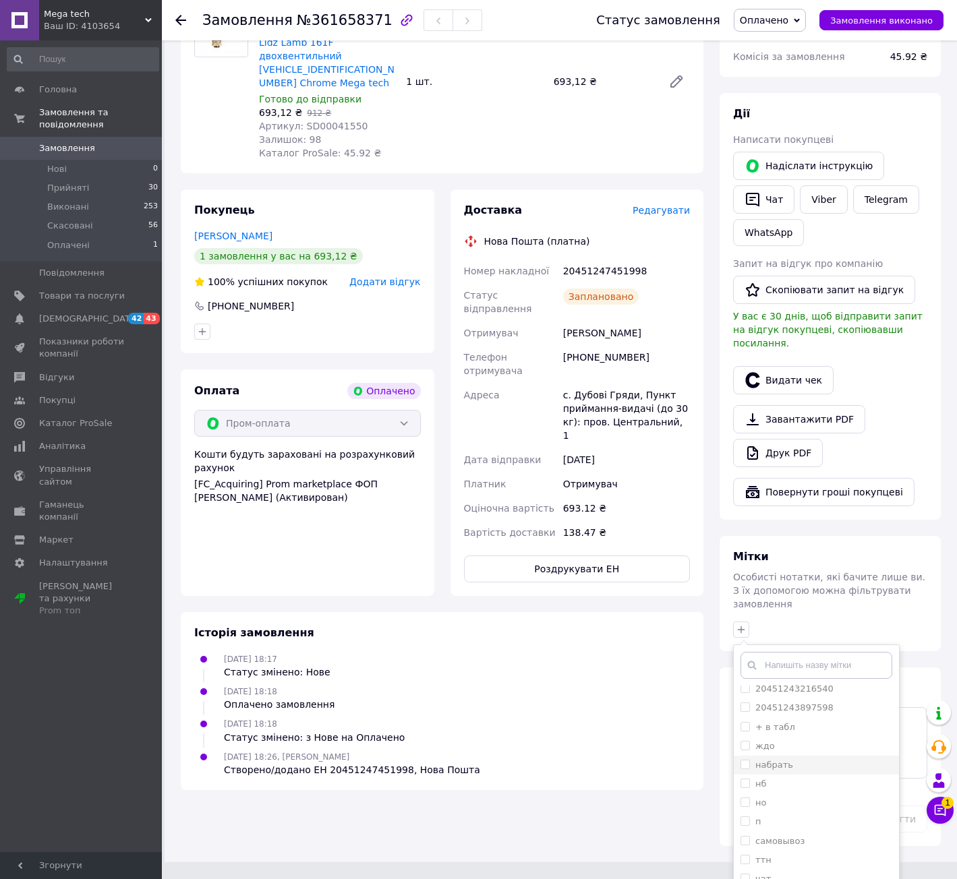
scroll to position [26, 0]
click at [774, 815] on div "п" at bounding box center [816, 821] width 152 height 12
checkbox input "true"
click at [776, 854] on div "ттн" at bounding box center [816, 860] width 152 height 12
checkbox input "true"
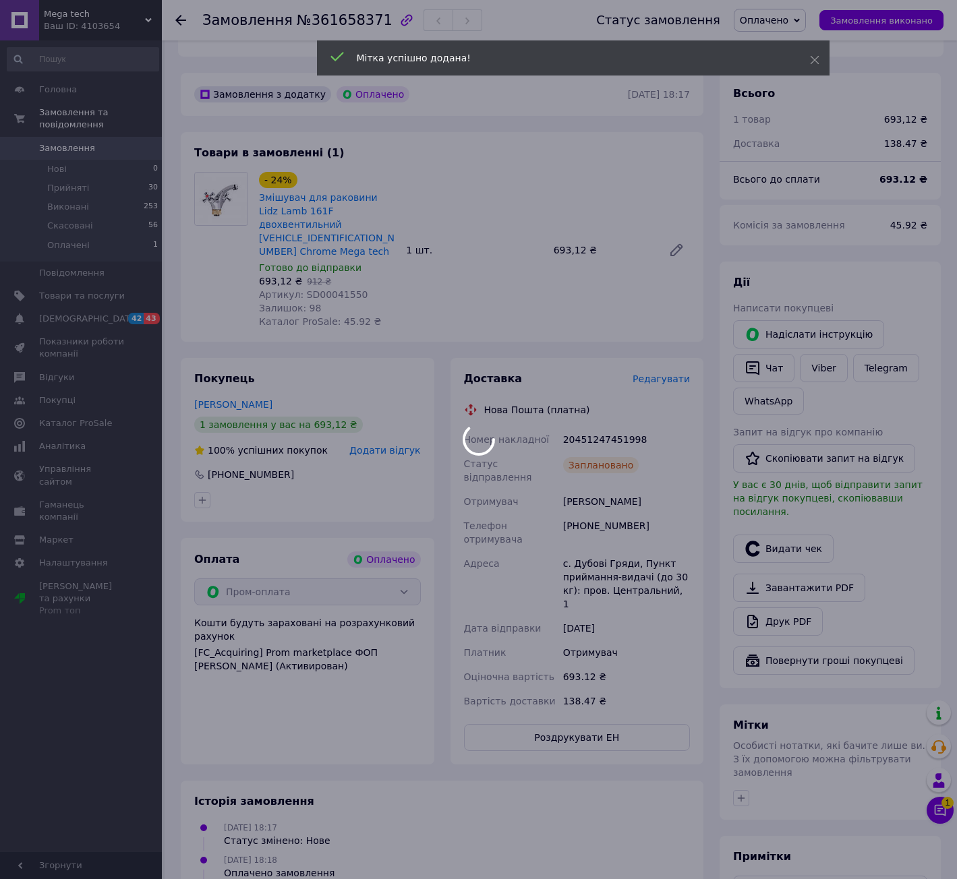
scroll to position [349, 0]
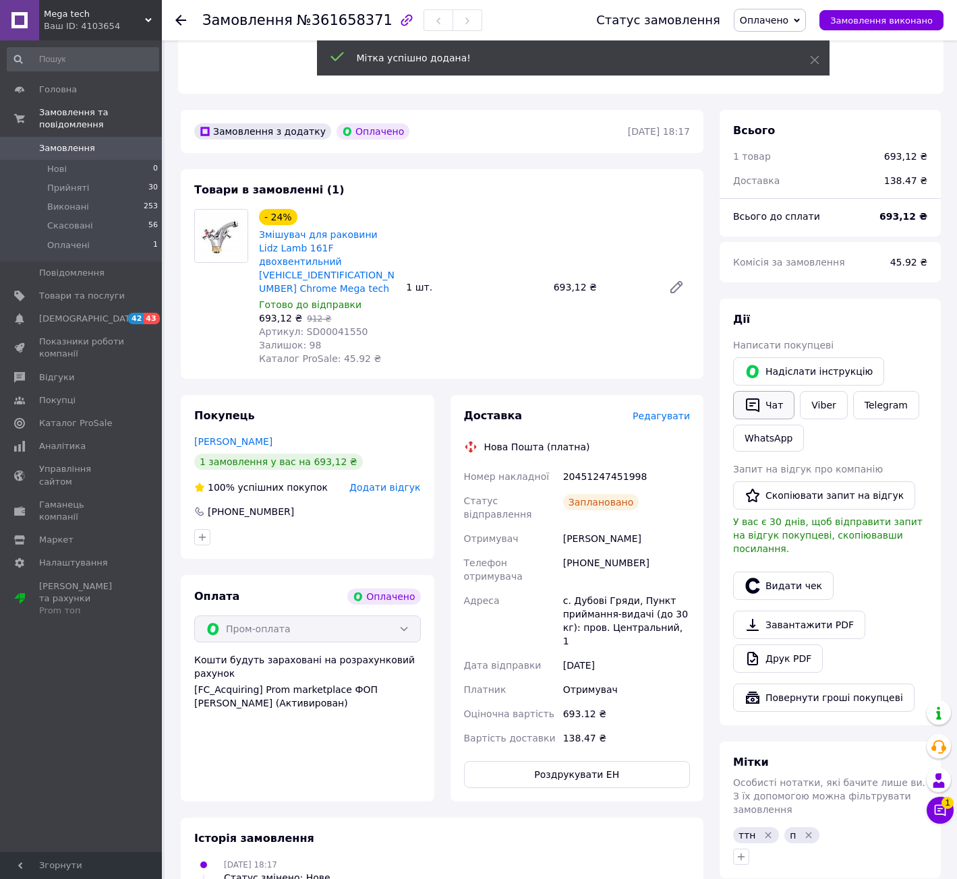
click at [753, 397] on icon "button" at bounding box center [753, 405] width 16 height 16
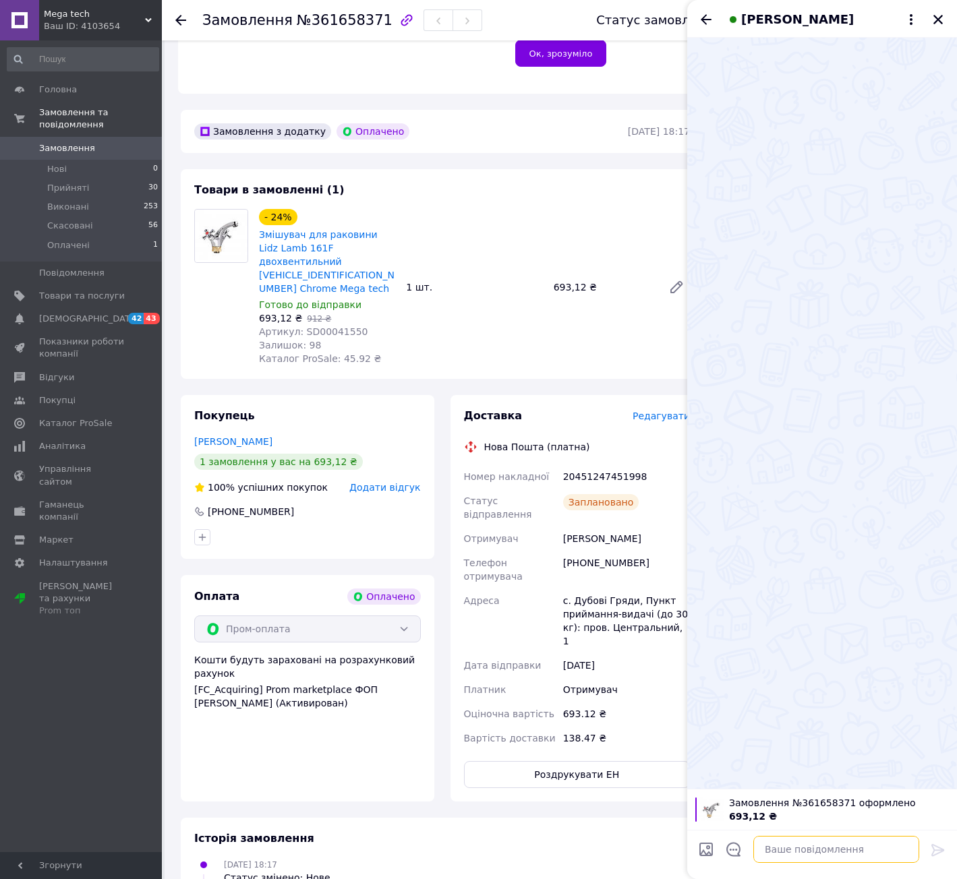
drag, startPoint x: 848, startPoint y: 854, endPoint x: 866, endPoint y: 845, distance: 19.9
click at [849, 854] on textarea at bounding box center [836, 849] width 166 height 27
paste textarea "Вітаю, замовлення прийнято, відправка в понеділок"
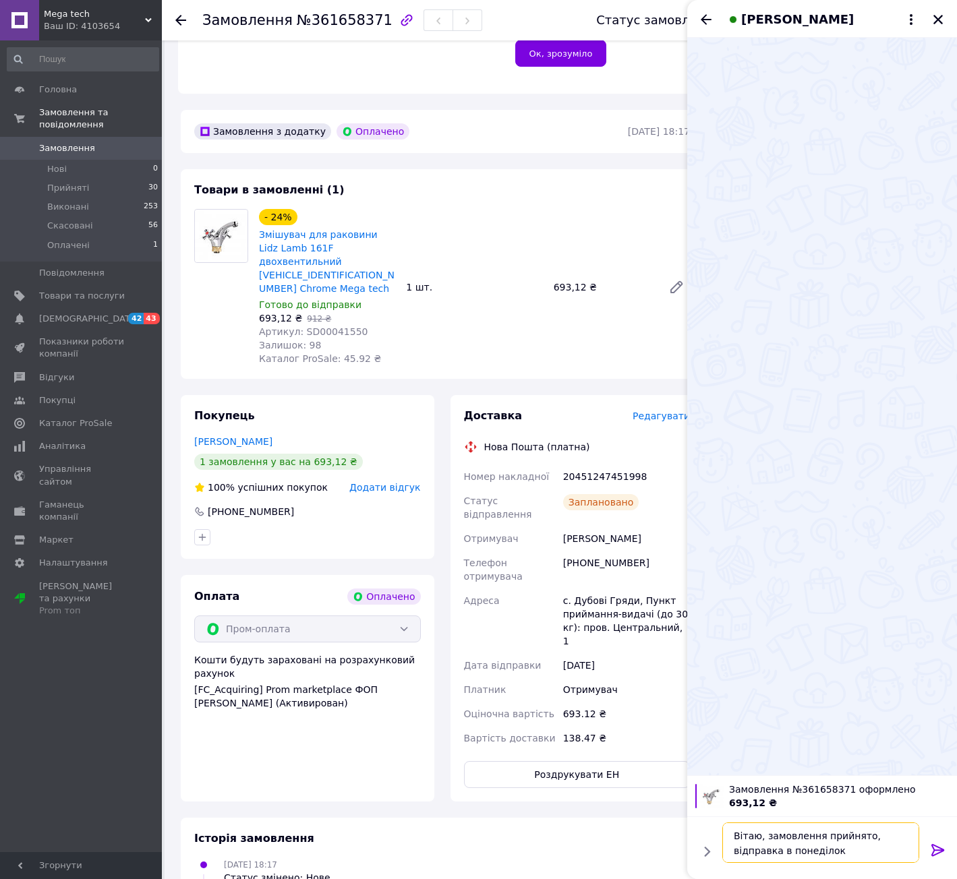
type textarea "Вітаю, замовлення прийнято, відправка в понеділок"
click at [939, 854] on icon at bounding box center [938, 850] width 16 height 16
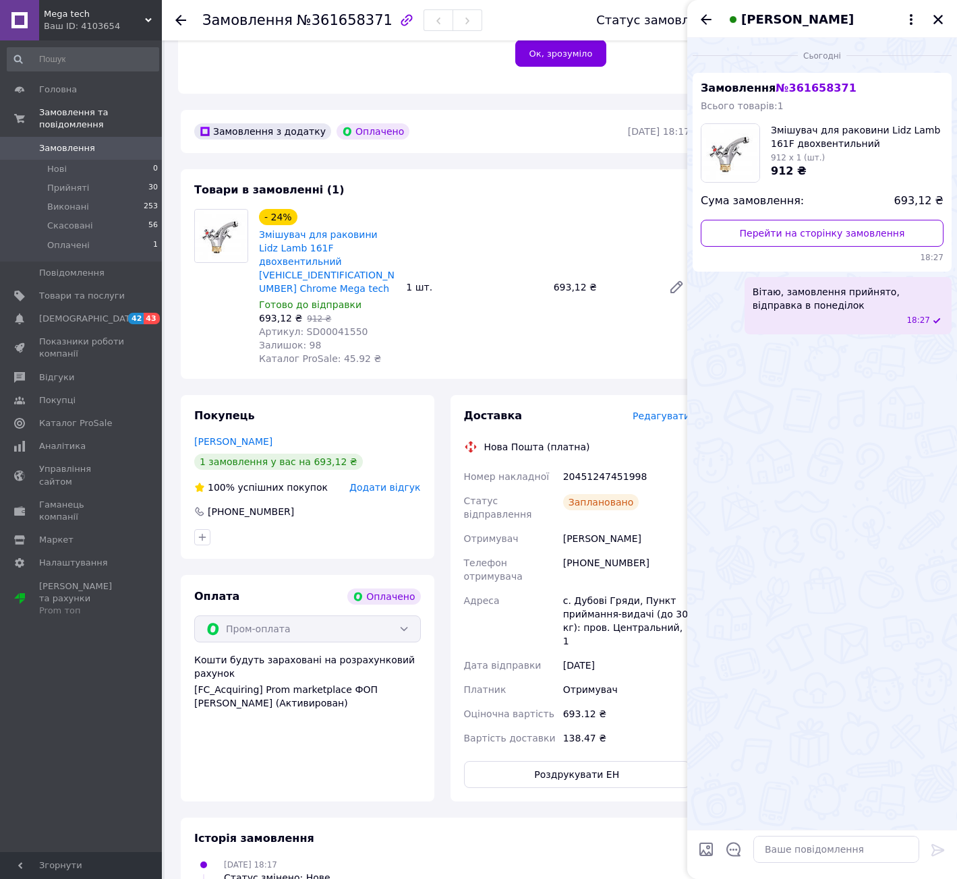
click at [938, 16] on icon "Закрити" at bounding box center [938, 19] width 12 height 12
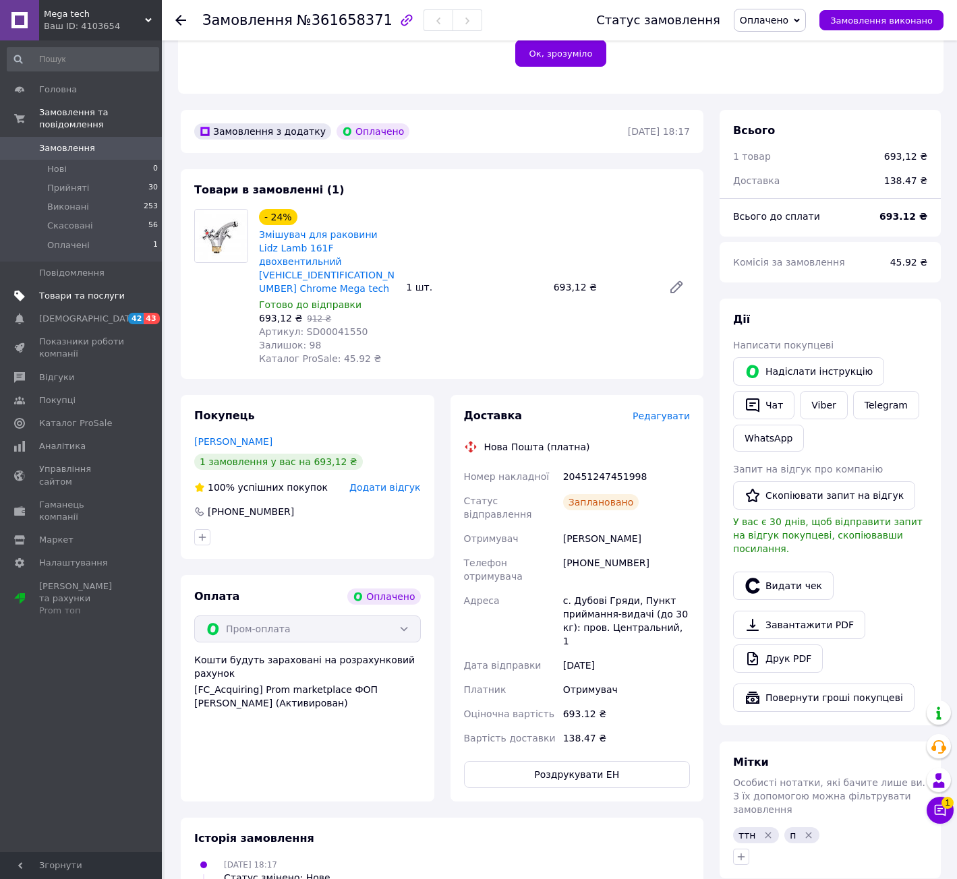
click at [119, 290] on span "Товари та послуги" at bounding box center [82, 296] width 86 height 12
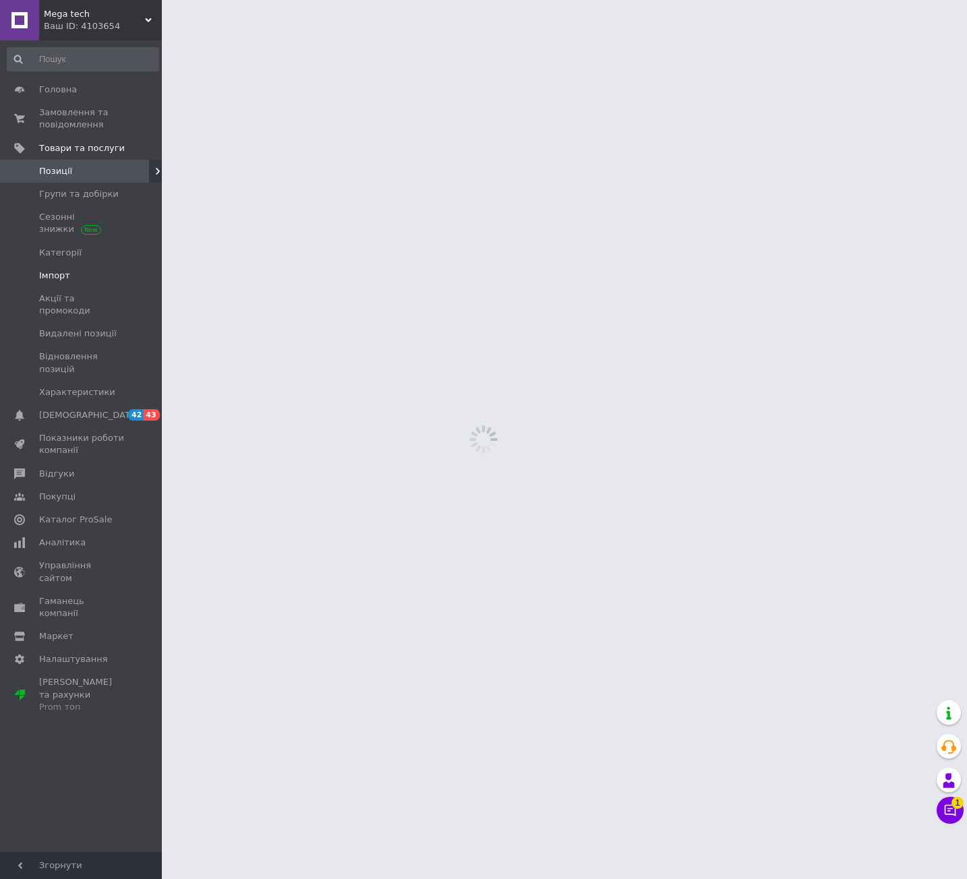
click at [69, 273] on span "Імпорт" at bounding box center [82, 276] width 86 height 12
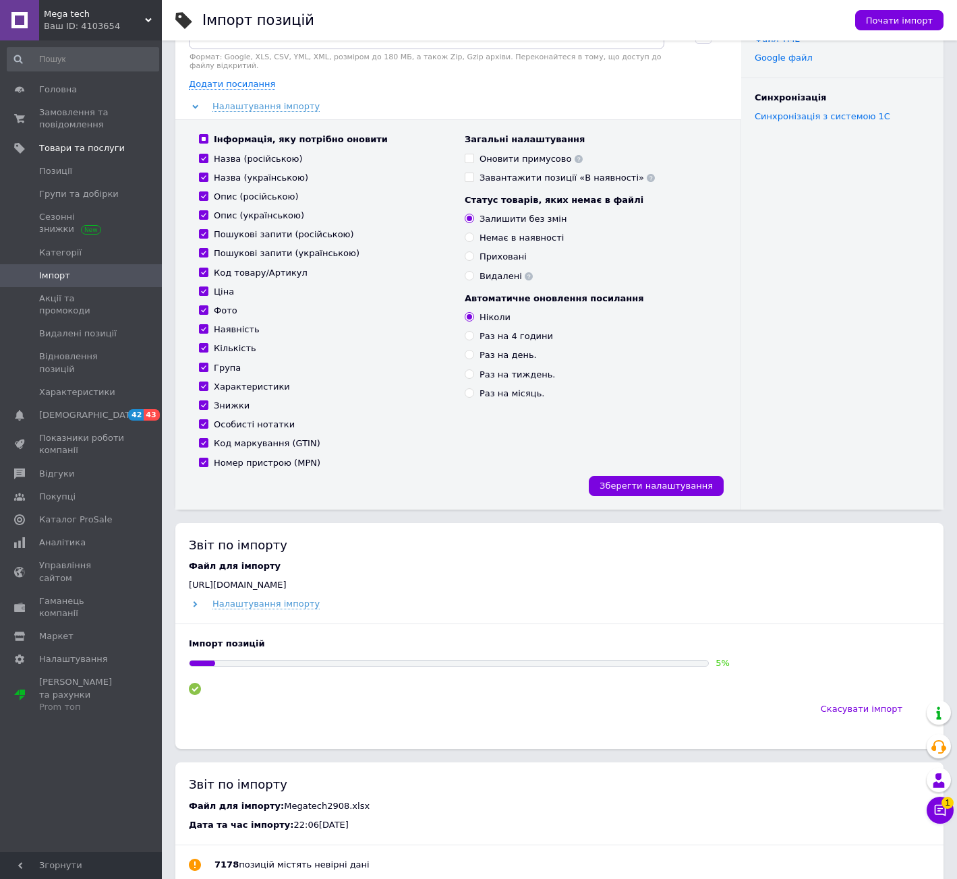
scroll to position [135, 0]
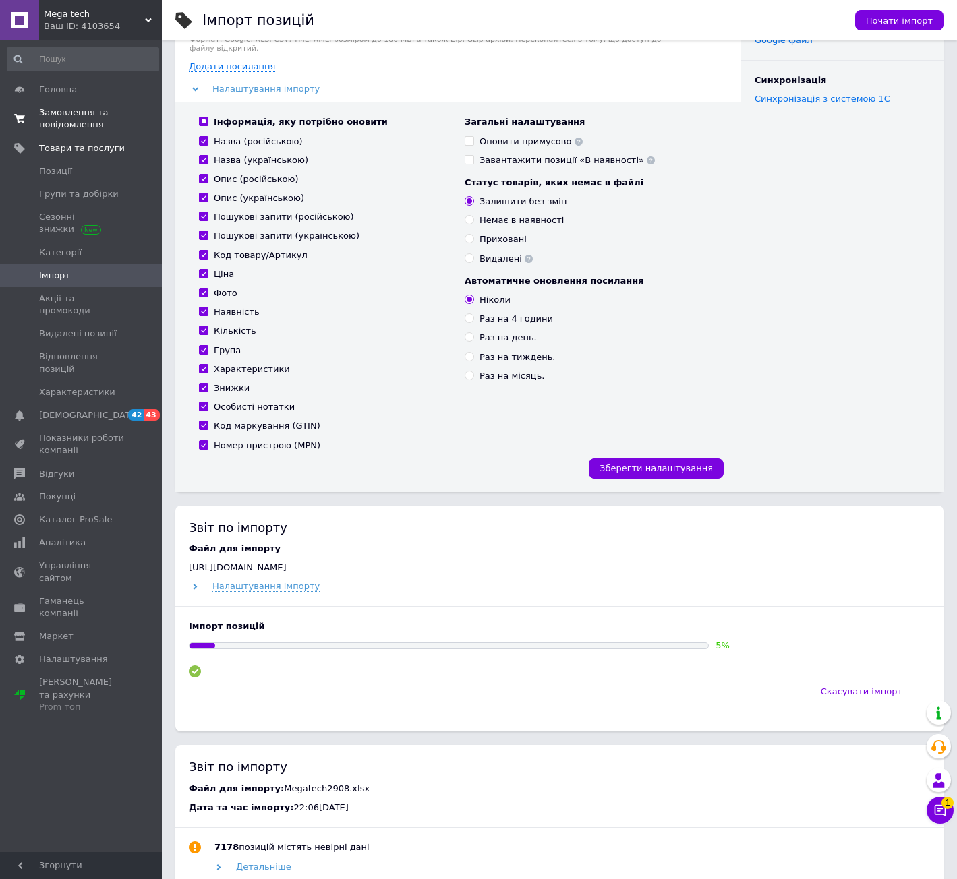
click at [62, 136] on link "Замовлення та повідомлення 0 0" at bounding box center [83, 118] width 166 height 35
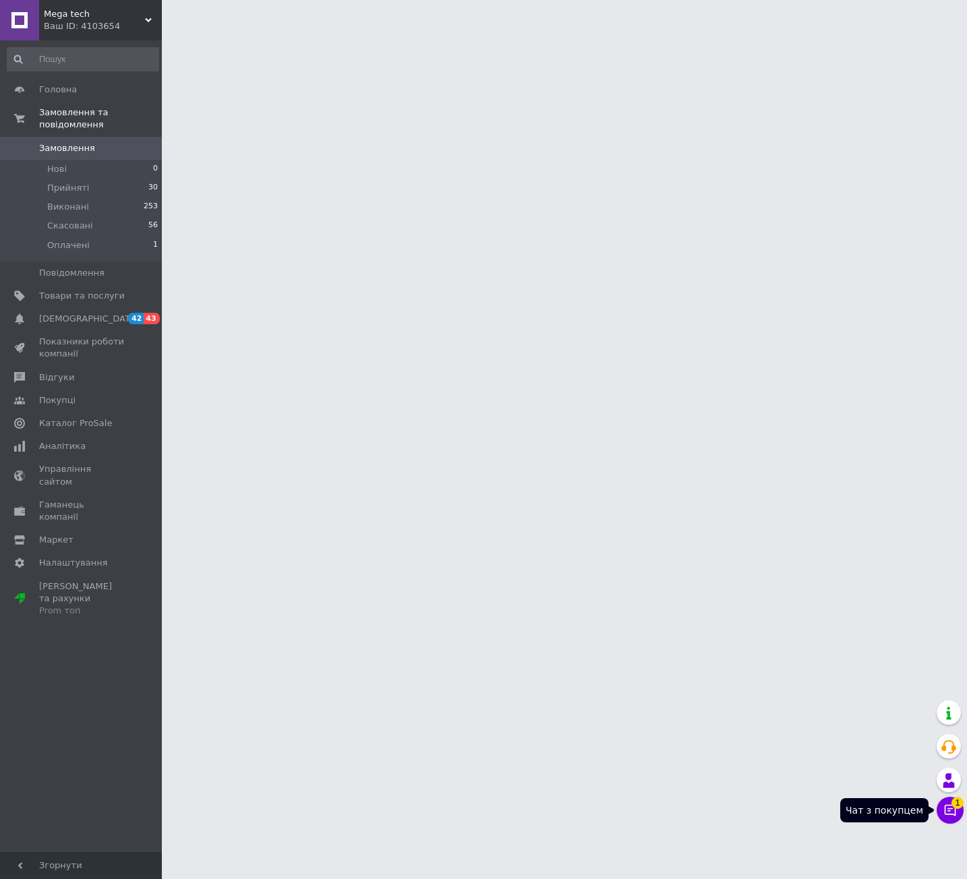
click at [950, 802] on button "Чат з покупцем 1" at bounding box center [950, 810] width 27 height 27
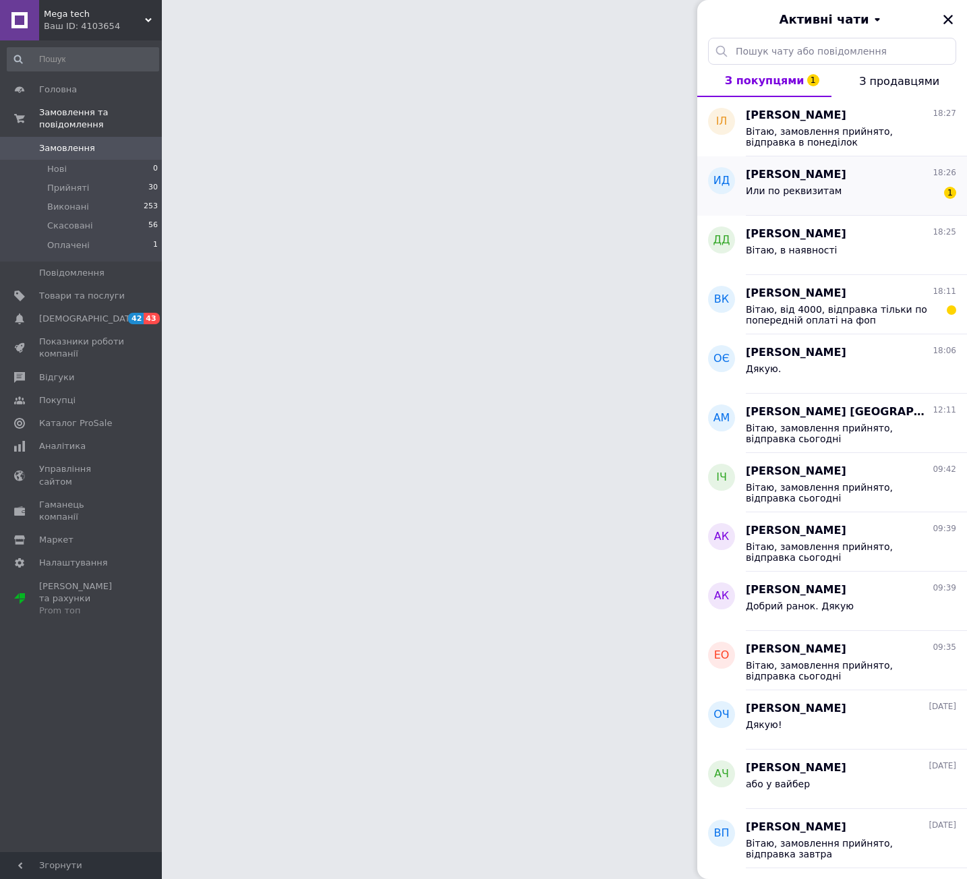
click at [762, 200] on div "Или по реквизитам" at bounding box center [794, 194] width 96 height 19
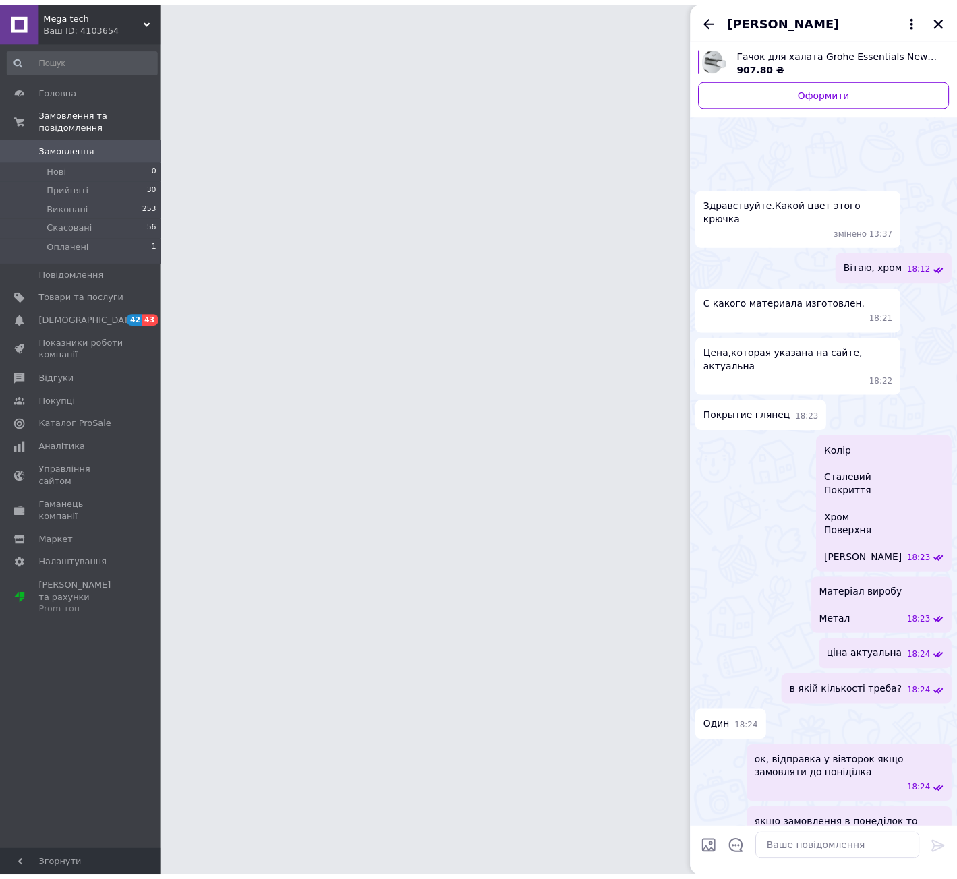
scroll to position [99, 0]
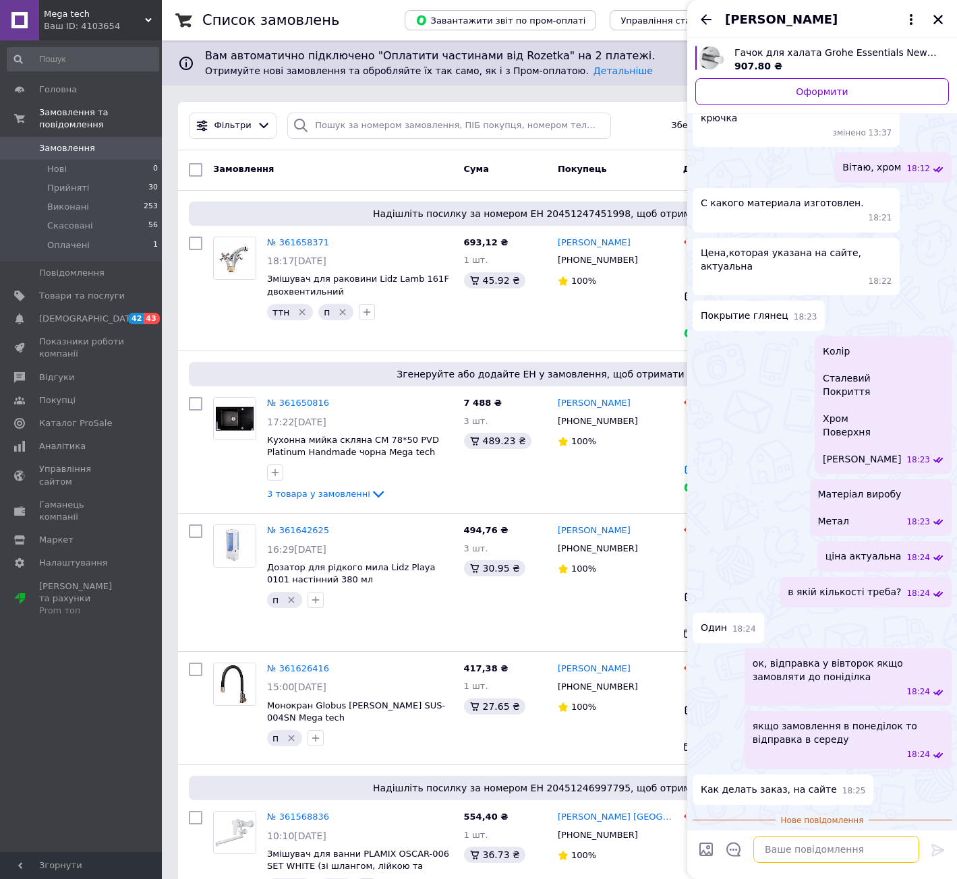
click at [855, 852] on textarea at bounding box center [836, 849] width 166 height 27
type textarea "напишіть дані в чат"
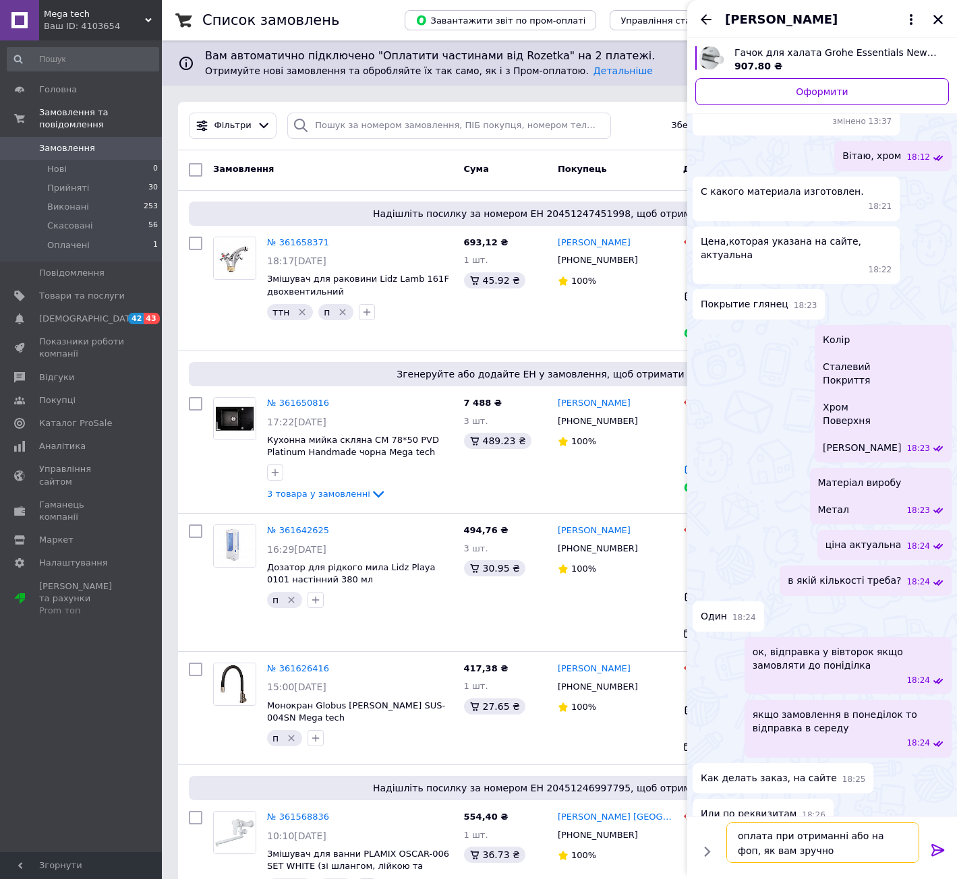
type textarea "оплата при отриманні або на фоп, як вам зручно"
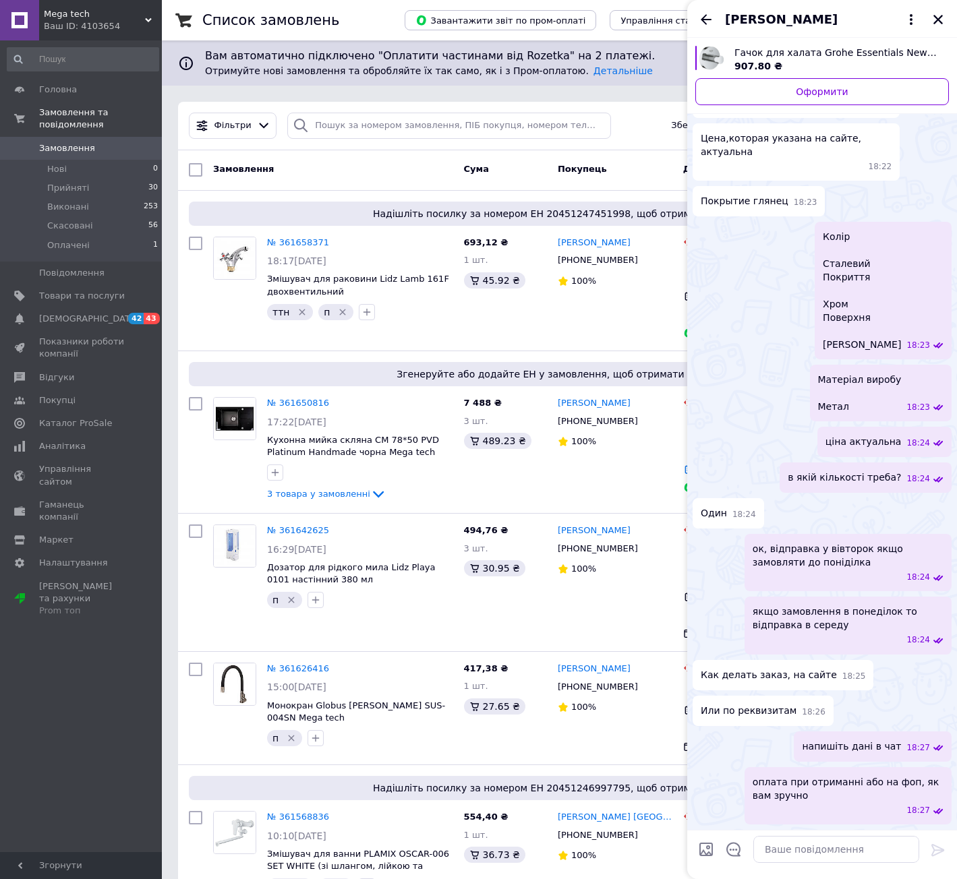
scroll to position [175, 0]
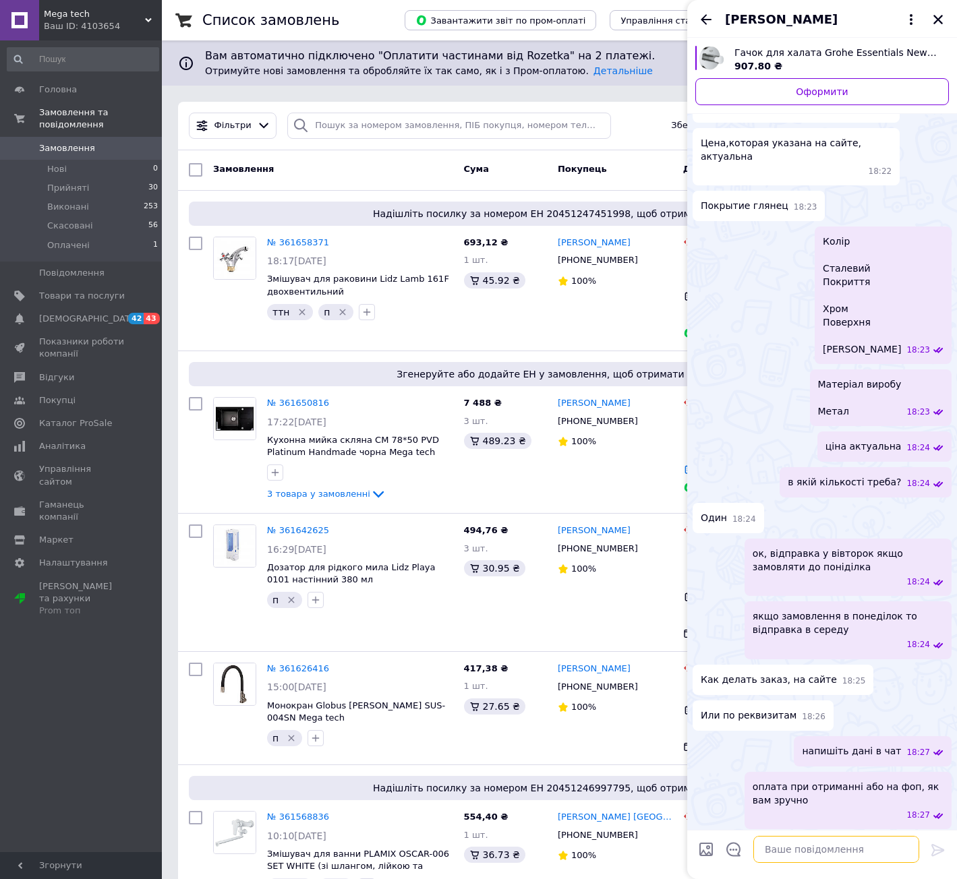
click at [796, 853] on textarea at bounding box center [836, 849] width 166 height 27
type textarea "нова пошта"
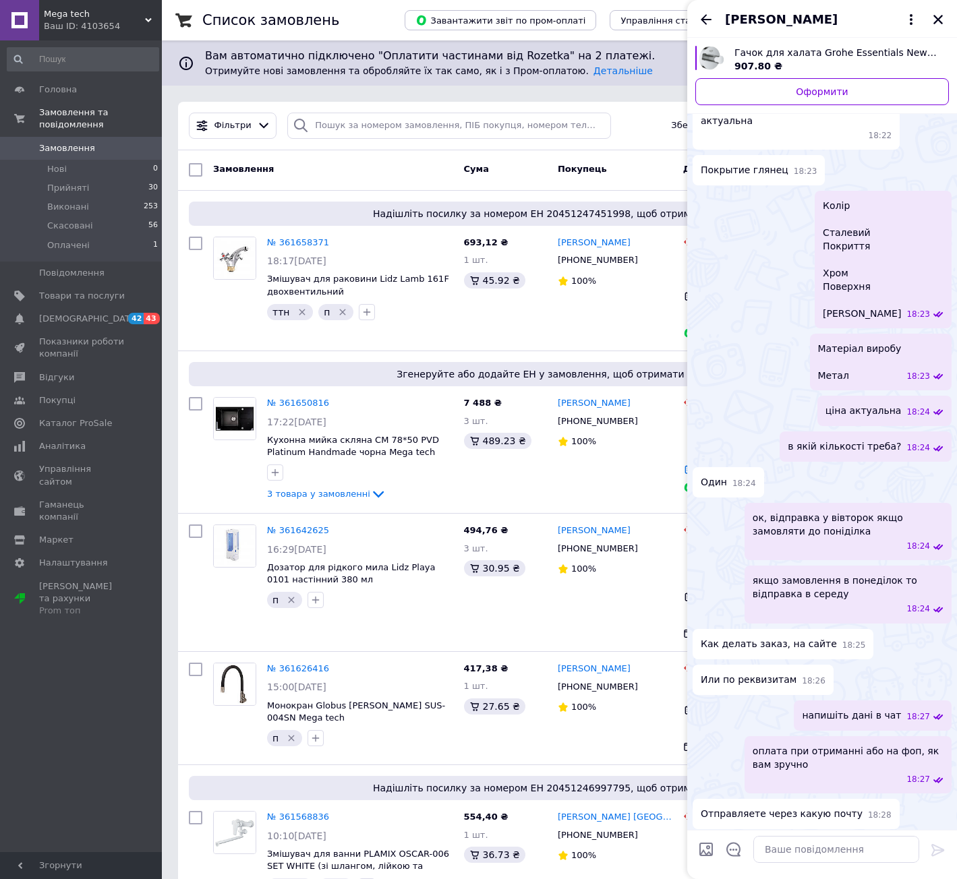
scroll to position [286, 0]
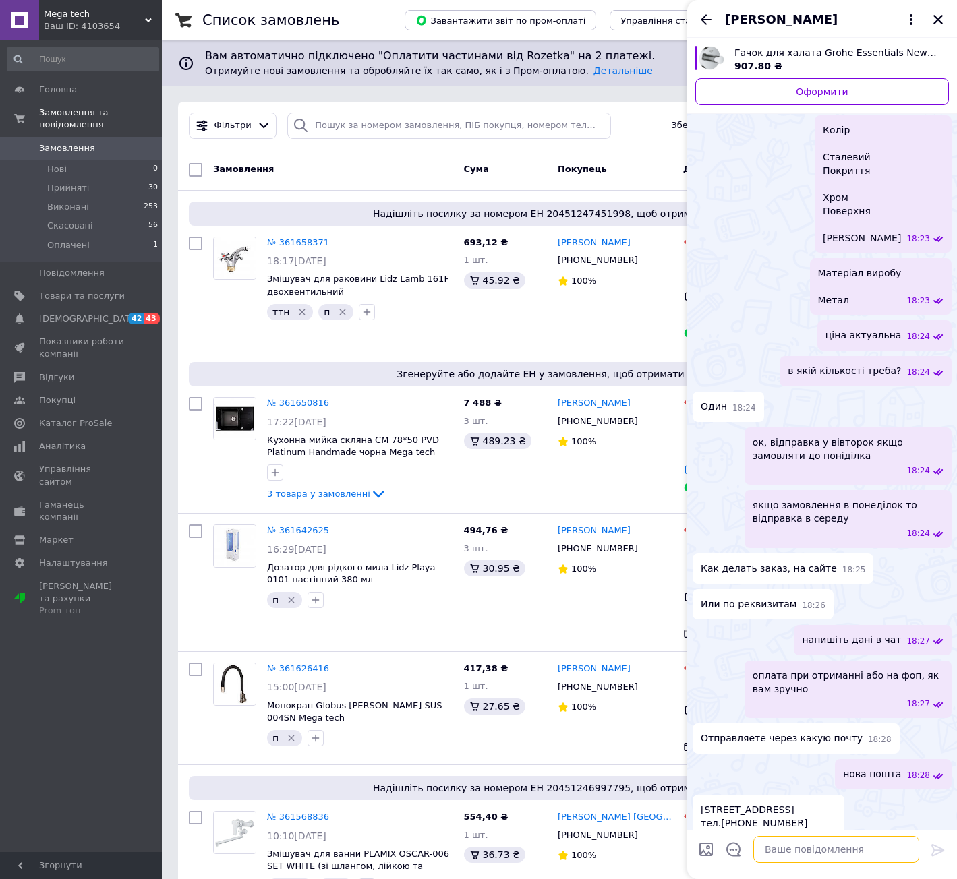
click at [833, 854] on textarea at bounding box center [836, 849] width 166 height 27
type textarea "оплата при отриманні?"
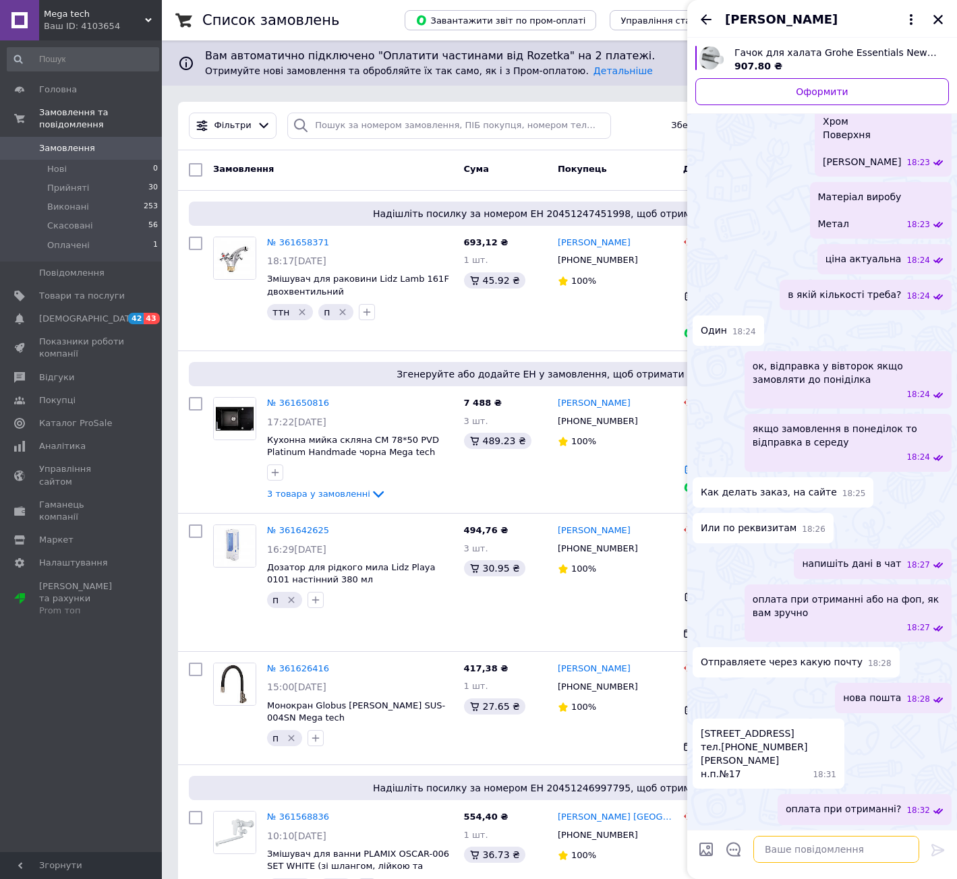
scroll to position [358, 0]
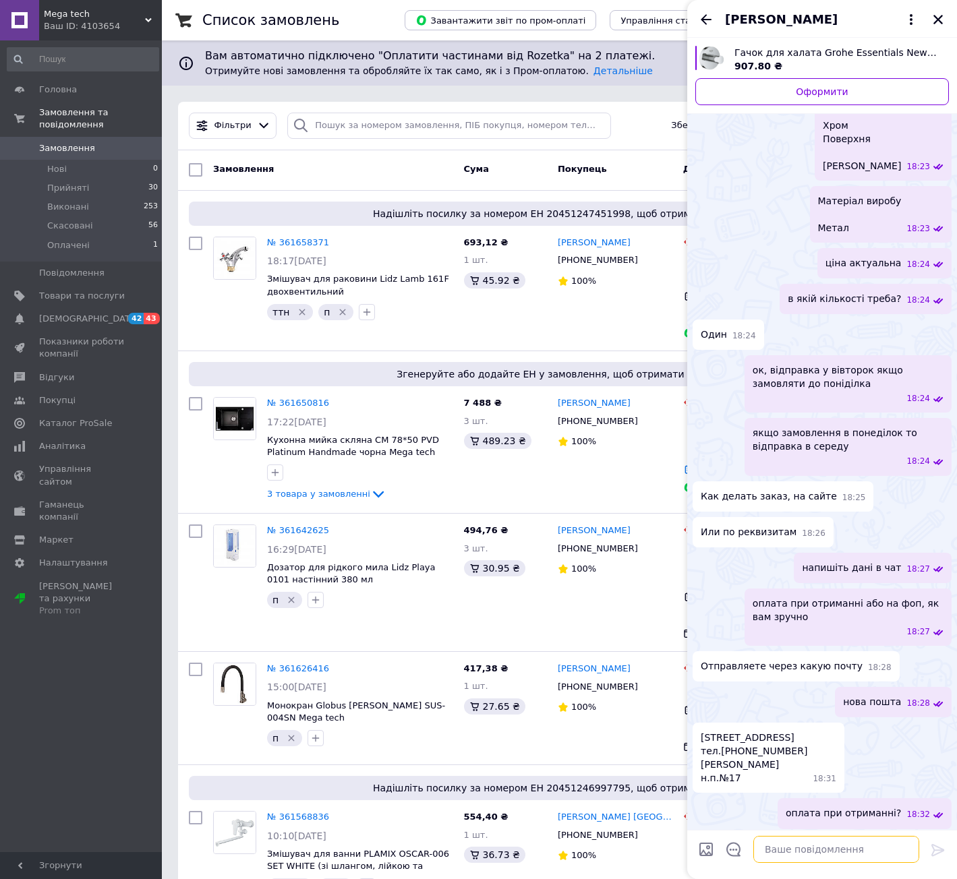
click at [836, 850] on textarea at bounding box center [836, 849] width 166 height 27
paste textarea "Одержувач ФОП [PERSON_NAME] [FINANCIAL_ID] ЄДРПОУ 2007400608 МФО 322001 Наймену…"
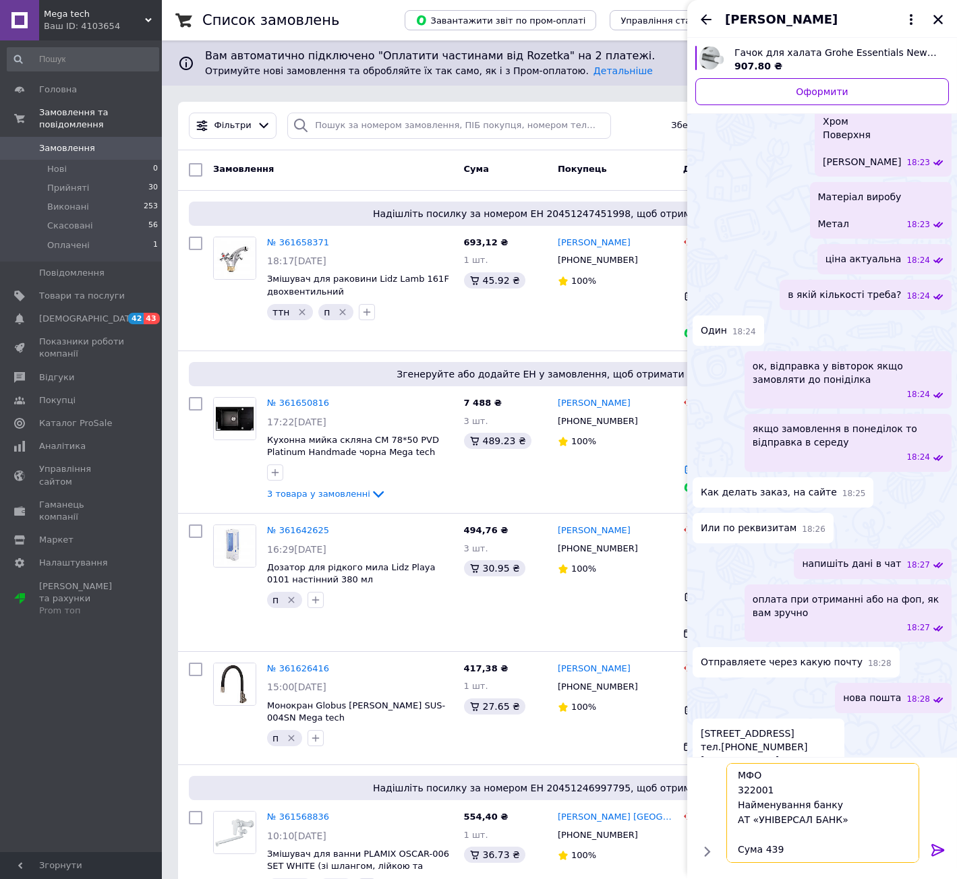
click at [765, 856] on textarea "Одержувач ФОП [PERSON_NAME] [FINANCIAL_ID] ЄДРПОУ 2007400608 МФО 322001 Наймену…" at bounding box center [822, 813] width 193 height 100
type textarea "Одержувач ФОП [PERSON_NAME] [FINANCIAL_ID] ЄДРПОУ 2007400608 МФО 322001 Наймену…"
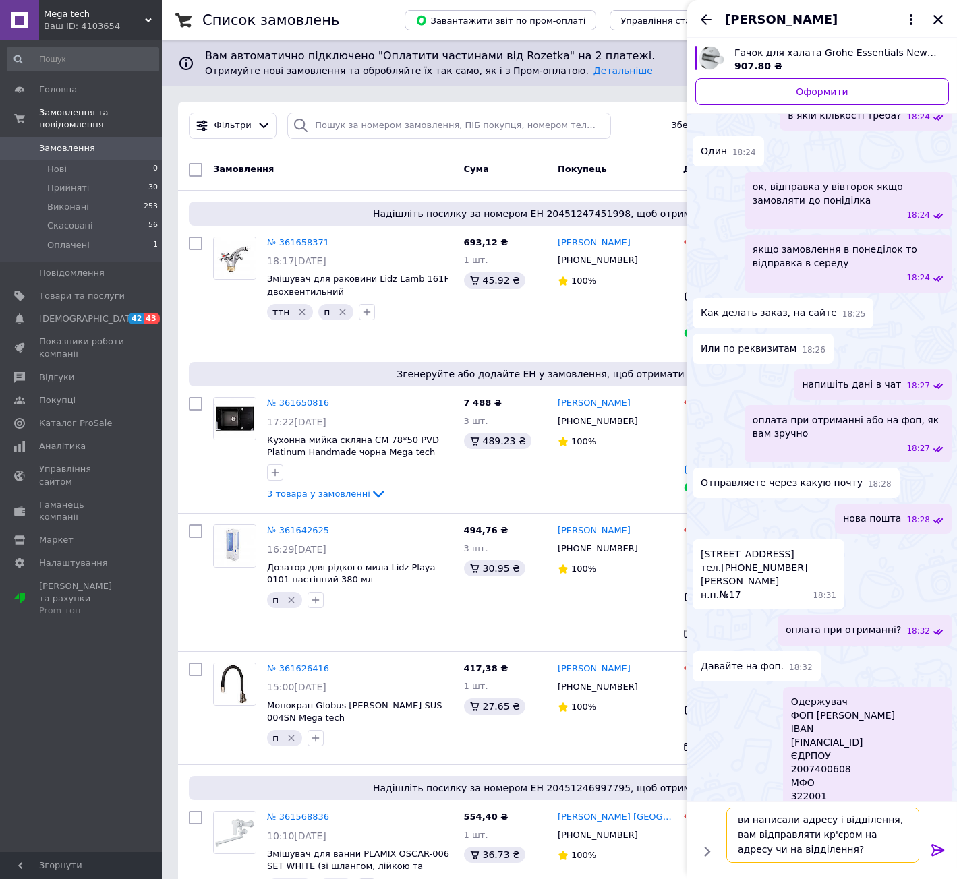
scroll to position [606, 0]
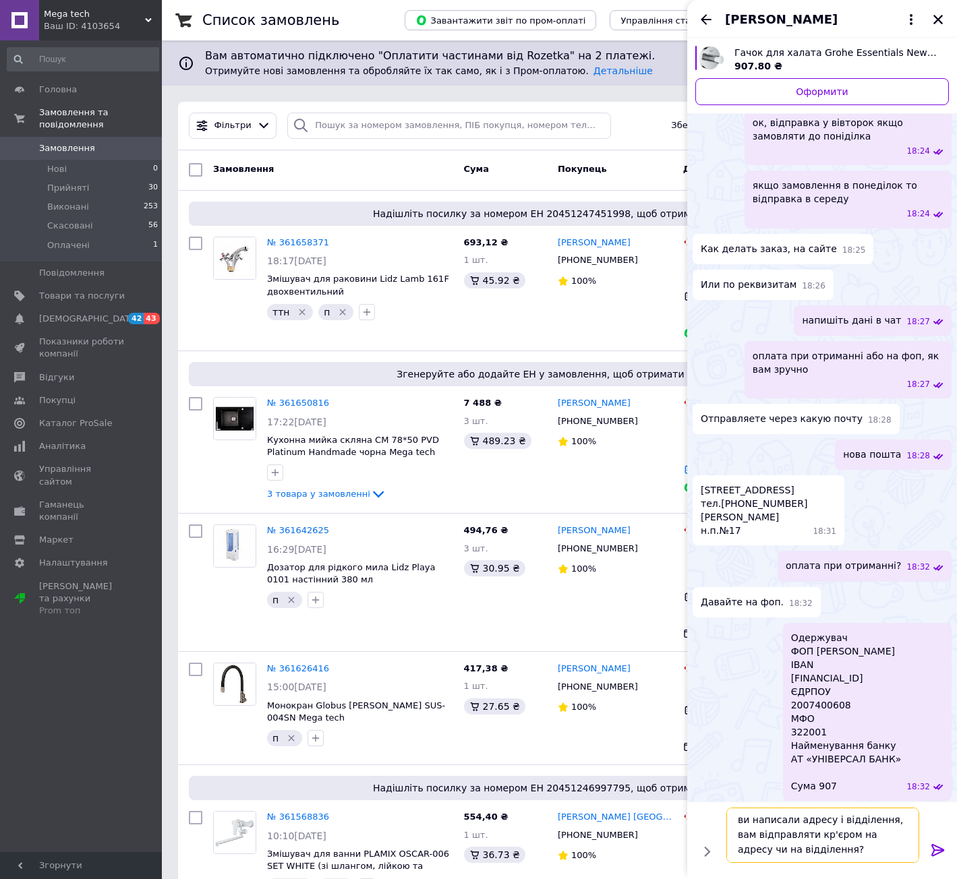
type textarea "ви написали адресу і відділення, вам відправляти кур'єром на адресу чи на відді…"
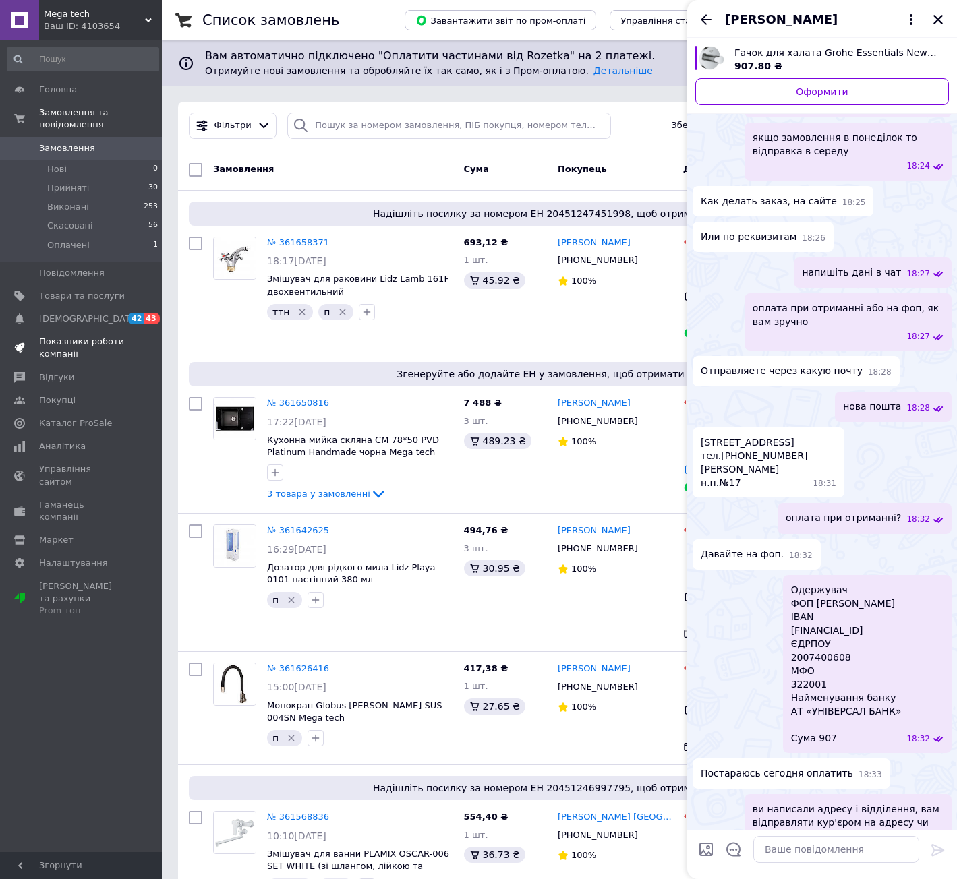
scroll to position [689, 0]
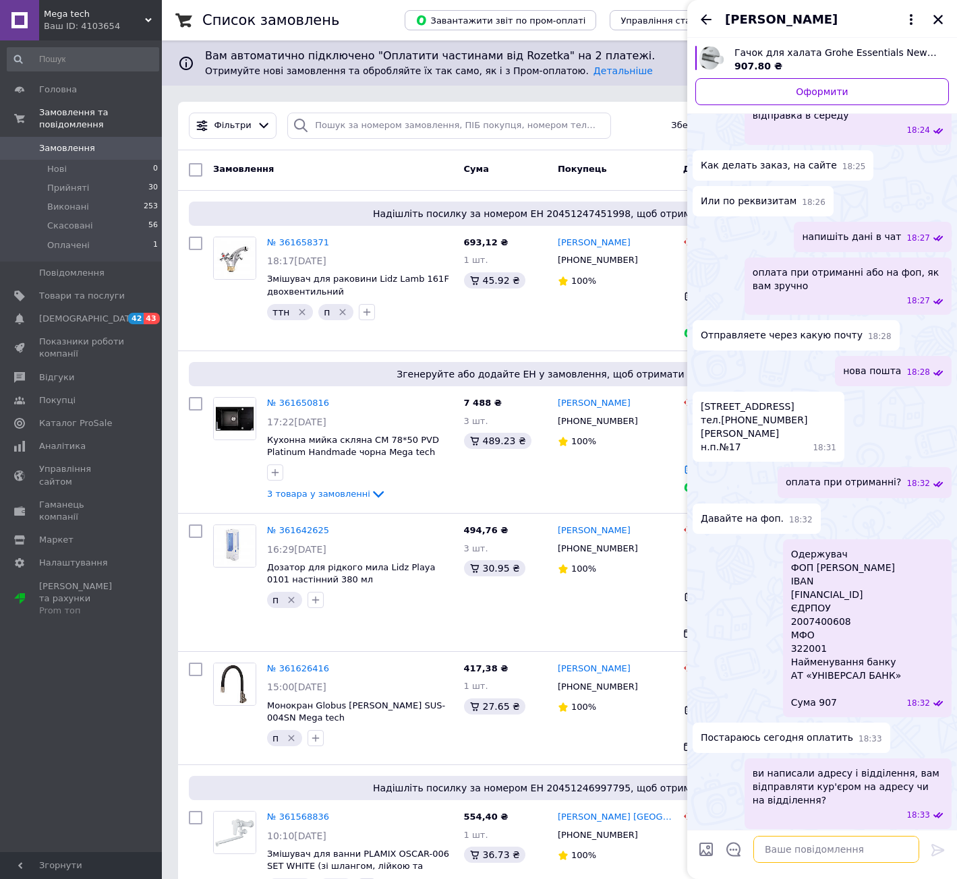
click at [782, 848] on textarea at bounding box center [836, 849] width 166 height 27
type textarea "ок"
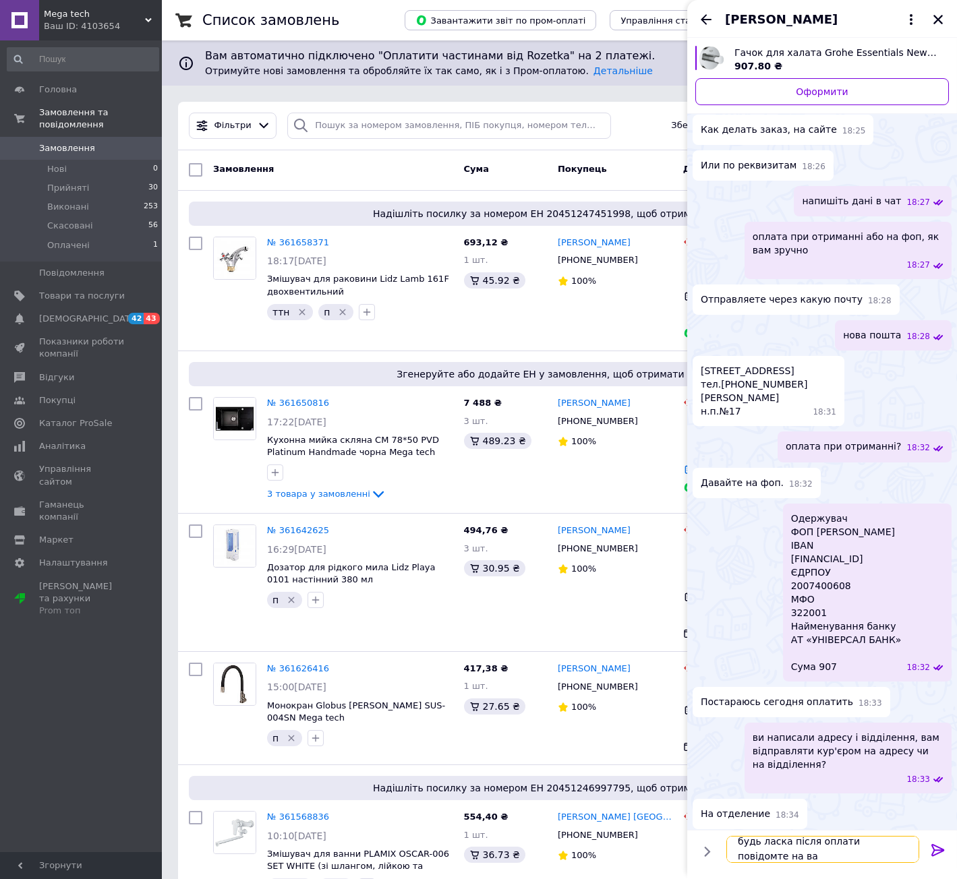
scroll to position [1, 0]
type textarea "будь ласка після оплати повідомте на [PERSON_NAME] 0971636244"
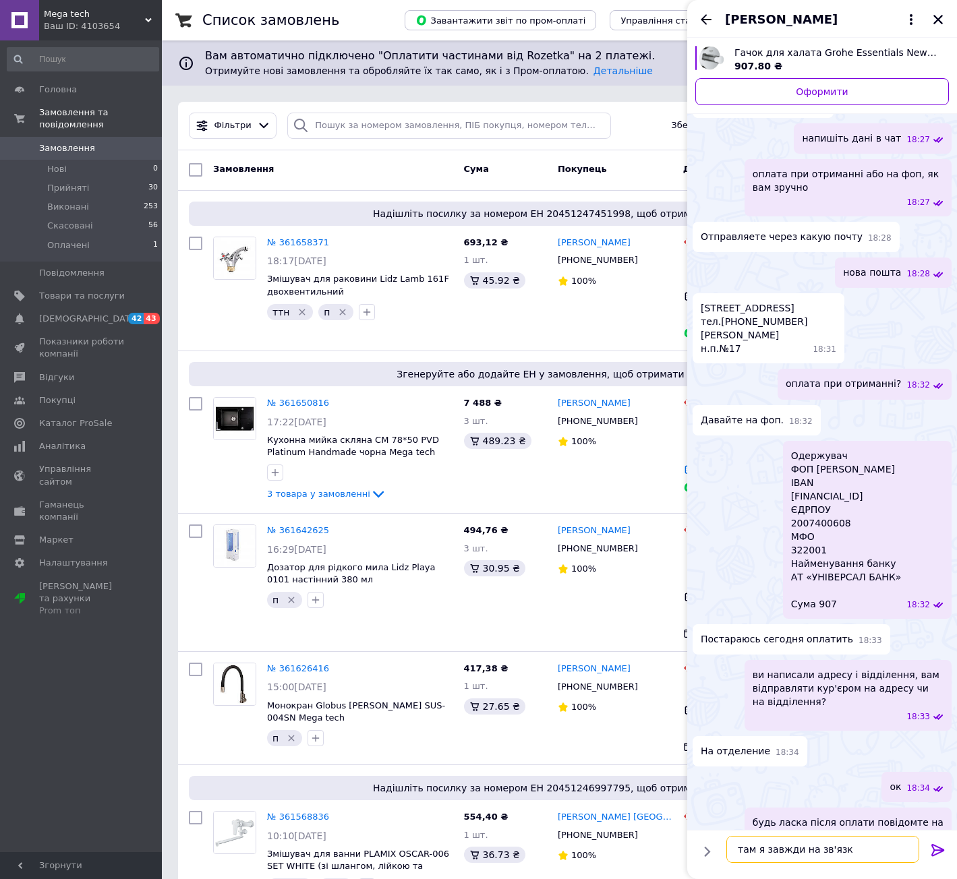
type textarea "там я завжди на зв'язку"
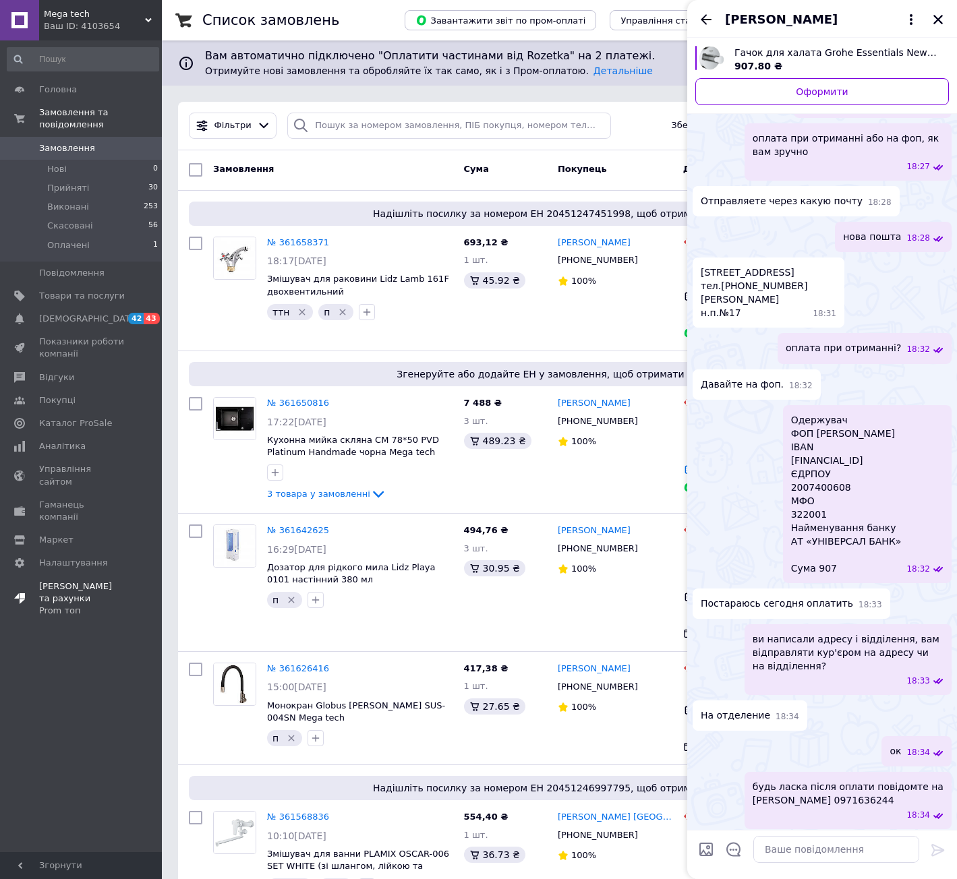
scroll to position [860, 0]
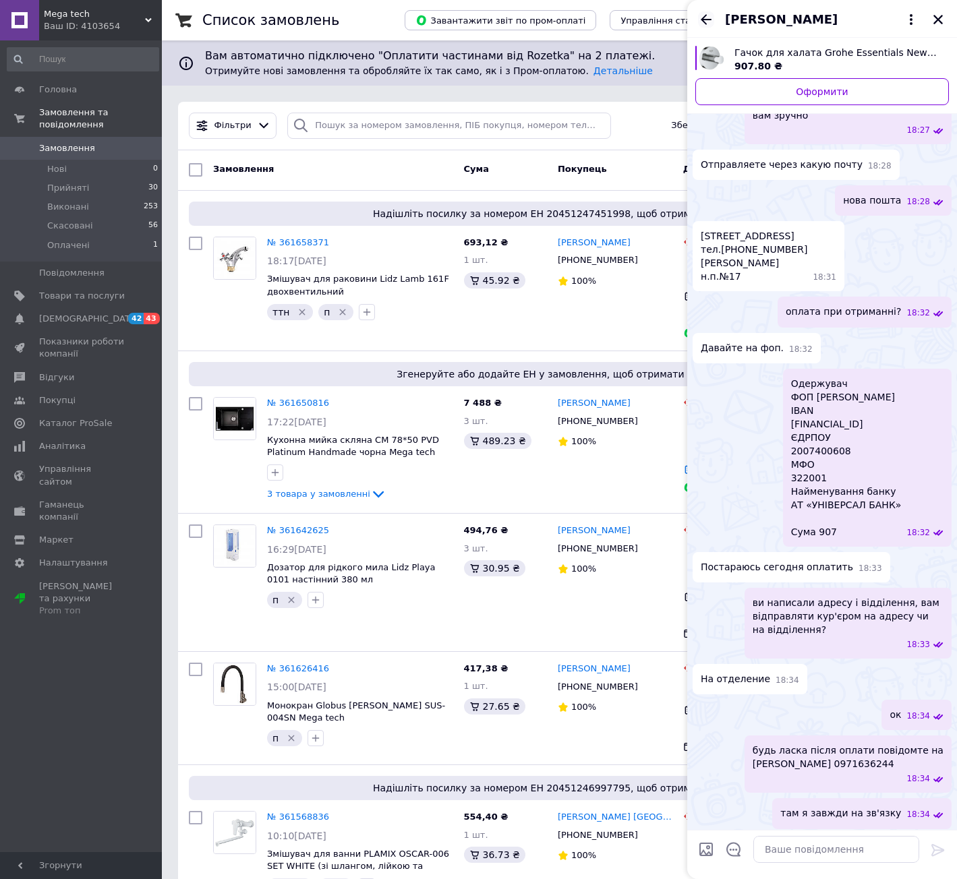
click at [707, 19] on icon "Назад" at bounding box center [706, 19] width 11 height 10
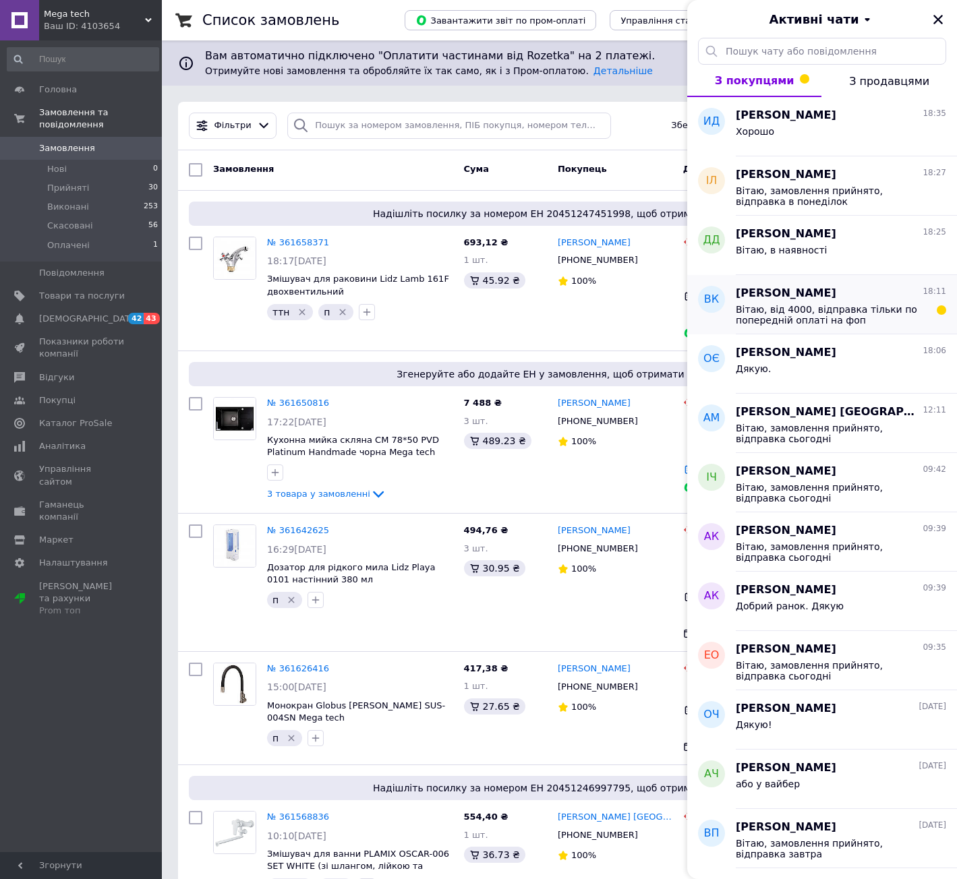
click at [886, 315] on span "Вітаю, від 4000, відправка тільки по попередній оплаті на фоп" at bounding box center [832, 315] width 192 height 22
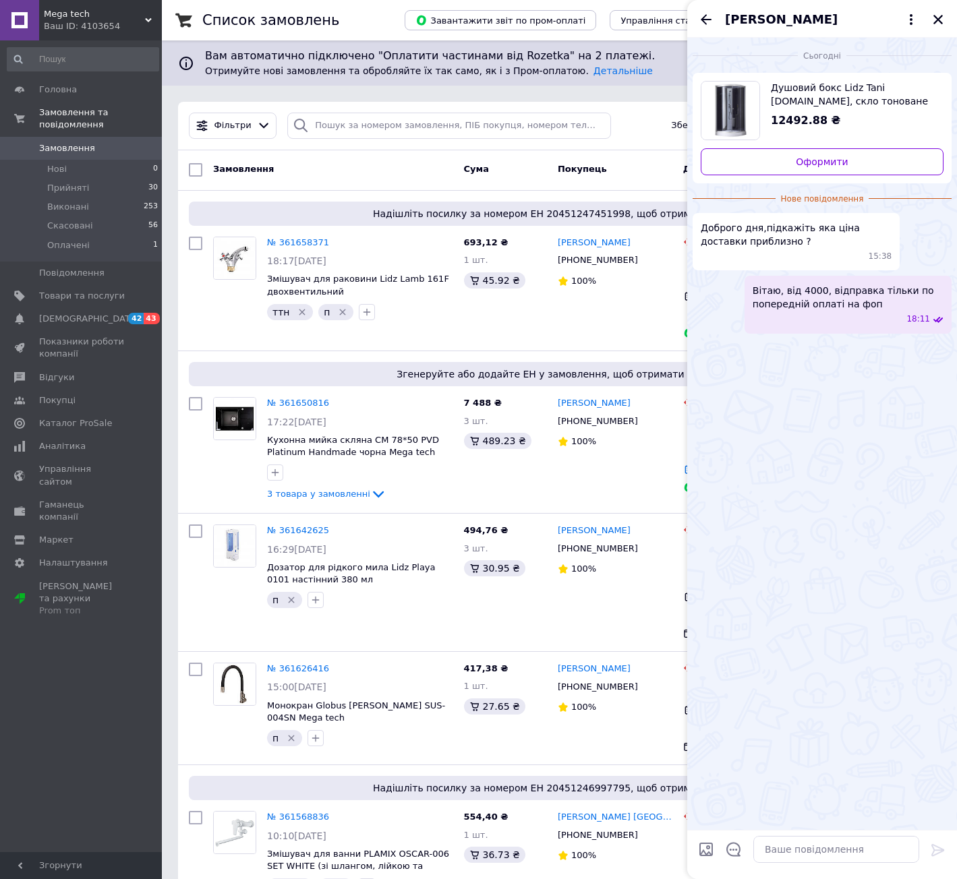
drag, startPoint x: 704, startPoint y: 18, endPoint x: 718, endPoint y: 21, distance: 14.4
click at [705, 19] on icon "Назад" at bounding box center [706, 19] width 16 height 16
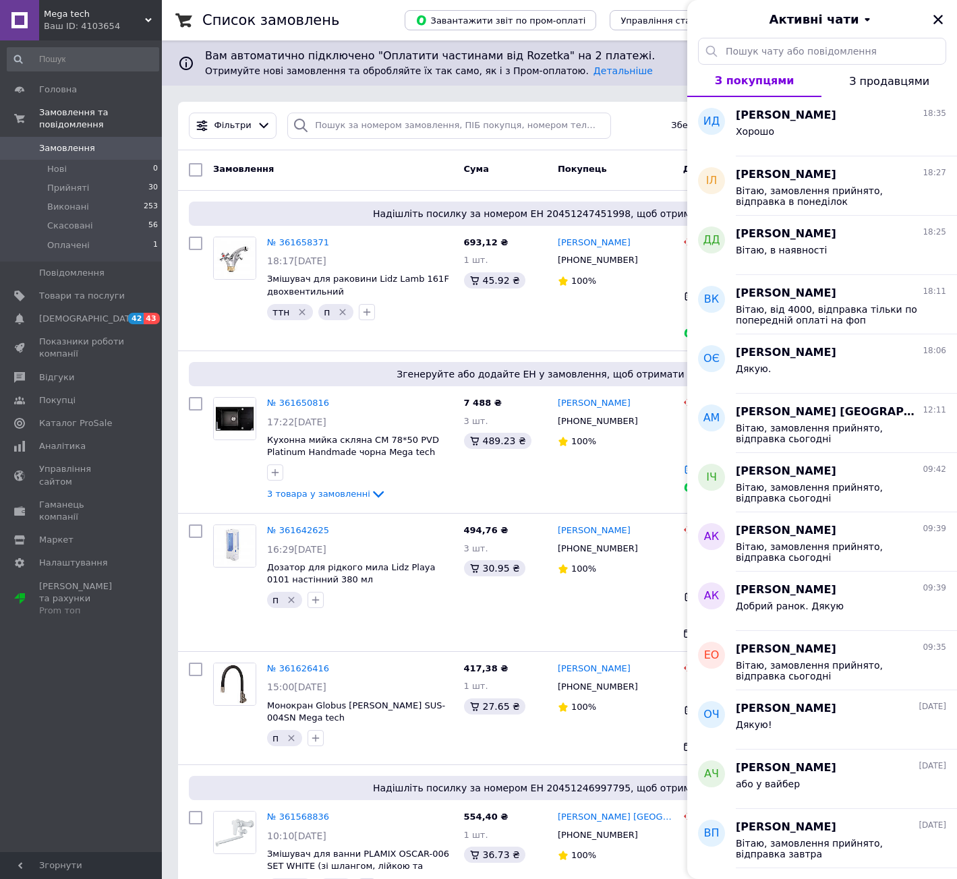
drag, startPoint x: 939, startPoint y: 16, endPoint x: 931, endPoint y: 23, distance: 10.5
click at [939, 16] on icon "Закрити" at bounding box center [938, 19] width 12 height 12
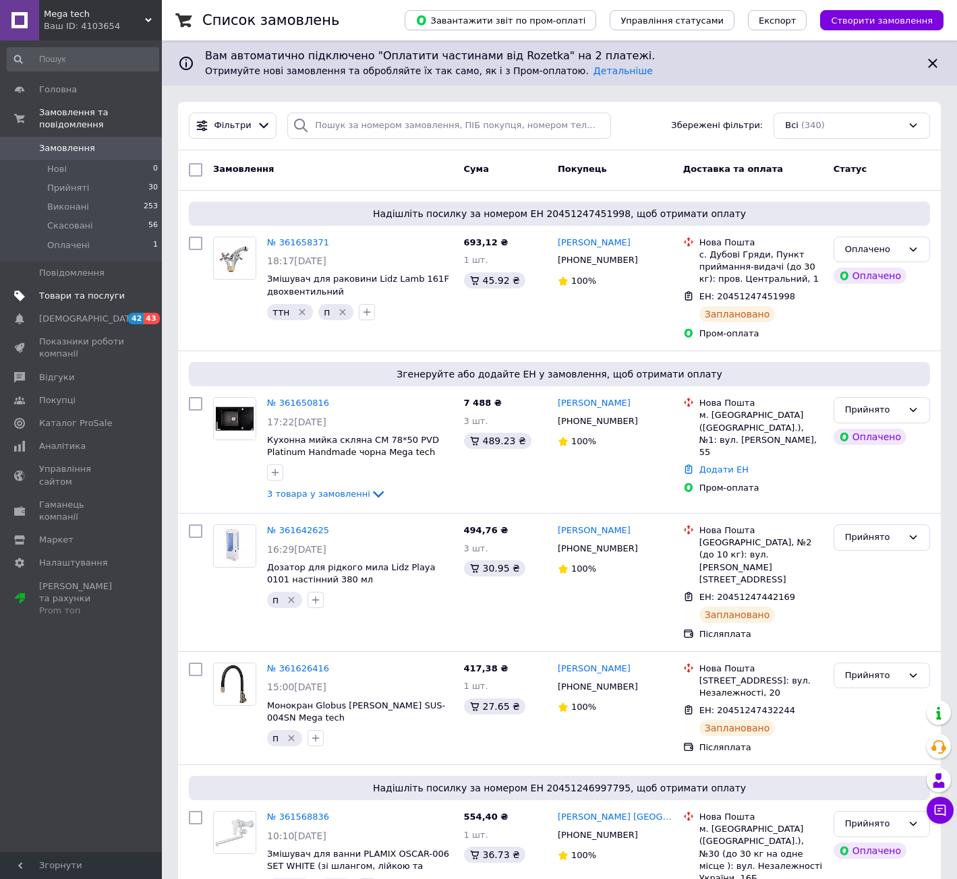
click at [78, 290] on span "Товари та послуги" at bounding box center [82, 296] width 86 height 12
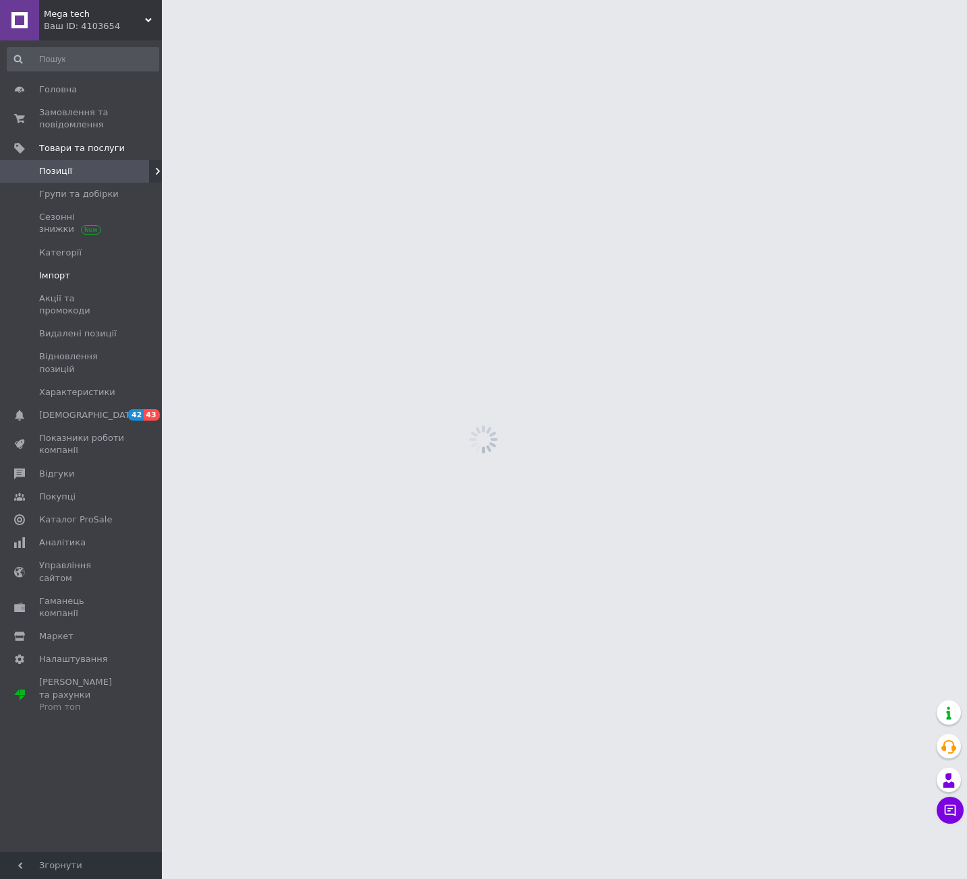
click at [90, 271] on span "Імпорт" at bounding box center [82, 276] width 86 height 12
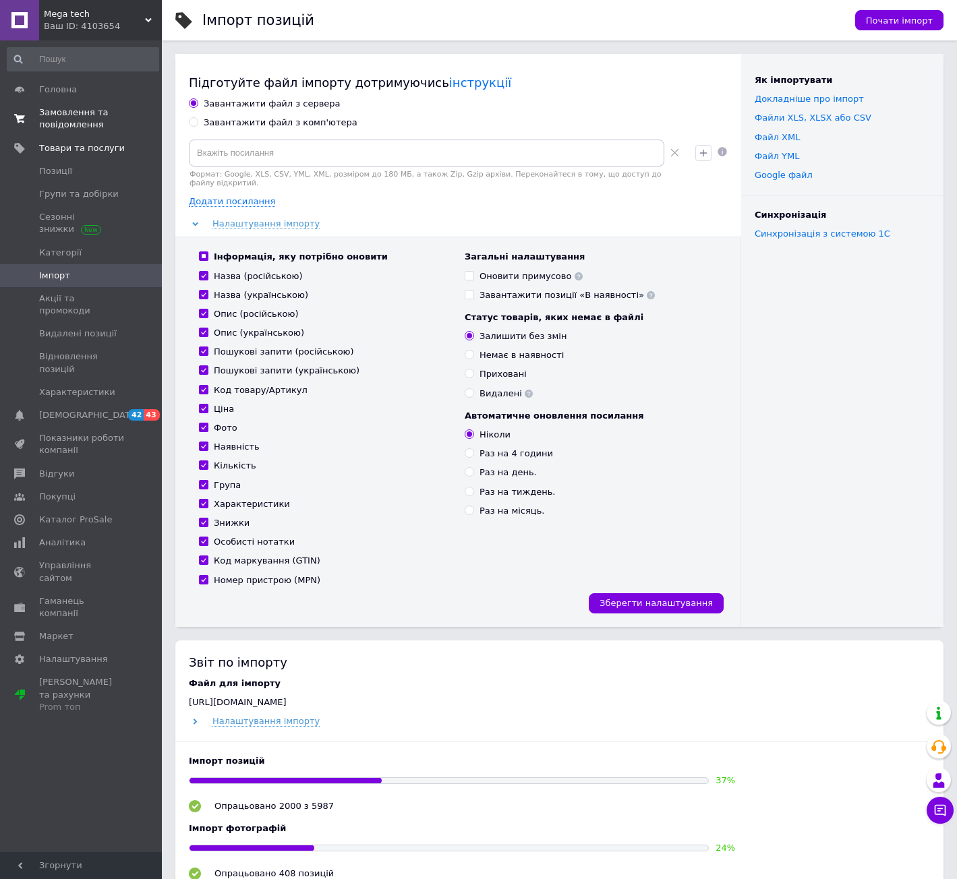
click at [74, 118] on span "Замовлення та повідомлення" at bounding box center [82, 119] width 86 height 24
